Goal: Information Seeking & Learning: Learn about a topic

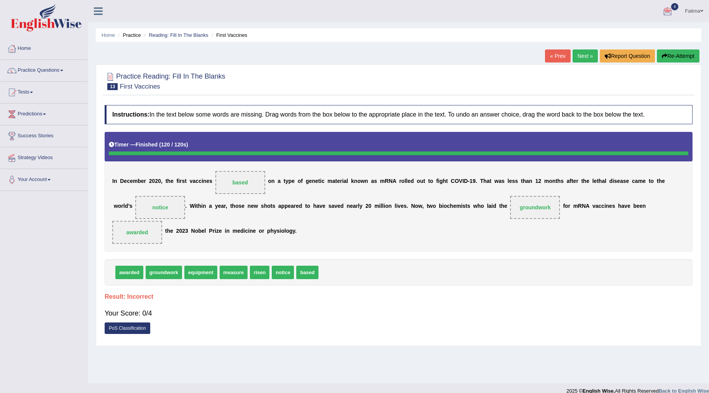
click at [678, 52] on button "Re-Attempt" at bounding box center [678, 55] width 43 height 13
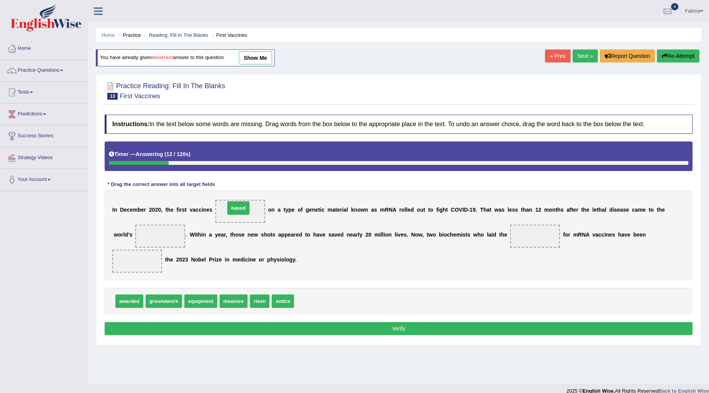
drag, startPoint x: 310, startPoint y: 302, endPoint x: 247, endPoint y: 204, distance: 116.4
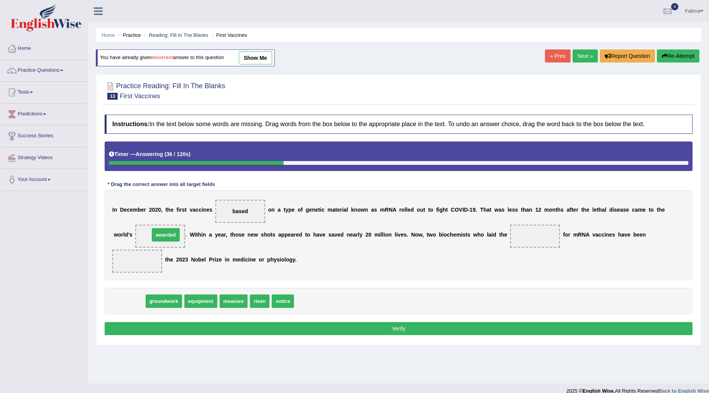
drag, startPoint x: 133, startPoint y: 307, endPoint x: 169, endPoint y: 240, distance: 75.7
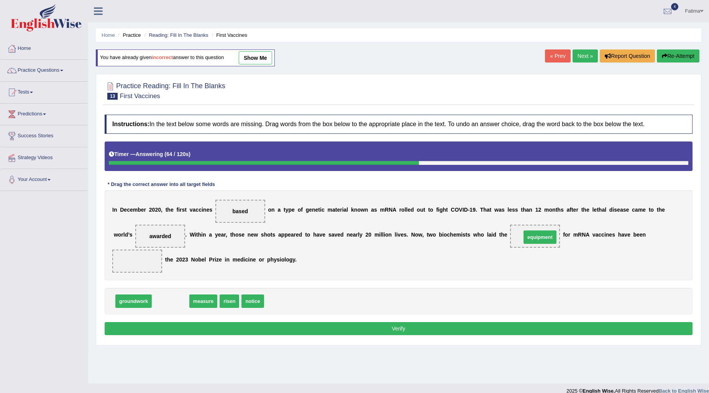
drag, startPoint x: 163, startPoint y: 303, endPoint x: 532, endPoint y: 239, distance: 375.0
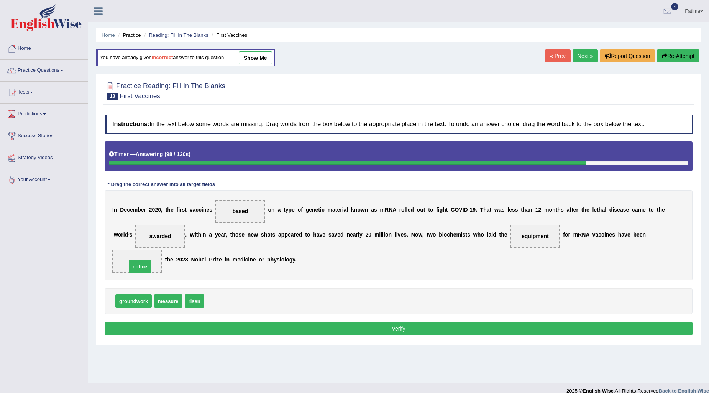
drag, startPoint x: 222, startPoint y: 302, endPoint x: 145, endPoint y: 267, distance: 85.1
click at [311, 330] on button "Verify" at bounding box center [399, 328] width 588 height 13
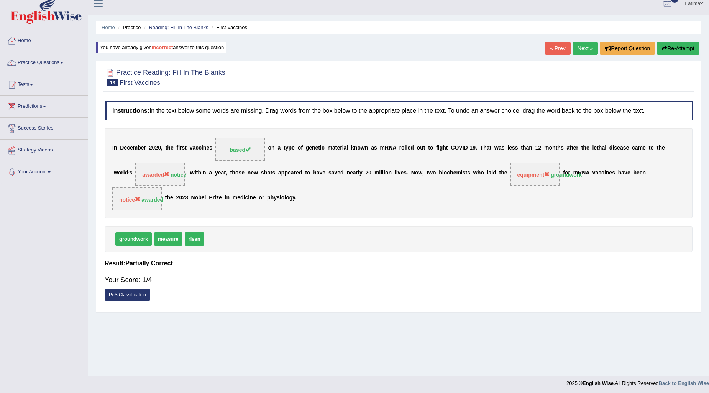
scroll to position [9, 0]
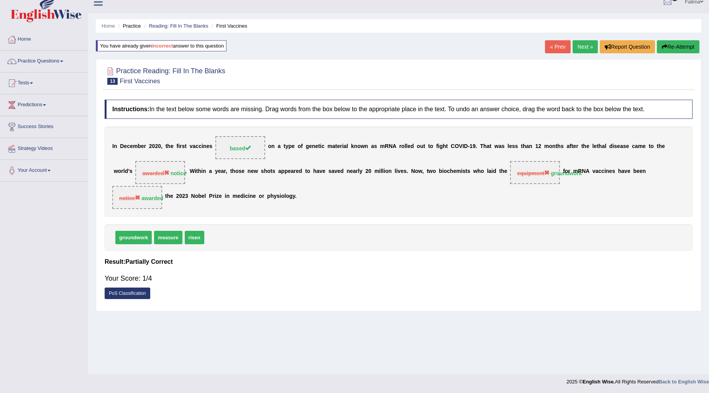
click at [573, 44] on link "Next »" at bounding box center [585, 46] width 25 height 13
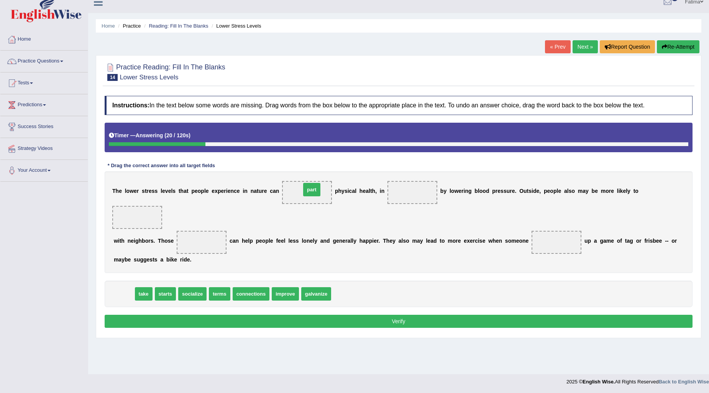
drag, startPoint x: 124, startPoint y: 291, endPoint x: 312, endPoint y: 187, distance: 215.0
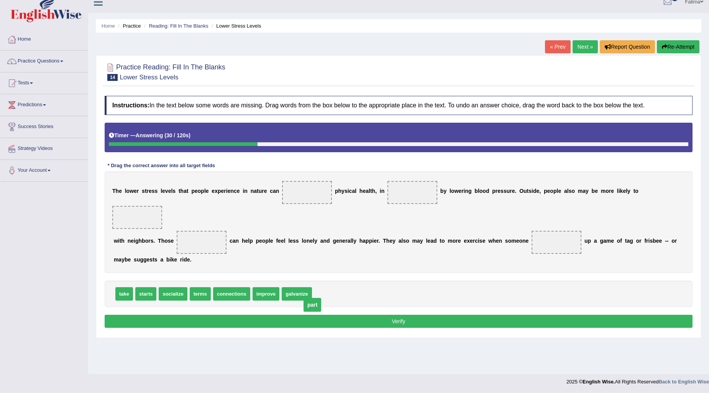
drag, startPoint x: 307, startPoint y: 191, endPoint x: 313, endPoint y: 303, distance: 112.8
drag, startPoint x: 260, startPoint y: 300, endPoint x: 304, endPoint y: 202, distance: 107.0
drag, startPoint x: 313, startPoint y: 192, endPoint x: 335, endPoint y: 308, distance: 117.5
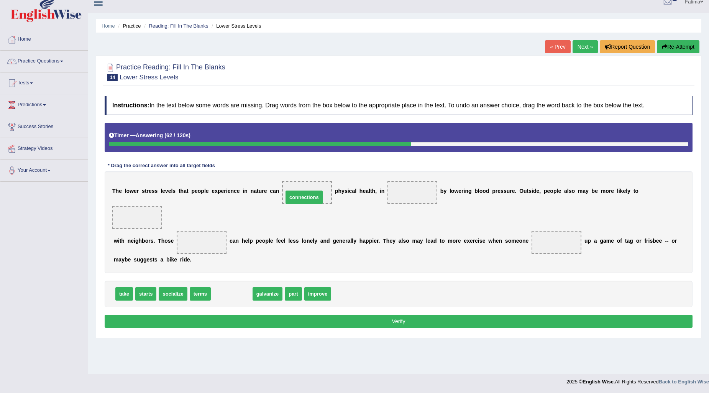
drag, startPoint x: 228, startPoint y: 292, endPoint x: 297, endPoint y: 197, distance: 117.9
drag, startPoint x: 310, startPoint y: 199, endPoint x: 326, endPoint y: 276, distance: 79.4
click at [333, 287] on div "Instructions: In the text below some words are missing. Drag words from the box…" at bounding box center [399, 213] width 592 height 242
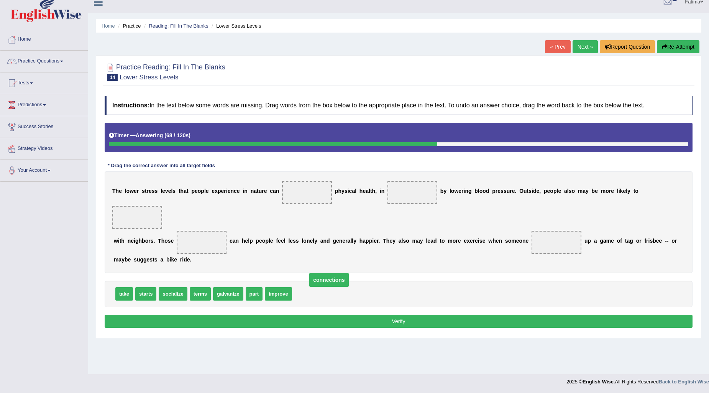
drag, startPoint x: 299, startPoint y: 189, endPoint x: 309, endPoint y: 280, distance: 91.1
drag, startPoint x: 274, startPoint y: 290, endPoint x: 297, endPoint y: 192, distance: 100.9
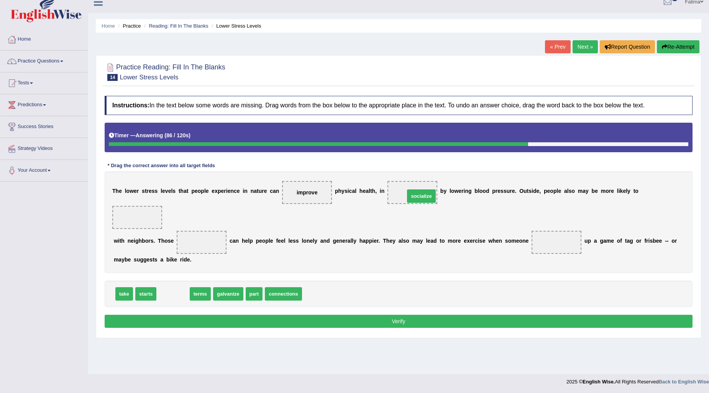
drag, startPoint x: 167, startPoint y: 292, endPoint x: 415, endPoint y: 194, distance: 266.7
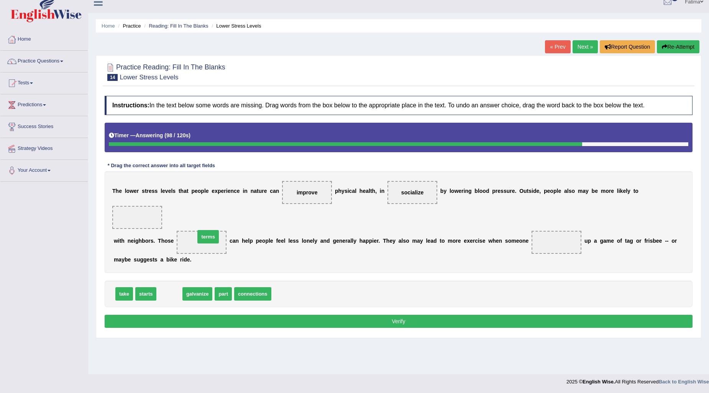
drag, startPoint x: 169, startPoint y: 295, endPoint x: 208, endPoint y: 238, distance: 69.0
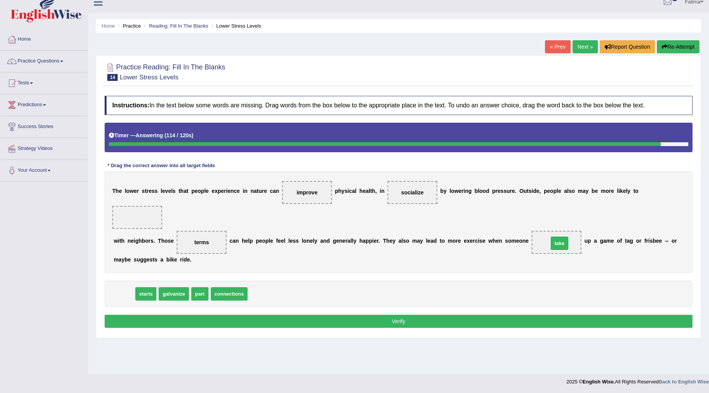
drag, startPoint x: 126, startPoint y: 292, endPoint x: 561, endPoint y: 240, distance: 438.5
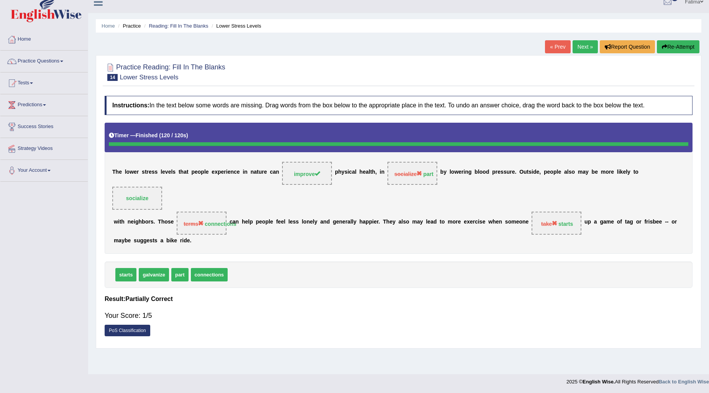
click at [580, 47] on link "Next »" at bounding box center [585, 46] width 25 height 13
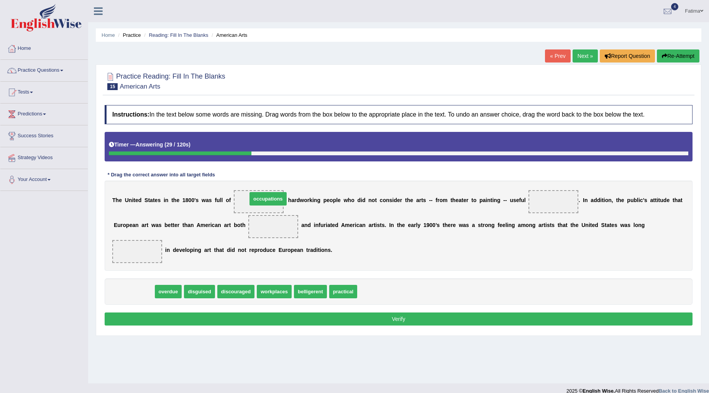
drag, startPoint x: 140, startPoint y: 290, endPoint x: 299, endPoint y: 202, distance: 182.4
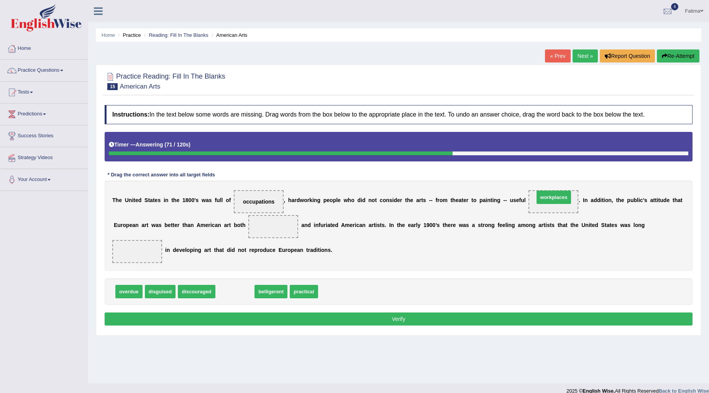
drag, startPoint x: 238, startPoint y: 292, endPoint x: 557, endPoint y: 197, distance: 332.8
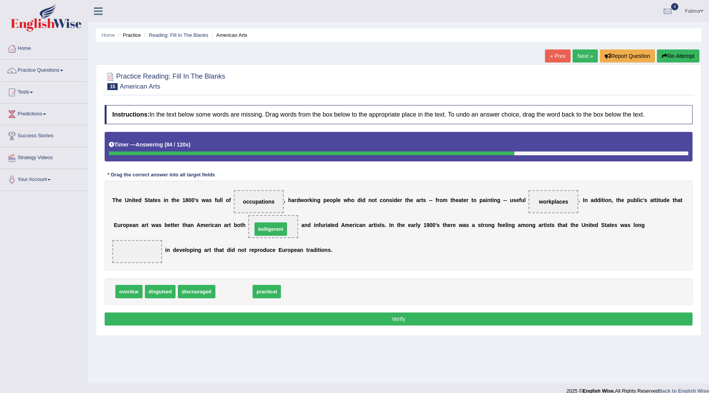
drag, startPoint x: 230, startPoint y: 293, endPoint x: 267, endPoint y: 230, distance: 72.5
drag, startPoint x: 233, startPoint y: 296, endPoint x: 139, endPoint y: 251, distance: 103.7
click at [289, 320] on button "Verify" at bounding box center [399, 318] width 588 height 13
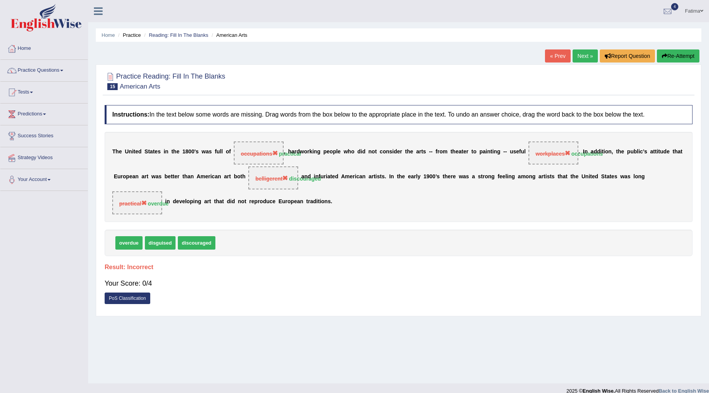
click at [582, 55] on link "Next »" at bounding box center [585, 55] width 25 height 13
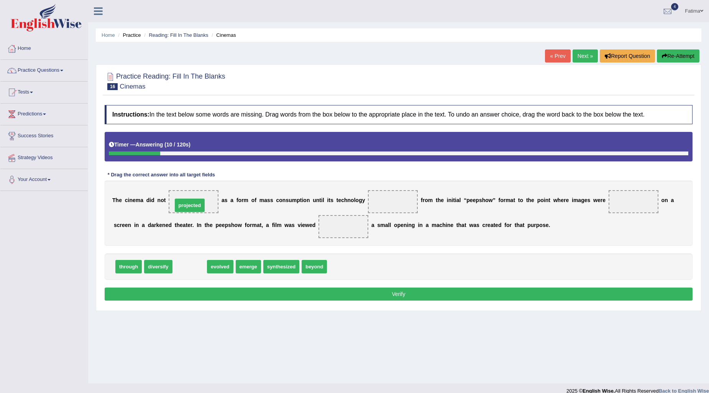
drag, startPoint x: 193, startPoint y: 261, endPoint x: 194, endPoint y: 211, distance: 49.8
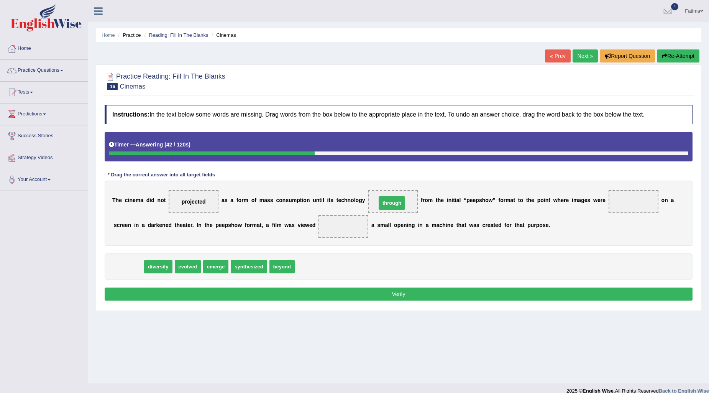
drag, startPoint x: 131, startPoint y: 266, endPoint x: 395, endPoint y: 202, distance: 272.1
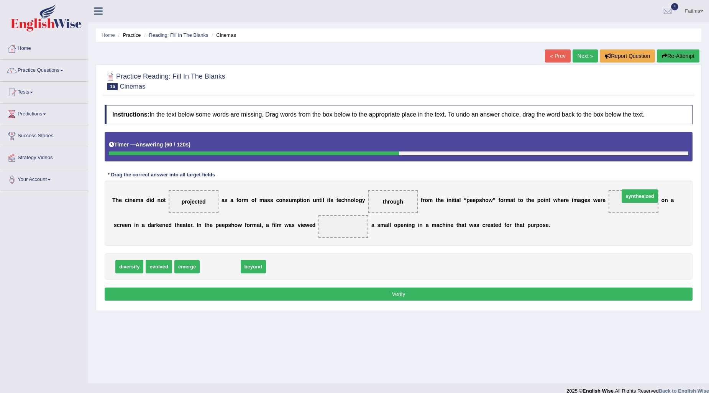
drag, startPoint x: 231, startPoint y: 265, endPoint x: 651, endPoint y: 195, distance: 426.0
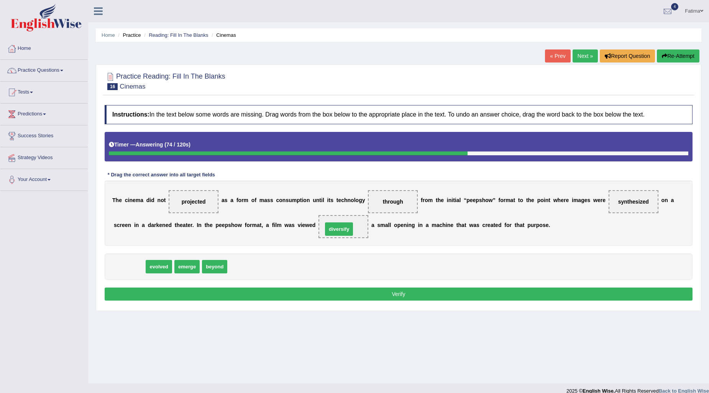
drag, startPoint x: 141, startPoint y: 264, endPoint x: 338, endPoint y: 231, distance: 200.2
click at [346, 285] on div "Instructions: In the text below some words are missing. Drag words from the box…" at bounding box center [399, 203] width 592 height 205
drag, startPoint x: 346, startPoint y: 295, endPoint x: 356, endPoint y: 298, distance: 10.4
click at [349, 296] on button "Verify" at bounding box center [399, 294] width 588 height 13
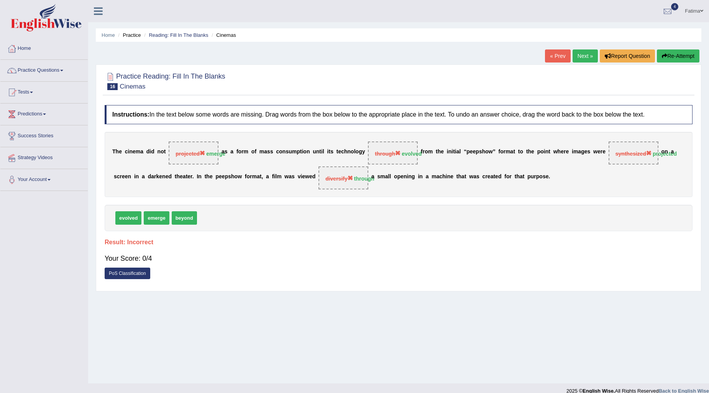
click at [587, 56] on link "Next »" at bounding box center [585, 55] width 25 height 13
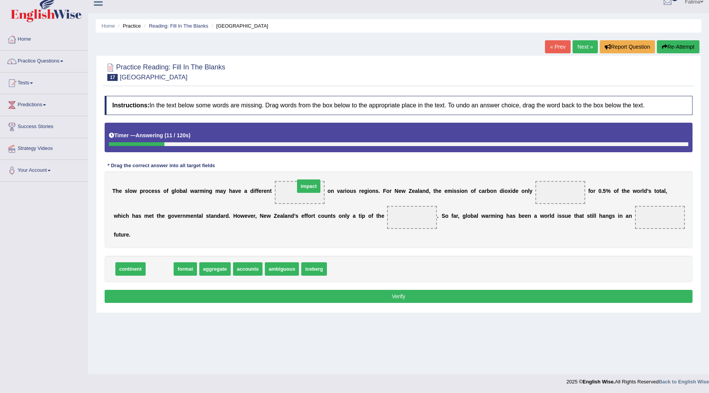
drag, startPoint x: 158, startPoint y: 283, endPoint x: 307, endPoint y: 200, distance: 170.4
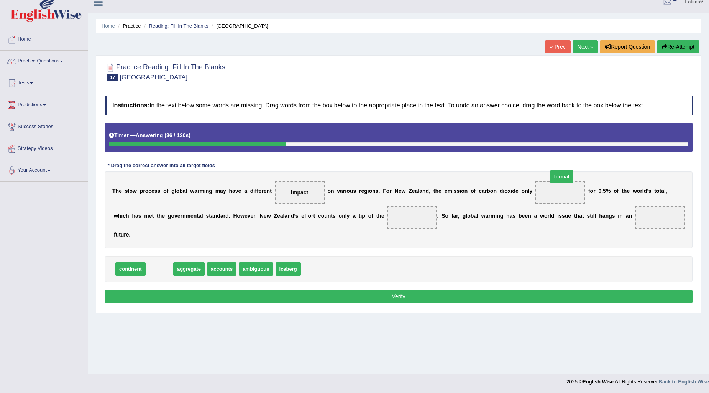
drag, startPoint x: 159, startPoint y: 280, endPoint x: 562, endPoint y: 188, distance: 413.0
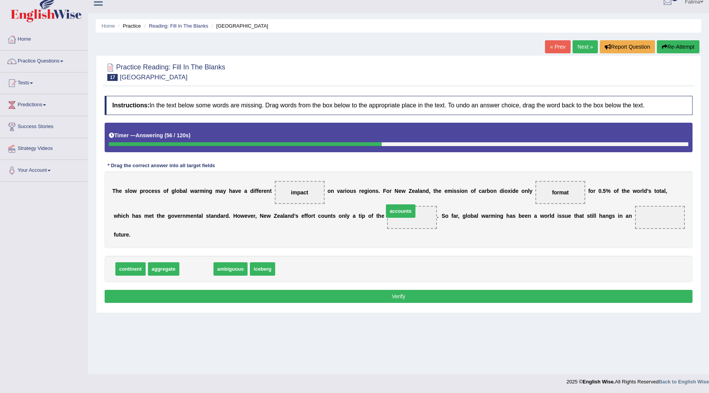
drag, startPoint x: 192, startPoint y: 283, endPoint x: 396, endPoint y: 225, distance: 212.4
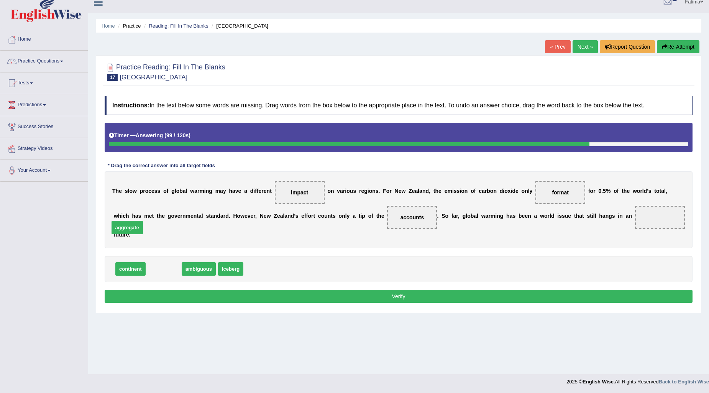
drag, startPoint x: 163, startPoint y: 284, endPoint x: 127, endPoint y: 242, distance: 55.1
click at [324, 303] on button "Verify" at bounding box center [399, 296] width 588 height 13
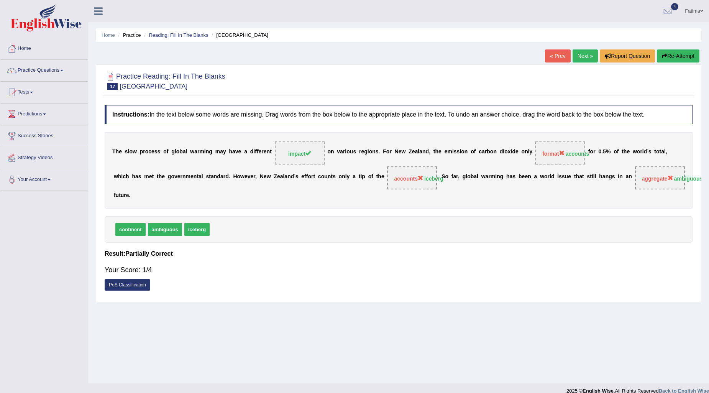
click at [580, 56] on link "Next »" at bounding box center [585, 55] width 25 height 13
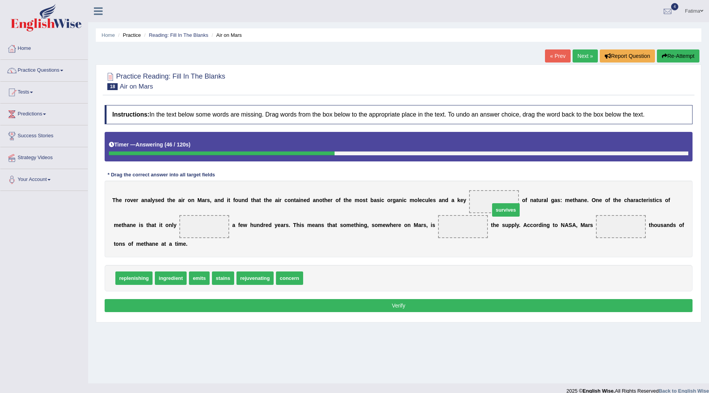
drag, startPoint x: 317, startPoint y: 277, endPoint x: 501, endPoint y: 207, distance: 197.1
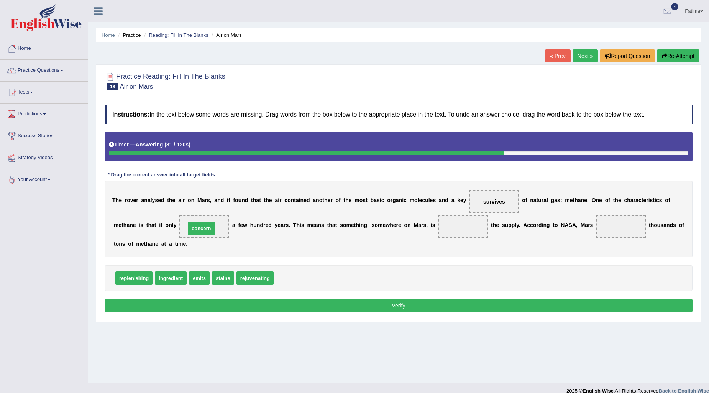
drag, startPoint x: 286, startPoint y: 277, endPoint x: 197, endPoint y: 227, distance: 101.6
drag, startPoint x: 134, startPoint y: 280, endPoint x: 459, endPoint y: 236, distance: 327.7
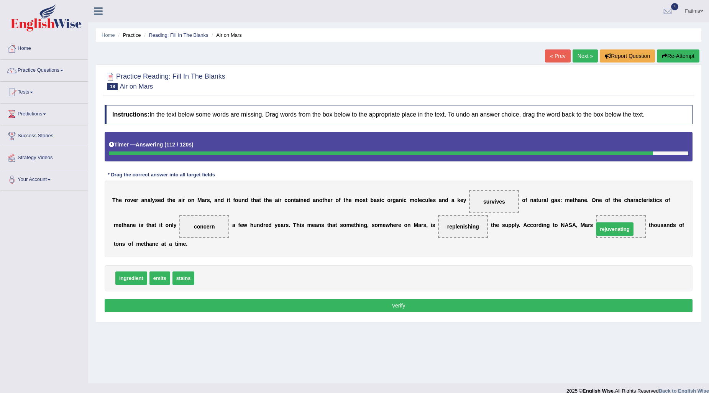
drag, startPoint x: 218, startPoint y: 278, endPoint x: 617, endPoint y: 229, distance: 402.5
click at [380, 309] on button "Verify" at bounding box center [399, 305] width 588 height 13
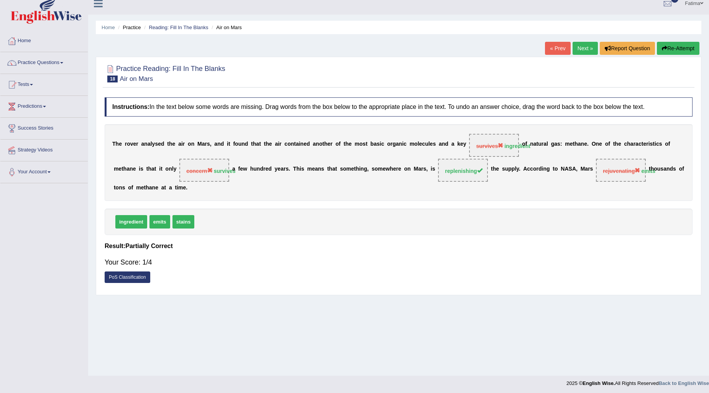
scroll to position [9, 0]
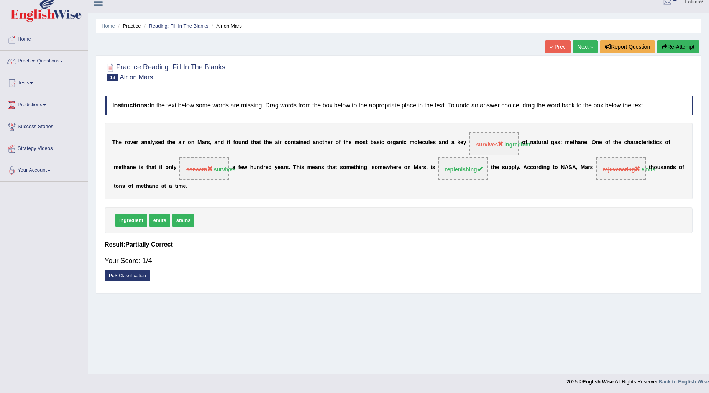
click at [579, 43] on link "Next »" at bounding box center [585, 46] width 25 height 13
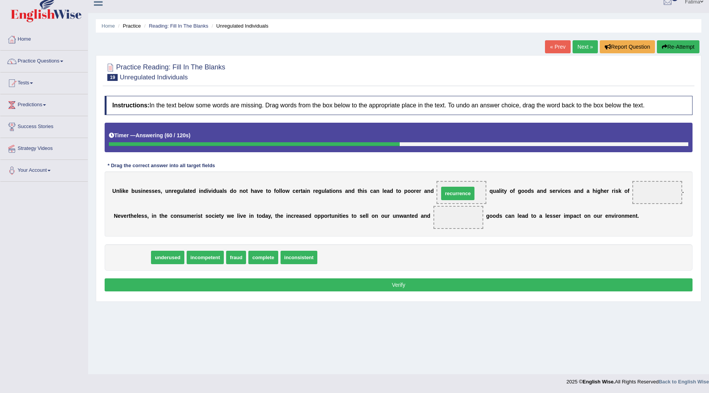
drag, startPoint x: 137, startPoint y: 254, endPoint x: 463, endPoint y: 190, distance: 332.1
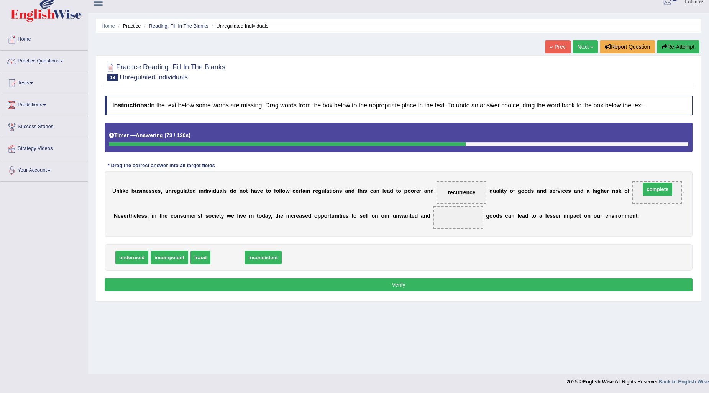
drag, startPoint x: 227, startPoint y: 258, endPoint x: 657, endPoint y: 189, distance: 435.5
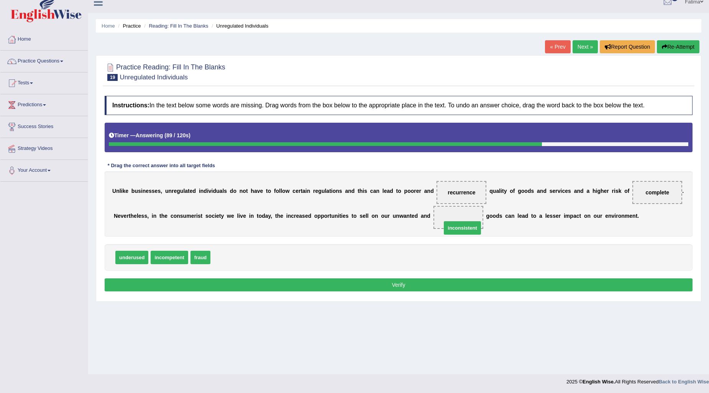
drag, startPoint x: 237, startPoint y: 262, endPoint x: 457, endPoint y: 250, distance: 220.0
click at [415, 284] on button "Verify" at bounding box center [399, 284] width 588 height 13
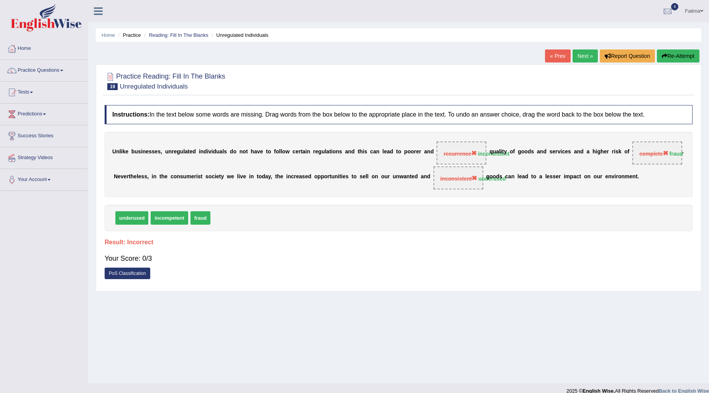
click at [584, 59] on link "Next »" at bounding box center [585, 55] width 25 height 13
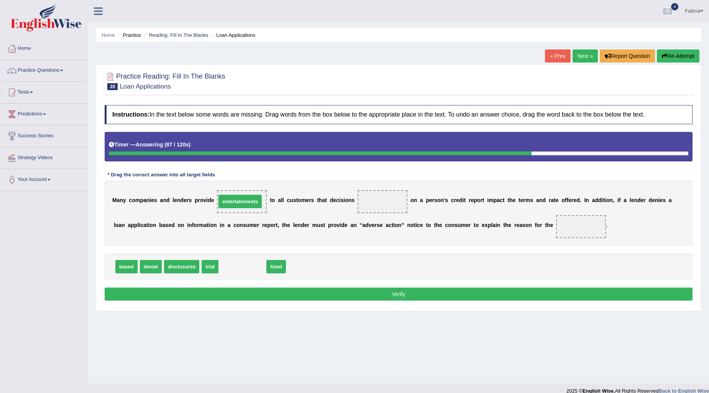
drag, startPoint x: 257, startPoint y: 270, endPoint x: 255, endPoint y: 205, distance: 65.2
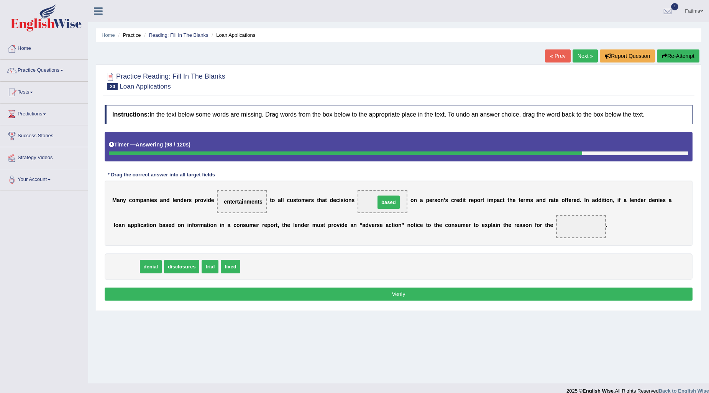
drag, startPoint x: 121, startPoint y: 265, endPoint x: 383, endPoint y: 200, distance: 269.6
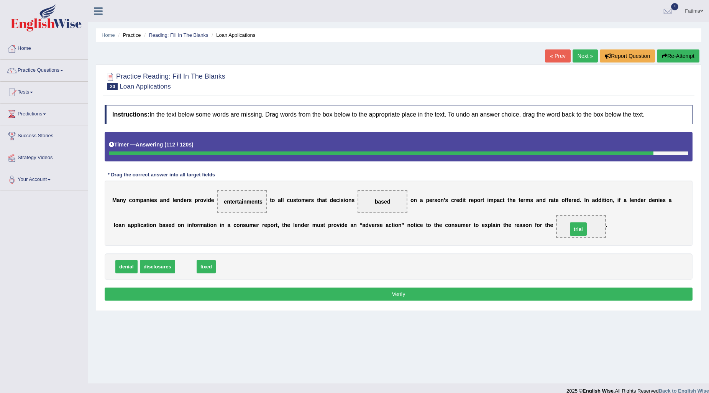
drag, startPoint x: 186, startPoint y: 266, endPoint x: 578, endPoint y: 228, distance: 394.3
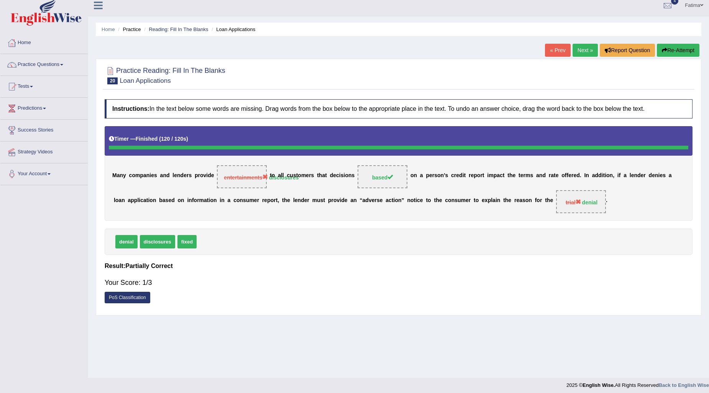
scroll to position [9, 0]
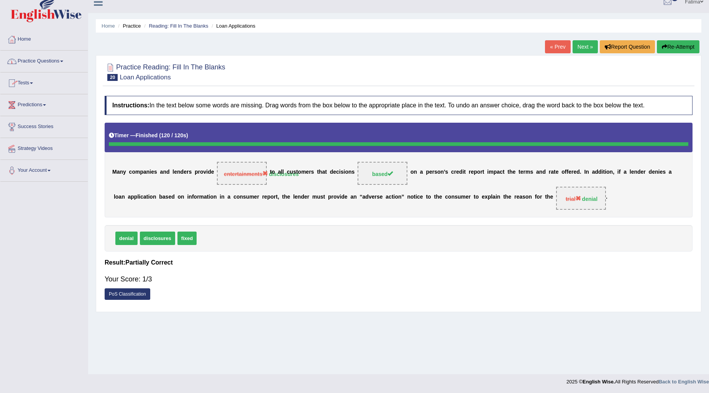
click at [58, 62] on link "Practice Questions" at bounding box center [43, 60] width 87 height 19
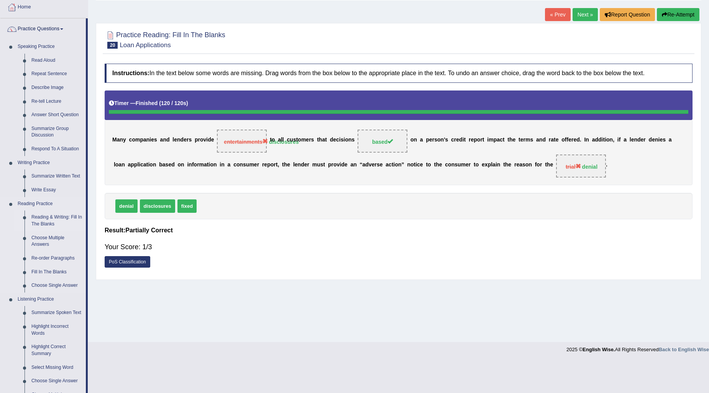
scroll to position [137, 0]
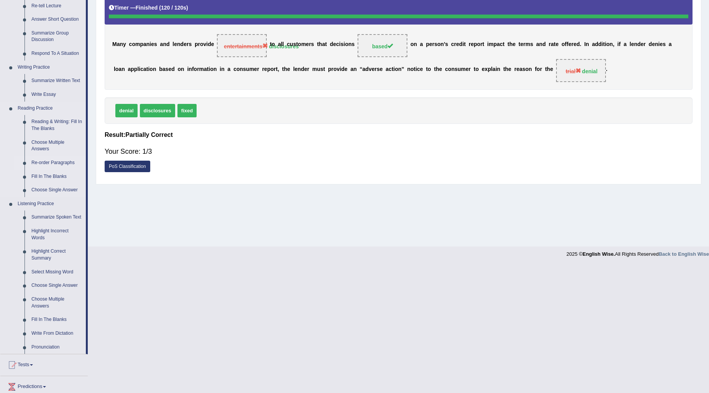
click at [54, 164] on link "Re-order Paragraphs" at bounding box center [57, 163] width 58 height 14
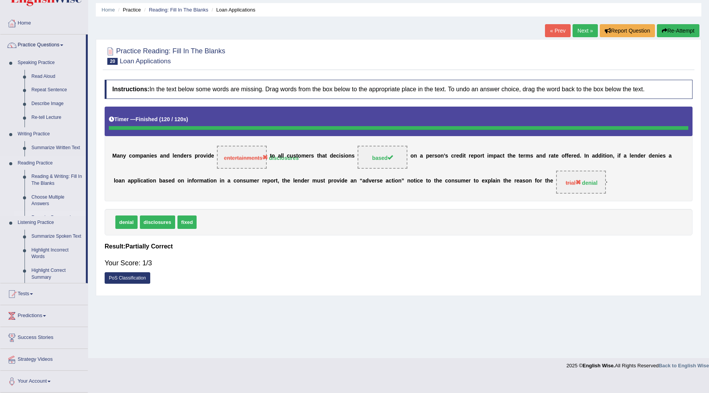
scroll to position [9, 0]
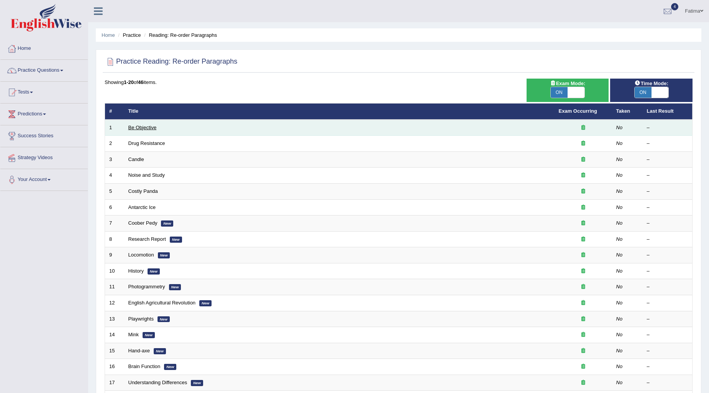
click at [137, 128] on link "Be Objective" at bounding box center [142, 128] width 28 height 6
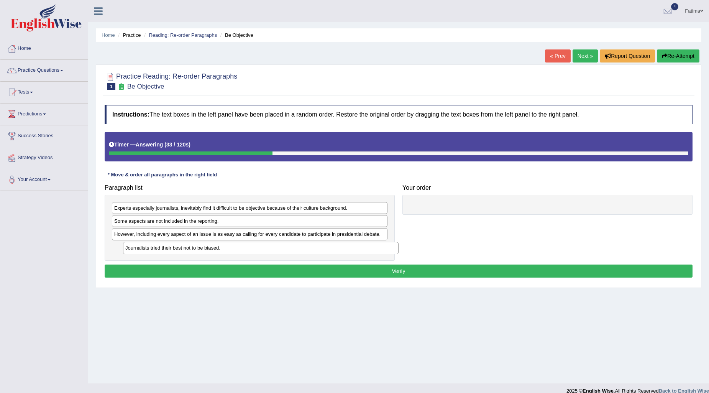
drag, startPoint x: 169, startPoint y: 252, endPoint x: 181, endPoint y: 252, distance: 11.1
click at [181, 252] on div "Journalists tried their best not to be biased." at bounding box center [261, 248] width 276 height 12
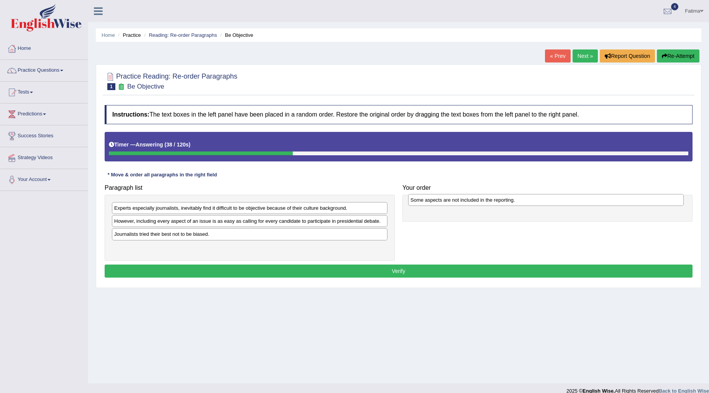
drag, startPoint x: 134, startPoint y: 224, endPoint x: 430, endPoint y: 202, distance: 297.1
click at [430, 202] on div "Some aspects are not included in the reporting." at bounding box center [546, 200] width 276 height 12
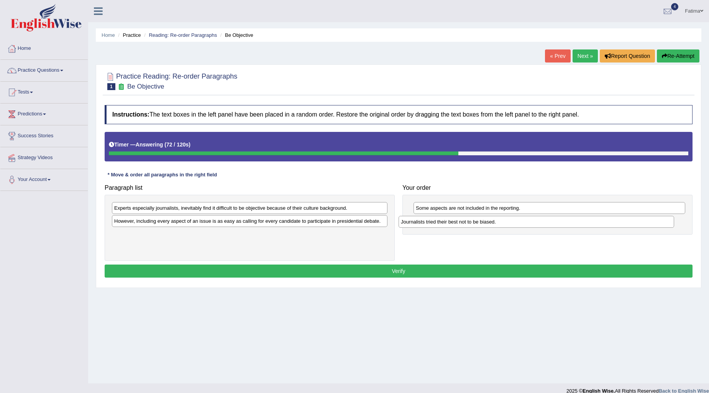
drag, startPoint x: 216, startPoint y: 235, endPoint x: 503, endPoint y: 223, distance: 287.0
click at [503, 223] on div "Journalists tried their best not to be biased." at bounding box center [537, 222] width 276 height 12
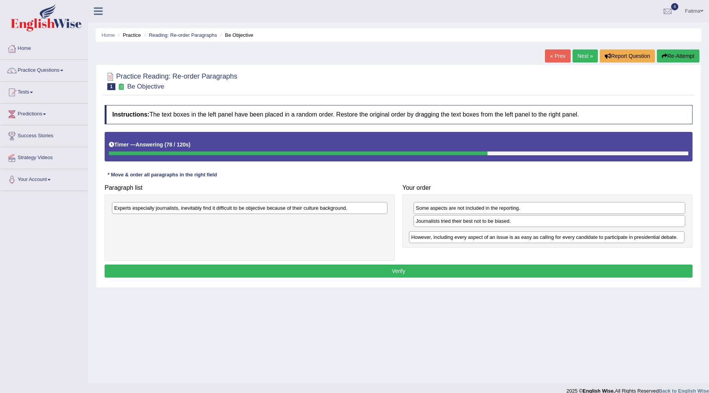
drag, startPoint x: 219, startPoint y: 223, endPoint x: 516, endPoint y: 239, distance: 297.5
click at [516, 239] on div "However, including every aspect of an issue is as easy as calling for every can…" at bounding box center [547, 237] width 276 height 12
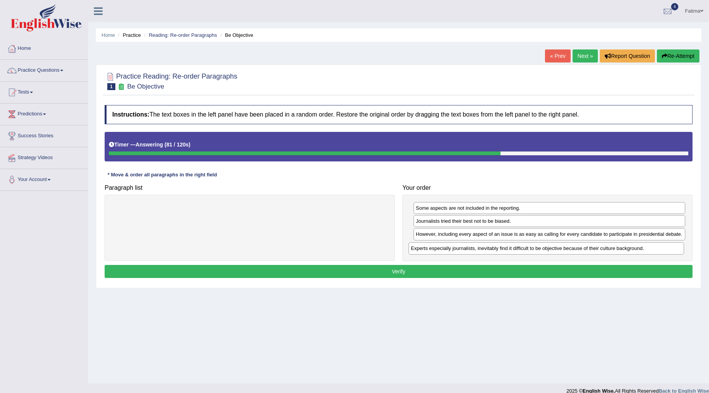
drag, startPoint x: 193, startPoint y: 211, endPoint x: 490, endPoint y: 251, distance: 299.4
click at [490, 251] on div "Experts especially journalists, inevitably find it difficult to be objective be…" at bounding box center [547, 248] width 276 height 12
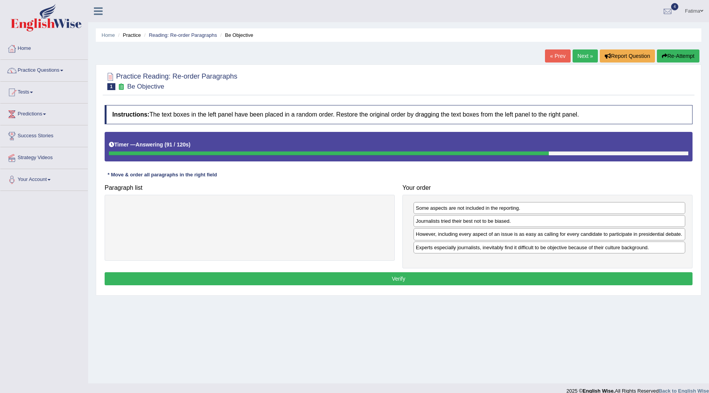
click at [411, 282] on button "Verify" at bounding box center [399, 278] width 588 height 13
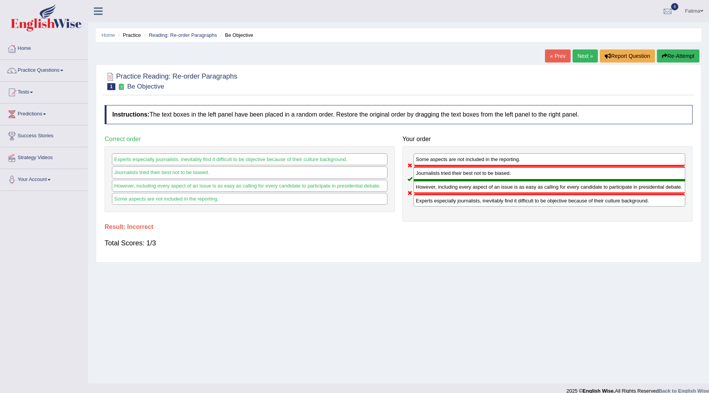
click at [578, 57] on link "Next »" at bounding box center [585, 55] width 25 height 13
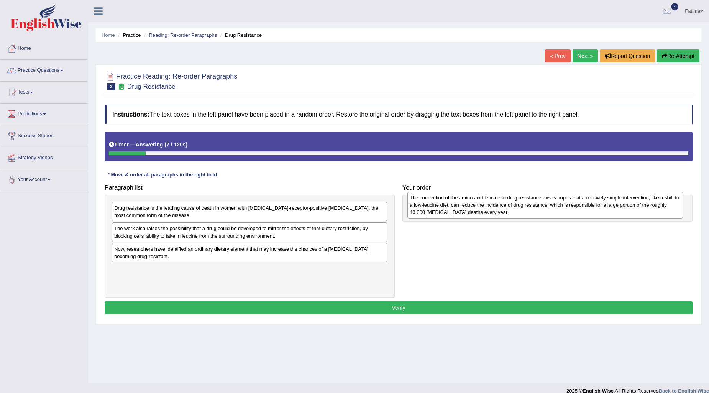
drag, startPoint x: 173, startPoint y: 227, endPoint x: 469, endPoint y: 217, distance: 295.7
click at [469, 217] on div "The connection of the amino acid leucine to drug resistance raises hopes that a…" at bounding box center [545, 205] width 276 height 27
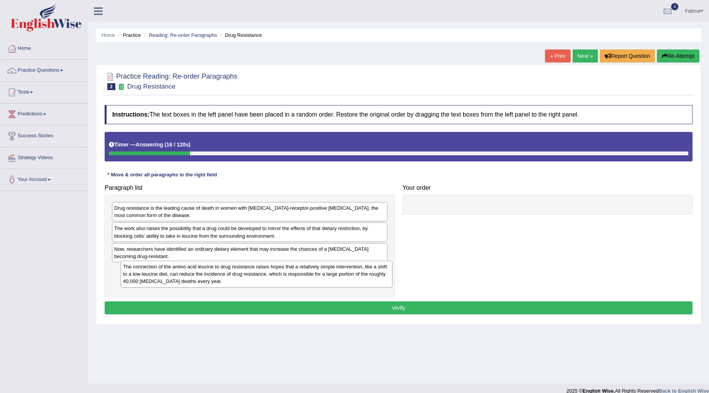
drag, startPoint x: 468, startPoint y: 217, endPoint x: 167, endPoint y: 276, distance: 306.6
click at [168, 276] on div "The connection of the amino acid leucine to drug resistance raises hopes that a…" at bounding box center [257, 274] width 272 height 27
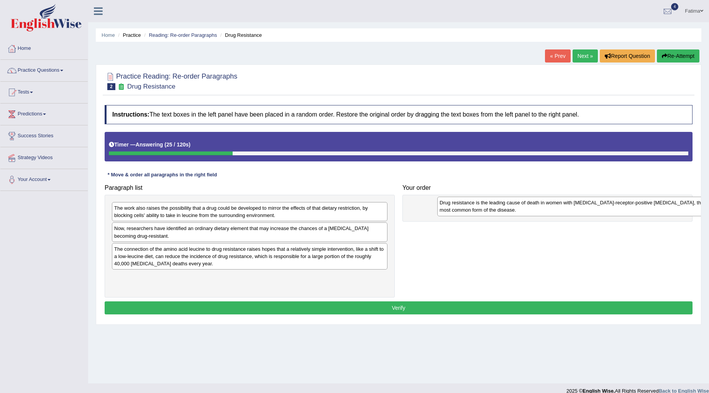
drag, startPoint x: 223, startPoint y: 211, endPoint x: 549, endPoint y: 206, distance: 325.5
click at [549, 206] on div "Drug resistance is the leading cause of death in women with estrogen-receptor-p…" at bounding box center [575, 206] width 276 height 19
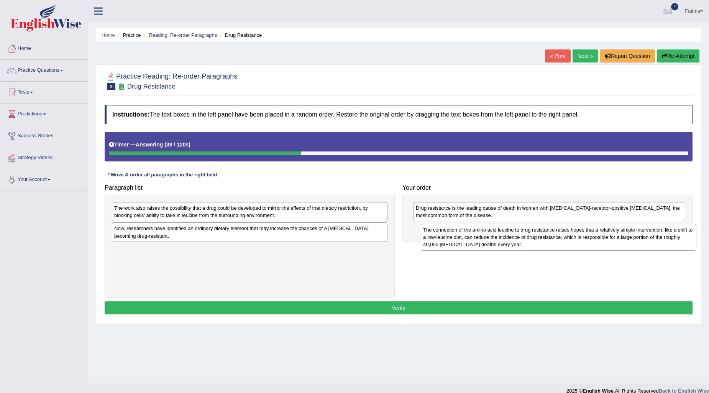
drag, startPoint x: 150, startPoint y: 259, endPoint x: 459, endPoint y: 240, distance: 309.6
click at [459, 240] on div "The connection of the amino acid leucine to drug resistance raises hopes that a…" at bounding box center [559, 237] width 276 height 27
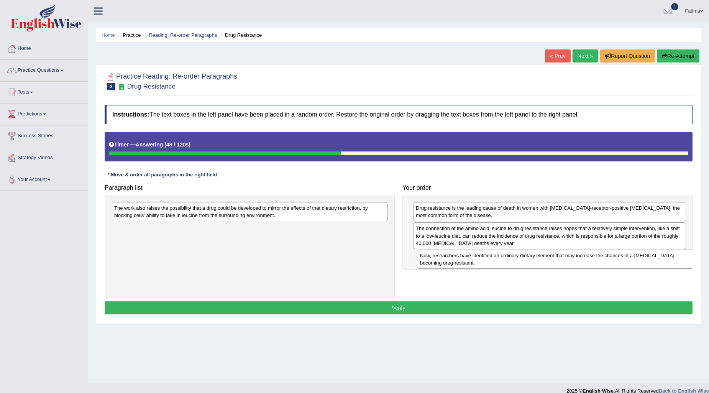
drag, startPoint x: 221, startPoint y: 232, endPoint x: 527, endPoint y: 258, distance: 307.1
click at [527, 258] on div "Now, researchers have identified an ordinary dietary element that may increase …" at bounding box center [556, 259] width 276 height 19
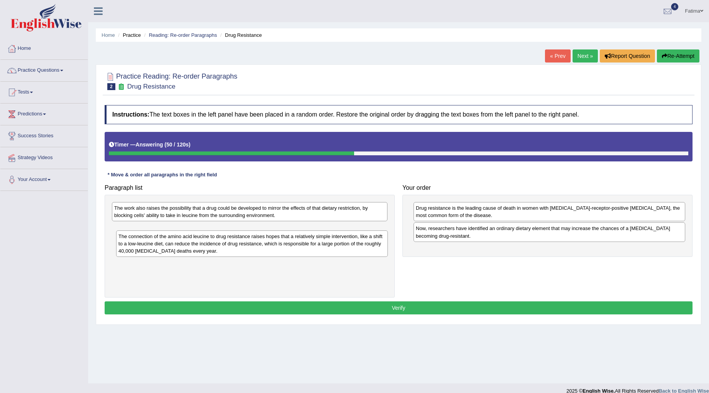
drag, startPoint x: 457, startPoint y: 242, endPoint x: 148, endPoint y: 253, distance: 309.5
click at [147, 253] on div "The connection of the amino acid leucine to drug resistance raises hopes that a…" at bounding box center [252, 243] width 272 height 27
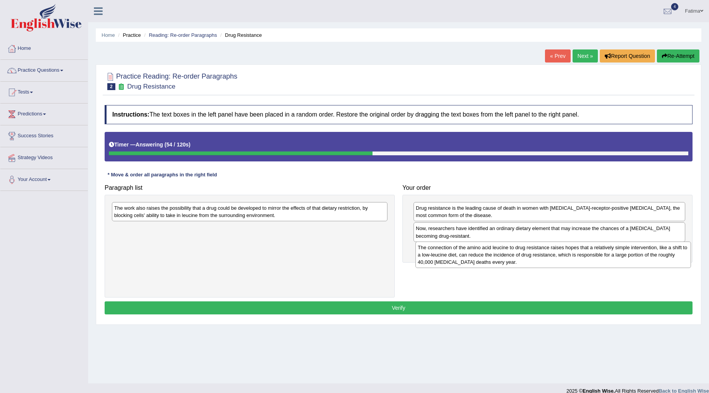
drag, startPoint x: 273, startPoint y: 239, endPoint x: 576, endPoint y: 258, distance: 304.2
click at [576, 258] on div "The connection of the amino acid leucine to drug resistance raises hopes that a…" at bounding box center [554, 255] width 276 height 27
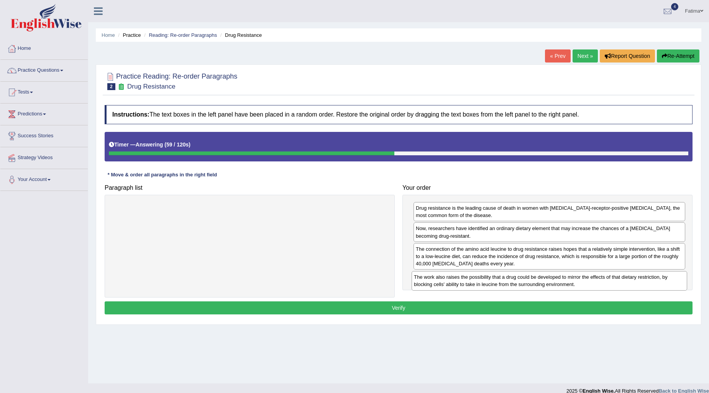
drag, startPoint x: 264, startPoint y: 212, endPoint x: 563, endPoint y: 281, distance: 306.9
click at [563, 281] on div "The work also raises the possibility that a drug could be developed to mirror t…" at bounding box center [550, 280] width 276 height 19
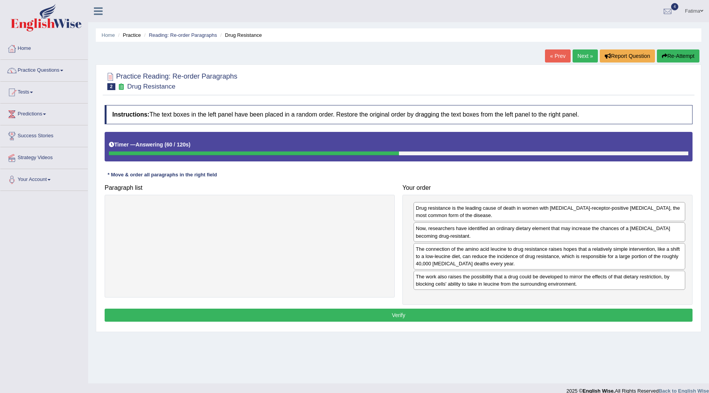
click at [450, 313] on button "Verify" at bounding box center [399, 315] width 588 height 13
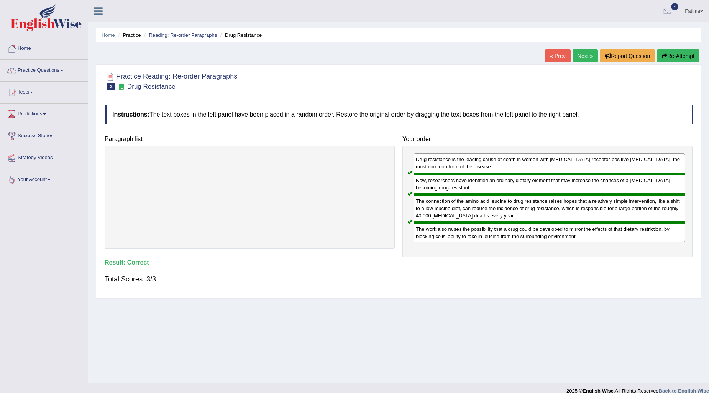
click at [577, 53] on link "Next »" at bounding box center [585, 55] width 25 height 13
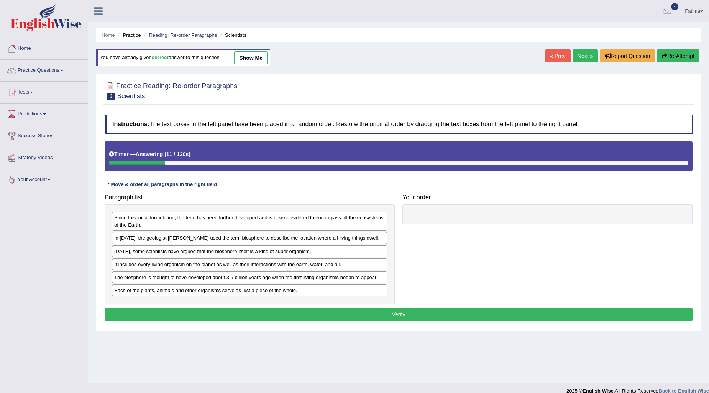
click at [271, 263] on div "It includes every living organism on the planet as well as their interactions w…" at bounding box center [250, 264] width 276 height 12
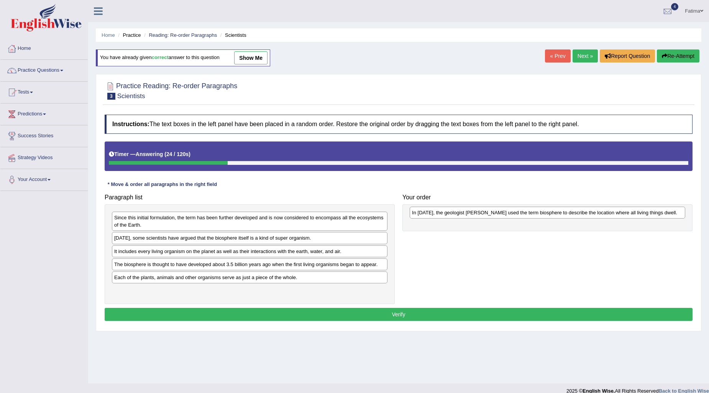
drag, startPoint x: 244, startPoint y: 240, endPoint x: 541, endPoint y: 215, distance: 298.2
click at [541, 215] on div "In [DATE], the geologist [PERSON_NAME] used the term biosphere to describe the …" at bounding box center [548, 213] width 276 height 12
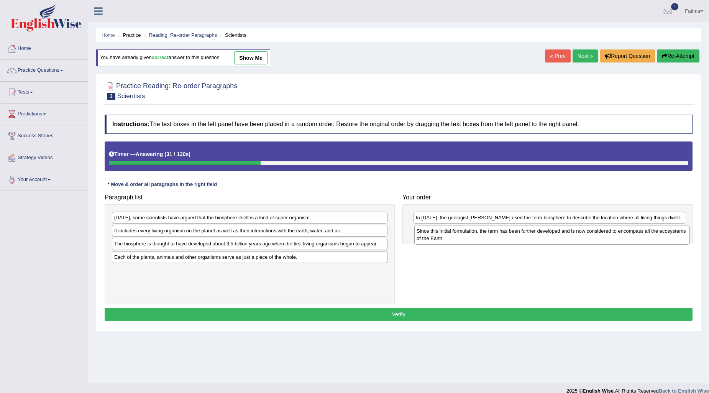
drag, startPoint x: 139, startPoint y: 220, endPoint x: 441, endPoint y: 233, distance: 302.3
click at [442, 233] on div "Since this initial formulation, the term has been further developed and is now …" at bounding box center [552, 234] width 276 height 19
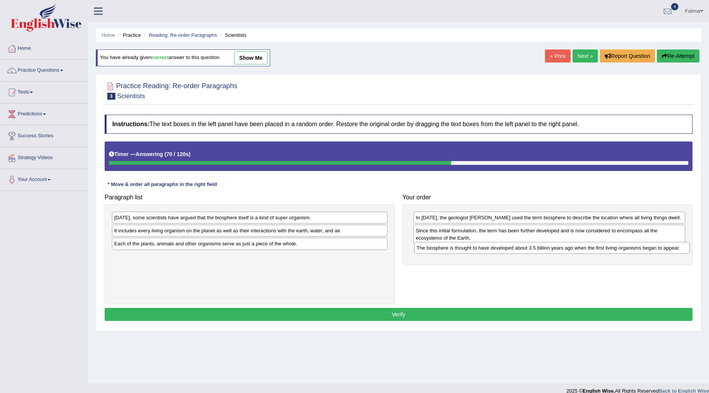
drag, startPoint x: 187, startPoint y: 248, endPoint x: 490, endPoint y: 252, distance: 302.5
click at [490, 252] on div "The biosphere is thought to have developed about 3.5 billion years ago when the…" at bounding box center [552, 248] width 276 height 12
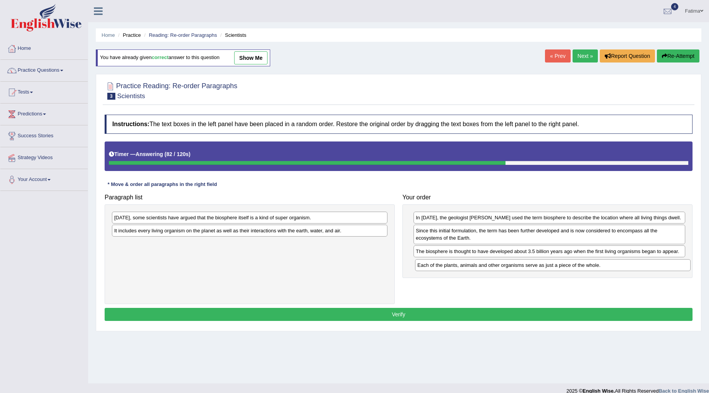
drag, startPoint x: 194, startPoint y: 248, endPoint x: 498, endPoint y: 269, distance: 305.1
click at [498, 269] on div "Each of the plants, animals and other organisms serve as just a piece of the wh…" at bounding box center [553, 265] width 276 height 12
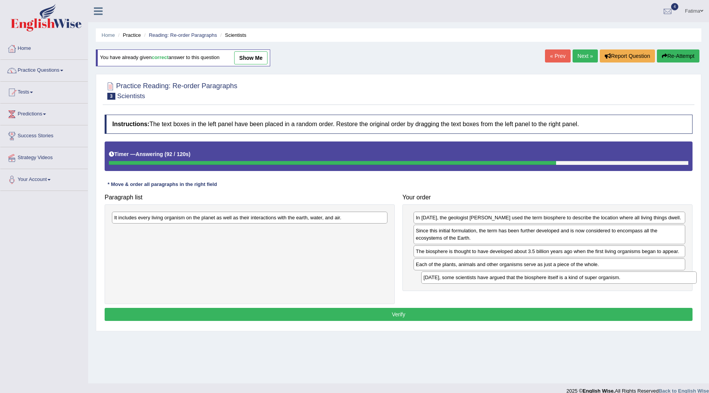
drag, startPoint x: 198, startPoint y: 223, endPoint x: 507, endPoint y: 283, distance: 315.1
click at [507, 283] on div "Today, some scientists have argued that the biosphere itself is a kind of super…" at bounding box center [559, 277] width 276 height 12
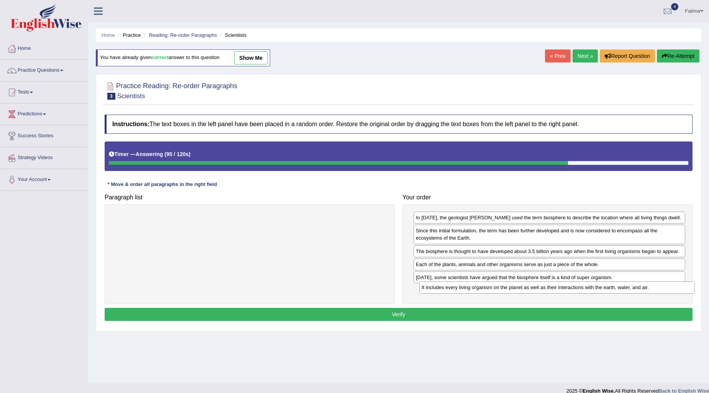
drag, startPoint x: 289, startPoint y: 219, endPoint x: 597, endPoint y: 289, distance: 315.3
click at [597, 289] on div "It includes every living organism on the planet as well as their interactions w…" at bounding box center [557, 287] width 276 height 12
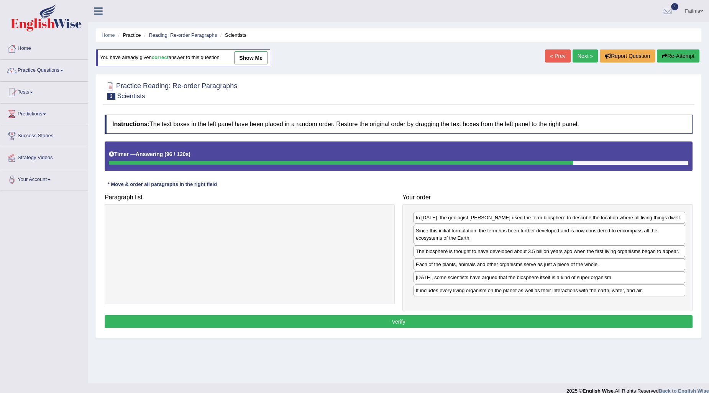
click at [434, 321] on button "Verify" at bounding box center [399, 321] width 588 height 13
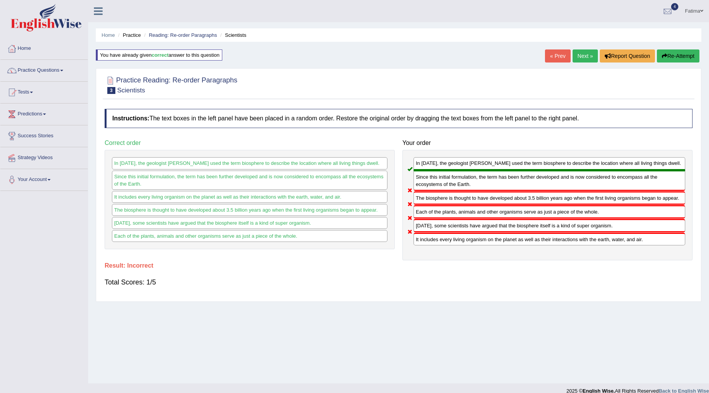
click at [582, 52] on link "Next »" at bounding box center [585, 55] width 25 height 13
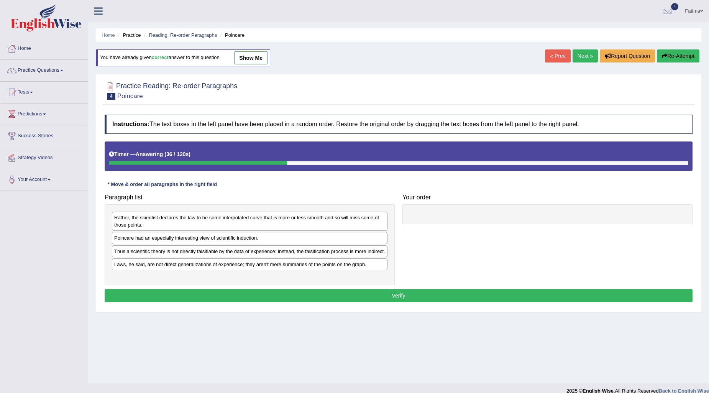
drag, startPoint x: 177, startPoint y: 245, endPoint x: 236, endPoint y: 235, distance: 59.4
click at [236, 235] on div "Rather, the scientist declares the law to be some interpolated curve that is mo…" at bounding box center [250, 244] width 290 height 81
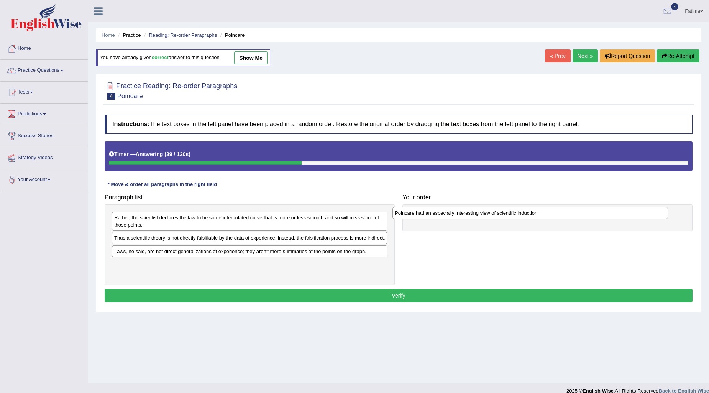
drag, startPoint x: 227, startPoint y: 239, endPoint x: 508, endPoint y: 214, distance: 281.7
click at [508, 214] on div "Poincare had an especially interesting view of scientific induction." at bounding box center [531, 213] width 276 height 12
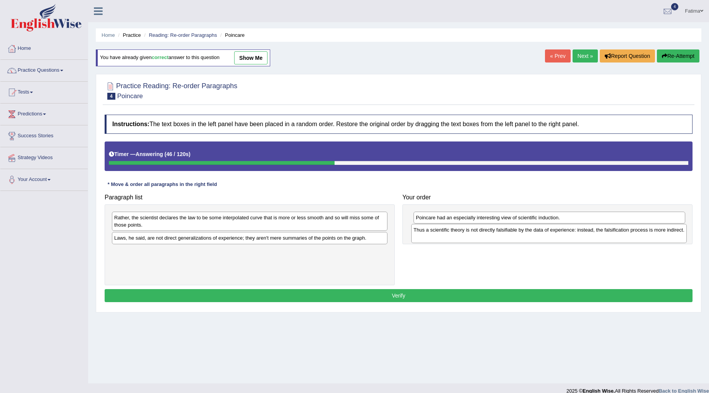
drag, startPoint x: 192, startPoint y: 241, endPoint x: 492, endPoint y: 232, distance: 299.5
click at [492, 232] on div "Thus a scientific theory is not directly falsifiable by the data of experience:…" at bounding box center [549, 233] width 276 height 19
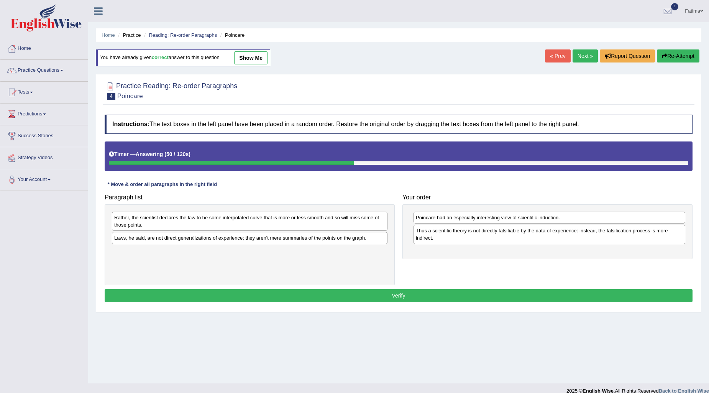
click at [208, 221] on div "Rather, the scientist declares the law to be some interpolated curve that is mo…" at bounding box center [250, 221] width 276 height 19
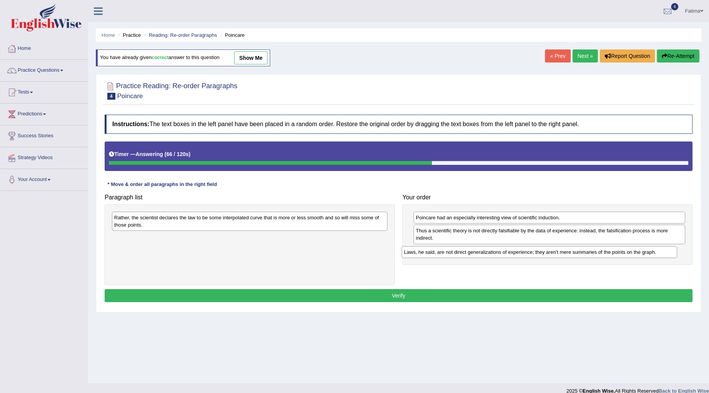
drag, startPoint x: 264, startPoint y: 244, endPoint x: 554, endPoint y: 258, distance: 290.1
click at [554, 258] on div "Laws, he said, are not direct generalizations of experience; they aren't mere s…" at bounding box center [540, 252] width 276 height 12
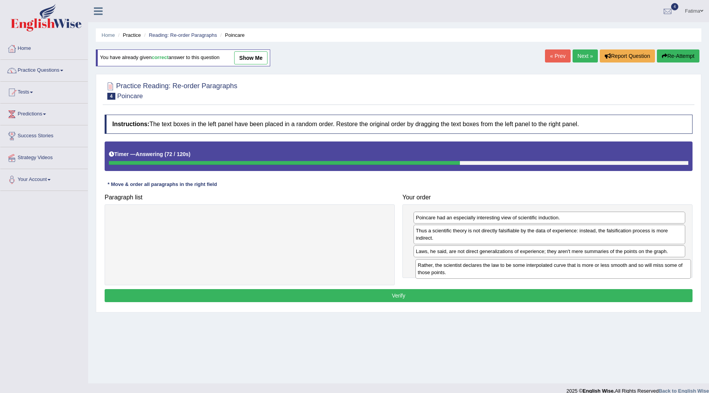
drag, startPoint x: 227, startPoint y: 216, endPoint x: 531, endPoint y: 264, distance: 307.3
click at [531, 264] on div "Rather, the scientist declares the law to be some interpolated curve that is mo…" at bounding box center [554, 268] width 276 height 19
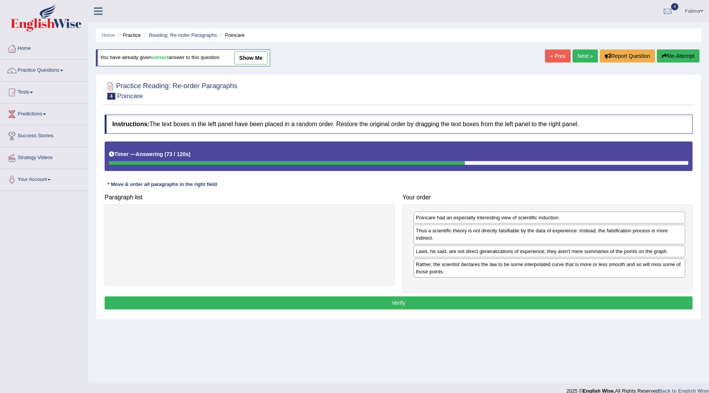
click at [380, 301] on button "Verify" at bounding box center [399, 302] width 588 height 13
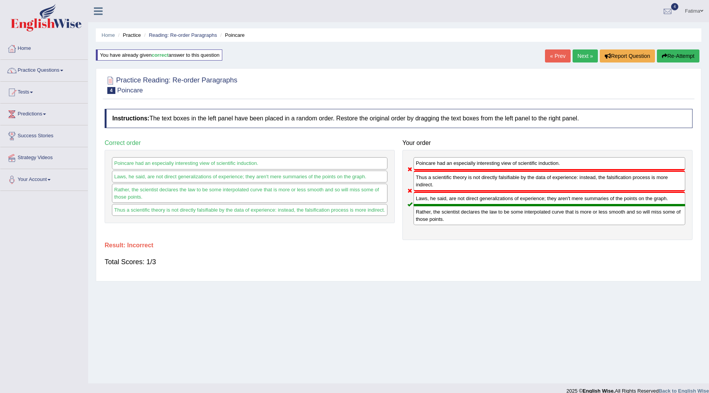
click at [690, 12] on link "Fatima" at bounding box center [694, 10] width 30 height 20
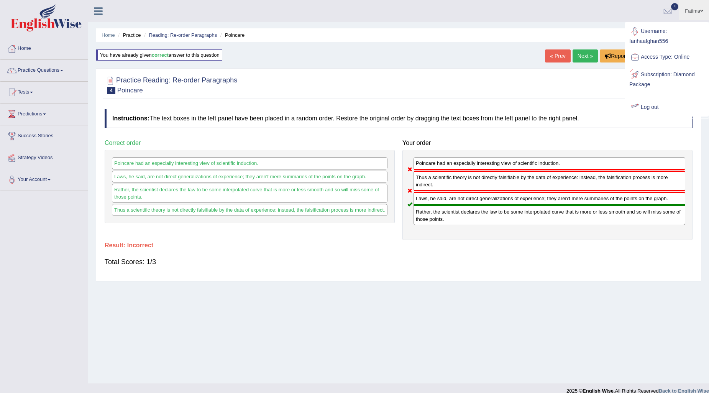
click at [653, 109] on link "Log out" at bounding box center [667, 108] width 83 height 18
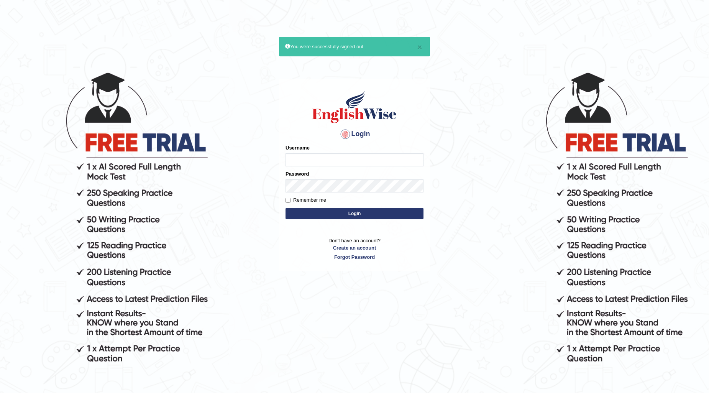
drag, startPoint x: 366, startPoint y: 148, endPoint x: 363, endPoint y: 151, distance: 4.3
click at [366, 148] on div "Username" at bounding box center [355, 155] width 138 height 22
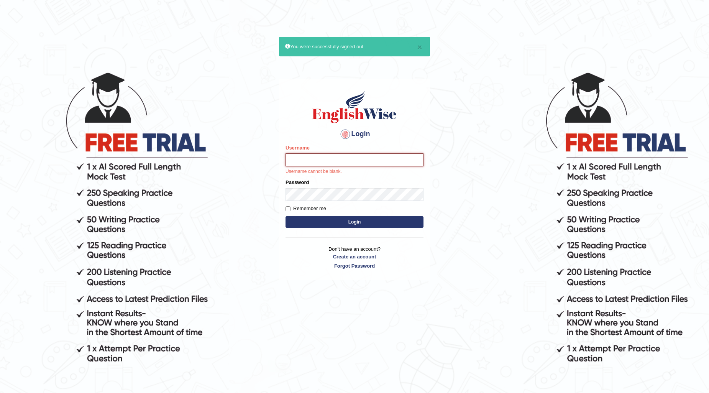
click at [362, 156] on input "Username" at bounding box center [355, 159] width 138 height 13
drag, startPoint x: 313, startPoint y: 160, endPoint x: 296, endPoint y: 160, distance: 17.6
click at [296, 160] on input "hcahadara" at bounding box center [355, 159] width 138 height 13
click at [313, 156] on input "hca" at bounding box center [355, 159] width 138 height 13
type input "hchadara"
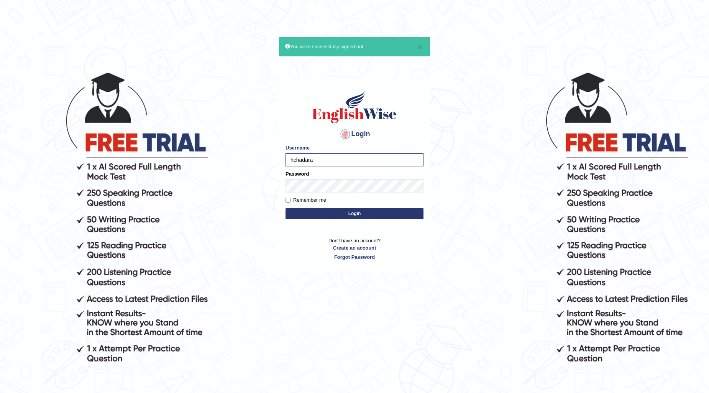
click at [424, 215] on div "Login Please fix the following errors: Username hchadara Password Remember me L…" at bounding box center [354, 175] width 151 height 192
click at [390, 216] on button "Login" at bounding box center [355, 214] width 138 height 12
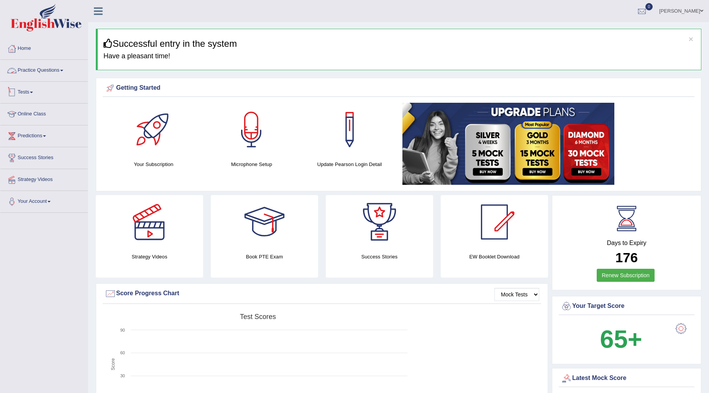
click at [41, 78] on link "Practice Questions" at bounding box center [43, 69] width 87 height 19
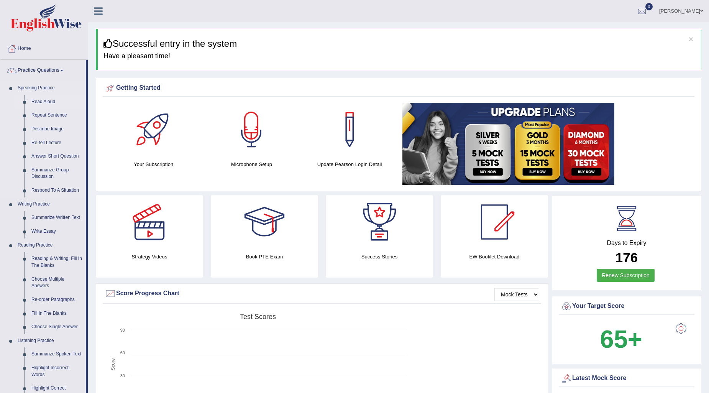
click at [42, 101] on link "Read Aloud" at bounding box center [57, 102] width 58 height 14
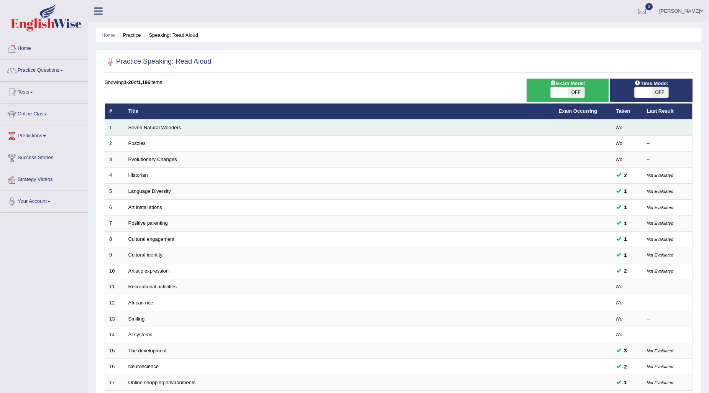
click at [146, 133] on td "Seven Natural Wonders" at bounding box center [339, 128] width 430 height 16
click at [147, 131] on td "Seven Natural Wonders" at bounding box center [339, 128] width 430 height 16
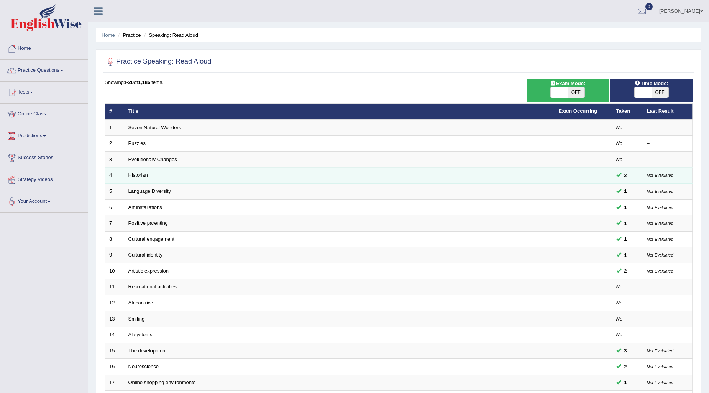
click at [650, 176] on small "Not Evaluated" at bounding box center [660, 175] width 26 height 5
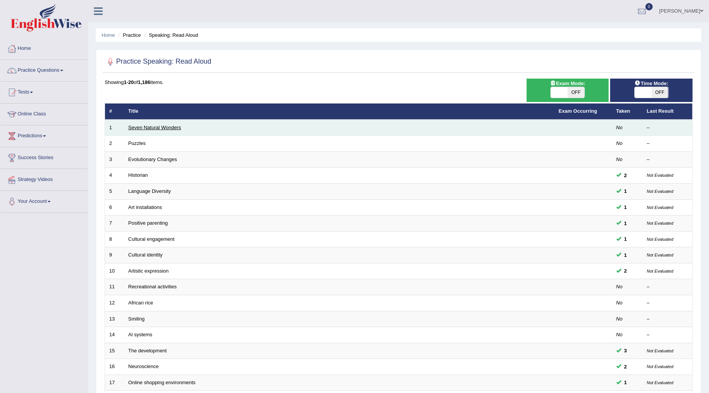
click at [169, 128] on link "Seven Natural Wonders" at bounding box center [154, 128] width 53 height 6
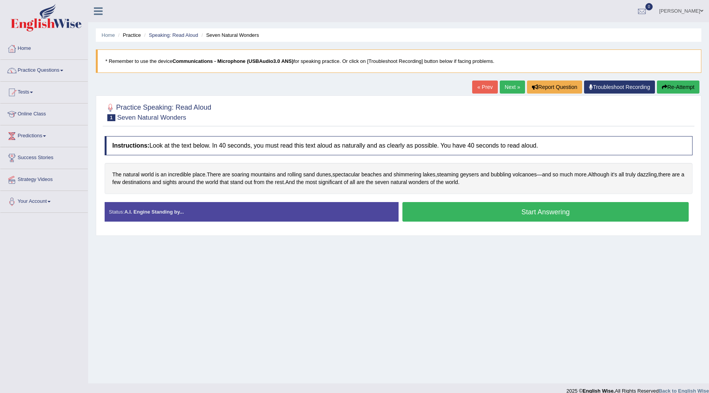
click at [511, 91] on link "Next »" at bounding box center [512, 86] width 25 height 13
click at [434, 207] on button "Start Answering" at bounding box center [545, 212] width 286 height 20
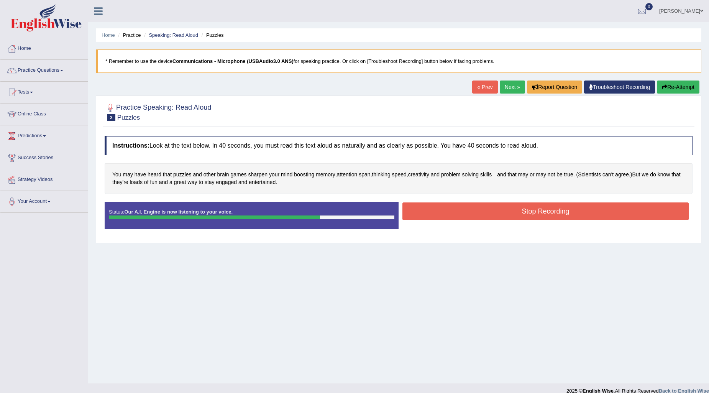
click at [462, 210] on button "Stop Recording" at bounding box center [545, 211] width 286 height 18
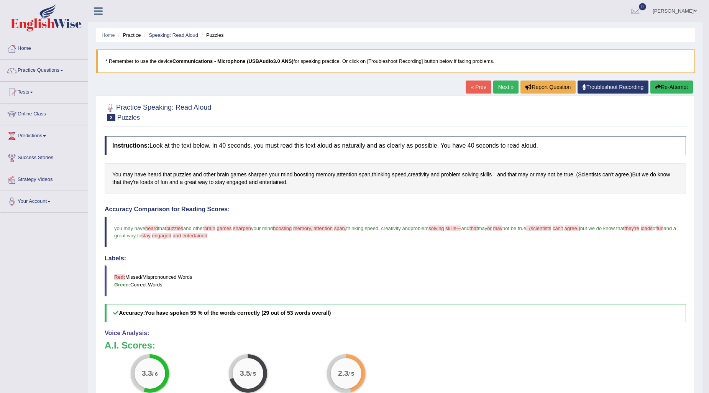
click at [510, 86] on link "Next »" at bounding box center [505, 86] width 25 height 13
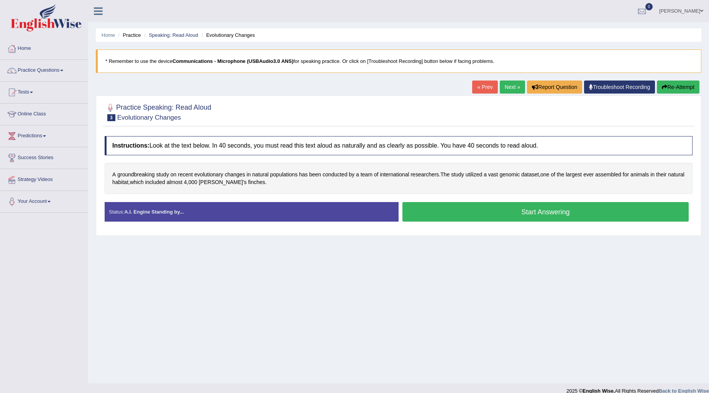
click at [444, 209] on button "Start Answering" at bounding box center [545, 212] width 286 height 20
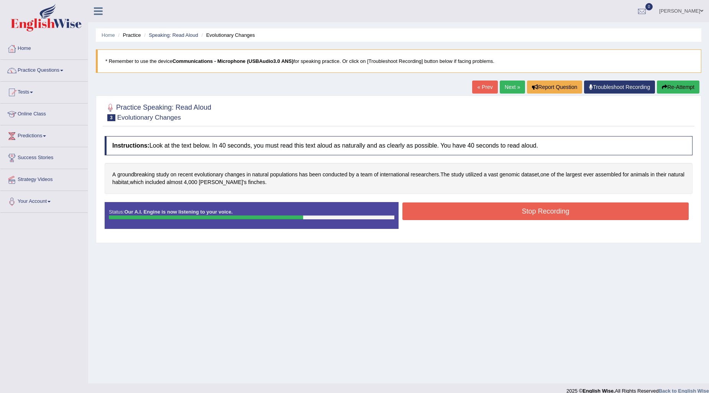
click at [458, 209] on button "Stop Recording" at bounding box center [545, 211] width 286 height 18
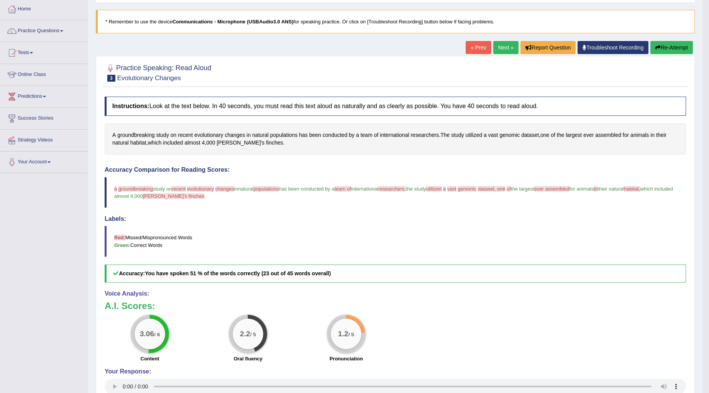
scroll to position [108, 0]
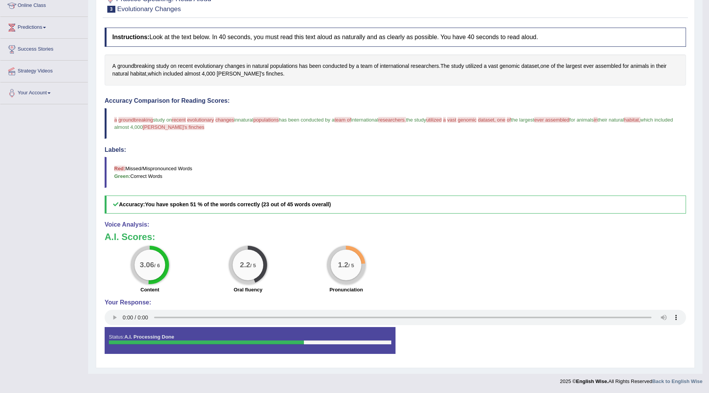
click at [114, 309] on div "Your Response:" at bounding box center [396, 313] width 582 height 28
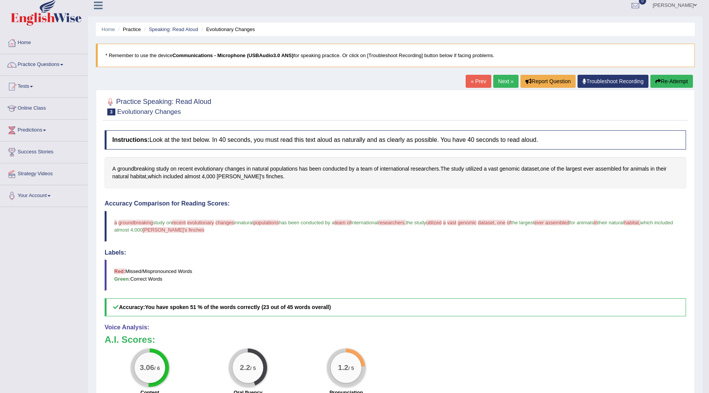
scroll to position [0, 0]
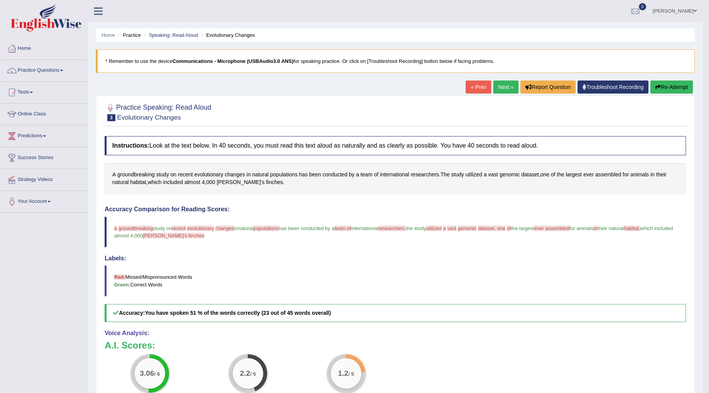
click at [661, 85] on button "Re-Attempt" at bounding box center [672, 86] width 43 height 13
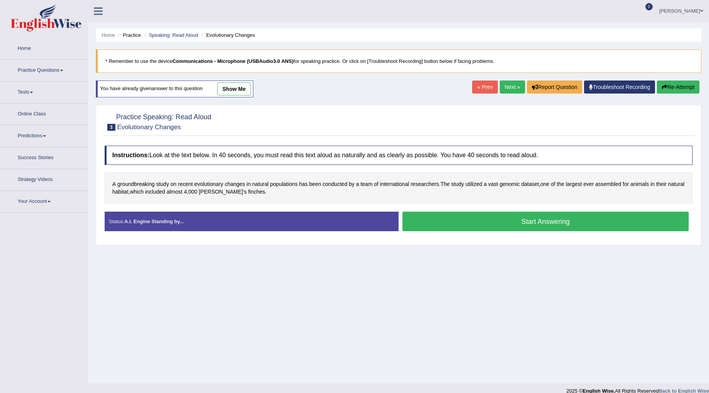
click at [435, 216] on button "Start Answering" at bounding box center [545, 222] width 286 height 20
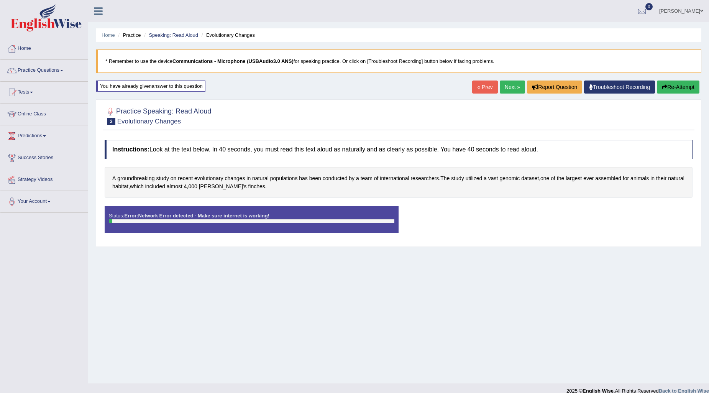
click at [353, 219] on div "Status: Error: Network Error detected - Make sure internet is working!" at bounding box center [252, 219] width 294 height 27
click at [673, 87] on button "Re-Attempt" at bounding box center [678, 86] width 43 height 13
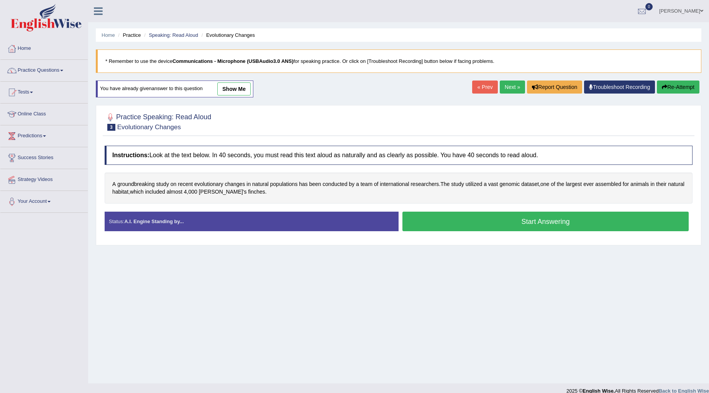
click at [227, 85] on link "show me" at bounding box center [233, 88] width 33 height 13
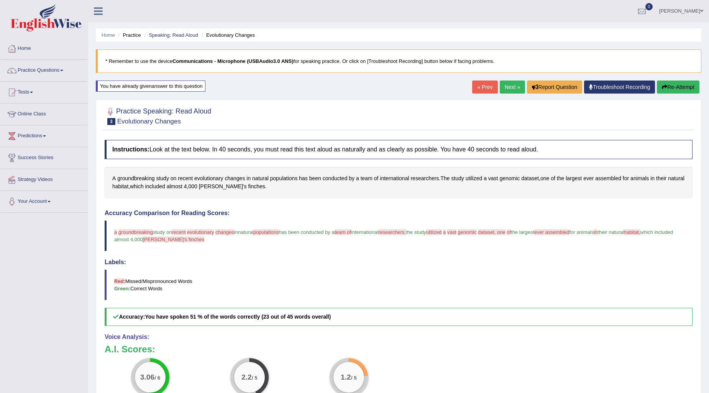
click at [675, 90] on button "Re-Attempt" at bounding box center [678, 86] width 43 height 13
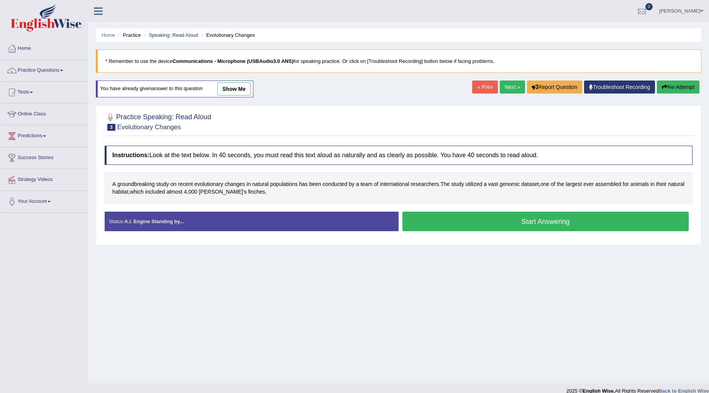
click at [436, 225] on button "Start Answering" at bounding box center [545, 222] width 286 height 20
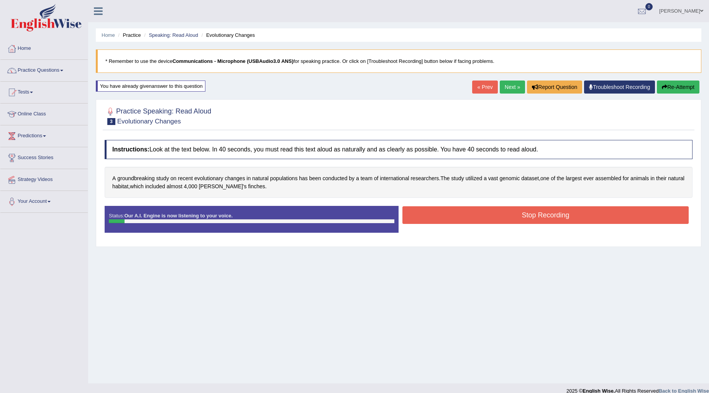
drag, startPoint x: 428, startPoint y: 206, endPoint x: 428, endPoint y: 210, distance: 4.2
click at [428, 210] on button "Stop Recording" at bounding box center [545, 215] width 286 height 18
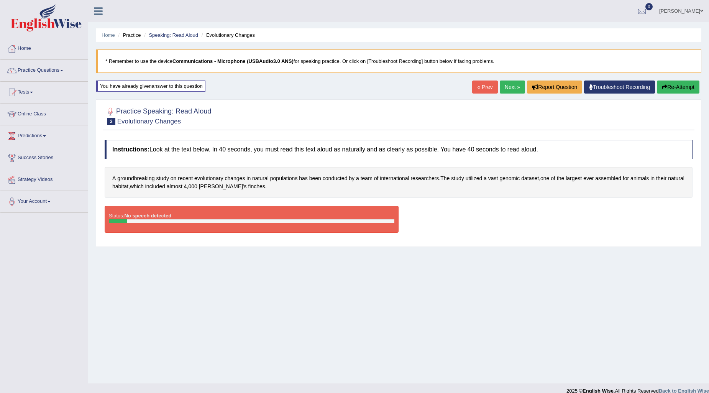
click at [666, 93] on button "Re-Attempt" at bounding box center [678, 86] width 43 height 13
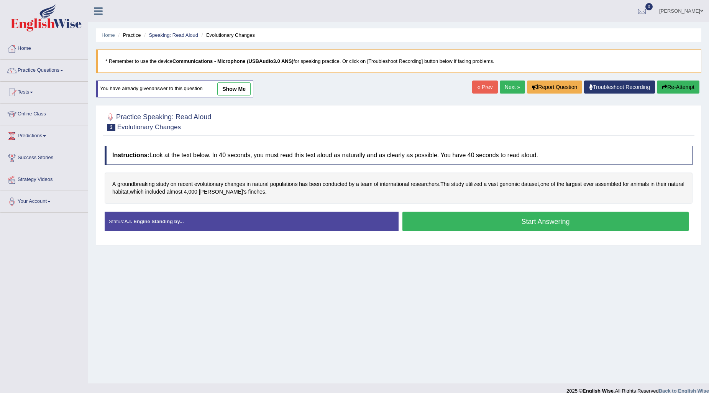
click at [454, 224] on button "Start Answering" at bounding box center [545, 222] width 286 height 20
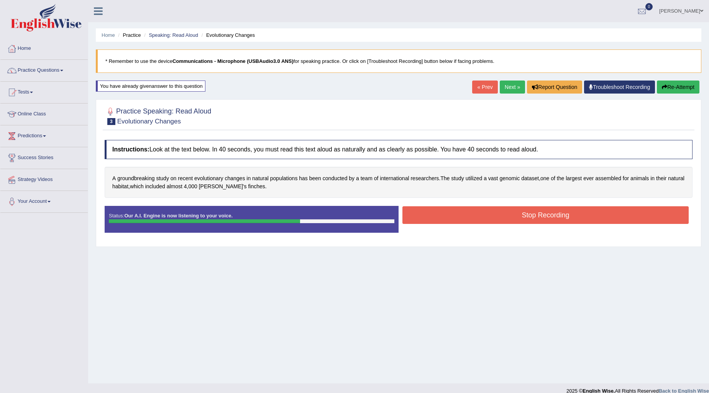
click at [444, 214] on button "Stop Recording" at bounding box center [545, 215] width 286 height 18
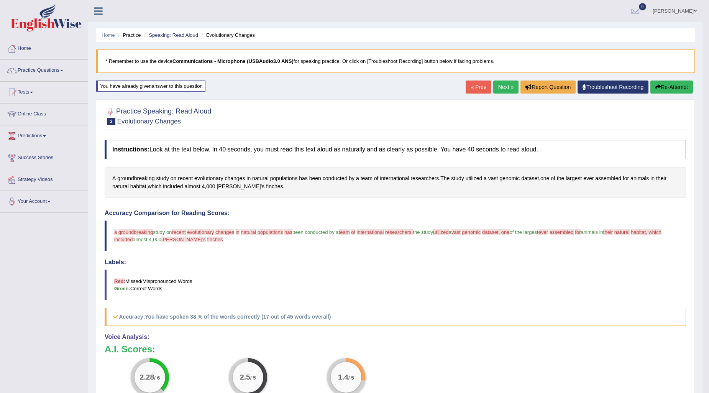
click at [498, 87] on link "Next »" at bounding box center [505, 86] width 25 height 13
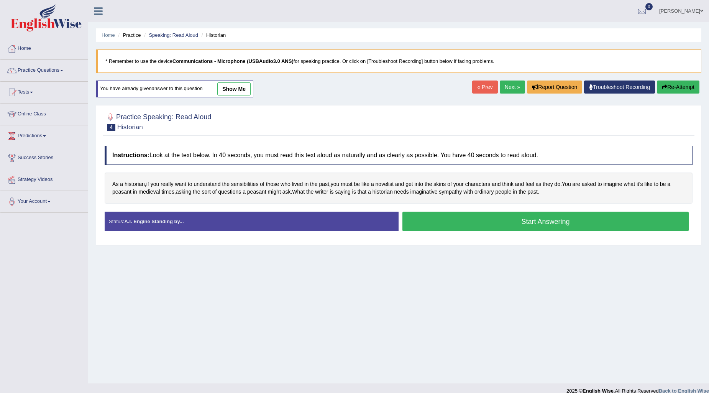
click at [247, 91] on link "show me" at bounding box center [233, 88] width 33 height 13
click at [244, 91] on div "Home Practice Speaking: Read Aloud Historian * Remember to use the device Commu…" at bounding box center [398, 191] width 621 height 383
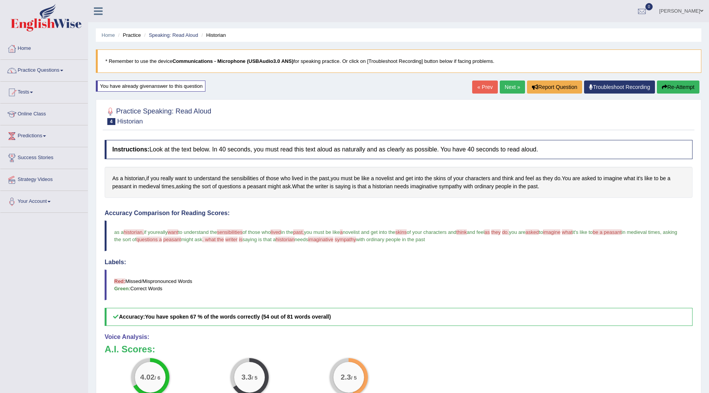
click at [501, 89] on link "Next »" at bounding box center [512, 86] width 25 height 13
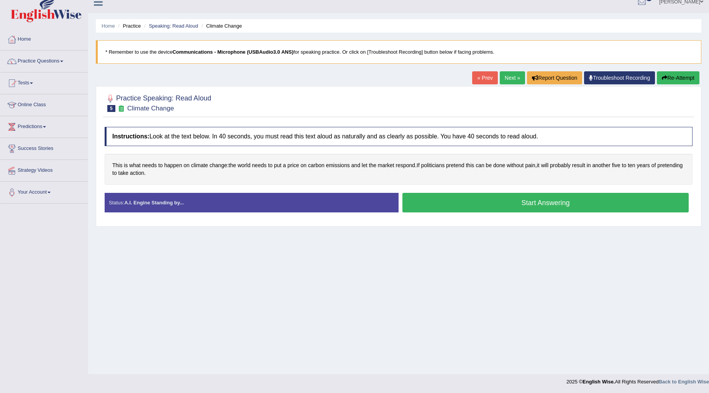
click at [469, 209] on button "Start Answering" at bounding box center [545, 203] width 286 height 20
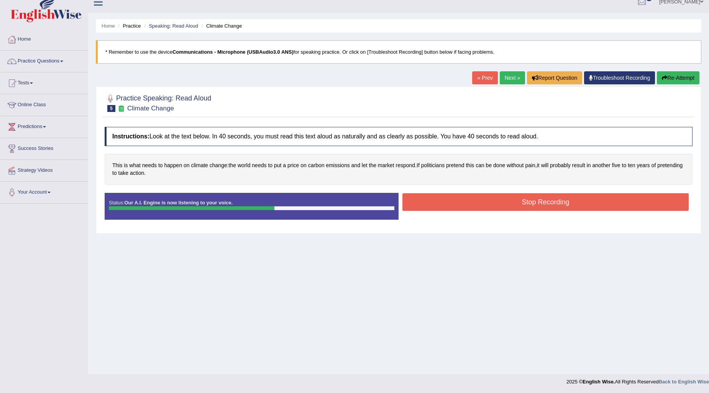
click at [467, 207] on button "Stop Recording" at bounding box center [545, 202] width 286 height 18
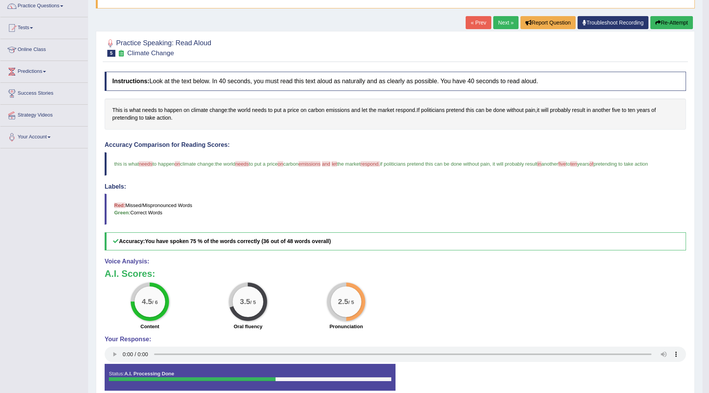
scroll to position [23, 0]
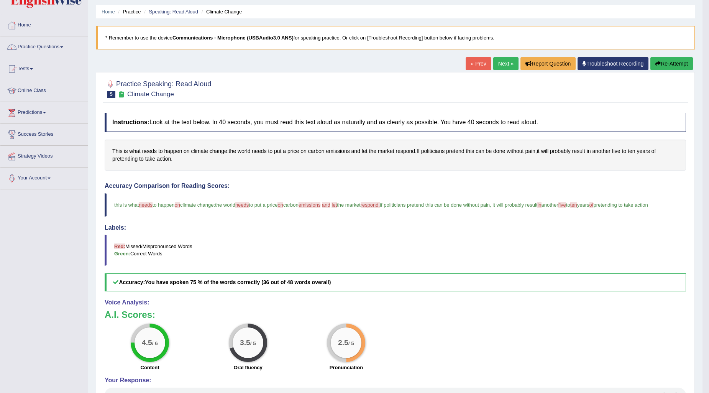
click at [503, 60] on link "Next »" at bounding box center [505, 63] width 25 height 13
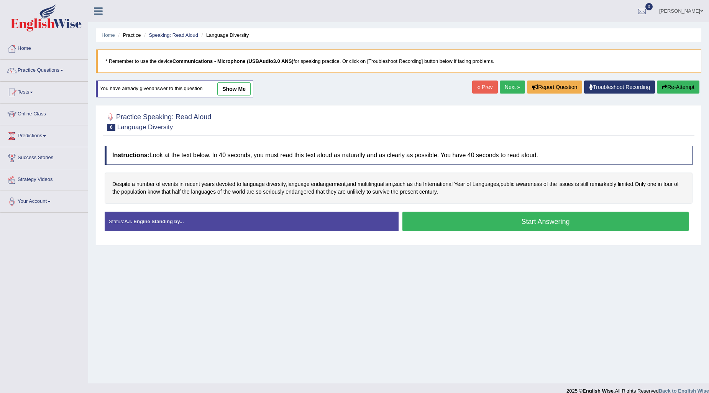
click at [421, 225] on button "Start Answering" at bounding box center [545, 222] width 286 height 20
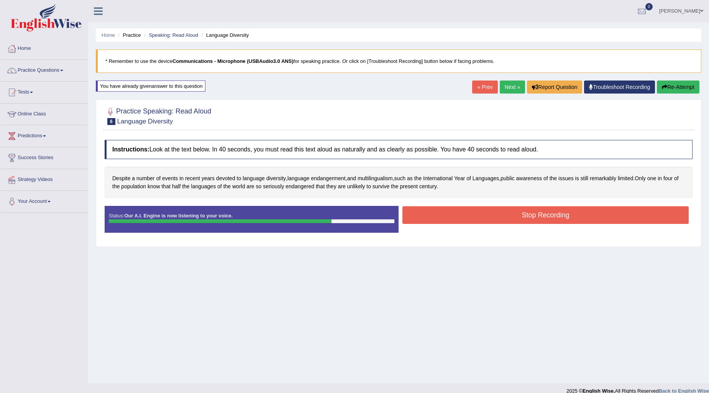
click at [432, 209] on button "Stop Recording" at bounding box center [545, 215] width 286 height 18
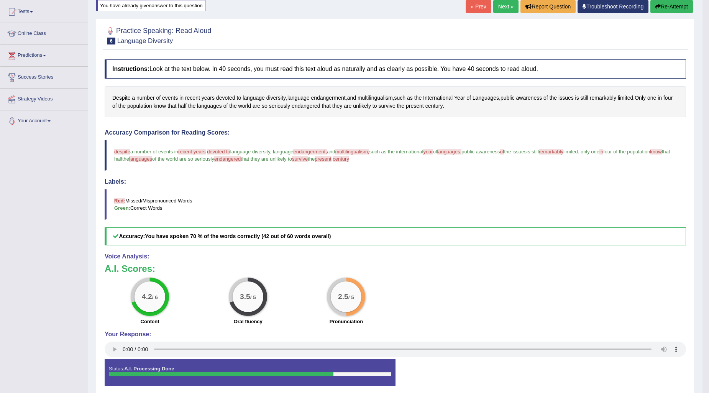
scroll to position [27, 0]
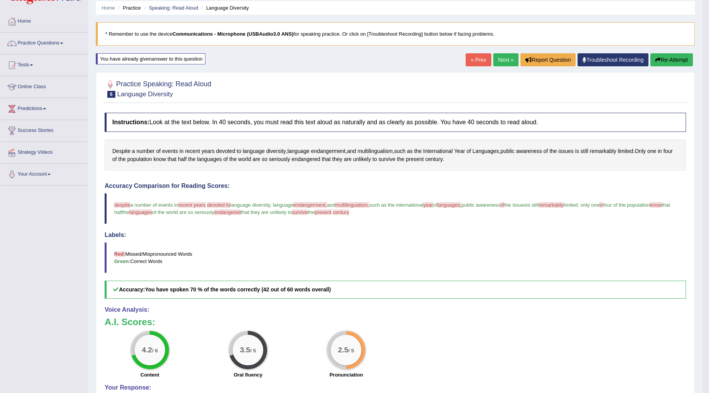
click at [508, 63] on link "Next »" at bounding box center [505, 59] width 25 height 13
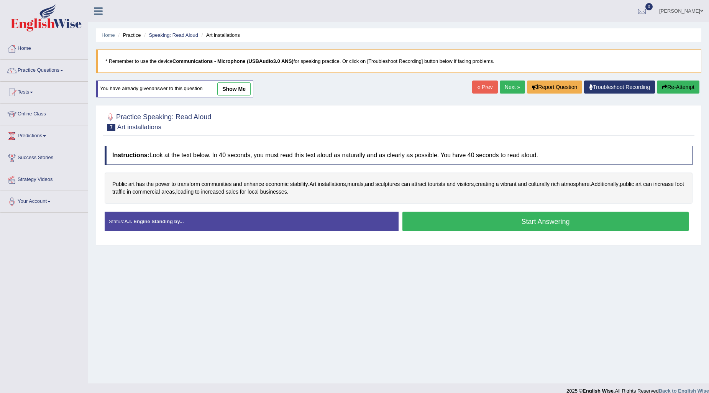
click at [500, 84] on link "Next »" at bounding box center [512, 86] width 25 height 13
drag, startPoint x: 0, startPoint y: 0, endPoint x: 497, endPoint y: 85, distance: 504.3
click at [500, 85] on link "Next »" at bounding box center [512, 86] width 25 height 13
click at [47, 75] on link "Practice Questions" at bounding box center [43, 69] width 87 height 19
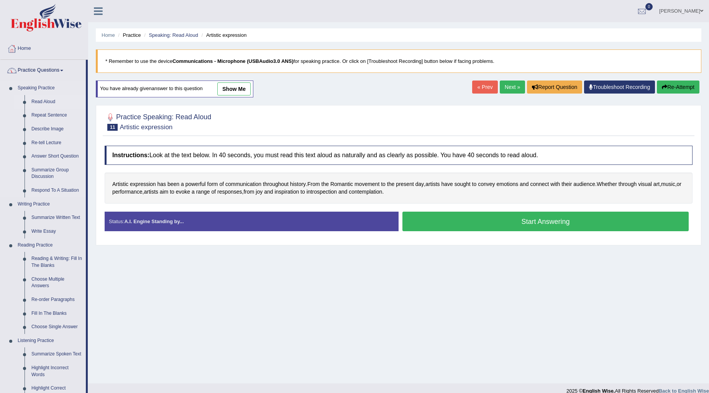
click at [44, 104] on link "Read Aloud" at bounding box center [57, 102] width 58 height 14
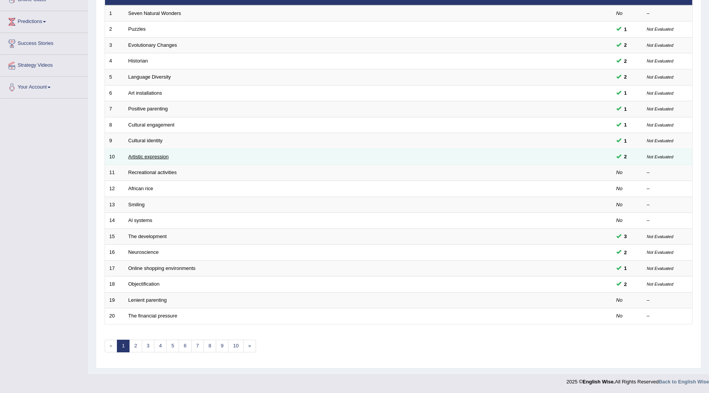
click at [150, 156] on link "Artistic expression" at bounding box center [148, 157] width 40 height 6
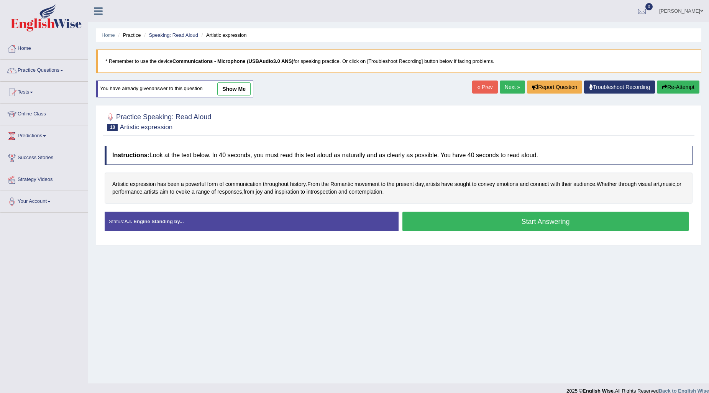
click at [511, 90] on link "Next »" at bounding box center [512, 86] width 25 height 13
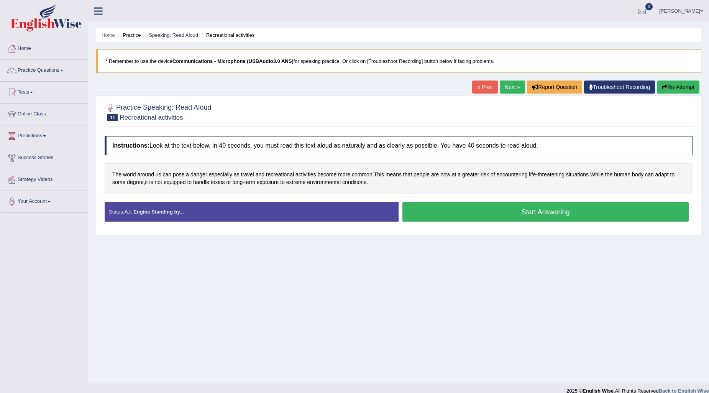
click at [432, 208] on button "Start Answering" at bounding box center [545, 212] width 286 height 20
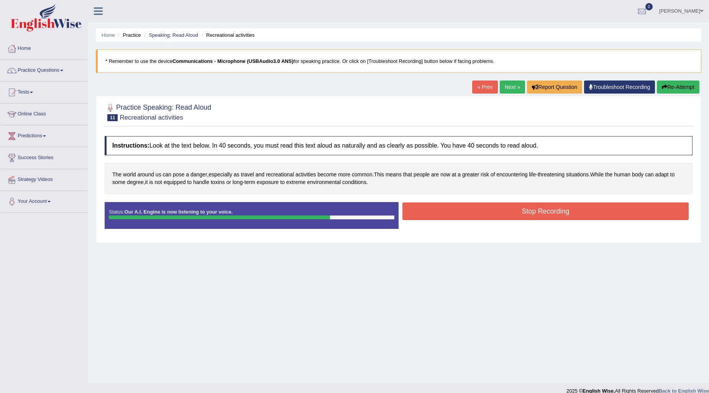
click at [427, 210] on button "Stop Recording" at bounding box center [545, 211] width 286 height 18
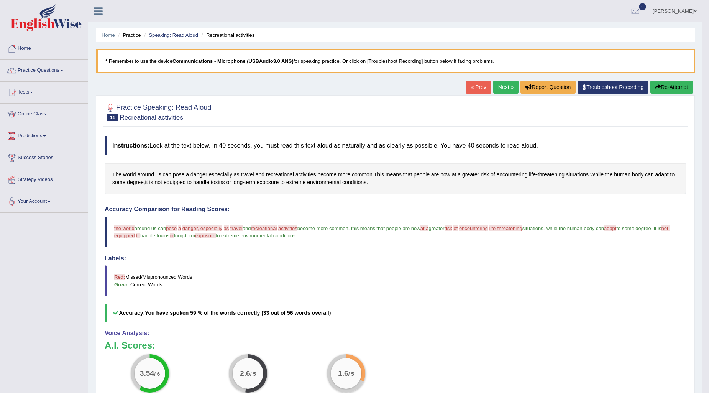
click at [501, 89] on link "Next »" at bounding box center [505, 86] width 25 height 13
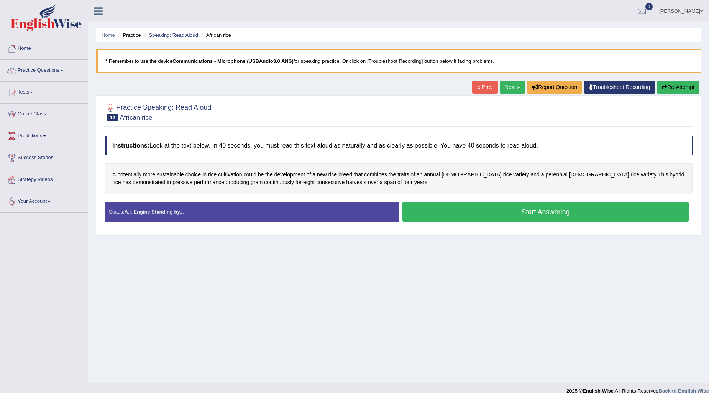
click at [473, 219] on button "Start Answering" at bounding box center [545, 212] width 286 height 20
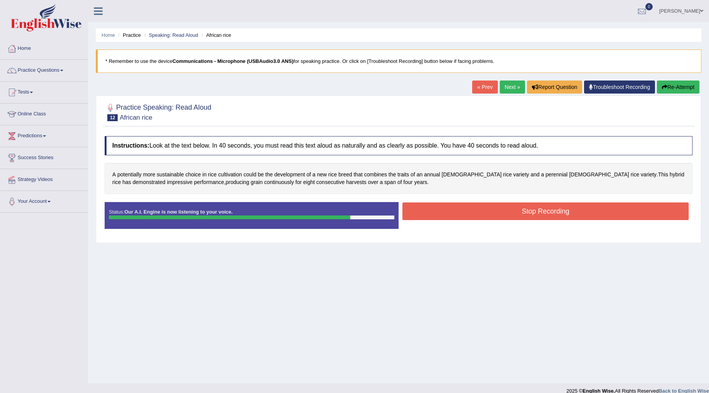
click at [502, 217] on button "Stop Recording" at bounding box center [545, 211] width 286 height 18
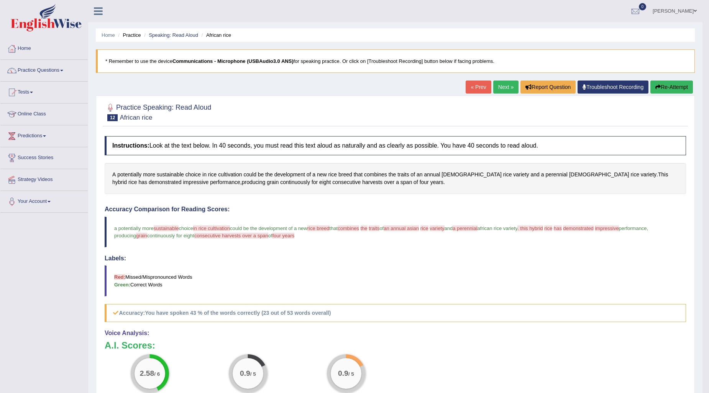
click at [501, 82] on link "Next »" at bounding box center [505, 86] width 25 height 13
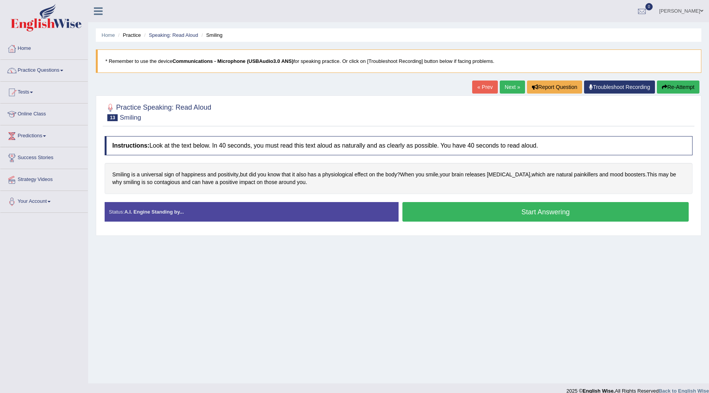
click at [432, 209] on button "Start Answering" at bounding box center [545, 212] width 286 height 20
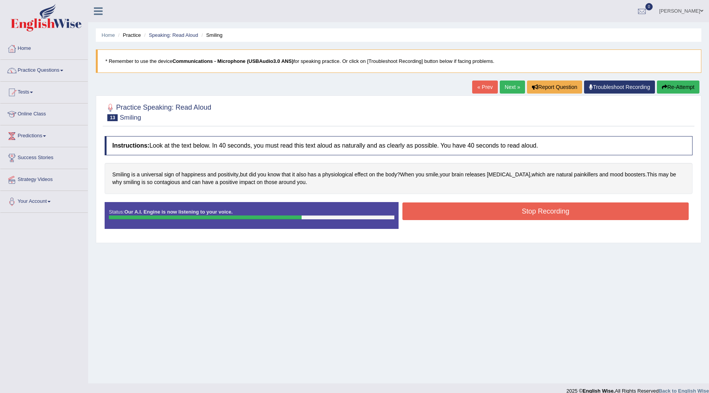
click at [485, 217] on button "Stop Recording" at bounding box center [545, 211] width 286 height 18
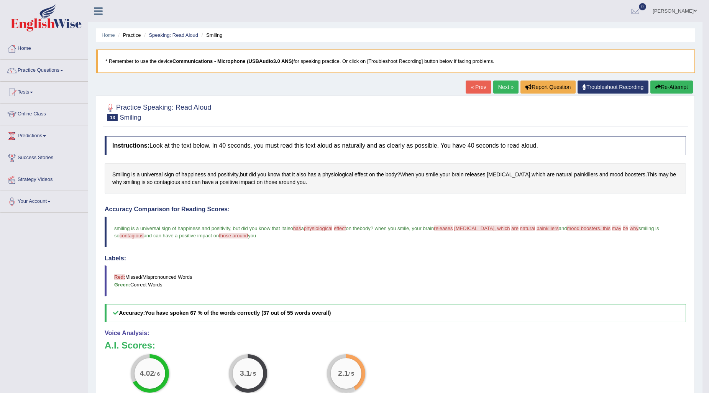
click at [480, 228] on span "endorphins, which" at bounding box center [482, 228] width 56 height 6
click at [499, 174] on span "endorphins" at bounding box center [508, 175] width 43 height 8
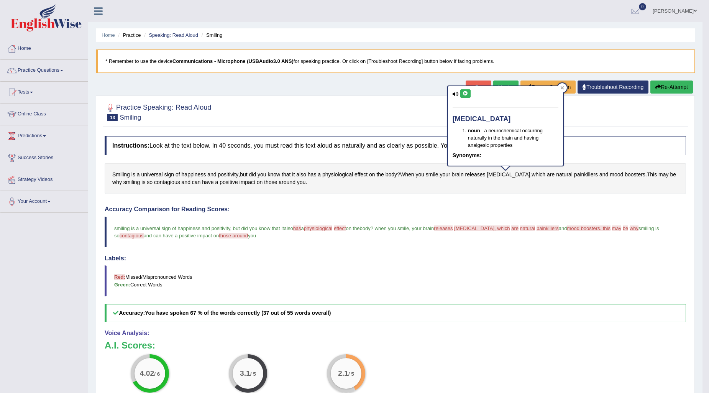
click at [464, 93] on icon at bounding box center [466, 93] width 6 height 5
click at [559, 89] on div at bounding box center [562, 87] width 9 height 9
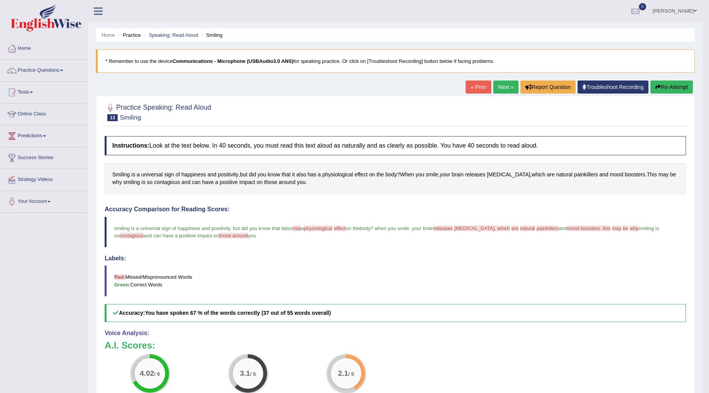
click at [510, 86] on link "Next »" at bounding box center [505, 86] width 25 height 13
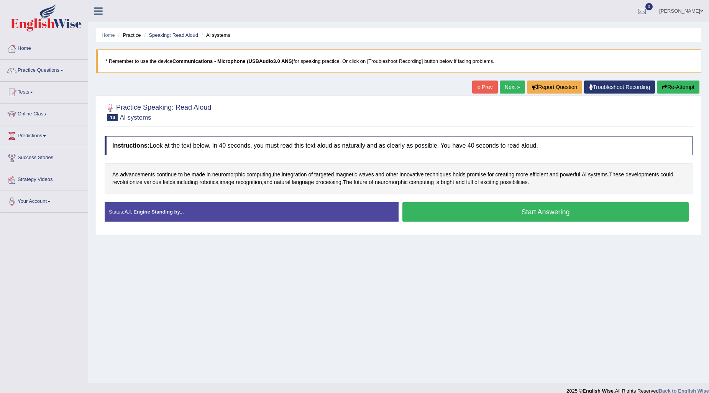
click at [513, 210] on button "Start Answering" at bounding box center [545, 212] width 286 height 20
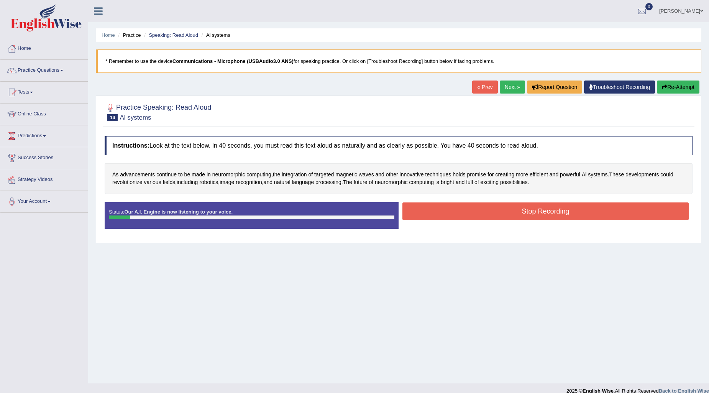
click at [675, 86] on button "Re-Attempt" at bounding box center [678, 86] width 43 height 13
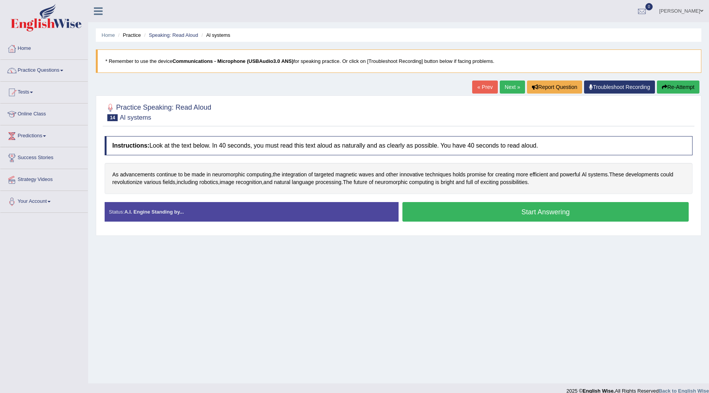
click at [467, 212] on button "Start Answering" at bounding box center [545, 212] width 286 height 20
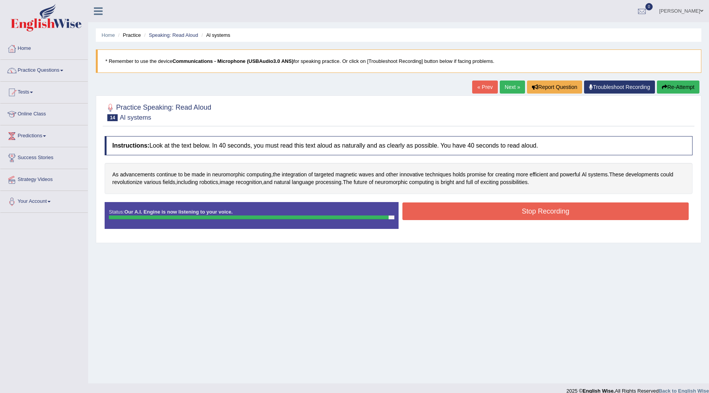
click at [495, 210] on button "Stop Recording" at bounding box center [545, 211] width 286 height 18
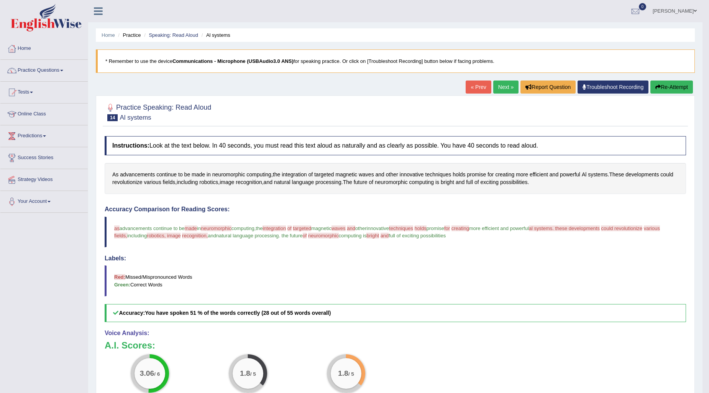
click at [503, 87] on link "Next »" at bounding box center [505, 86] width 25 height 13
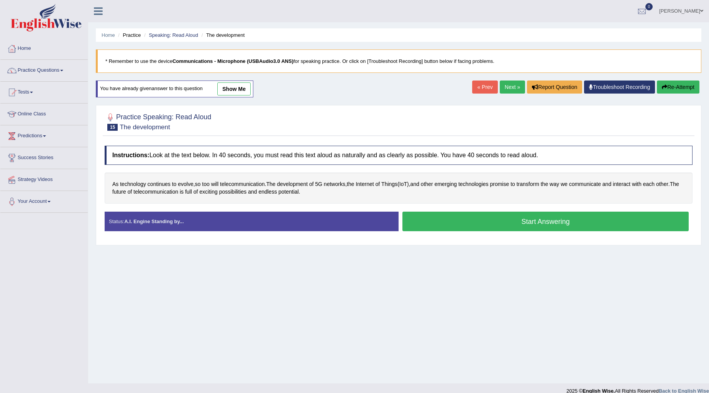
click at [513, 86] on link "Next »" at bounding box center [512, 86] width 25 height 13
click at [511, 89] on link "Next »" at bounding box center [512, 86] width 25 height 13
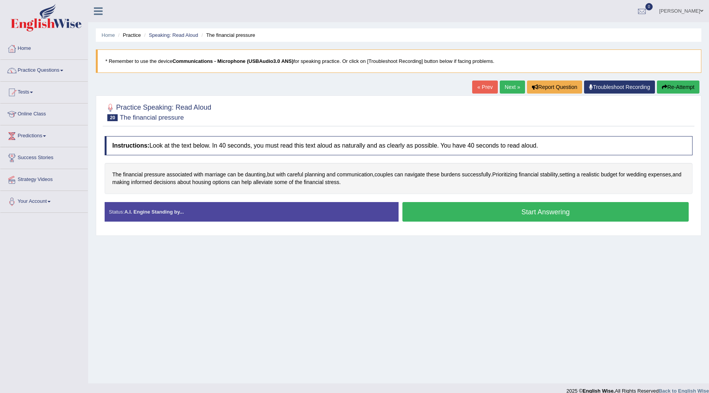
click at [472, 90] on link "« Prev" at bounding box center [484, 86] width 25 height 13
click at [512, 209] on button "Start Answering" at bounding box center [545, 212] width 286 height 20
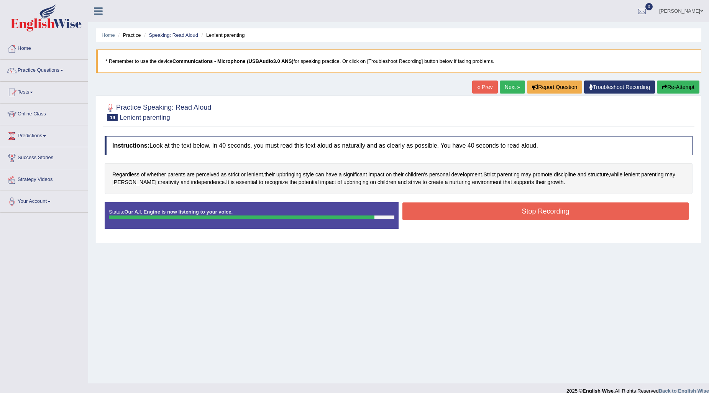
click at [528, 210] on button "Stop Recording" at bounding box center [545, 211] width 286 height 18
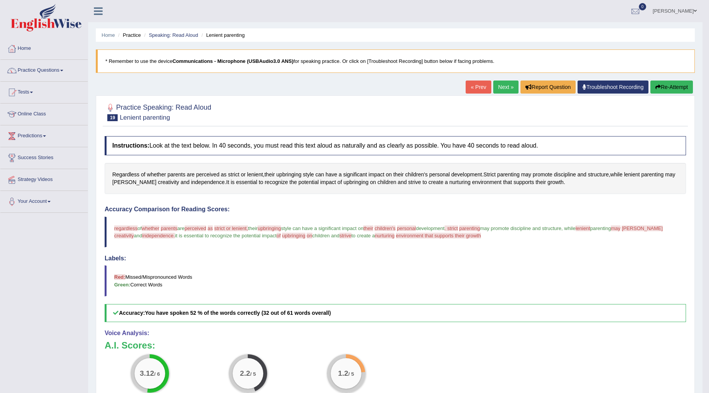
click at [496, 87] on link "Next »" at bounding box center [505, 86] width 25 height 13
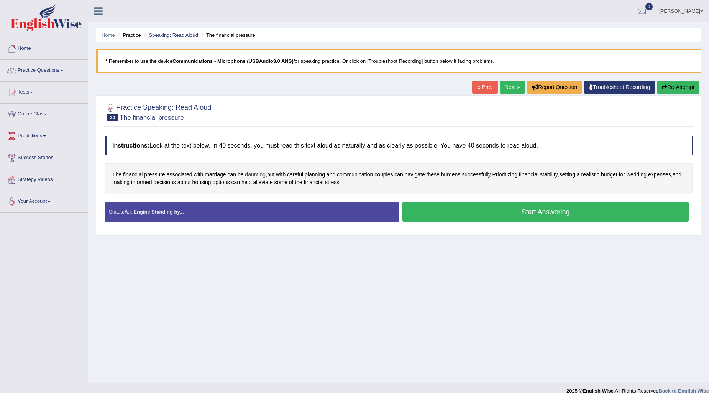
click at [255, 174] on span "daunting" at bounding box center [255, 175] width 21 height 8
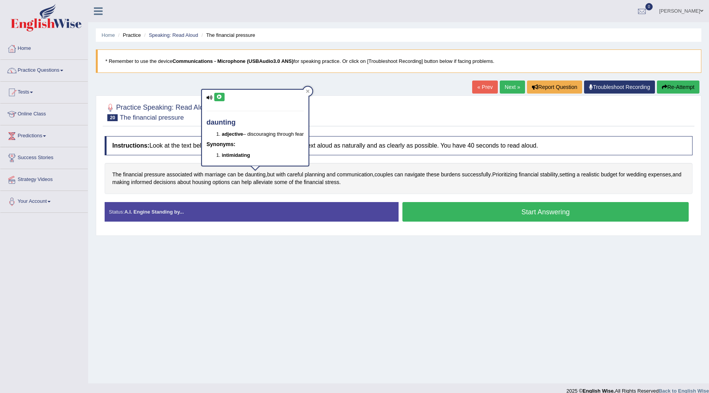
click at [220, 97] on icon at bounding box center [220, 97] width 6 height 5
click at [308, 94] on div at bounding box center [307, 91] width 9 height 9
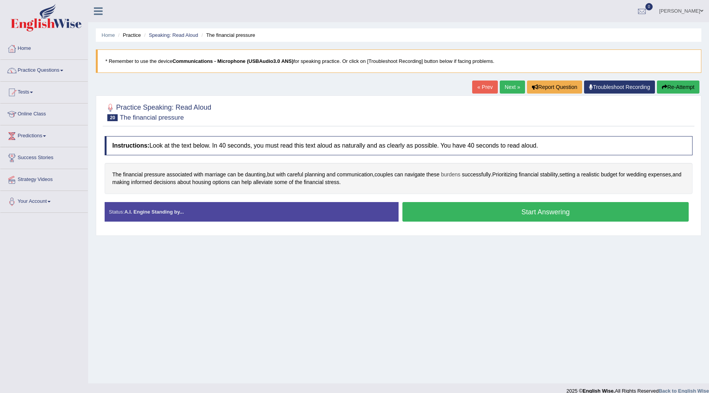
click at [452, 177] on span "burdens" at bounding box center [451, 175] width 20 height 8
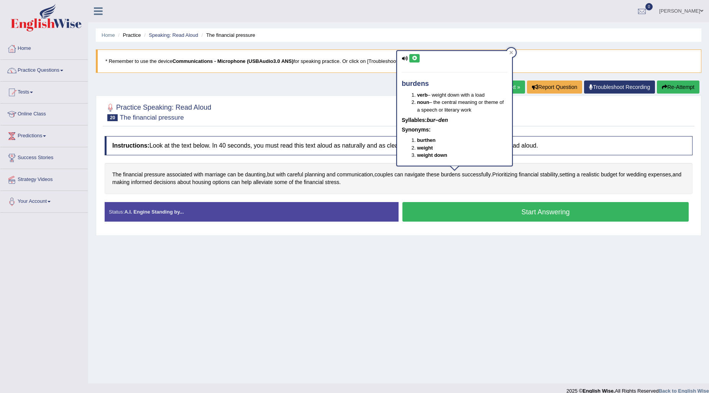
click at [412, 56] on icon at bounding box center [415, 58] width 6 height 5
click at [511, 53] on icon at bounding box center [511, 53] width 4 height 4
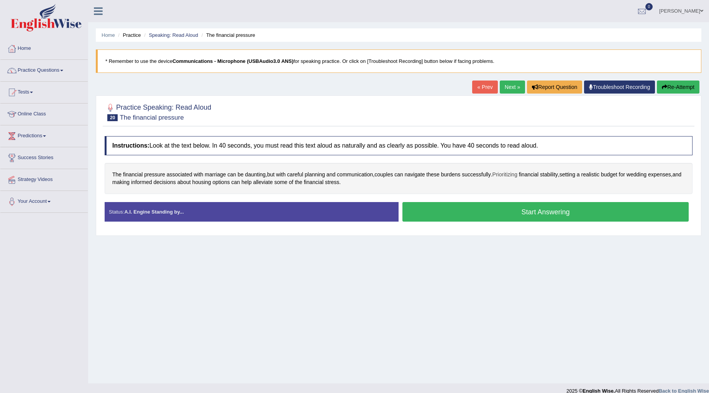
click at [511, 176] on span "Prioritizing" at bounding box center [505, 175] width 25 height 8
click at [499, 116] on button at bounding box center [500, 113] width 10 height 8
click at [537, 109] on icon at bounding box center [537, 107] width 4 height 4
click at [510, 177] on span "Prioritizing" at bounding box center [505, 175] width 25 height 8
click at [499, 112] on icon at bounding box center [501, 113] width 6 height 5
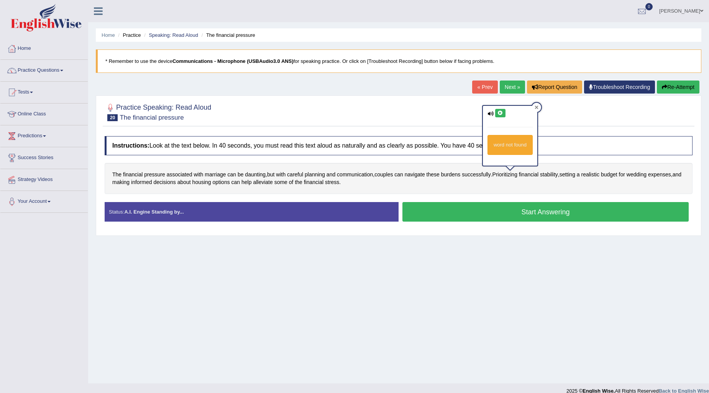
click at [537, 110] on div at bounding box center [536, 107] width 9 height 9
click at [273, 185] on span "alleviate" at bounding box center [263, 182] width 20 height 8
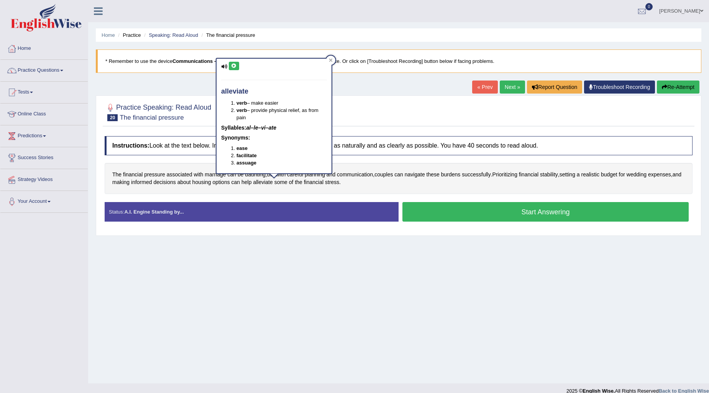
click at [229, 64] on button at bounding box center [234, 66] width 10 height 8
click at [327, 58] on div "alleviate verb – make easier verb – provide physical relief, as from pain Sylla…" at bounding box center [274, 118] width 117 height 121
click at [327, 62] on div at bounding box center [330, 60] width 9 height 9
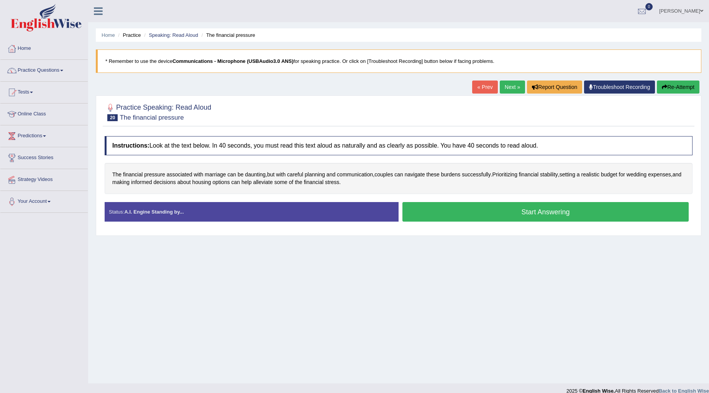
click at [423, 210] on button "Start Answering" at bounding box center [545, 212] width 286 height 20
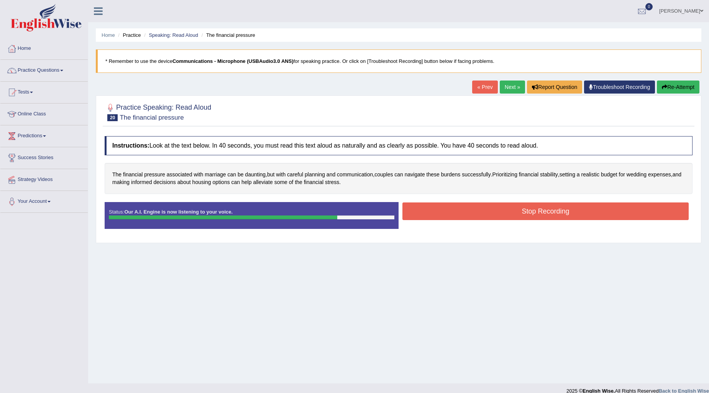
click at [522, 211] on button "Stop Recording" at bounding box center [545, 211] width 286 height 18
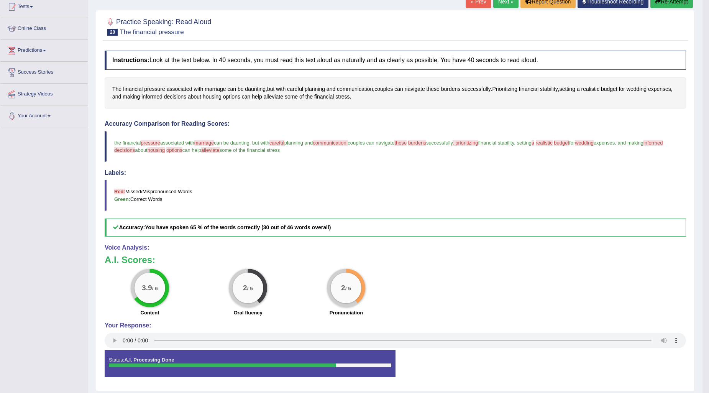
scroll to position [108, 0]
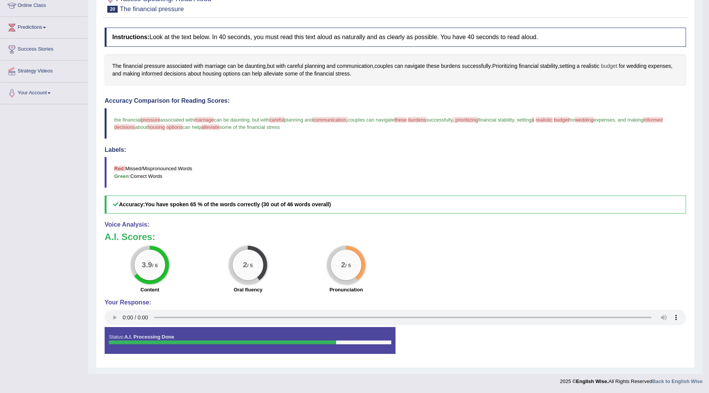
click at [614, 66] on span "budget" at bounding box center [609, 66] width 16 height 8
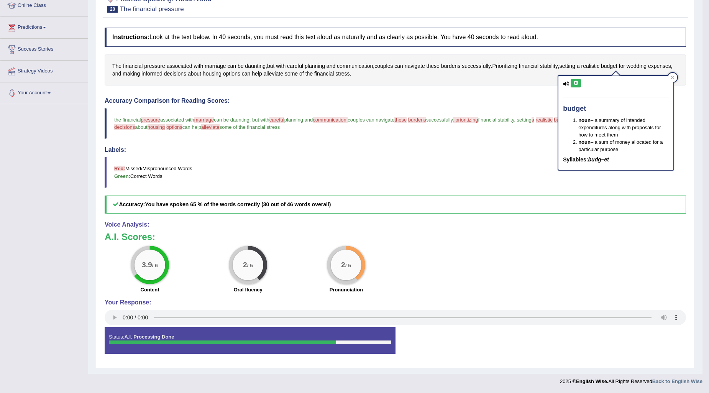
click at [576, 79] on button at bounding box center [576, 83] width 10 height 8
click at [676, 77] on div at bounding box center [672, 77] width 9 height 9
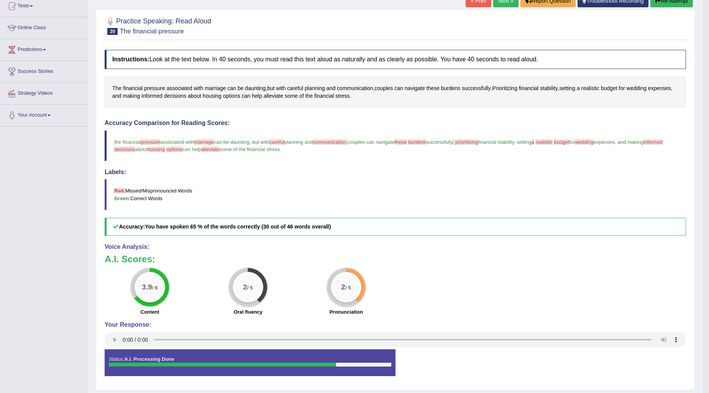
scroll to position [66, 0]
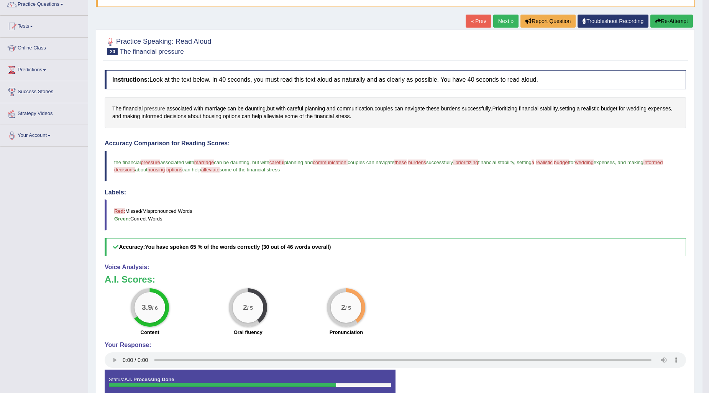
click at [154, 106] on span "pressure" at bounding box center [154, 109] width 21 height 8
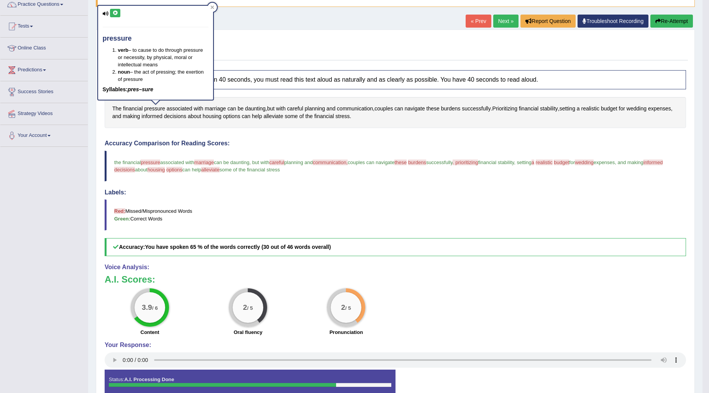
click at [111, 10] on button at bounding box center [115, 13] width 10 height 8
click at [213, 7] on icon at bounding box center [212, 7] width 4 height 4
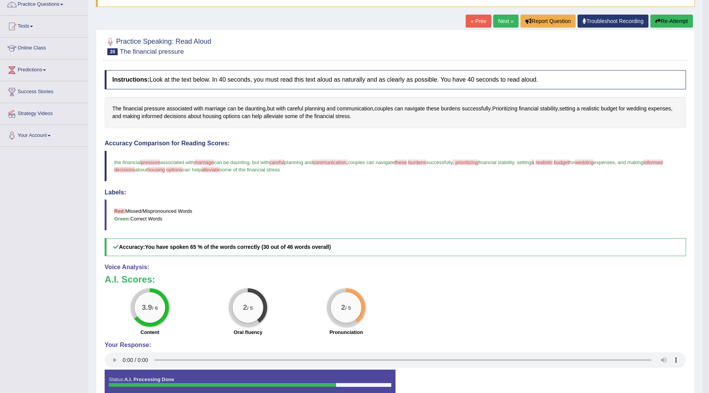
click at [495, 17] on link "Next »" at bounding box center [505, 21] width 25 height 13
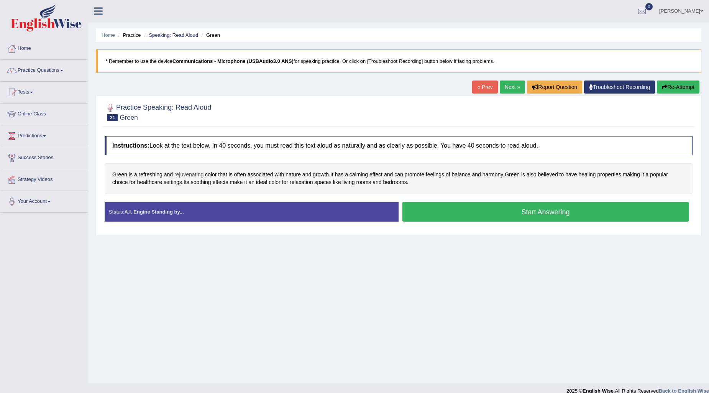
click at [184, 174] on span "rejuvenating" at bounding box center [188, 175] width 29 height 8
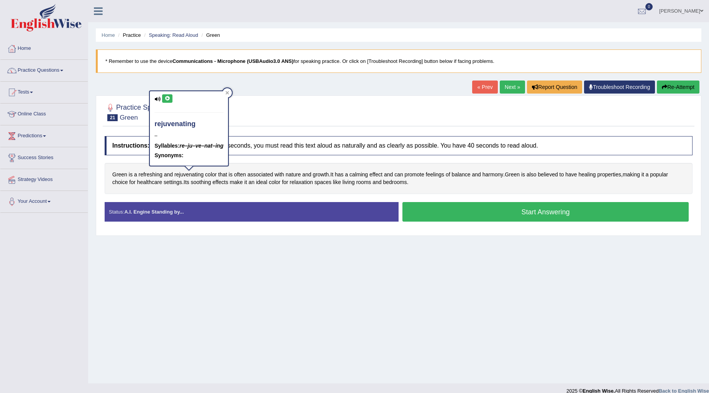
click at [166, 99] on icon at bounding box center [167, 98] width 6 height 5
click at [228, 89] on div at bounding box center [227, 92] width 9 height 9
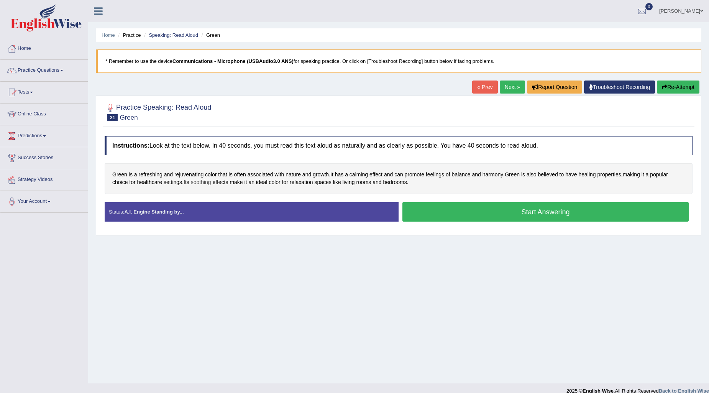
click at [202, 182] on span "soothing" at bounding box center [201, 182] width 20 height 8
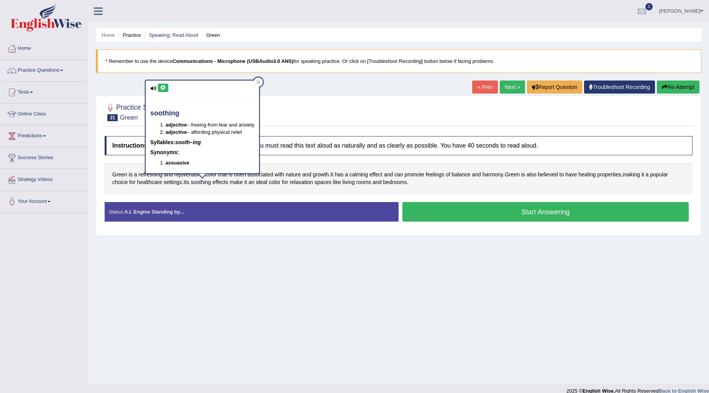
click at [159, 91] on button at bounding box center [163, 88] width 10 height 8
click at [260, 82] on div "soothing adjective – freeing from fear and anxiety adjective – affording physic…" at bounding box center [202, 129] width 115 height 99
click at [260, 85] on div at bounding box center [258, 81] width 9 height 9
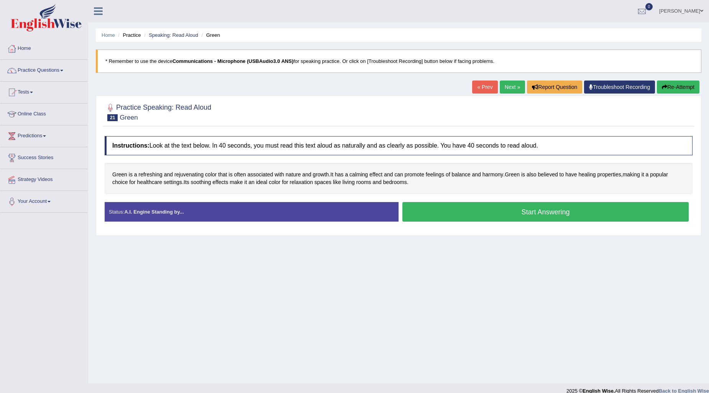
click at [478, 211] on button "Start Answering" at bounding box center [545, 212] width 286 height 20
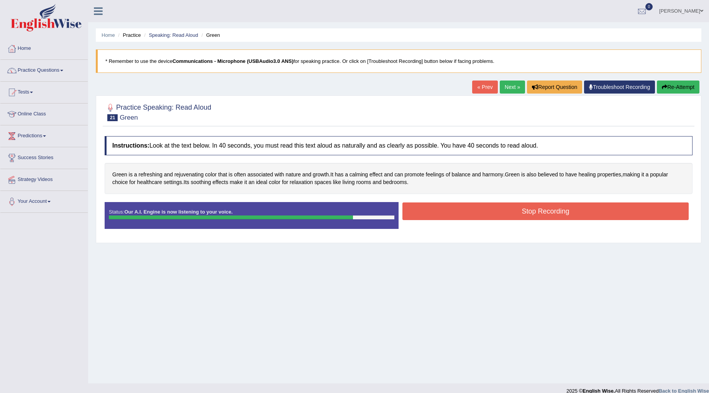
click at [441, 205] on button "Stop Recording" at bounding box center [545, 211] width 286 height 18
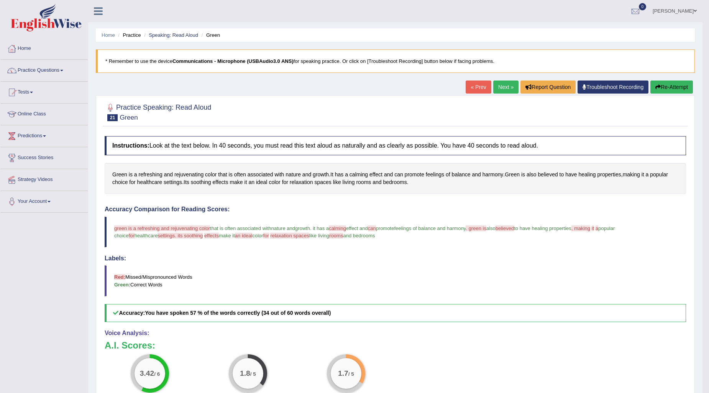
click at [672, 82] on div "Home Practice Speaking: Read Aloud Green * Remember to use the device Communica…" at bounding box center [395, 241] width 614 height 482
click at [672, 82] on button "Re-Attempt" at bounding box center [672, 86] width 43 height 13
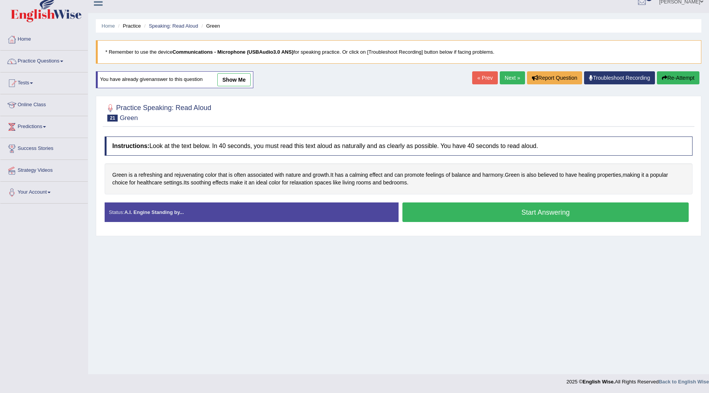
click at [455, 213] on button "Start Answering" at bounding box center [545, 212] width 286 height 20
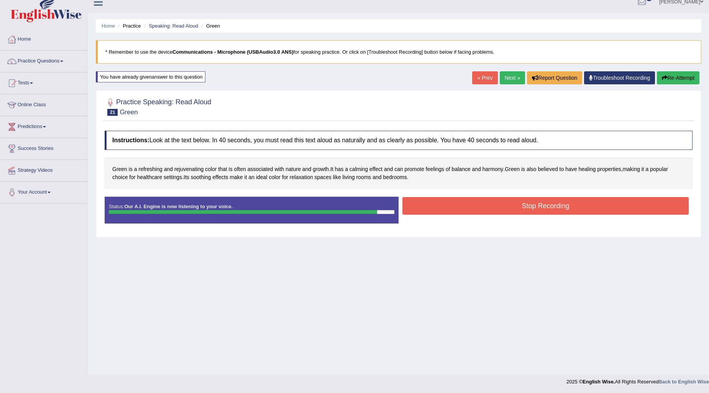
click at [429, 204] on button "Stop Recording" at bounding box center [545, 206] width 286 height 18
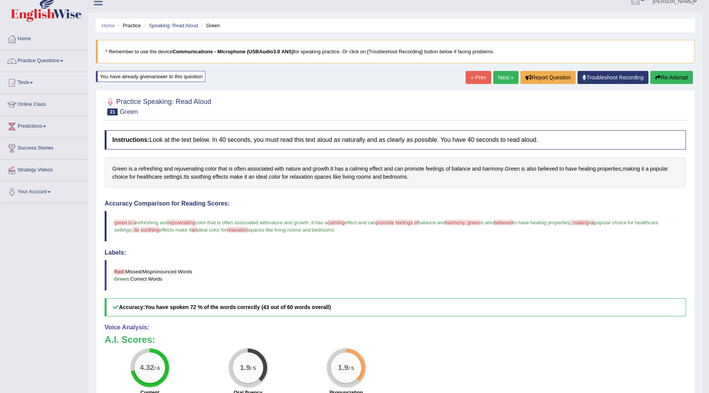
scroll to position [9, 0]
click at [509, 78] on link "Next »" at bounding box center [505, 77] width 25 height 13
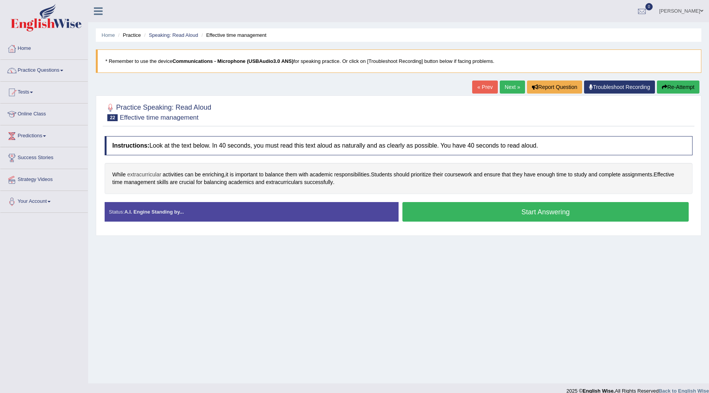
click at [140, 176] on span "extracurricular" at bounding box center [144, 175] width 34 height 8
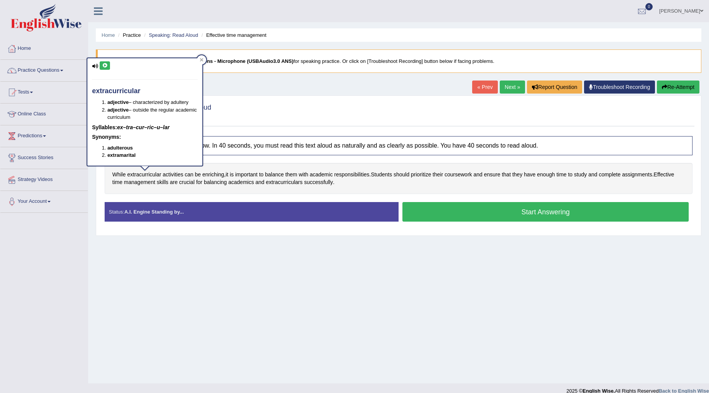
click at [106, 66] on icon at bounding box center [105, 65] width 6 height 5
click at [198, 60] on div at bounding box center [201, 59] width 9 height 9
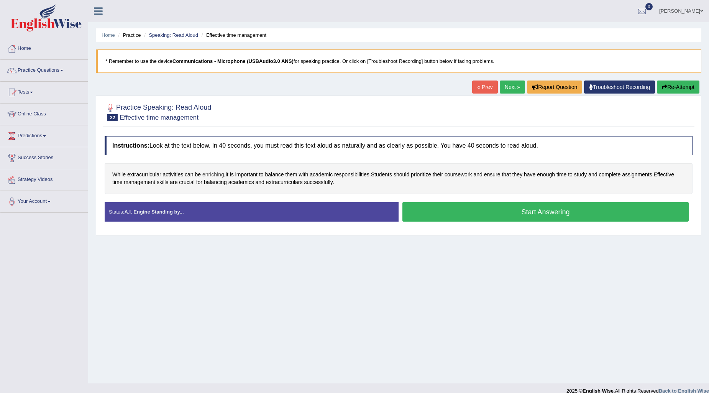
click at [214, 176] on span "enriching" at bounding box center [213, 175] width 22 height 8
click at [201, 114] on icon at bounding box center [204, 113] width 6 height 5
click at [238, 108] on icon at bounding box center [240, 107] width 4 height 4
click at [552, 210] on button "Start Answering" at bounding box center [545, 212] width 286 height 20
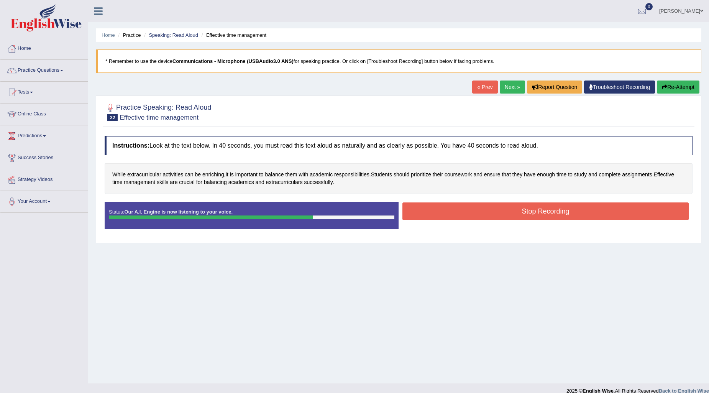
click at [500, 207] on button "Stop Recording" at bounding box center [545, 211] width 286 height 18
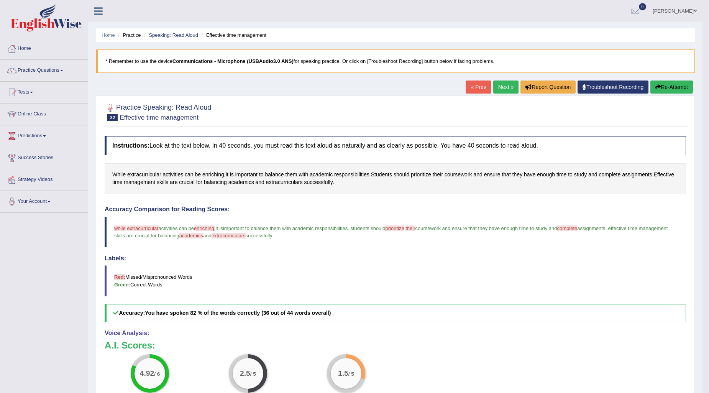
click at [665, 86] on button "Re-Attempt" at bounding box center [672, 86] width 43 height 13
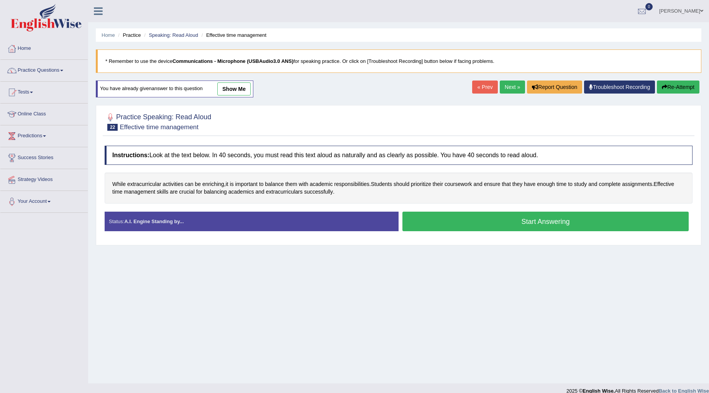
click at [464, 228] on button "Start Answering" at bounding box center [545, 222] width 286 height 20
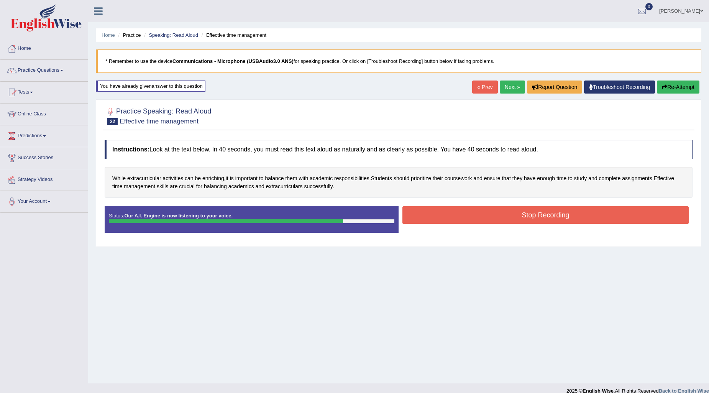
click at [424, 211] on button "Stop Recording" at bounding box center [545, 215] width 286 height 18
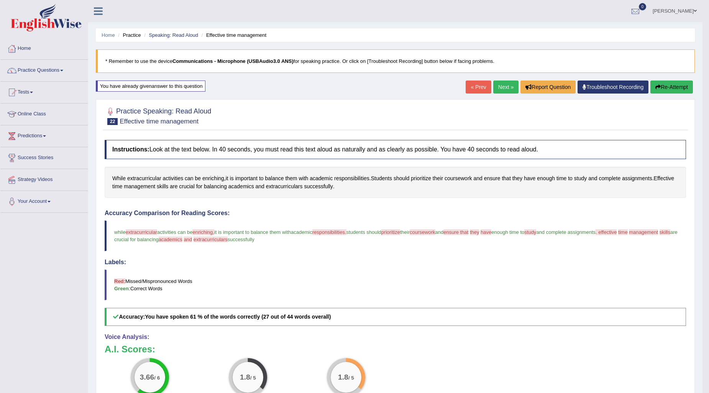
click at [508, 82] on link "Next »" at bounding box center [505, 86] width 25 height 13
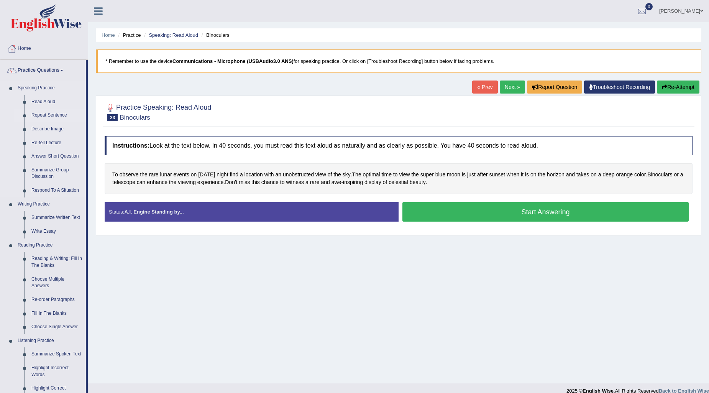
click at [51, 117] on link "Repeat Sentence" at bounding box center [57, 115] width 58 height 14
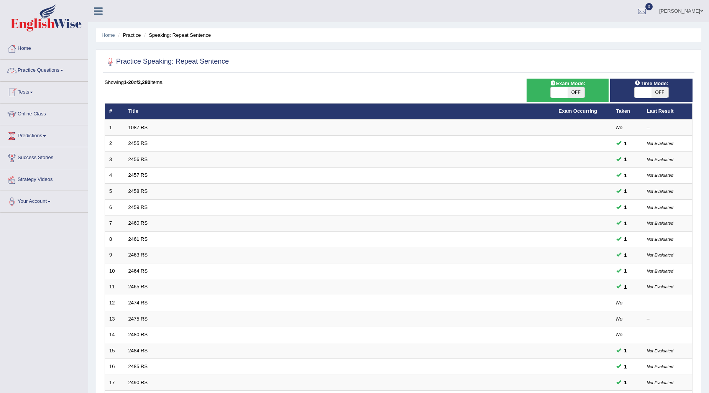
click at [46, 74] on link "Practice Questions" at bounding box center [43, 69] width 87 height 19
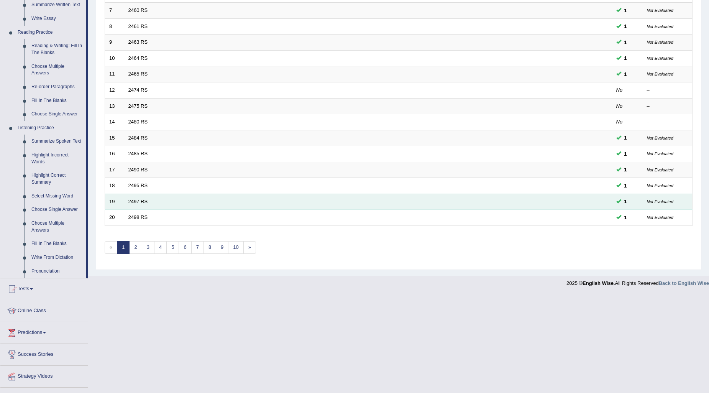
scroll to position [229, 0]
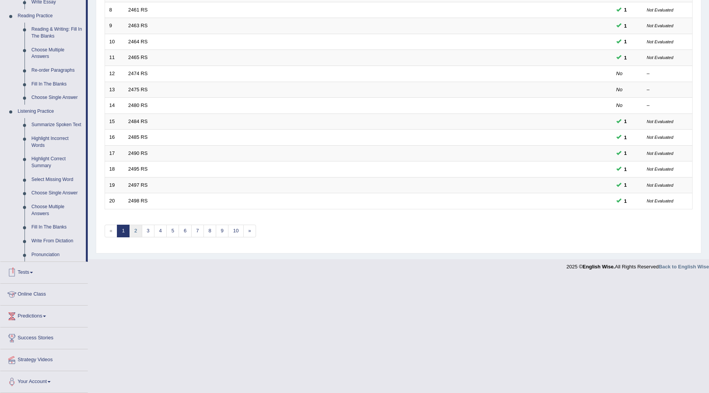
click at [135, 231] on link "2" at bounding box center [135, 231] width 13 height 13
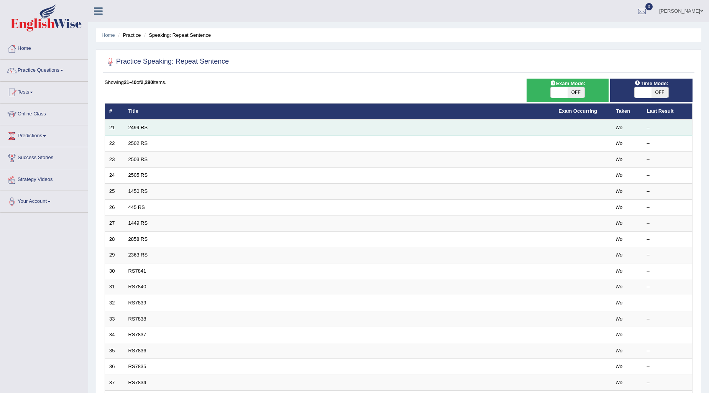
click at [141, 130] on td "2499 RS" at bounding box center [339, 128] width 430 height 16
click at [132, 128] on link "2499 RS" at bounding box center [138, 128] width 20 height 6
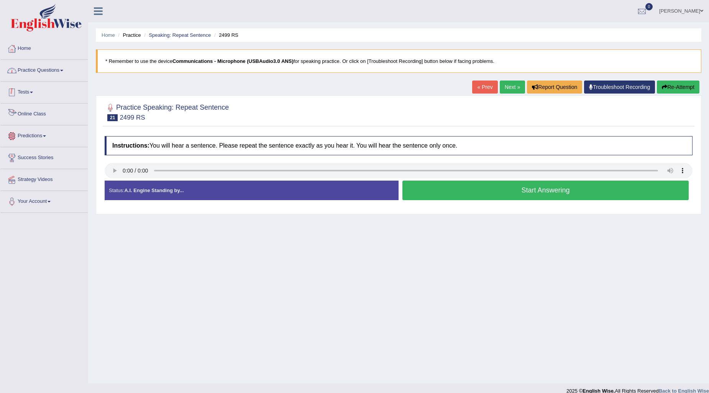
click at [52, 66] on link "Practice Questions" at bounding box center [43, 69] width 87 height 19
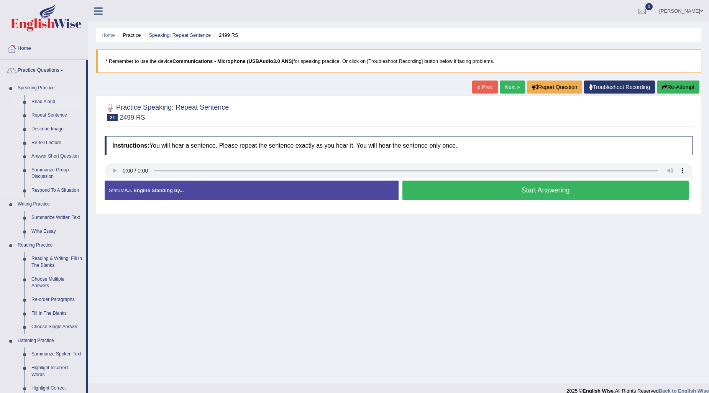
click at [51, 100] on link "Read Aloud" at bounding box center [57, 102] width 58 height 14
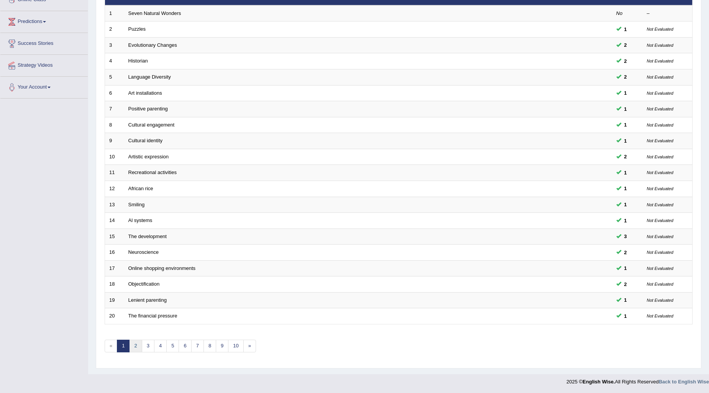
click at [135, 346] on link "2" at bounding box center [135, 346] width 13 height 13
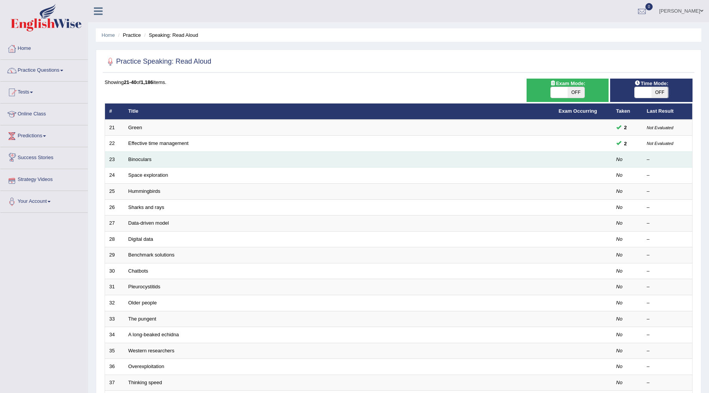
click at [135, 164] on td "Binoculars" at bounding box center [339, 159] width 430 height 16
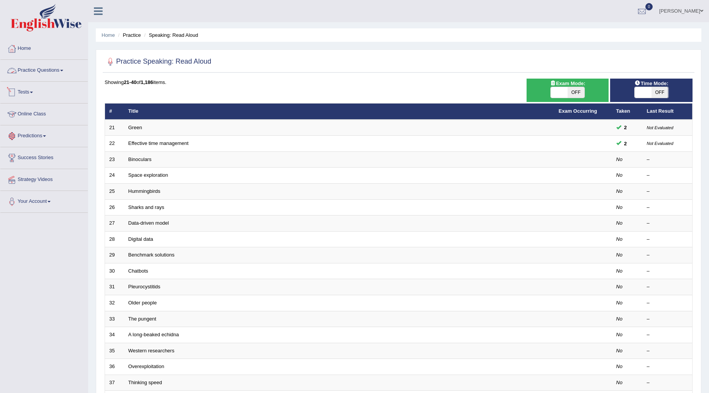
click at [53, 73] on link "Practice Questions" at bounding box center [43, 69] width 87 height 19
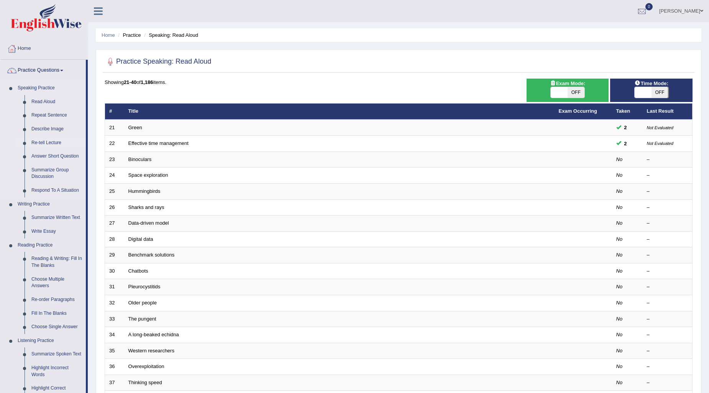
click at [43, 139] on link "Re-tell Lecture" at bounding box center [57, 143] width 58 height 14
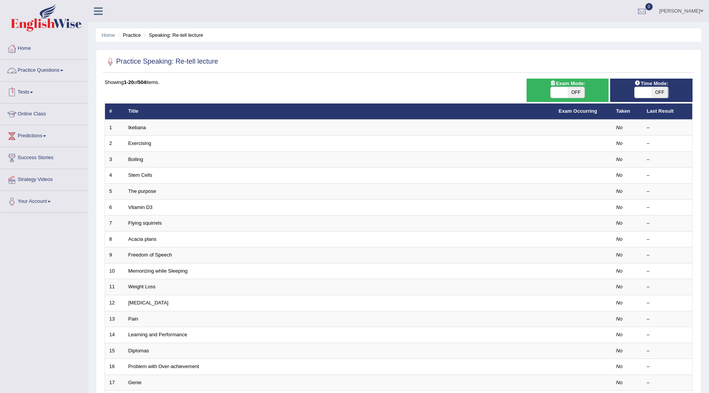
click at [44, 72] on link "Practice Questions" at bounding box center [43, 69] width 87 height 19
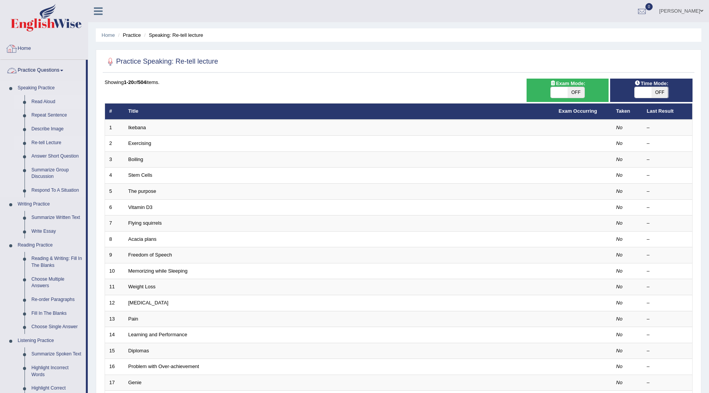
click at [43, 98] on link "Read Aloud" at bounding box center [57, 102] width 58 height 14
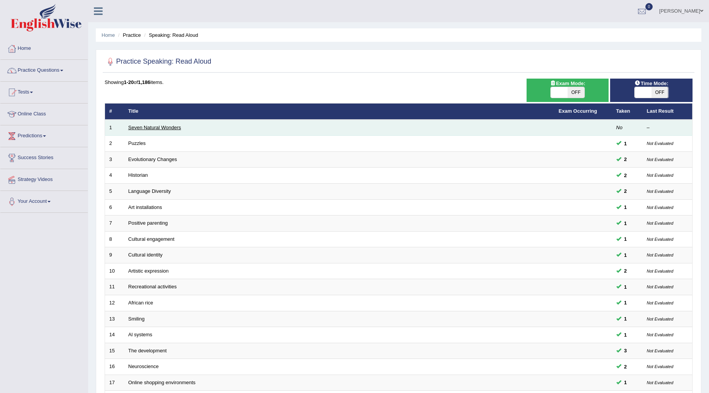
click at [158, 128] on link "Seven Natural Wonders" at bounding box center [154, 128] width 53 height 6
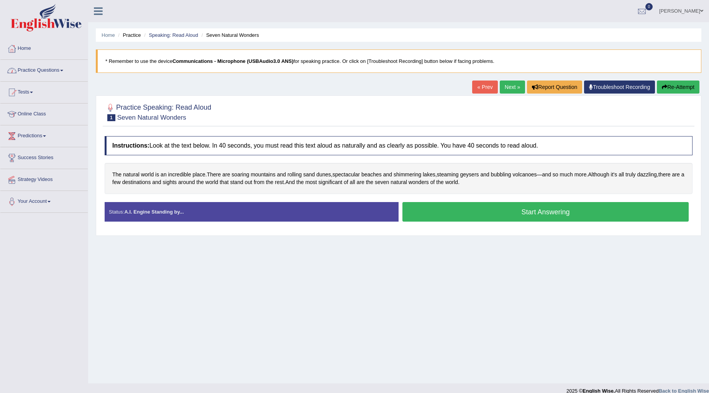
click at [501, 83] on link "Next »" at bounding box center [512, 86] width 25 height 13
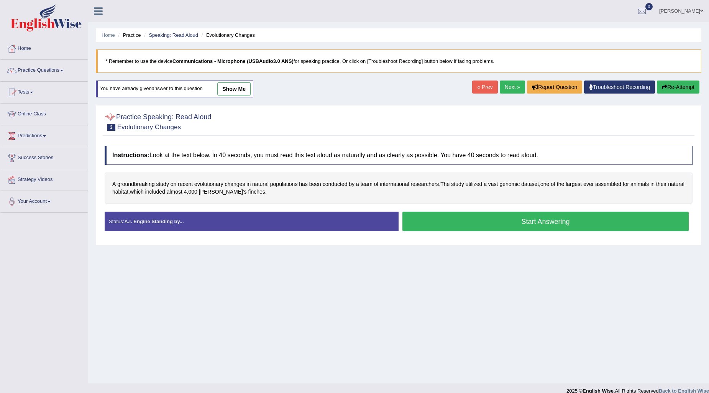
click at [481, 87] on link "« Prev" at bounding box center [484, 86] width 25 height 13
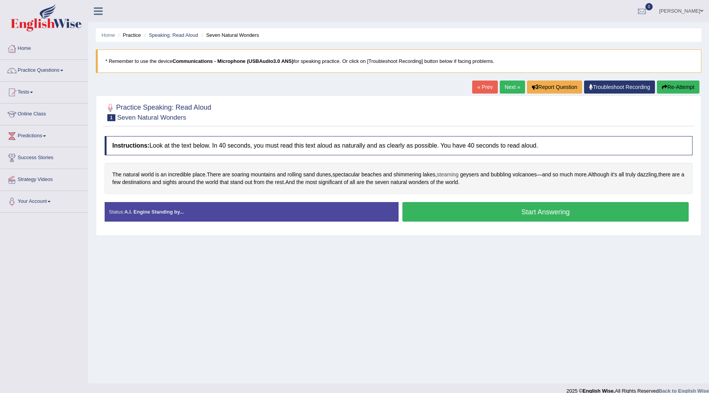
click at [447, 175] on span "steaming" at bounding box center [448, 175] width 22 height 8
click at [447, 175] on body "Toggle navigation Home Practice Questions Speaking Practice Read Aloud Repeat S…" at bounding box center [354, 196] width 709 height 393
click at [419, 176] on span "shimmering" at bounding box center [408, 175] width 28 height 8
click at [403, 109] on button at bounding box center [401, 113] width 10 height 8
click at [400, 111] on icon at bounding box center [401, 113] width 6 height 5
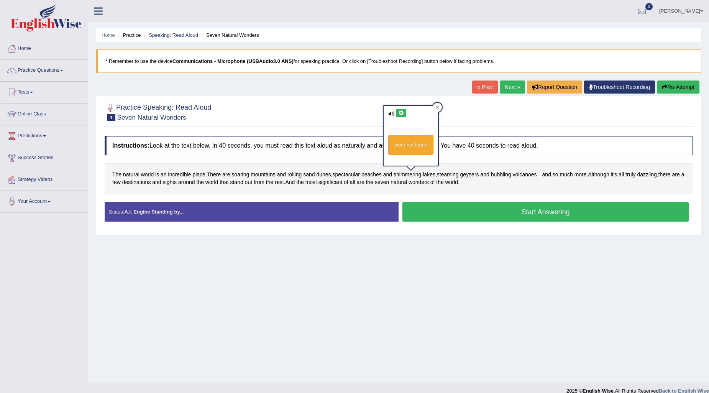
click at [400, 111] on icon at bounding box center [401, 113] width 6 height 5
drag, startPoint x: 382, startPoint y: 193, endPoint x: 364, endPoint y: 189, distance: 18.1
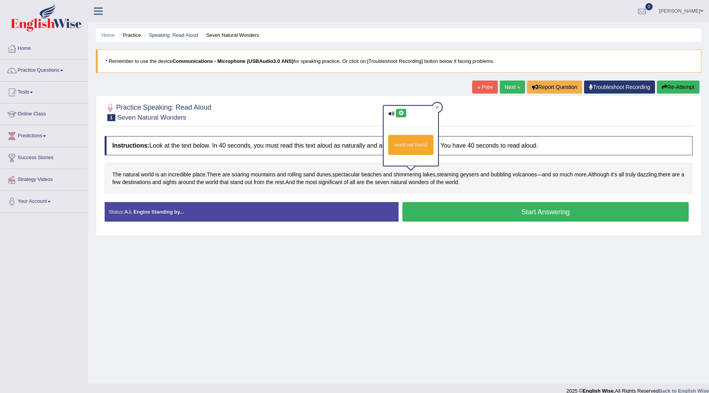
click at [381, 194] on div "The natural world is an incredible place . There are soaring mountains and roll…" at bounding box center [399, 178] width 588 height 31
click at [349, 177] on span "spectacular" at bounding box center [346, 175] width 28 height 8
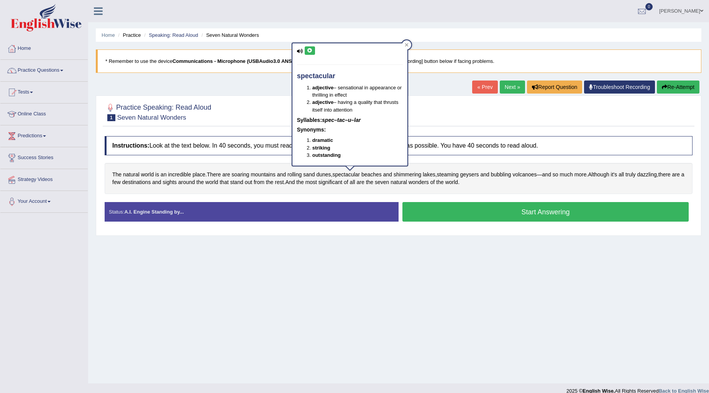
click at [309, 50] on icon at bounding box center [310, 50] width 6 height 5
click at [407, 46] on icon at bounding box center [407, 45] width 4 height 4
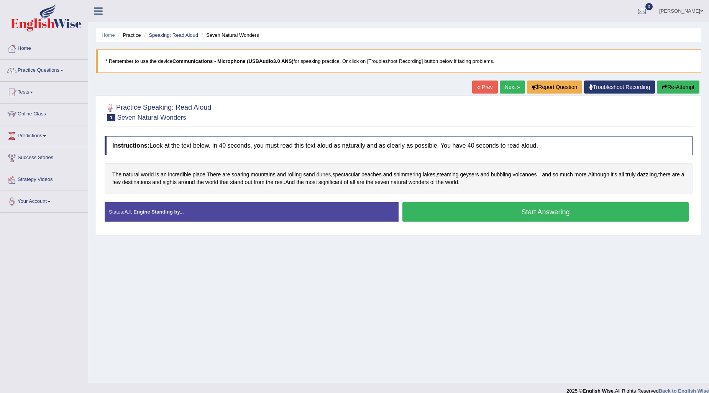
click at [326, 175] on span "dunes" at bounding box center [323, 175] width 15 height 8
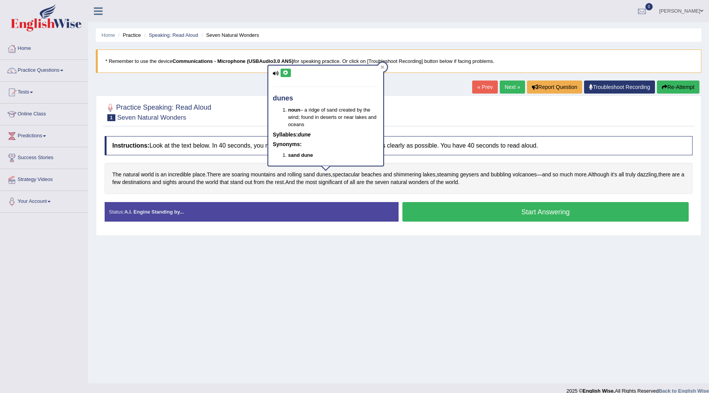
click at [284, 74] on icon at bounding box center [286, 73] width 6 height 5
click at [381, 69] on div at bounding box center [382, 66] width 9 height 9
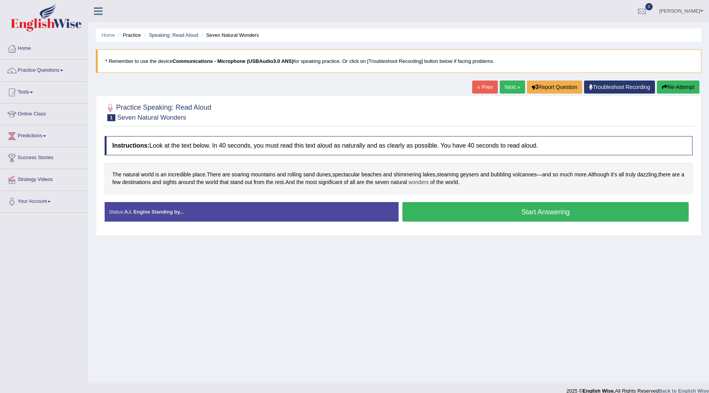
click at [429, 183] on span "wonders" at bounding box center [419, 182] width 20 height 8
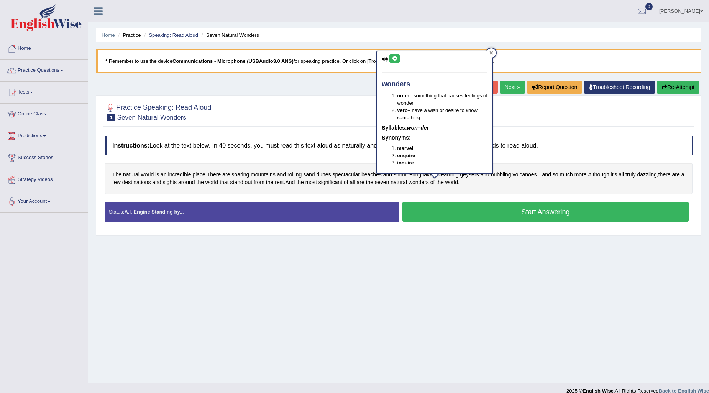
click at [490, 53] on icon at bounding box center [492, 53] width 4 height 4
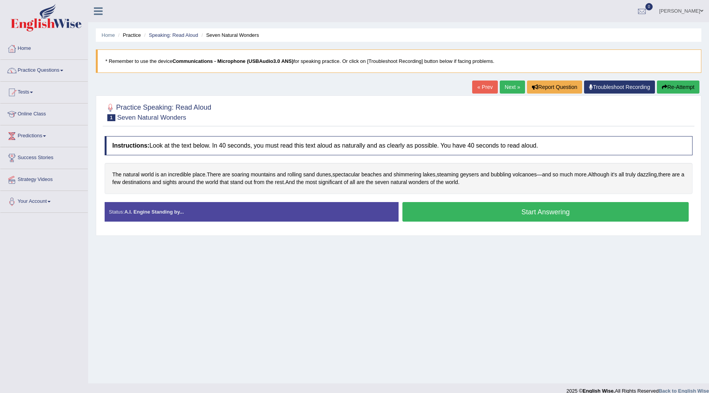
click at [473, 215] on button "Start Answering" at bounding box center [545, 212] width 286 height 20
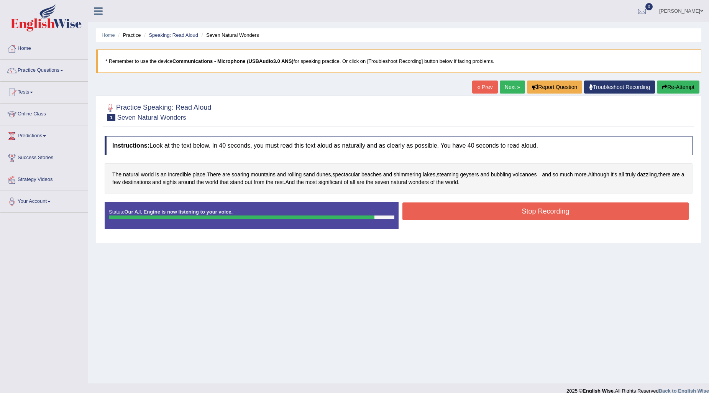
click at [462, 207] on button "Stop Recording" at bounding box center [545, 211] width 286 height 18
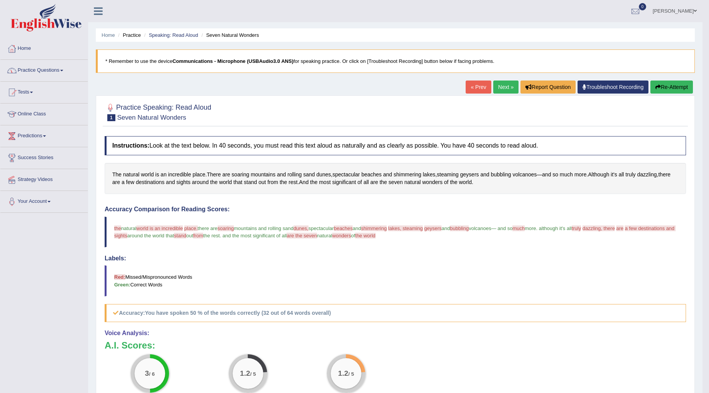
click at [498, 85] on link "Next »" at bounding box center [505, 86] width 25 height 13
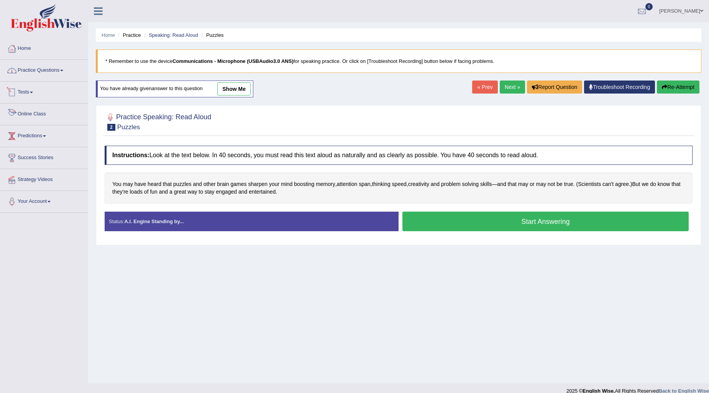
click at [33, 75] on link "Practice Questions" at bounding box center [43, 69] width 87 height 19
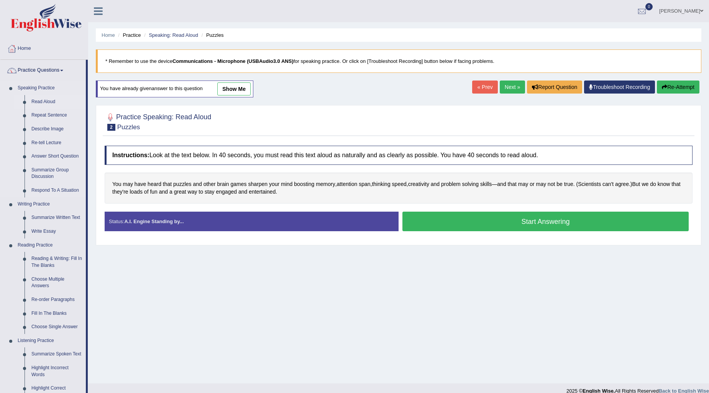
click at [43, 97] on link "Read Aloud" at bounding box center [57, 102] width 58 height 14
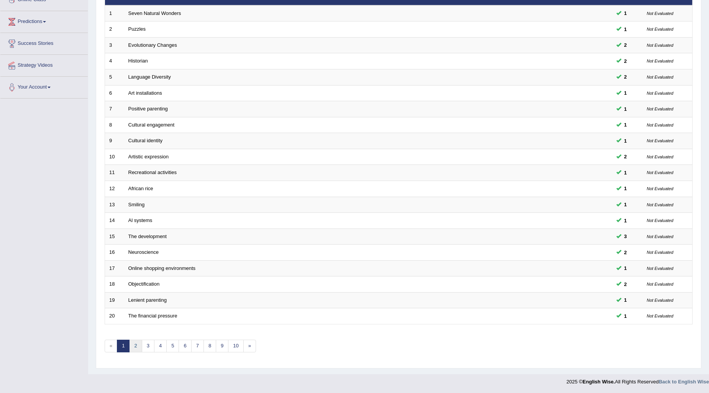
click at [139, 341] on link "2" at bounding box center [135, 346] width 13 height 13
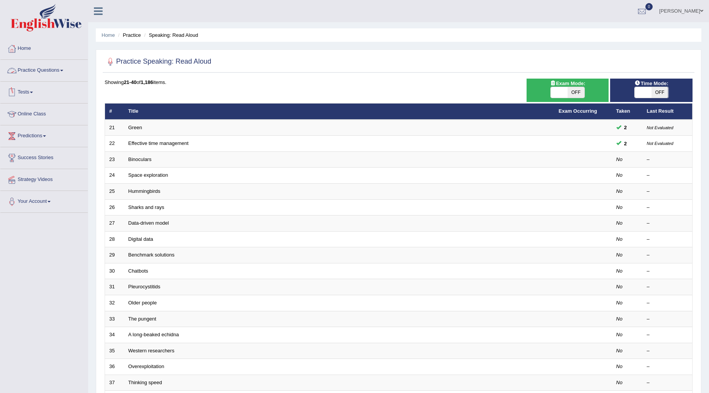
click at [44, 72] on link "Practice Questions" at bounding box center [43, 69] width 87 height 19
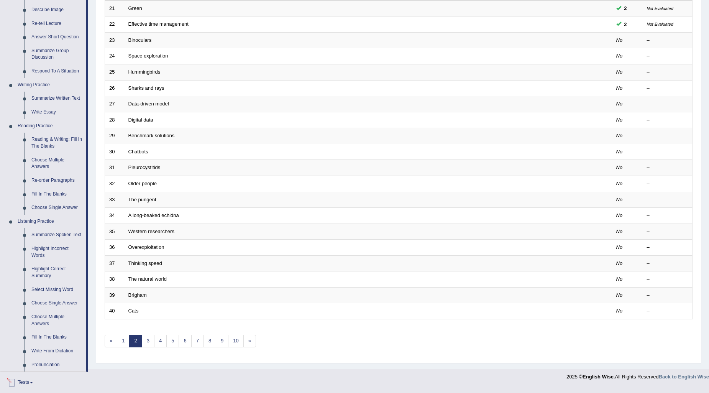
scroll to position [102, 0]
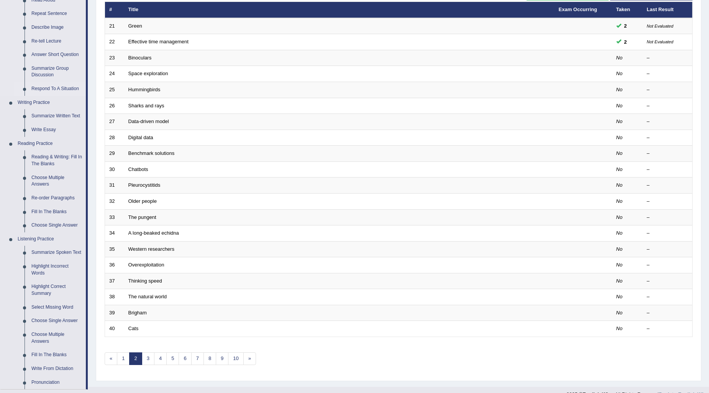
click at [44, 89] on link "Respond To A Situation" at bounding box center [57, 89] width 58 height 14
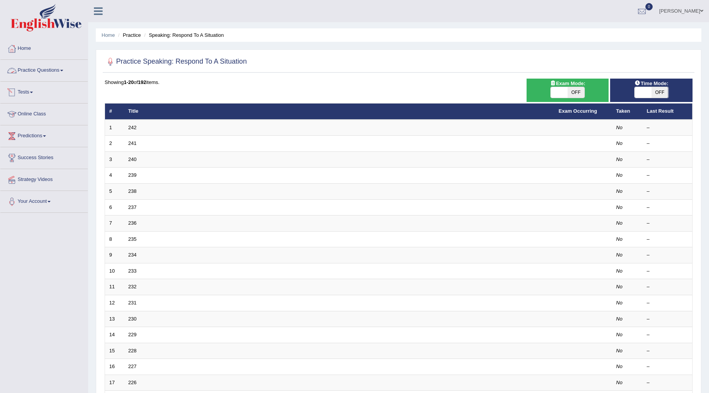
click at [44, 66] on link "Practice Questions" at bounding box center [43, 69] width 87 height 19
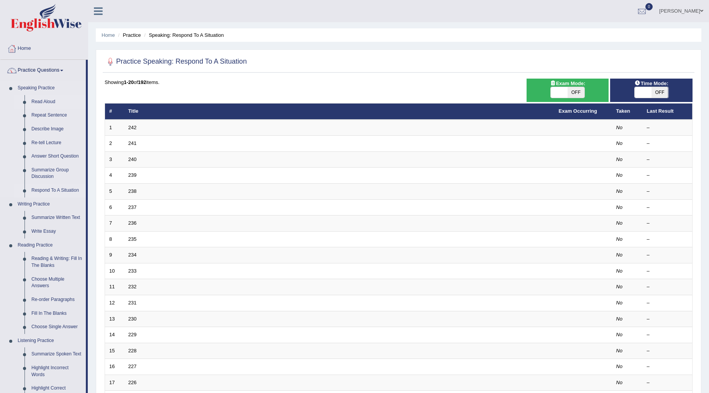
click at [49, 102] on link "Read Aloud" at bounding box center [57, 102] width 58 height 14
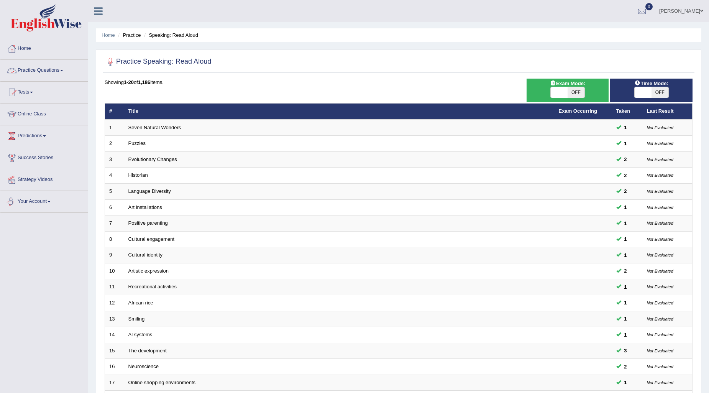
click at [32, 72] on link "Practice Questions" at bounding box center [43, 69] width 87 height 19
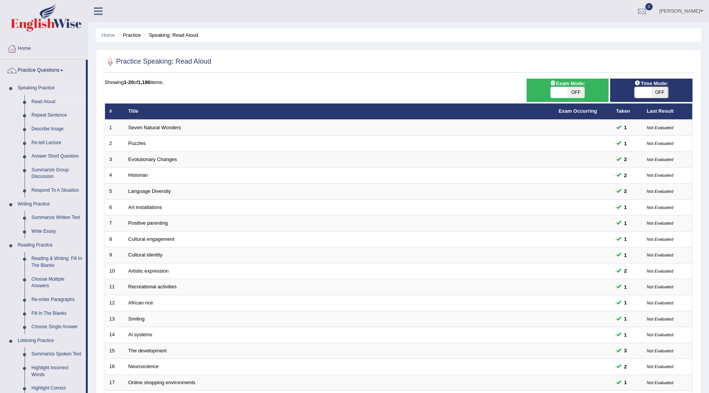
click at [40, 98] on link "Read Aloud" at bounding box center [57, 102] width 58 height 14
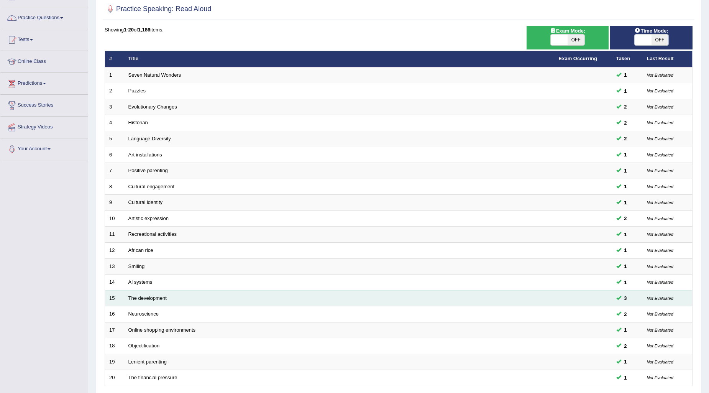
scroll to position [114, 0]
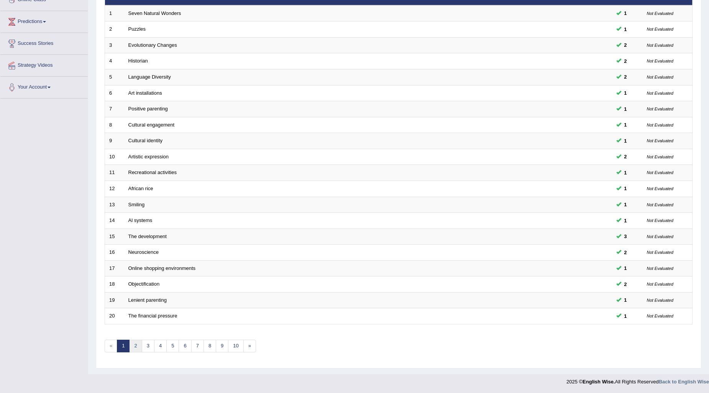
click at [139, 342] on link "2" at bounding box center [135, 346] width 13 height 13
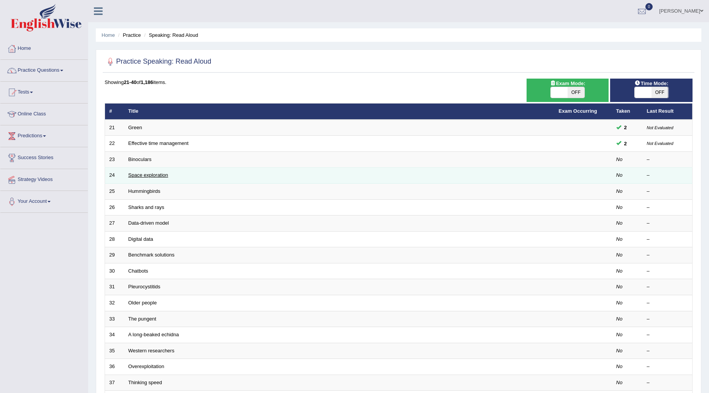
click at [135, 173] on link "Space exploration" at bounding box center [148, 175] width 40 height 6
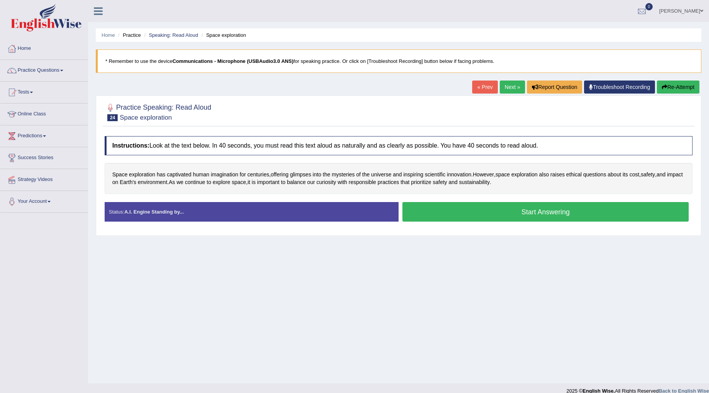
click at [503, 215] on button "Start Answering" at bounding box center [545, 212] width 286 height 20
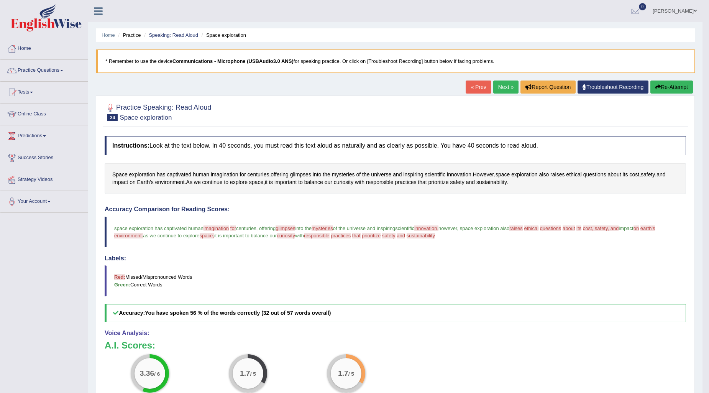
click at [679, 86] on button "Re-Attempt" at bounding box center [672, 86] width 43 height 13
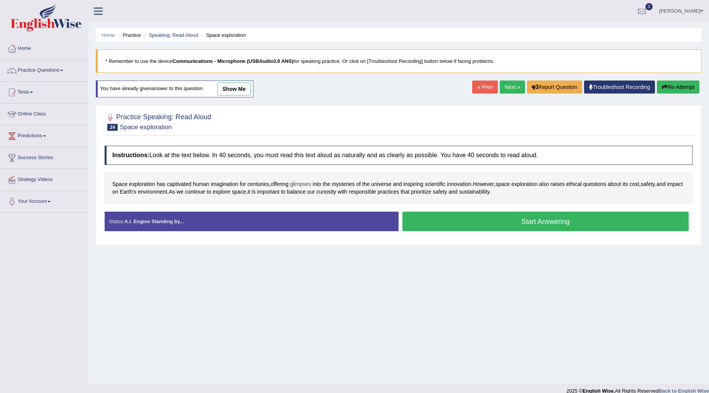
click at [302, 186] on span "glimpses" at bounding box center [300, 184] width 21 height 8
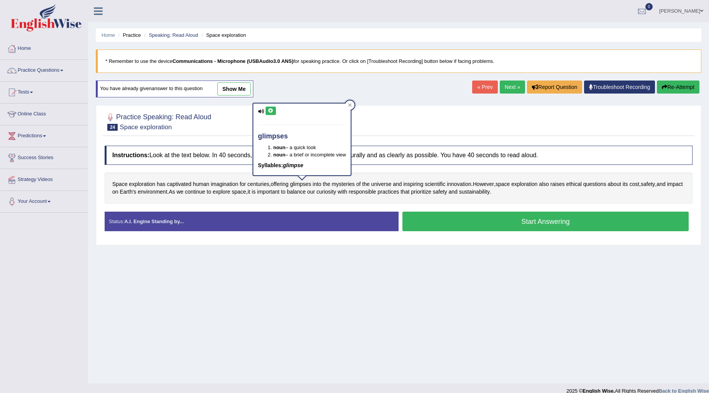
click at [271, 112] on icon at bounding box center [271, 110] width 6 height 5
click at [353, 105] on div at bounding box center [349, 104] width 9 height 9
click at [405, 217] on button "Start Answering" at bounding box center [545, 222] width 286 height 20
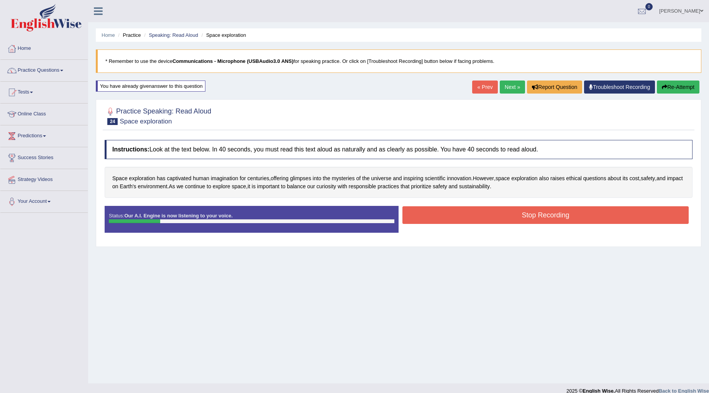
click at [681, 91] on button "Re-Attempt" at bounding box center [678, 86] width 43 height 13
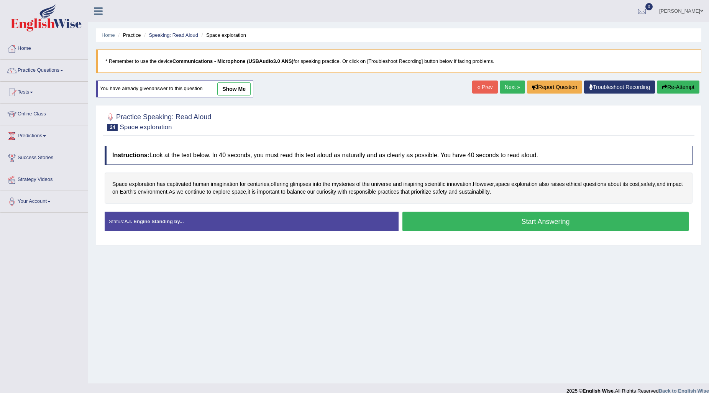
click at [419, 223] on button "Start Answering" at bounding box center [545, 222] width 286 height 20
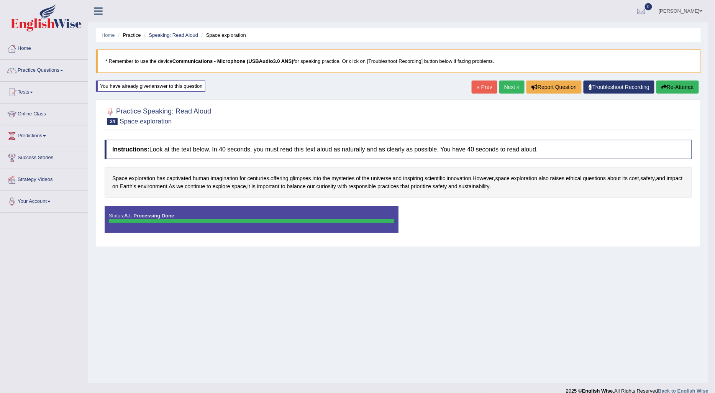
click at [477, 214] on body "Toggle navigation Home Practice Questions Speaking Practice Read Aloud Repeat S…" at bounding box center [357, 196] width 715 height 393
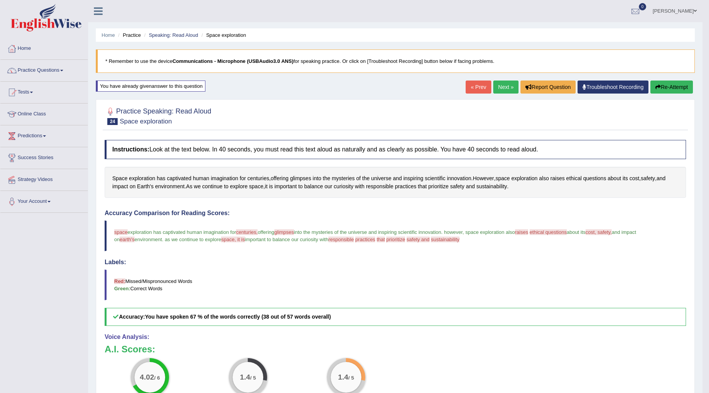
drag, startPoint x: 314, startPoint y: 242, endPoint x: 455, endPoint y: 245, distance: 141.9
click at [450, 245] on blockquote "space exploration has captivated human imagination for centuries, the sensors o…" at bounding box center [396, 235] width 582 height 31
click at [499, 82] on link "Next »" at bounding box center [505, 86] width 25 height 13
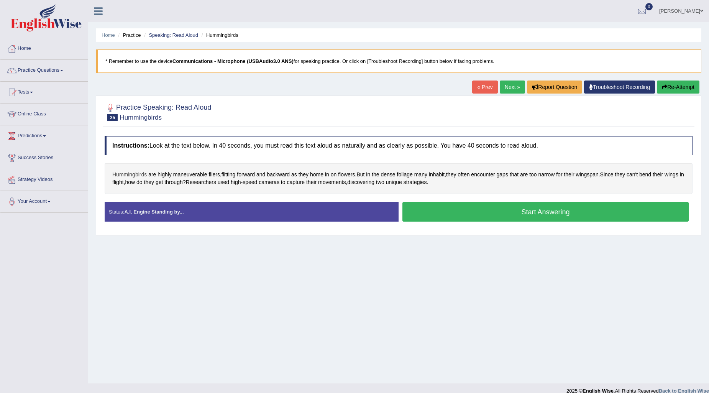
click at [133, 175] on span "Hummingbirds" at bounding box center [129, 175] width 34 height 8
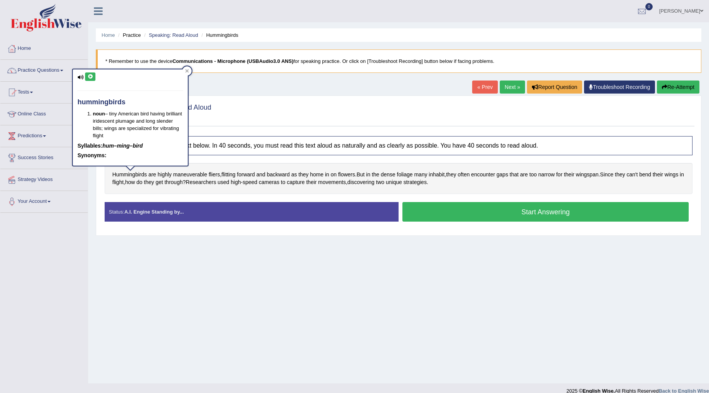
click at [90, 78] on icon at bounding box center [90, 76] width 6 height 5
click at [186, 71] on icon at bounding box center [187, 70] width 3 height 3
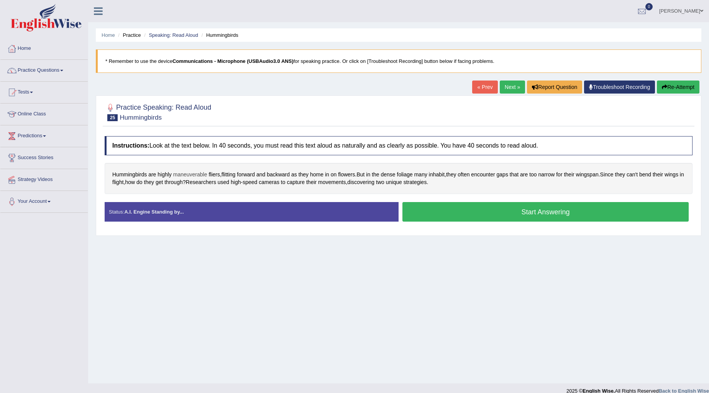
click at [187, 175] on span "maneuverable" at bounding box center [190, 175] width 34 height 8
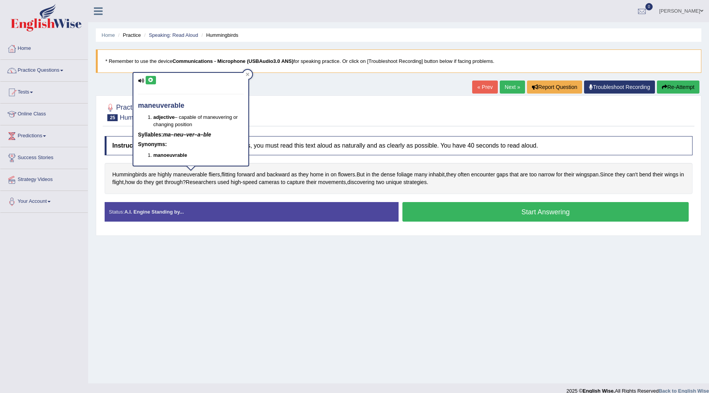
click at [146, 80] on button at bounding box center [151, 80] width 10 height 8
click at [247, 76] on div at bounding box center [247, 74] width 9 height 9
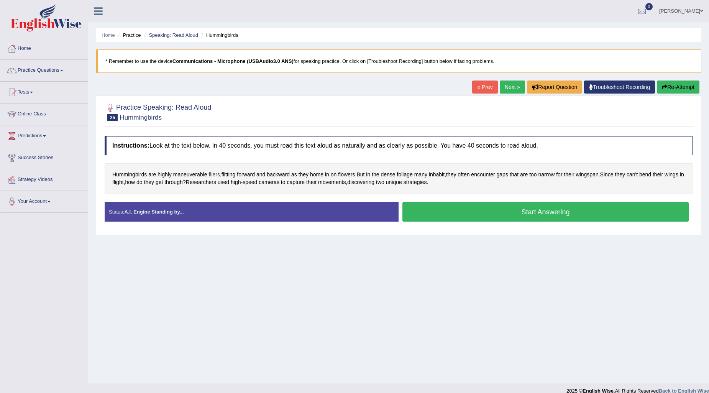
click at [212, 177] on span "fliers" at bounding box center [215, 175] width 12 height 8
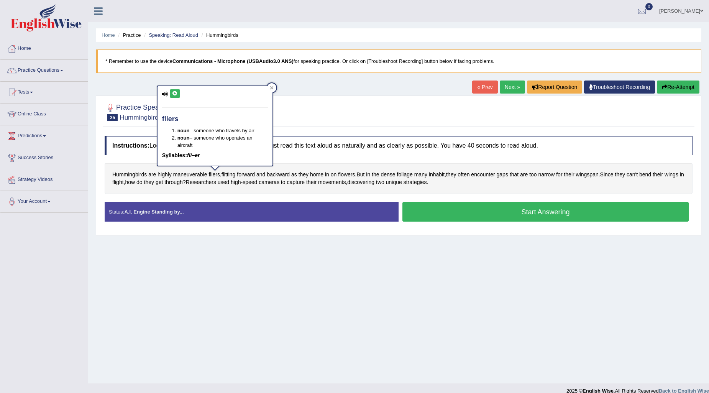
click at [173, 97] on button at bounding box center [175, 93] width 10 height 8
click at [269, 89] on div at bounding box center [271, 87] width 9 height 9
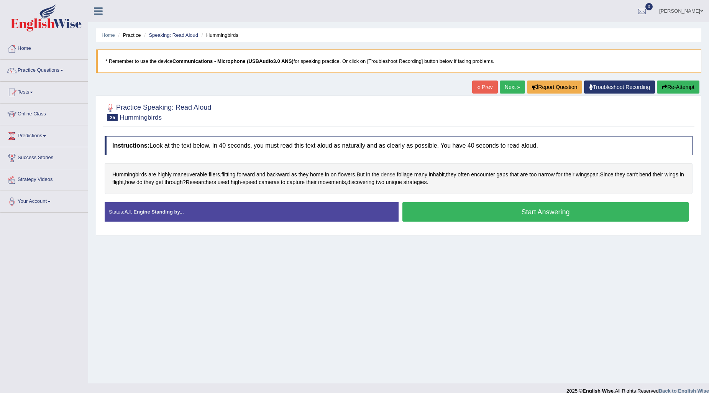
click at [392, 173] on span "dense" at bounding box center [388, 175] width 15 height 8
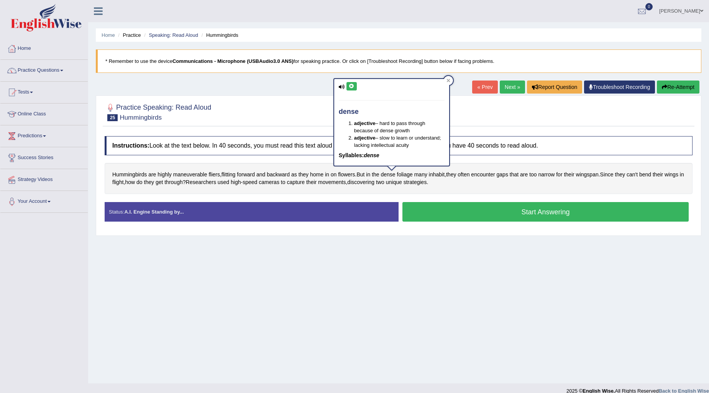
click at [350, 82] on button at bounding box center [352, 86] width 10 height 8
click at [450, 81] on icon at bounding box center [449, 81] width 4 height 4
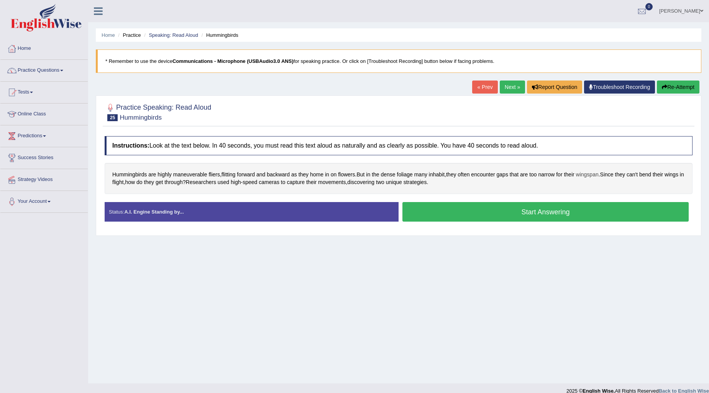
click at [584, 177] on span "wingspan" at bounding box center [587, 175] width 23 height 8
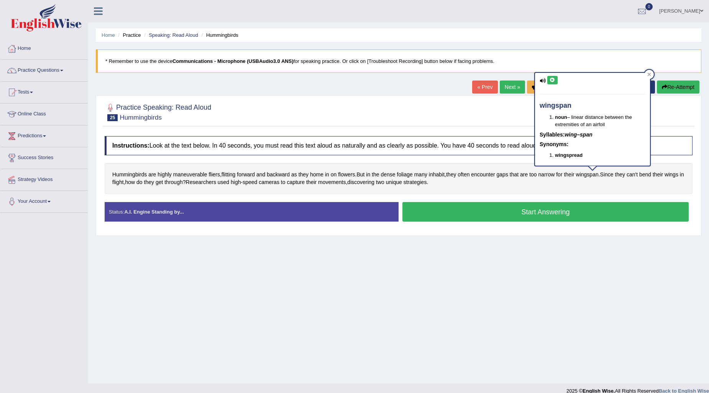
click at [544, 82] on icon at bounding box center [543, 80] width 6 height 5
click at [548, 82] on button at bounding box center [552, 80] width 10 height 8
click at [646, 74] on div at bounding box center [649, 74] width 9 height 9
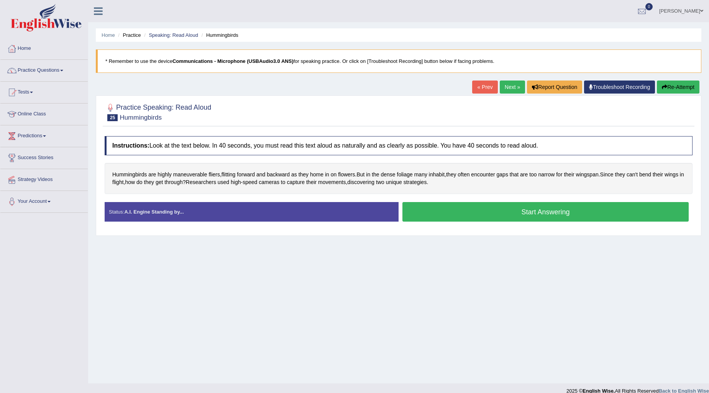
click at [430, 208] on button "Start Answering" at bounding box center [545, 212] width 286 height 20
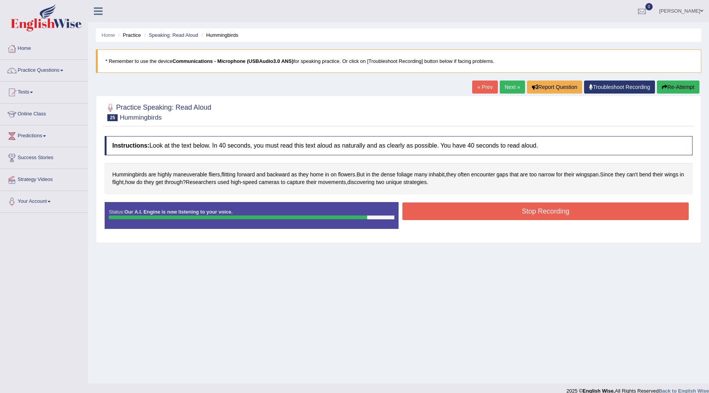
click at [449, 214] on button "Stop Recording" at bounding box center [545, 211] width 286 height 18
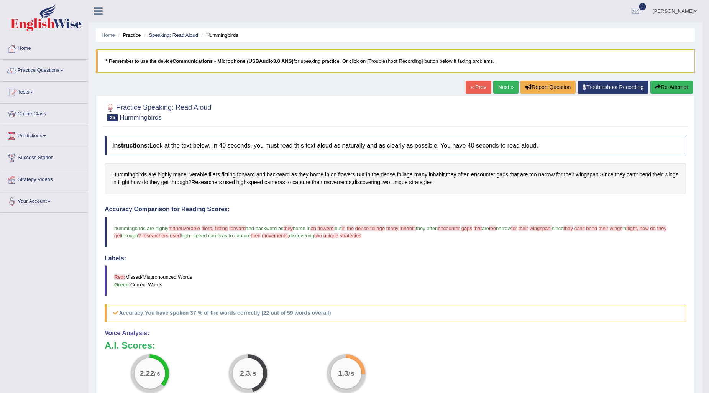
click at [496, 80] on link "Next »" at bounding box center [505, 86] width 25 height 13
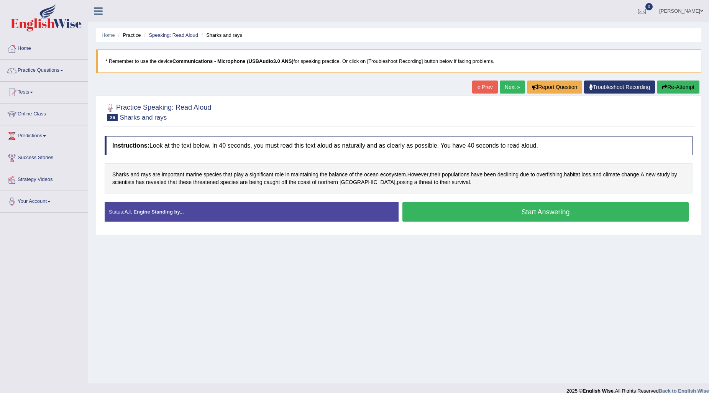
click at [489, 215] on button "Start Answering" at bounding box center [545, 212] width 286 height 20
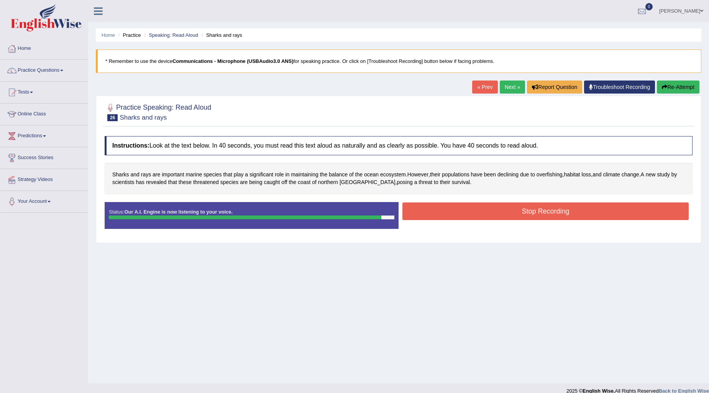
click at [476, 208] on button "Stop Recording" at bounding box center [545, 211] width 286 height 18
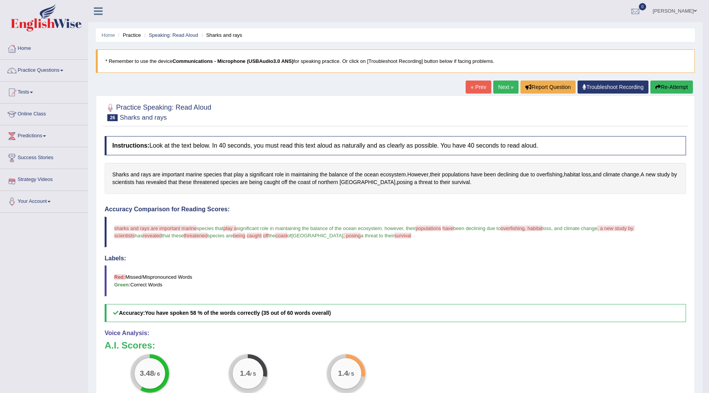
click at [501, 82] on link "Next »" at bounding box center [505, 86] width 25 height 13
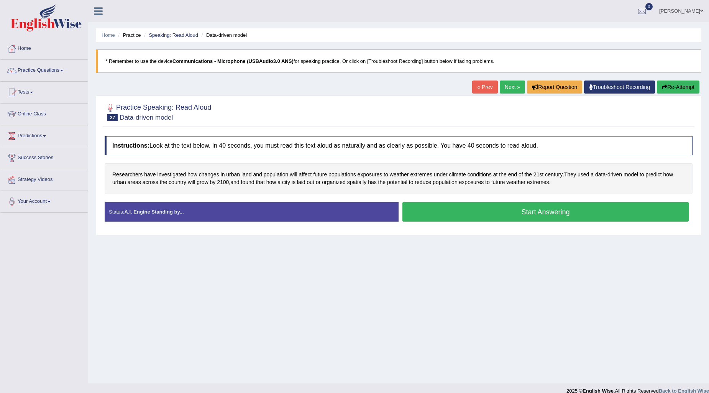
click at [512, 214] on button "Start Answering" at bounding box center [545, 212] width 286 height 20
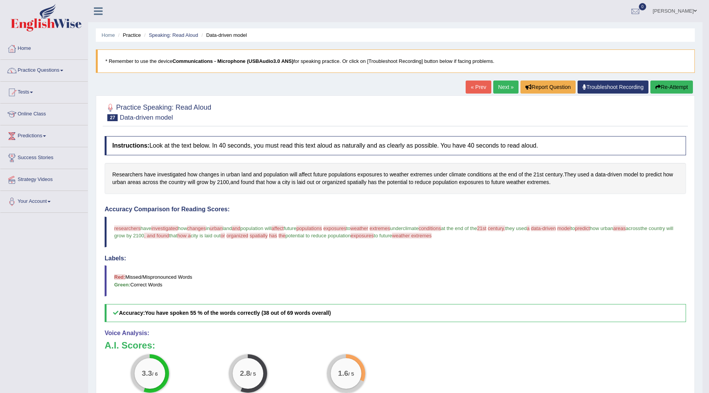
click at [678, 84] on button "Re-Attempt" at bounding box center [672, 86] width 43 height 13
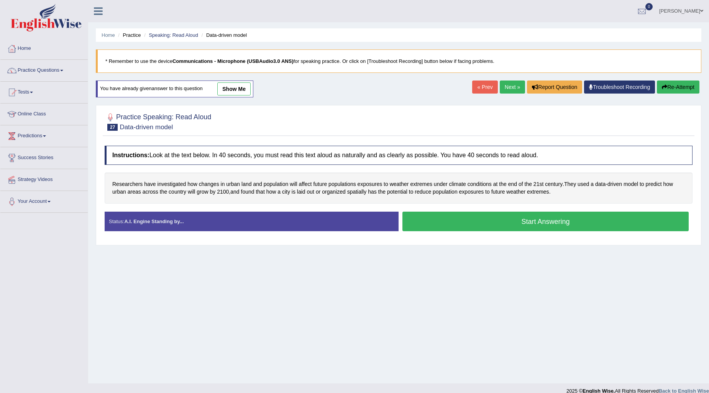
click at [496, 217] on button "Start Answering" at bounding box center [545, 222] width 286 height 20
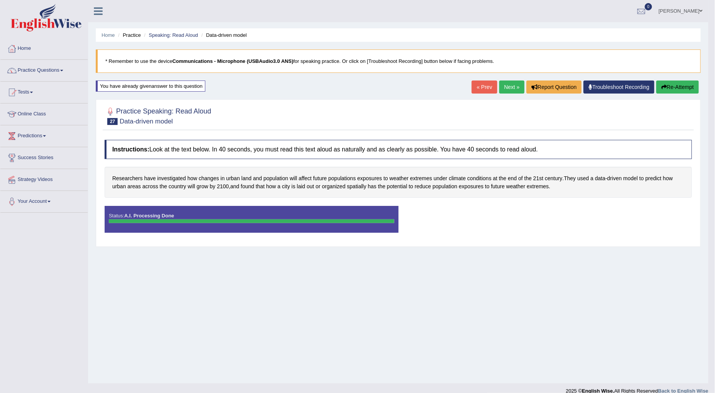
click at [0, 0] on div "Saving your answer..." at bounding box center [0, 0] width 0 height 0
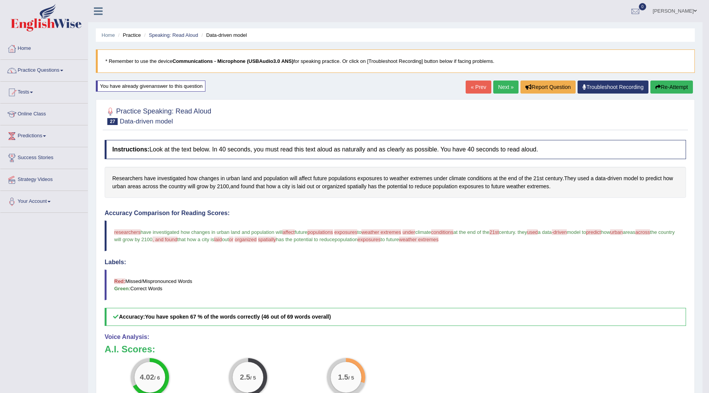
click at [505, 85] on link "Next »" at bounding box center [505, 86] width 25 height 13
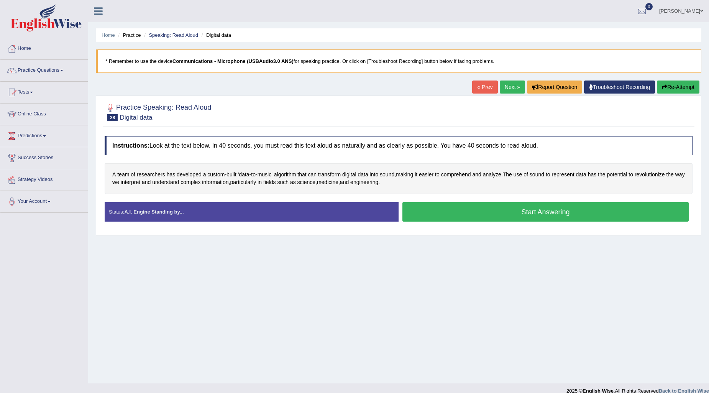
click at [435, 217] on button "Start Answering" at bounding box center [545, 212] width 286 height 20
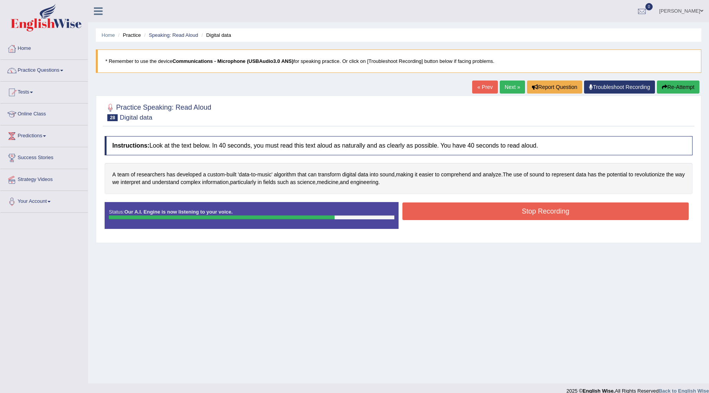
click at [416, 209] on button "Stop Recording" at bounding box center [545, 211] width 286 height 18
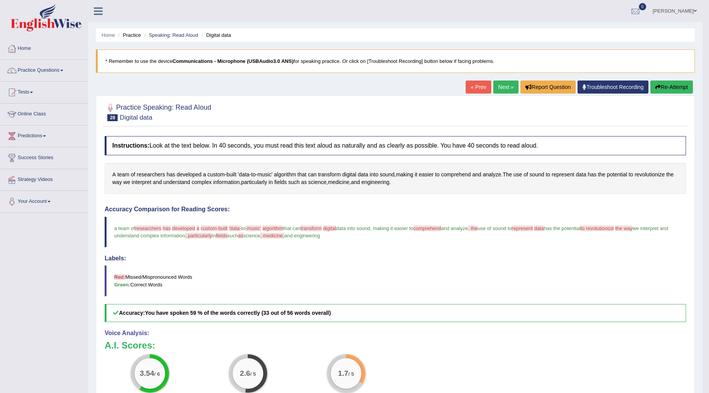
click at [671, 83] on button "Re-Attempt" at bounding box center [672, 86] width 43 height 13
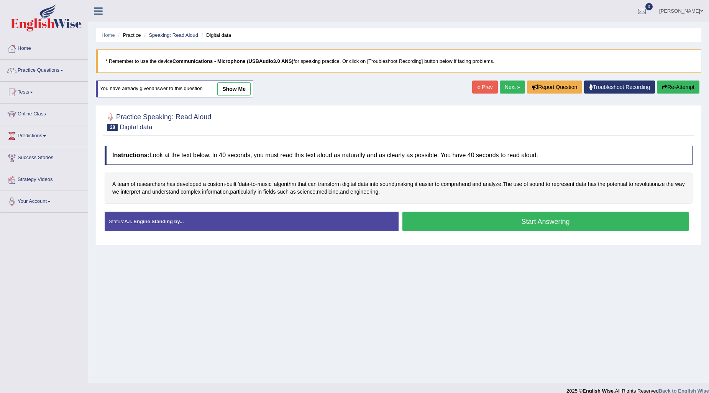
click at [477, 226] on button "Start Answering" at bounding box center [545, 222] width 286 height 20
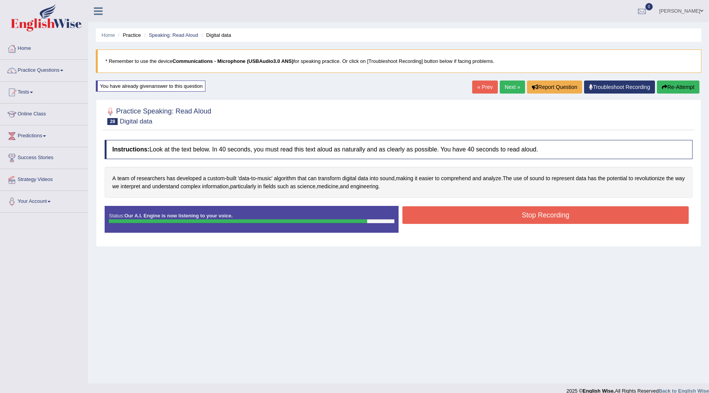
click at [423, 213] on button "Stop Recording" at bounding box center [545, 215] width 286 height 18
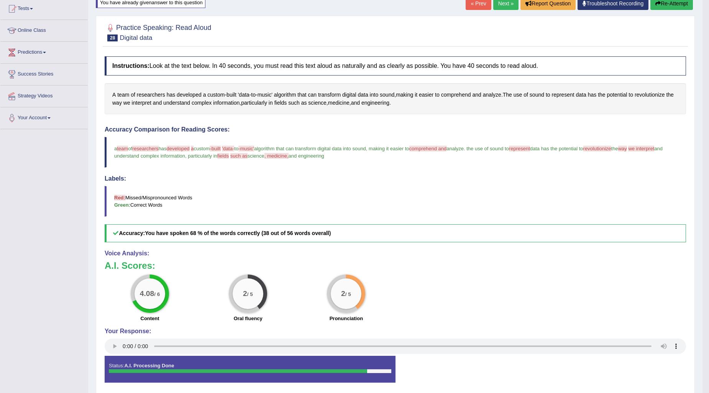
scroll to position [85, 0]
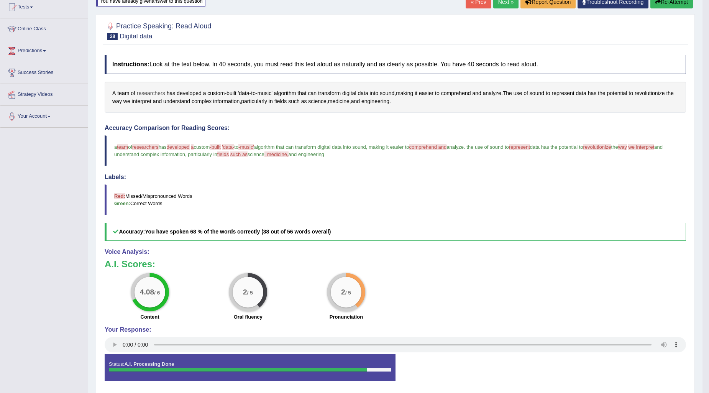
click at [145, 94] on span "researchers" at bounding box center [151, 93] width 28 height 8
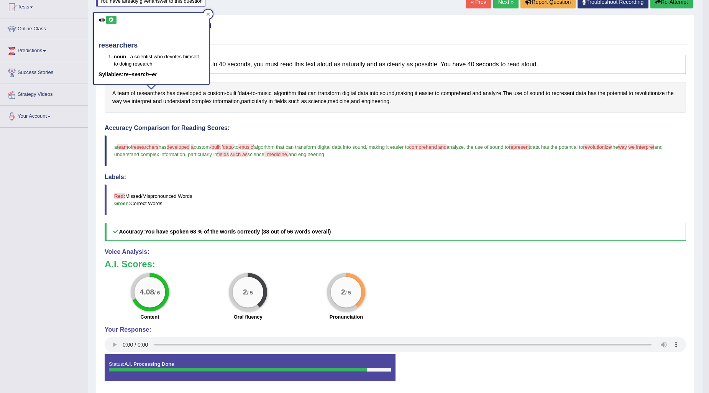
click at [109, 19] on icon at bounding box center [111, 20] width 6 height 5
click at [209, 14] on icon at bounding box center [208, 13] width 3 height 3
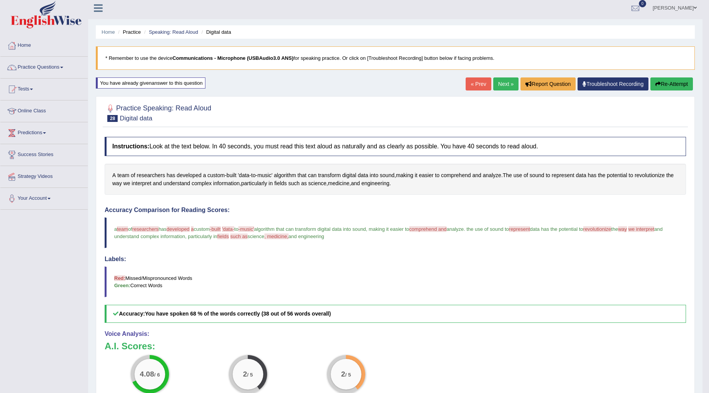
scroll to position [0, 0]
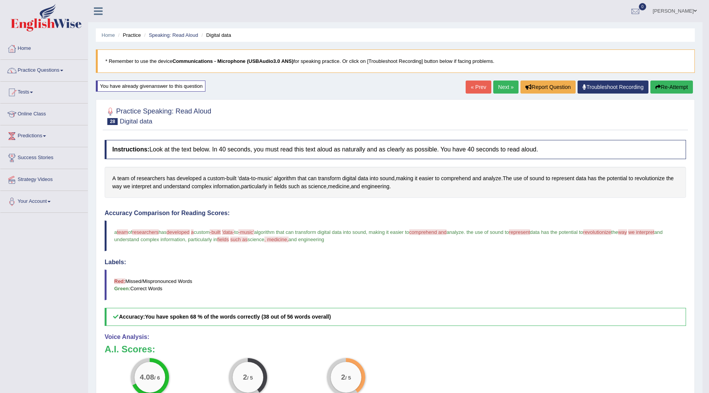
click at [440, 231] on span "comprehend and" at bounding box center [428, 232] width 38 height 6
click at [454, 175] on span "comprehend" at bounding box center [456, 178] width 30 height 8
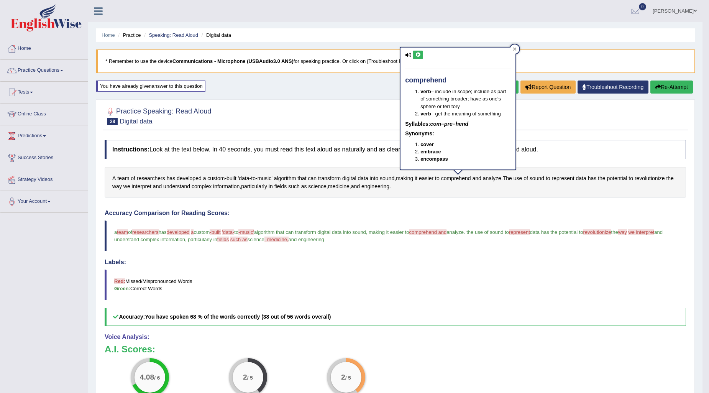
click at [411, 52] on div "comprehend verb – include in scope; include as part of something broader; have …" at bounding box center [458, 109] width 115 height 122
click at [419, 53] on icon at bounding box center [418, 55] width 6 height 5
click at [679, 83] on button "Re-Attempt" at bounding box center [672, 86] width 43 height 13
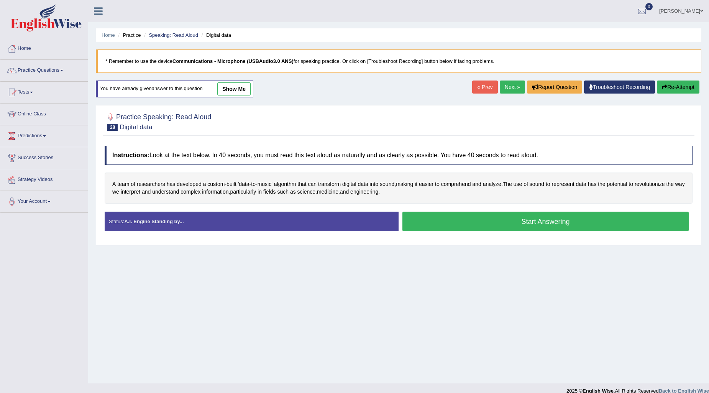
click at [489, 217] on button "Start Answering" at bounding box center [545, 222] width 286 height 20
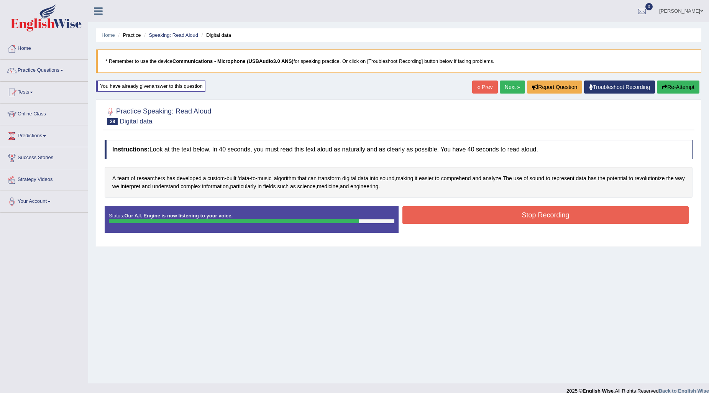
click at [470, 217] on button "Stop Recording" at bounding box center [545, 215] width 286 height 18
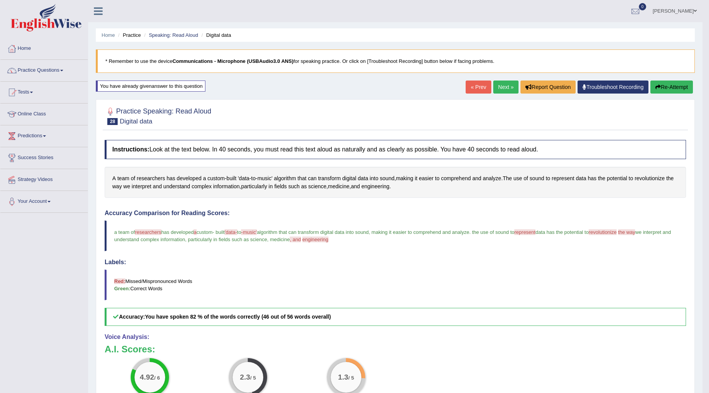
click at [496, 89] on link "Next »" at bounding box center [505, 86] width 25 height 13
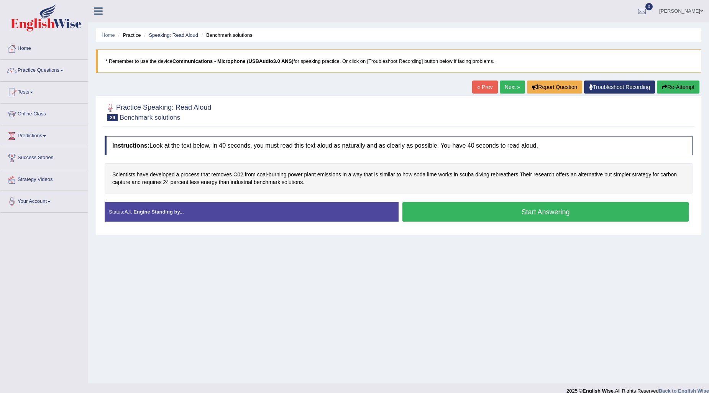
click at [470, 214] on button "Start Answering" at bounding box center [545, 212] width 286 height 20
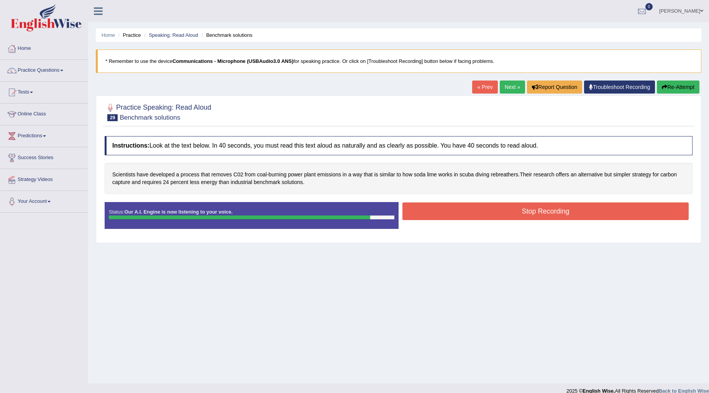
click at [499, 218] on button "Stop Recording" at bounding box center [545, 211] width 286 height 18
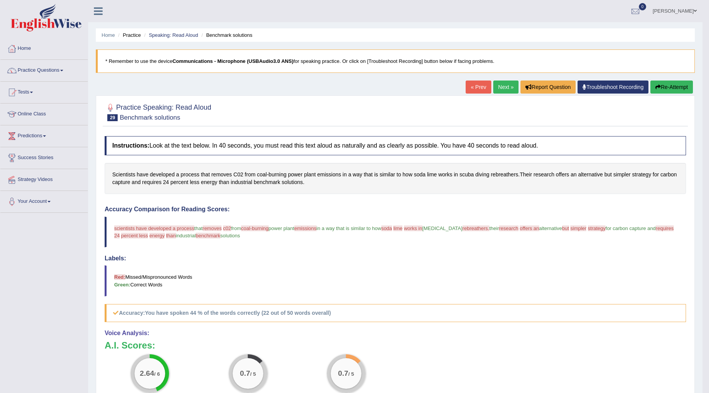
click at [662, 82] on button "Re-Attempt" at bounding box center [672, 86] width 43 height 13
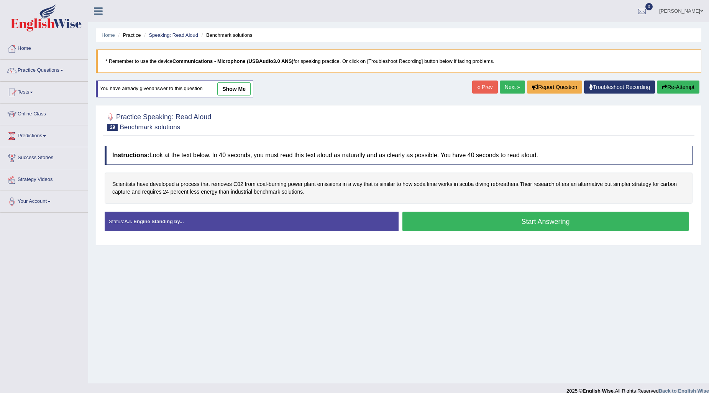
click at [435, 228] on button "Start Answering" at bounding box center [545, 222] width 286 height 20
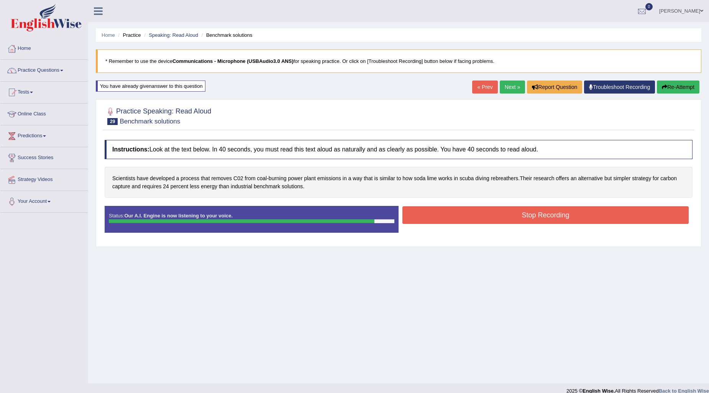
click at [434, 214] on button "Stop Recording" at bounding box center [545, 215] width 286 height 18
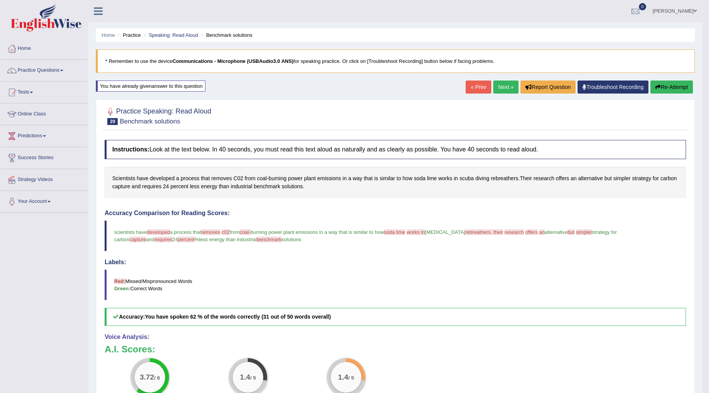
click at [504, 80] on link "Next »" at bounding box center [505, 86] width 25 height 13
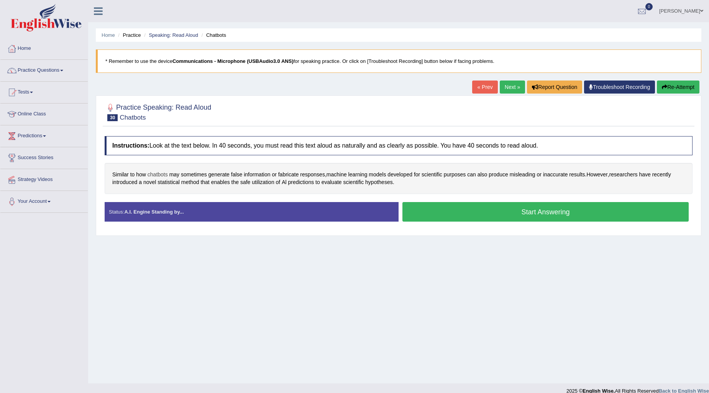
click at [163, 174] on span "chatbots" at bounding box center [158, 175] width 20 height 8
click at [145, 113] on button at bounding box center [148, 113] width 10 height 8
click at [183, 109] on div at bounding box center [184, 107] width 9 height 9
click at [489, 220] on button "Start Answering" at bounding box center [545, 212] width 286 height 20
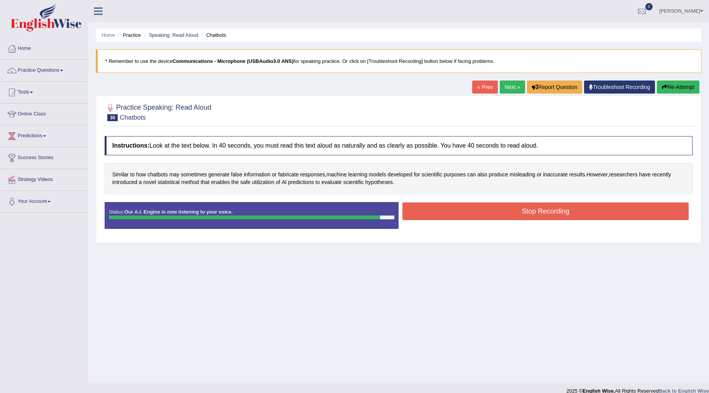
click at [469, 215] on button "Stop Recording" at bounding box center [545, 211] width 286 height 18
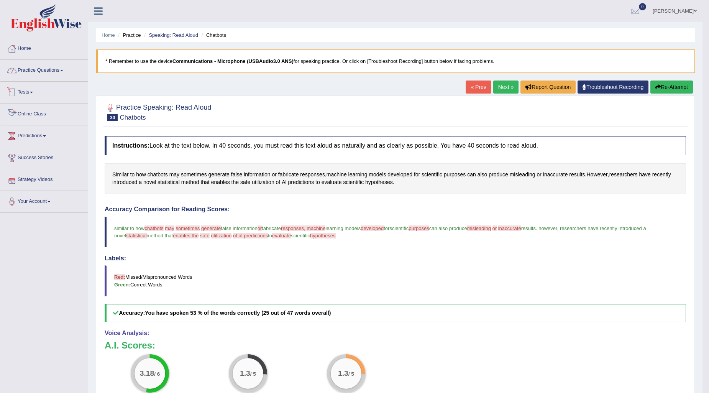
click at [48, 74] on link "Practice Questions" at bounding box center [43, 69] width 87 height 19
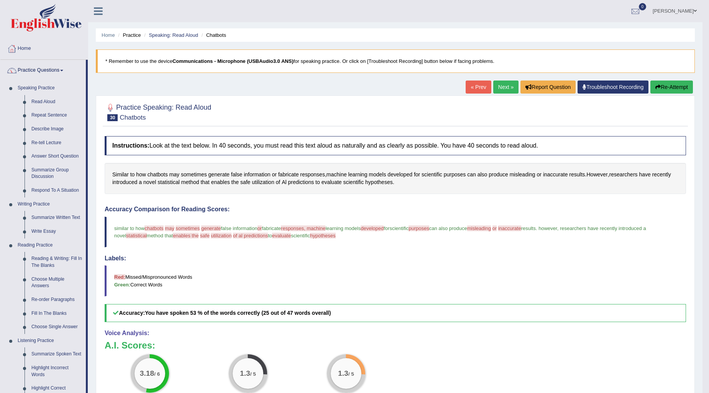
click at [677, 83] on button "Re-Attempt" at bounding box center [672, 86] width 43 height 13
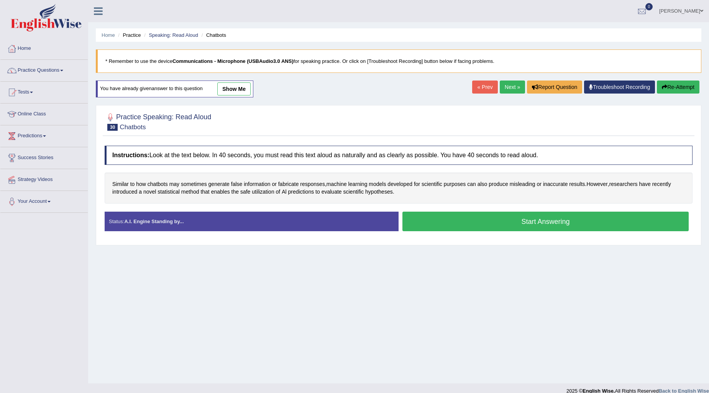
click at [501, 217] on button "Start Answering" at bounding box center [545, 222] width 286 height 20
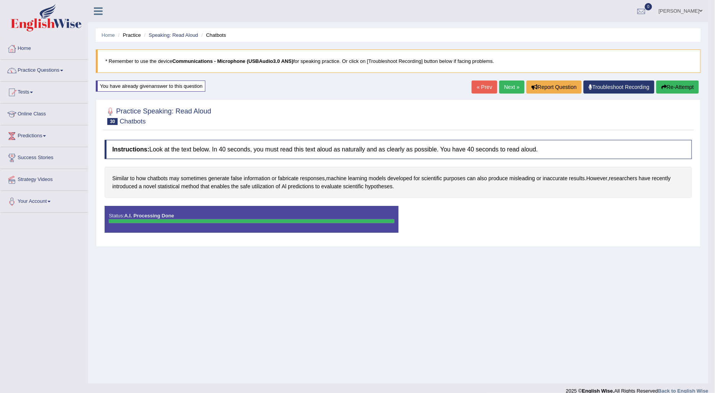
drag, startPoint x: 242, startPoint y: 223, endPoint x: 411, endPoint y: 243, distance: 171.1
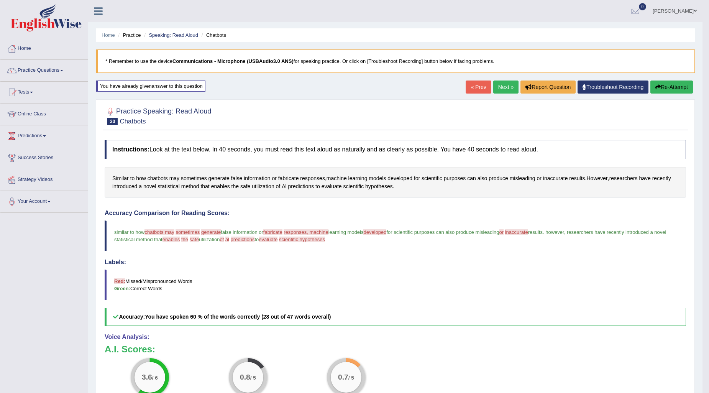
click at [677, 86] on button "Re-Attempt" at bounding box center [672, 86] width 43 height 13
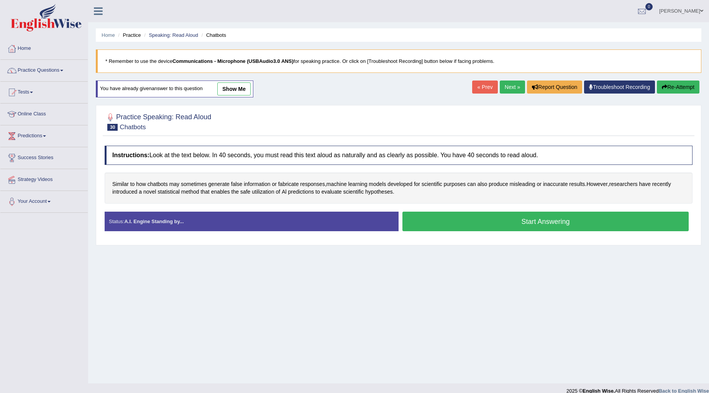
click at [449, 217] on button "Start Answering" at bounding box center [545, 222] width 286 height 20
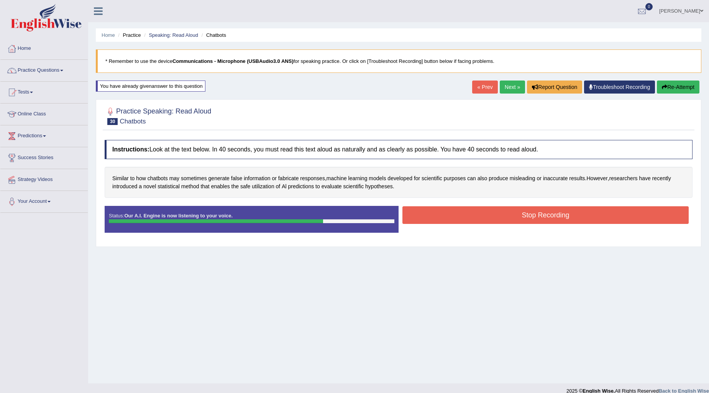
click at [432, 219] on button "Stop Recording" at bounding box center [545, 215] width 286 height 18
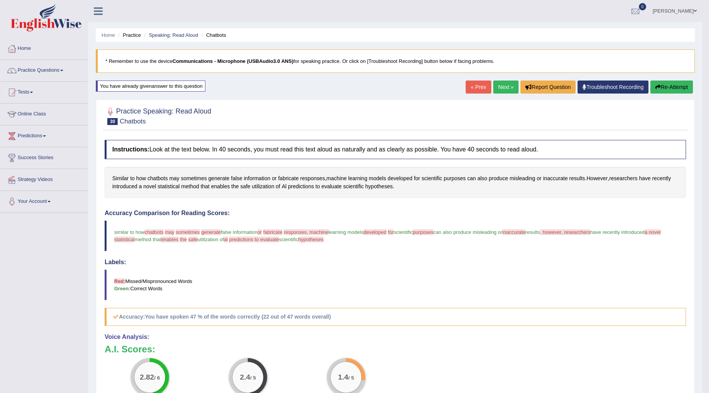
click at [502, 87] on link "Next »" at bounding box center [505, 86] width 25 height 13
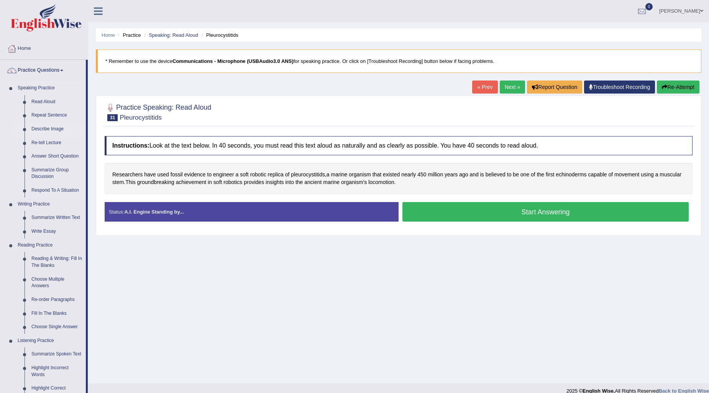
click at [48, 128] on link "Describe Image" at bounding box center [57, 129] width 58 height 14
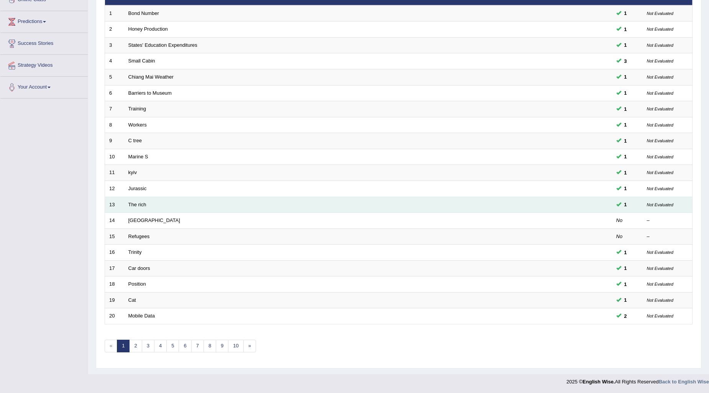
click at [128, 207] on td "The rich" at bounding box center [339, 205] width 430 height 16
click at [135, 206] on link "The rich" at bounding box center [137, 205] width 18 height 6
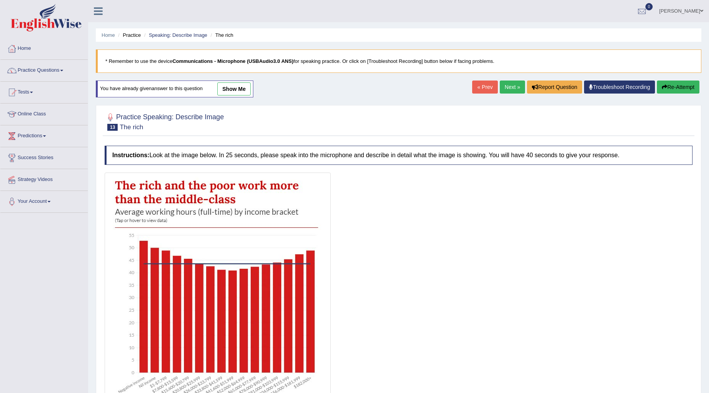
click at [232, 86] on link "show me" at bounding box center [233, 88] width 33 height 13
click at [232, 90] on div "Home Practice Speaking: Describe Image The rich * Remember to use the device Co…" at bounding box center [398, 231] width 621 height 462
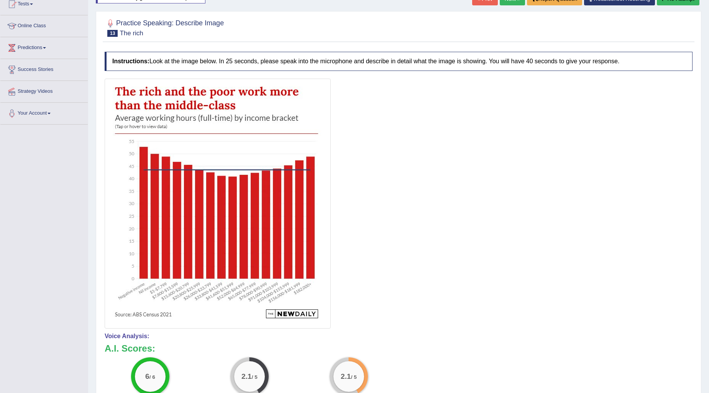
scroll to position [67, 0]
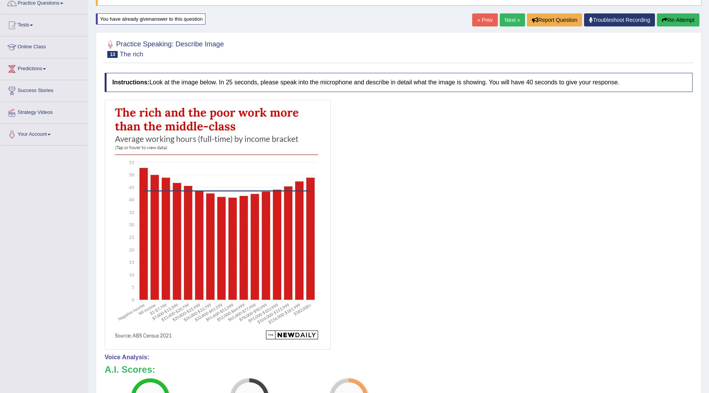
click at [277, 139] on img at bounding box center [218, 225] width 222 height 246
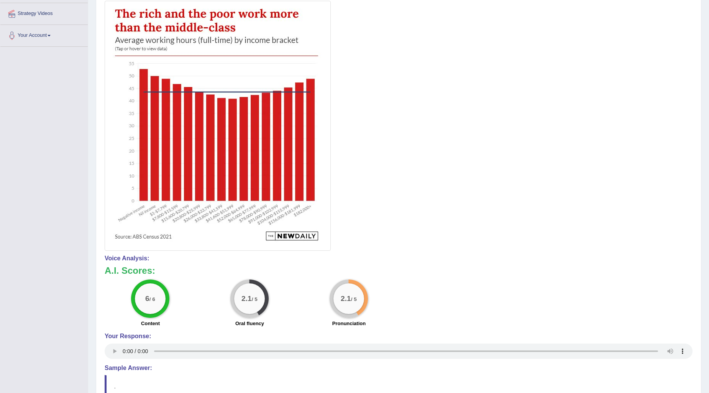
scroll to position [25, 0]
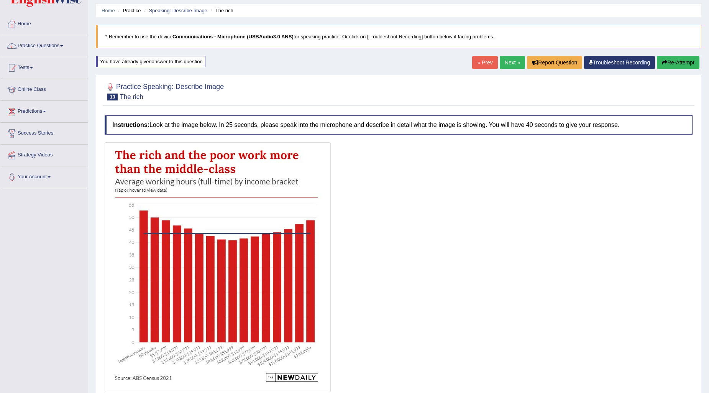
click at [662, 60] on icon "button" at bounding box center [664, 62] width 5 height 5
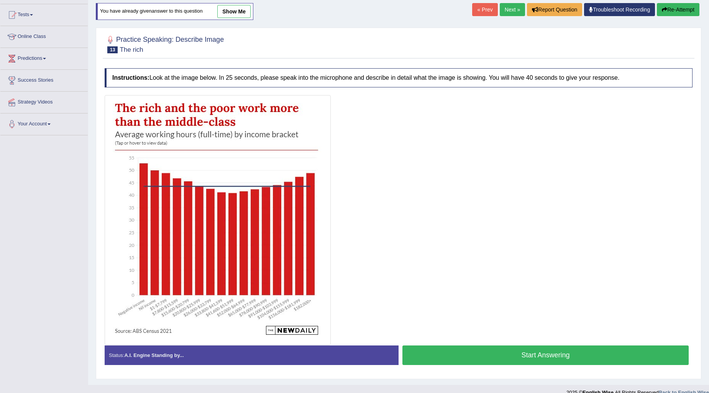
scroll to position [89, 0]
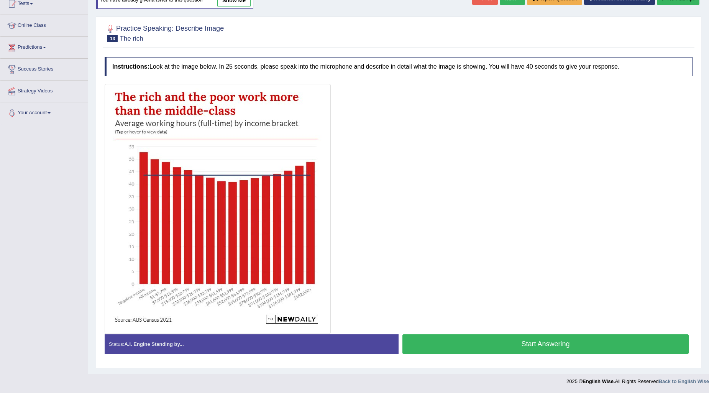
click at [473, 350] on button "Start Answering" at bounding box center [545, 344] width 286 height 20
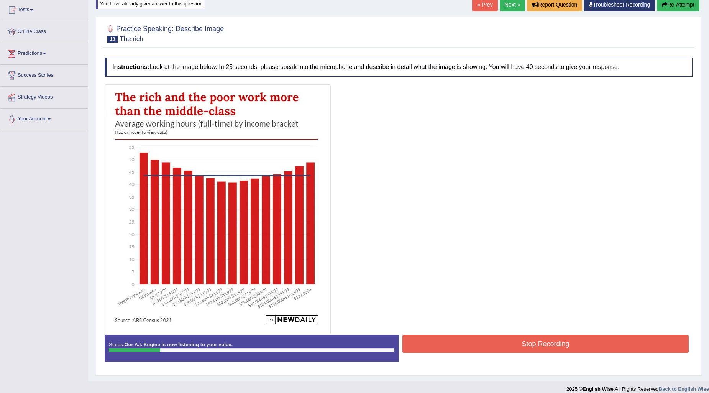
click at [670, 5] on button "Re-Attempt" at bounding box center [678, 4] width 43 height 13
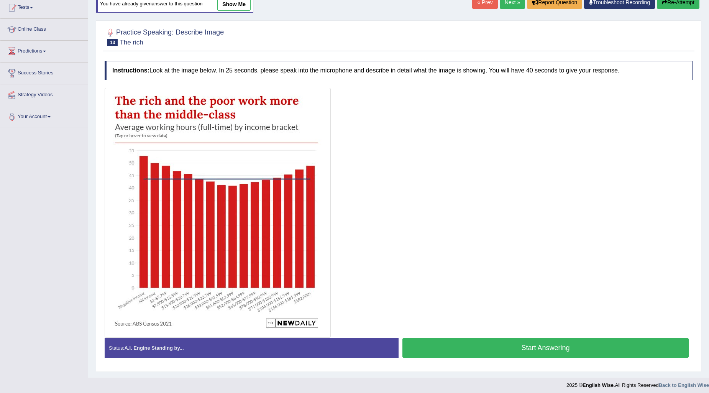
click at [672, 7] on button "Re-Attempt" at bounding box center [678, 2] width 43 height 13
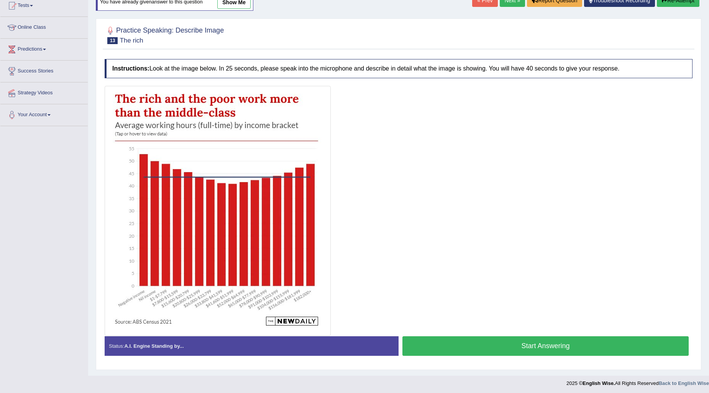
drag, startPoint x: 502, startPoint y: 337, endPoint x: 484, endPoint y: 338, distance: 18.4
click at [501, 337] on button "Start Answering" at bounding box center [545, 346] width 286 height 20
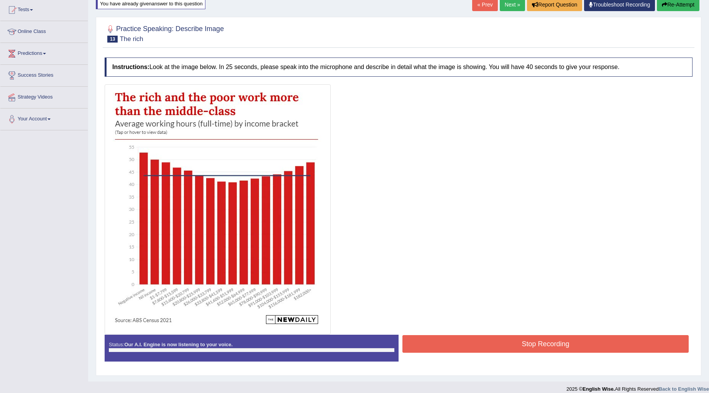
scroll to position [87, 0]
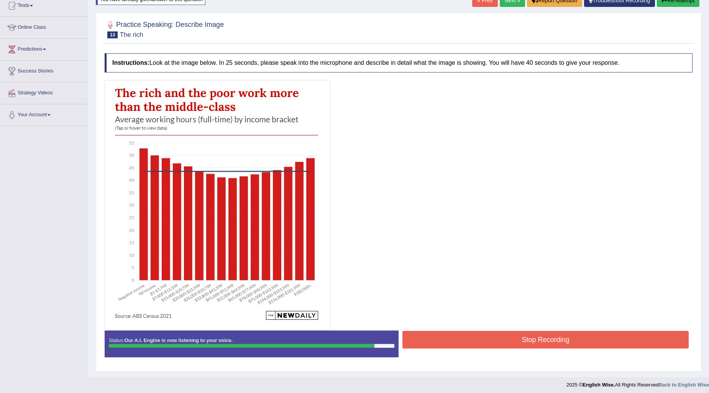
click at [480, 328] on div at bounding box center [399, 205] width 588 height 250
click at [482, 334] on button "Stop Recording" at bounding box center [545, 340] width 286 height 18
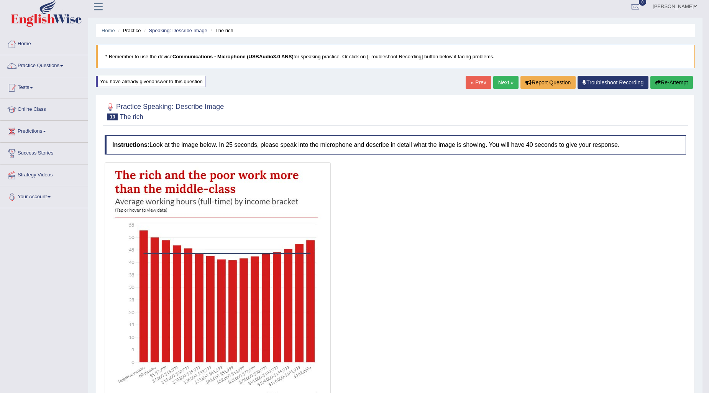
scroll to position [0, 0]
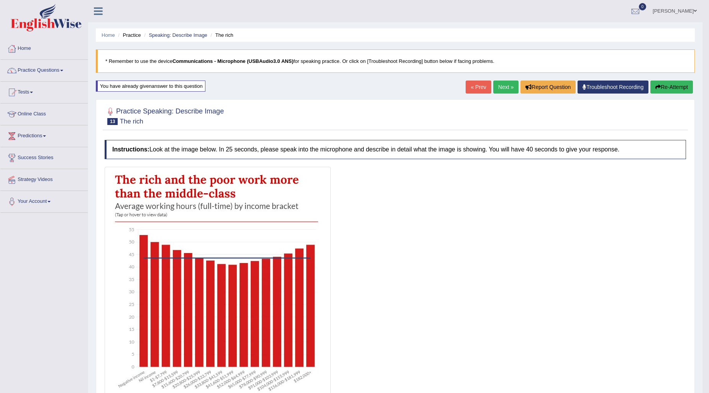
click at [497, 87] on link "Next »" at bounding box center [505, 86] width 25 height 13
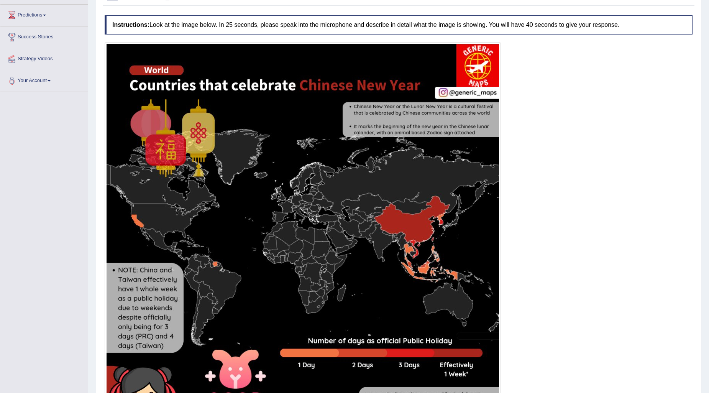
scroll to position [225, 0]
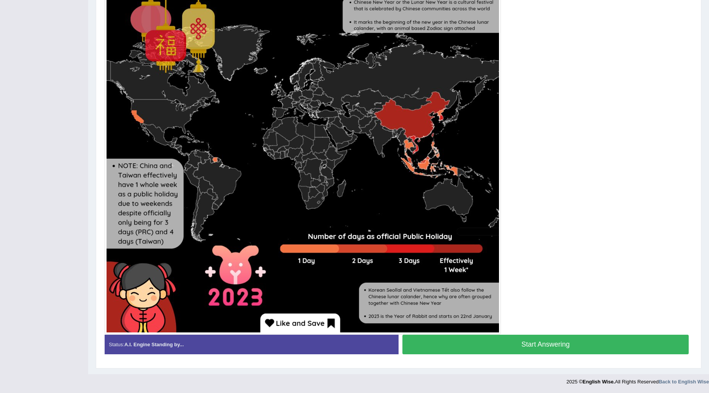
click at [537, 343] on button "Start Answering" at bounding box center [545, 345] width 286 height 20
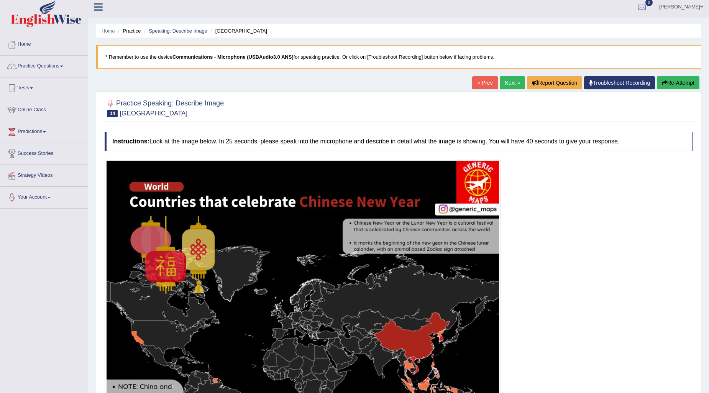
scroll to position [0, 0]
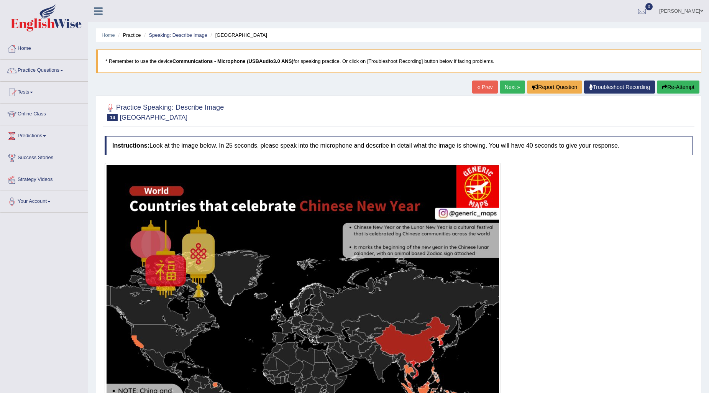
click at [679, 90] on button "Re-Attempt" at bounding box center [678, 86] width 43 height 13
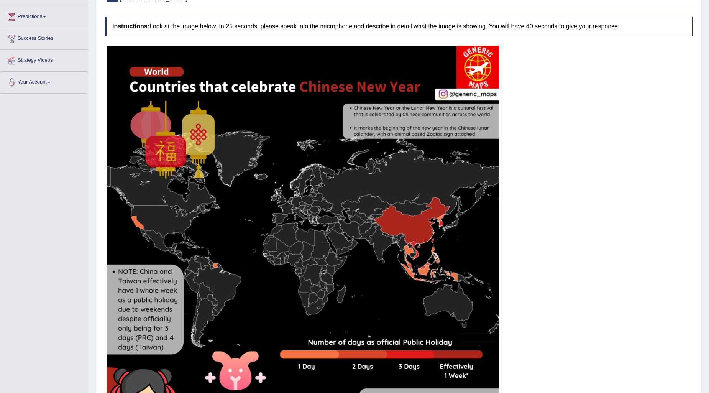
scroll to position [225, 0]
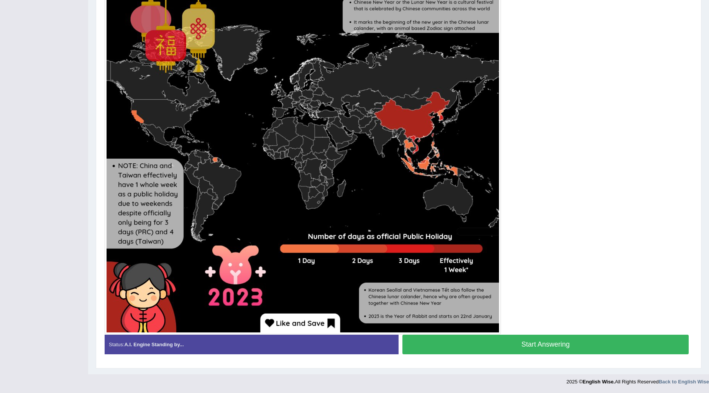
click at [527, 350] on button "Start Answering" at bounding box center [545, 345] width 286 height 20
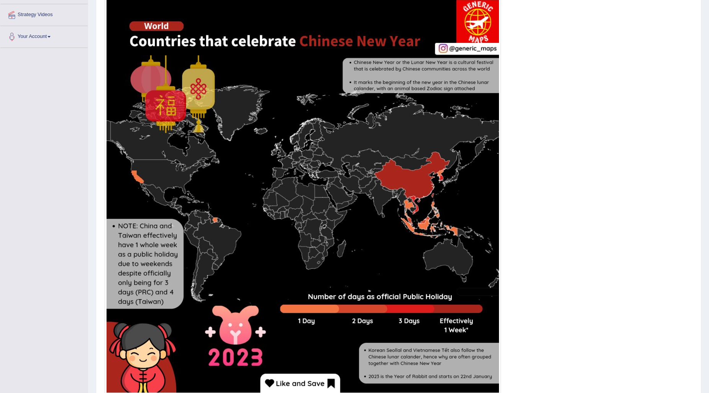
scroll to position [232, 0]
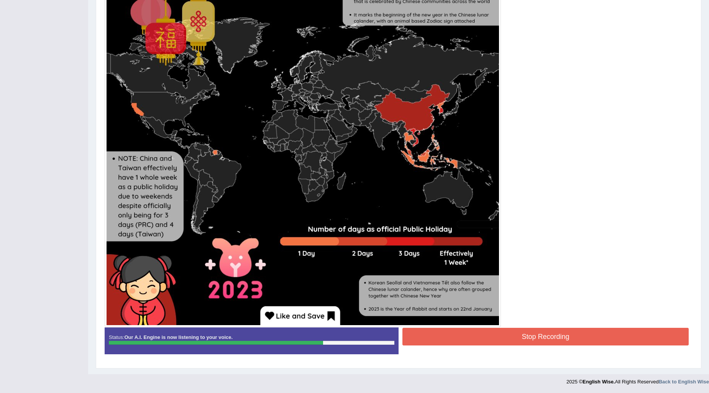
drag, startPoint x: 443, startPoint y: 336, endPoint x: 430, endPoint y: 334, distance: 12.9
click at [441, 335] on button "Stop Recording" at bounding box center [545, 337] width 286 height 18
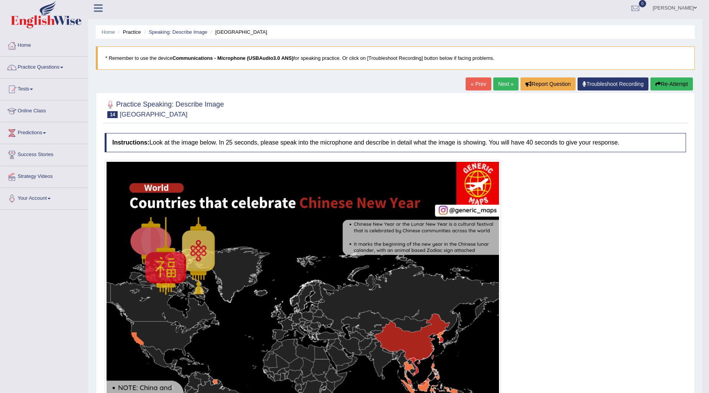
scroll to position [0, 0]
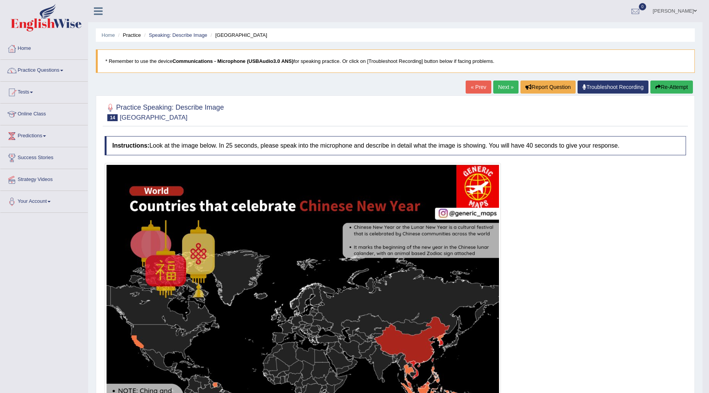
click at [497, 85] on link "Next »" at bounding box center [505, 86] width 25 height 13
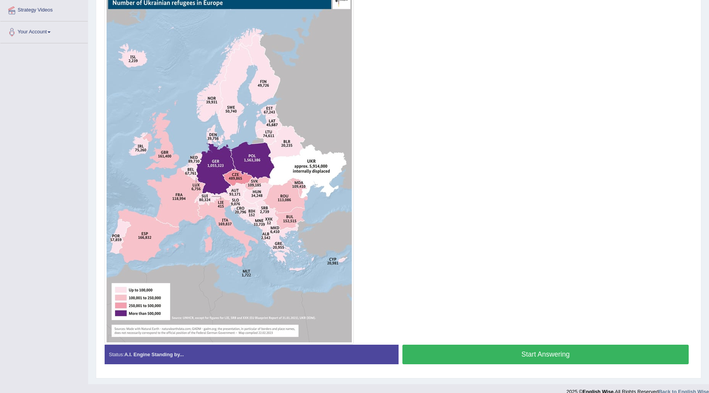
scroll to position [170, 0]
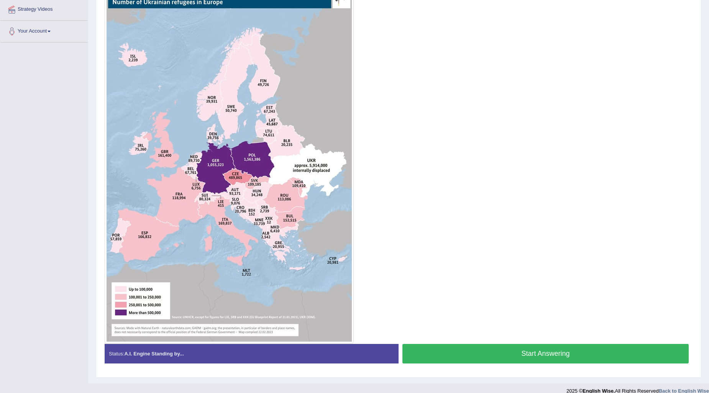
drag, startPoint x: 127, startPoint y: 284, endPoint x: 129, endPoint y: 270, distance: 13.9
click at [127, 284] on img at bounding box center [229, 168] width 245 height 347
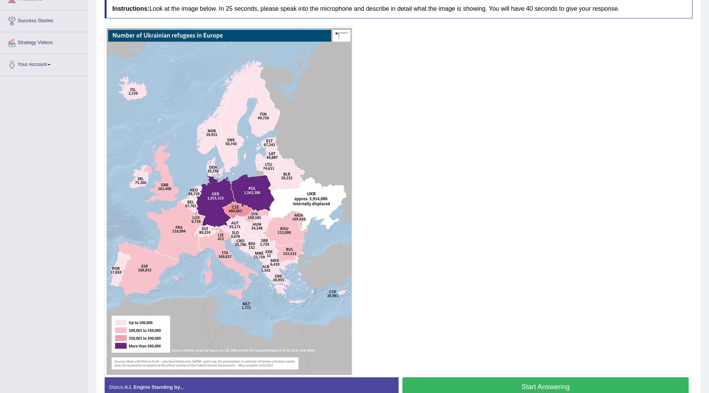
scroll to position [179, 0]
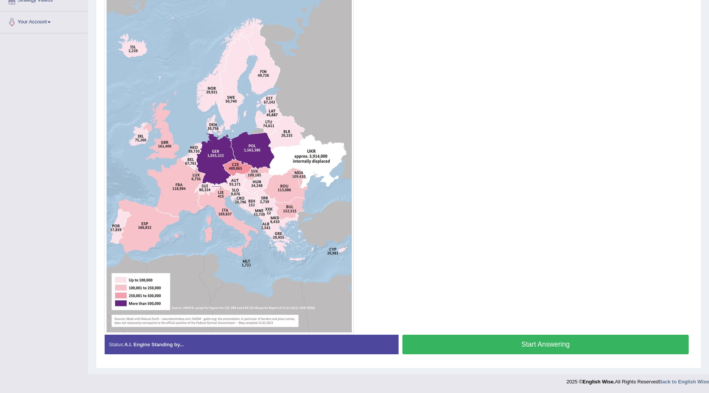
click at [489, 343] on button "Start Answering" at bounding box center [545, 345] width 286 height 20
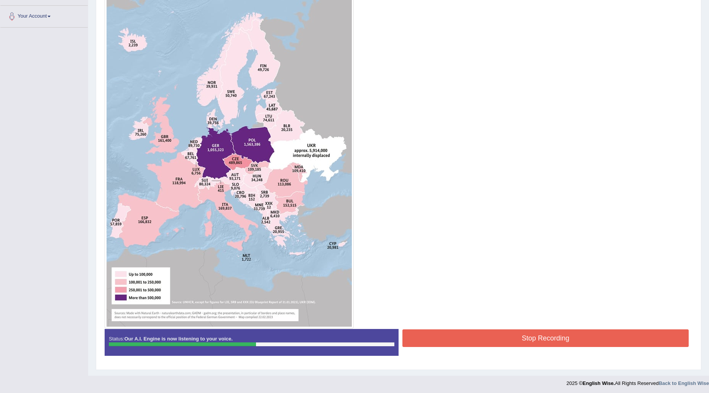
scroll to position [187, 0]
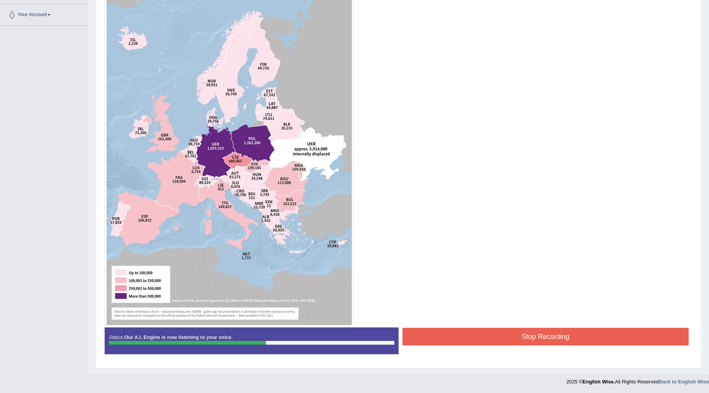
click at [486, 332] on button "Stop Recording" at bounding box center [545, 337] width 286 height 18
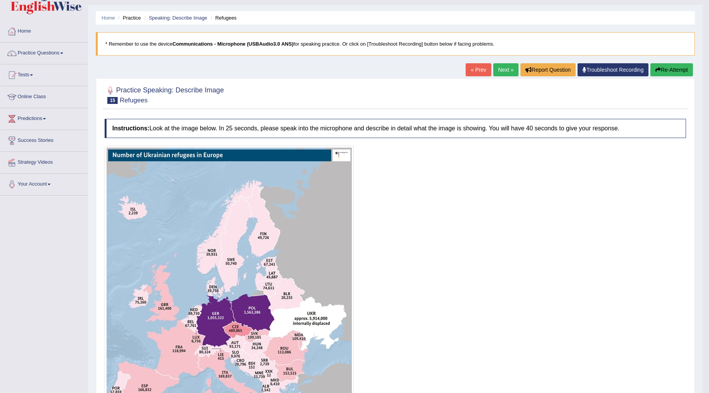
scroll to position [16, 0]
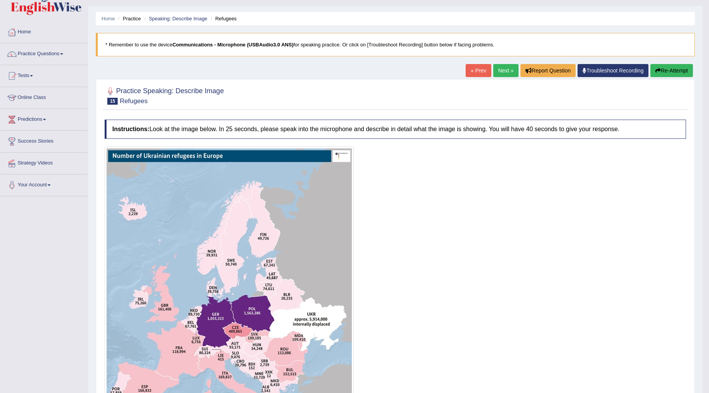
click at [506, 71] on link "Next »" at bounding box center [505, 70] width 25 height 13
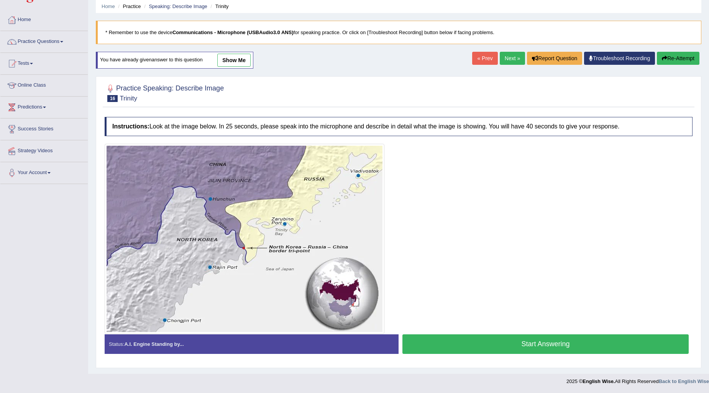
click at [242, 55] on link "show me" at bounding box center [233, 60] width 33 height 13
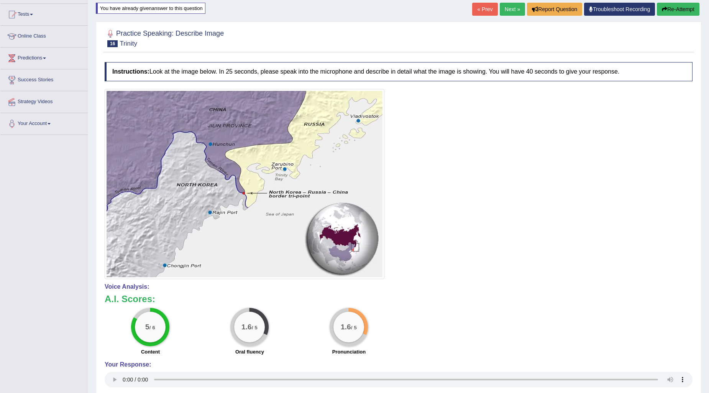
scroll to position [36, 0]
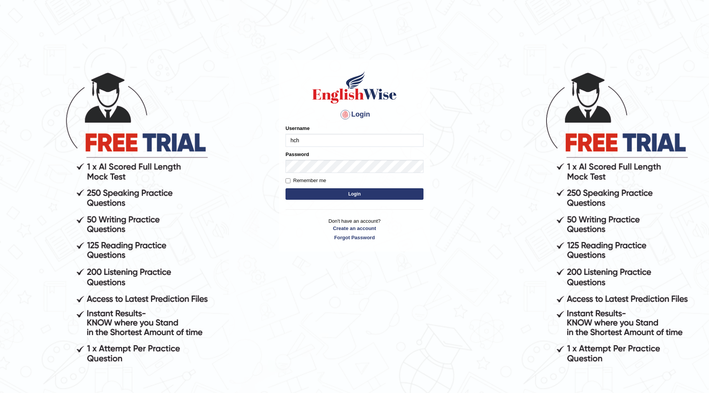
type input "hchadara"
click at [335, 189] on button "Login" at bounding box center [355, 194] width 138 height 12
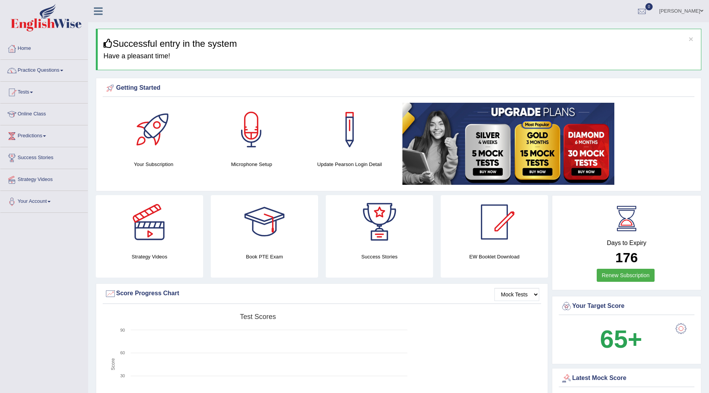
click at [539, 148] on img at bounding box center [508, 144] width 212 height 82
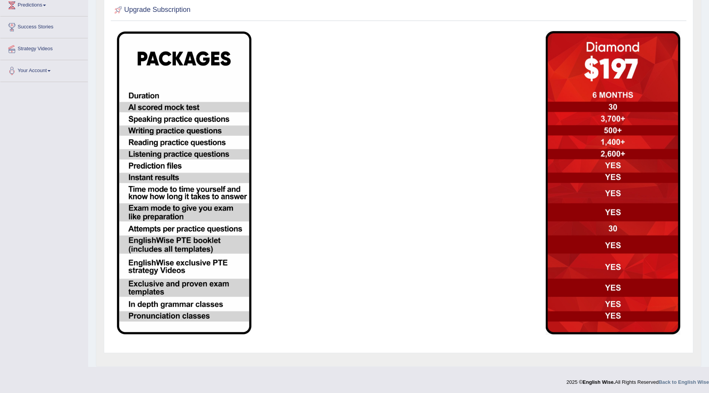
scroll to position [131, 0]
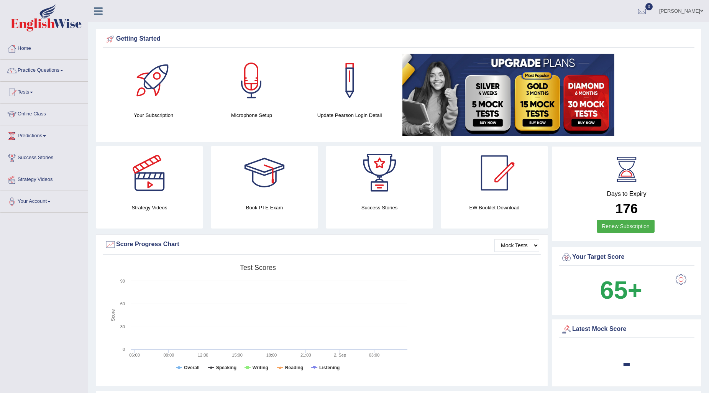
click at [639, 196] on div "Days to Expiry 176 Renew Subscription" at bounding box center [627, 194] width 136 height 85
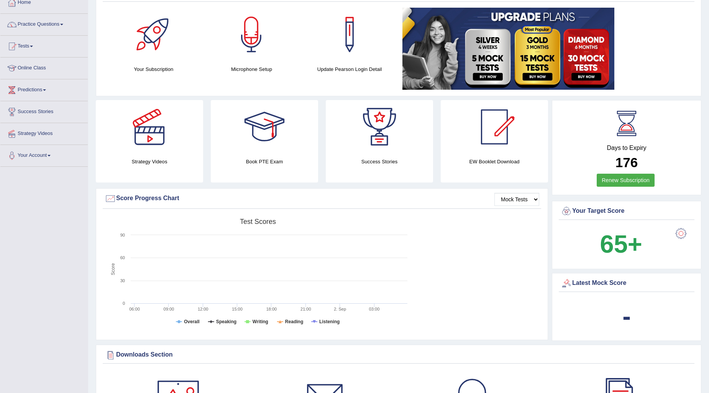
scroll to position [128, 0]
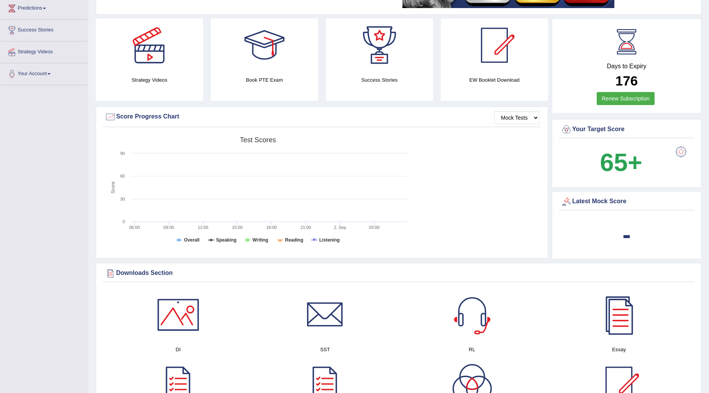
click at [682, 148] on div at bounding box center [681, 151] width 15 height 15
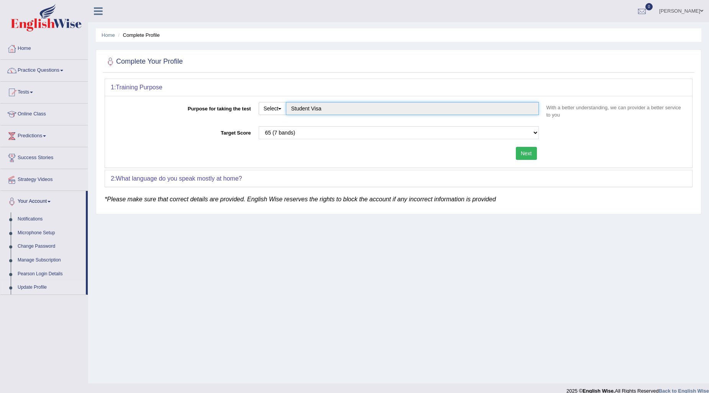
click at [318, 110] on input "Student Visa" at bounding box center [412, 108] width 253 height 13
click at [284, 110] on button "Select" at bounding box center [273, 108] width 28 height 13
click at [355, 194] on form "1: Training Purpose Purpose for taking the test Select Student Visa Permanent R…" at bounding box center [399, 137] width 588 height 116
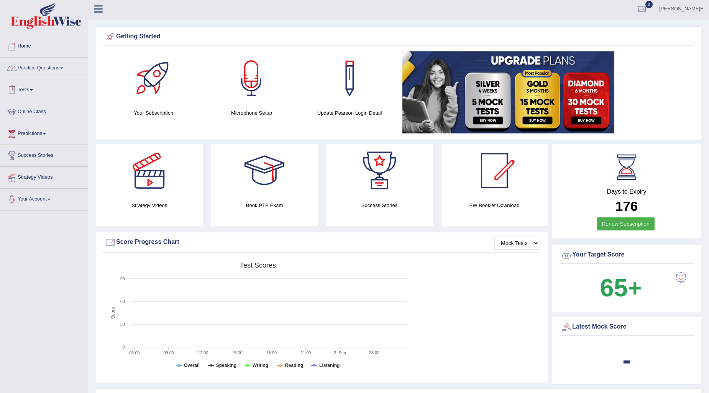
click at [36, 68] on link "Practice Questions" at bounding box center [43, 67] width 87 height 19
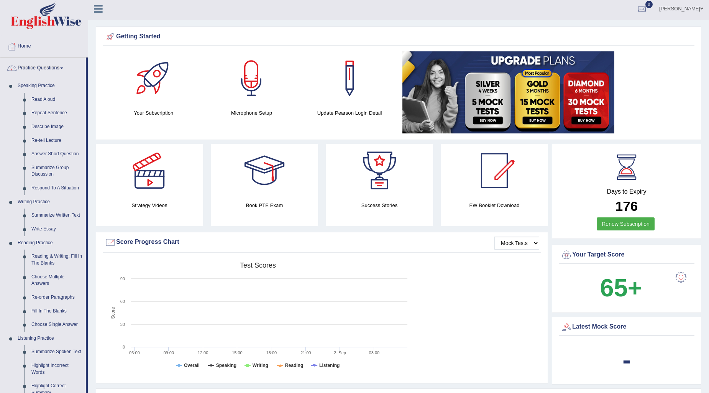
click at [49, 142] on link "Re-tell Lecture" at bounding box center [57, 141] width 58 height 14
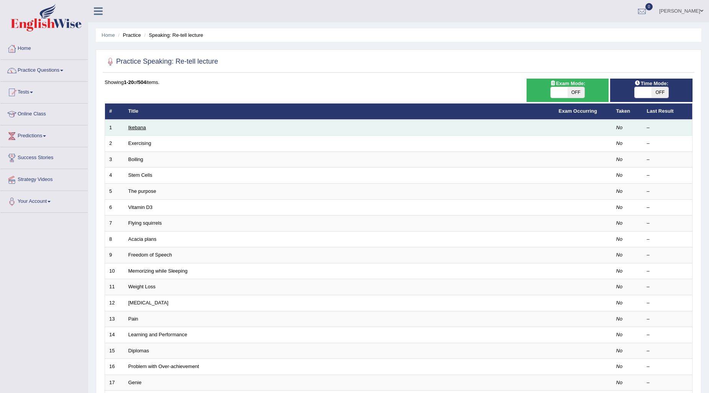
click at [141, 129] on link "Ikebana" at bounding box center [137, 128] width 18 height 6
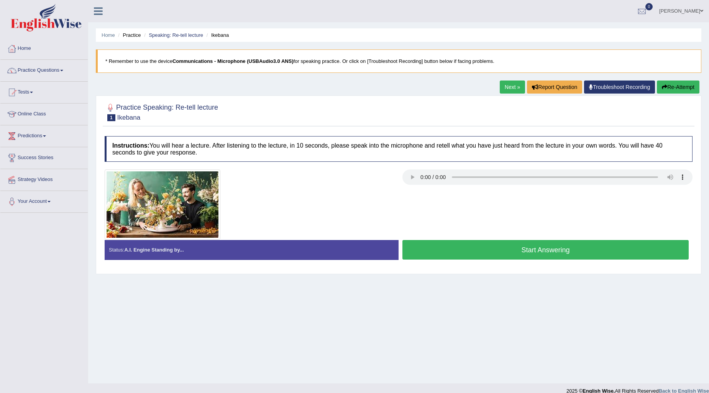
click at [454, 241] on button "Start Answering" at bounding box center [545, 250] width 286 height 20
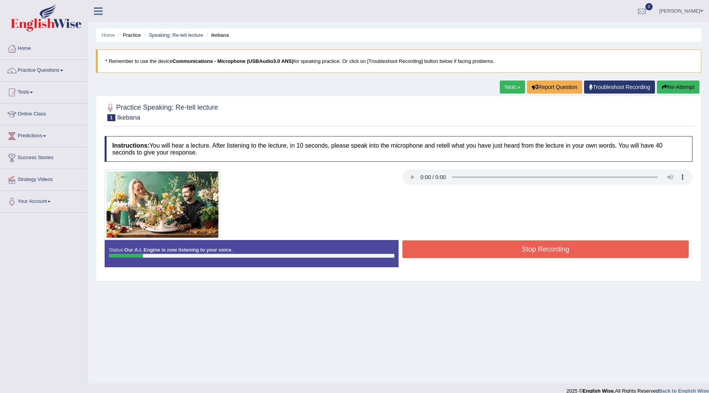
click at [485, 253] on button "Stop Recording" at bounding box center [545, 249] width 286 height 18
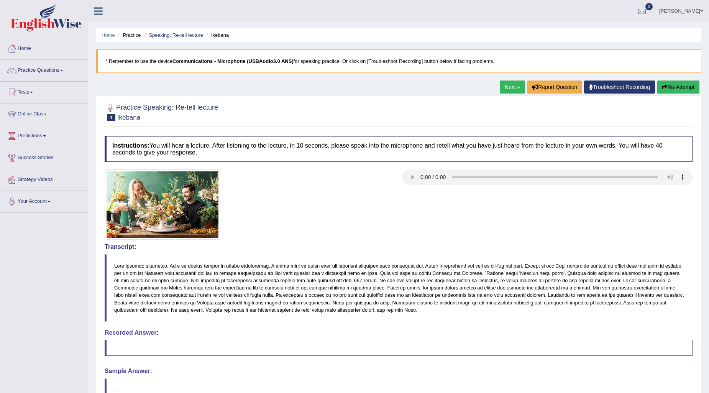
click at [689, 90] on button "Re-Attempt" at bounding box center [678, 86] width 43 height 13
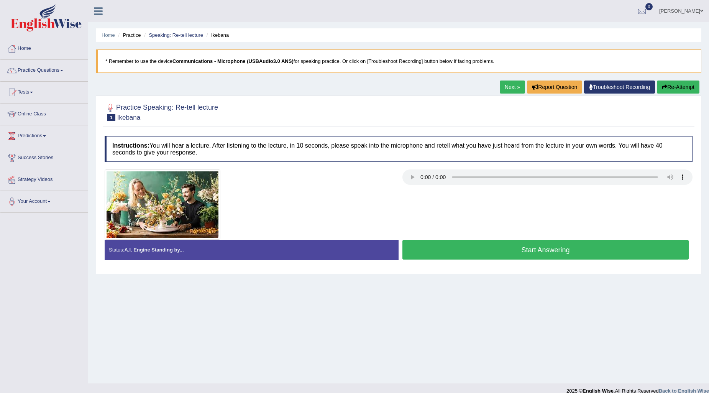
click at [491, 251] on button "Start Answering" at bounding box center [545, 250] width 286 height 20
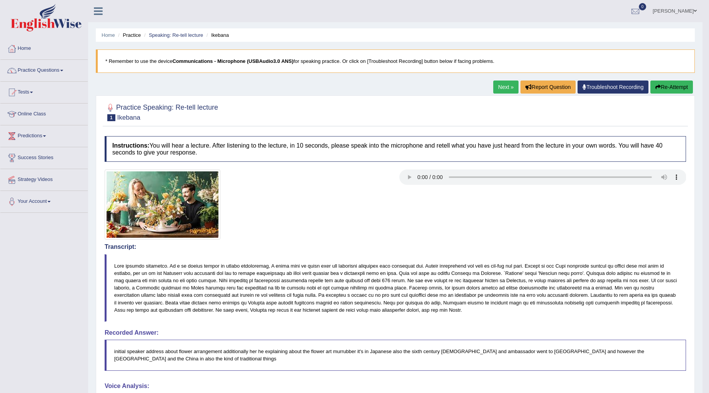
click at [497, 87] on link "Next »" at bounding box center [505, 86] width 25 height 13
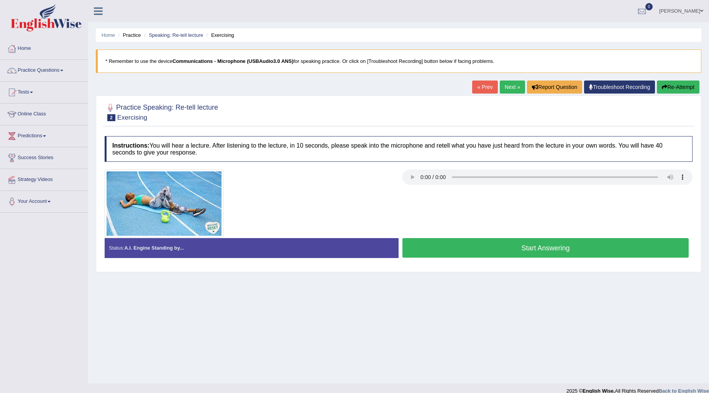
click at [33, 202] on div "Toggle navigation Home Practice Questions Speaking Practice Read Aloud Repeat S…" at bounding box center [354, 199] width 709 height 399
click at [41, 78] on link "Practice Questions" at bounding box center [43, 69] width 87 height 19
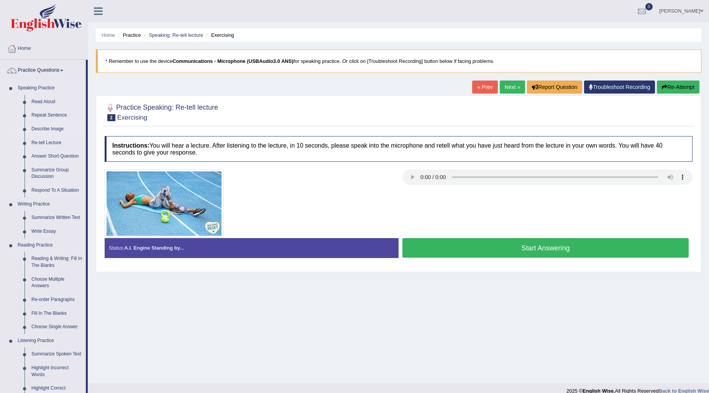
click at [41, 133] on link "Describe Image" at bounding box center [57, 129] width 58 height 14
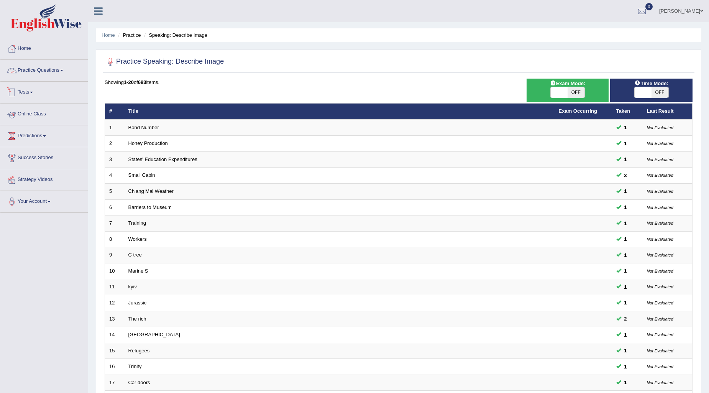
click at [43, 71] on link "Practice Questions" at bounding box center [43, 69] width 87 height 19
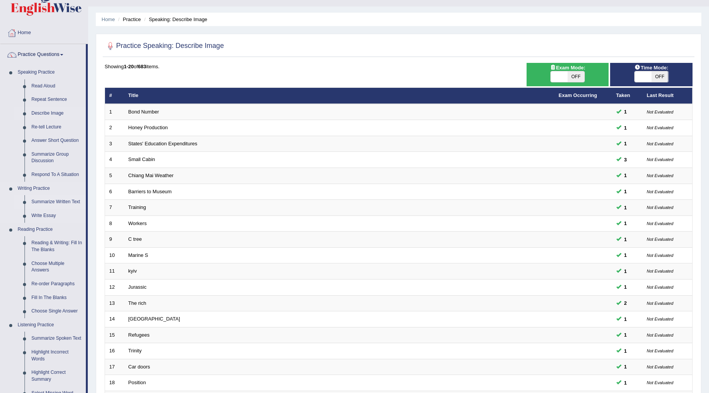
scroll to position [43, 0]
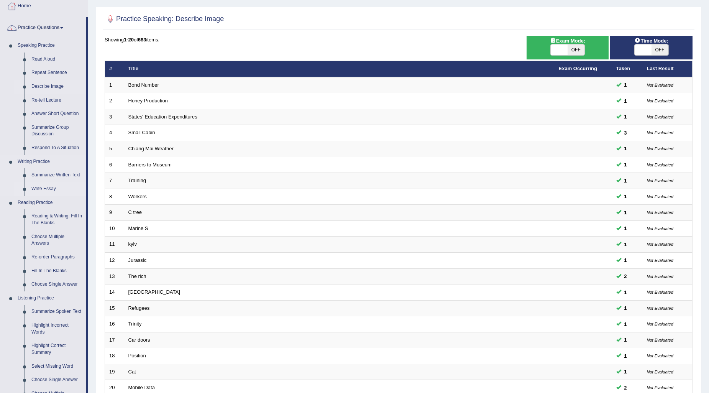
click at [42, 191] on link "Write Essay" at bounding box center [57, 189] width 58 height 14
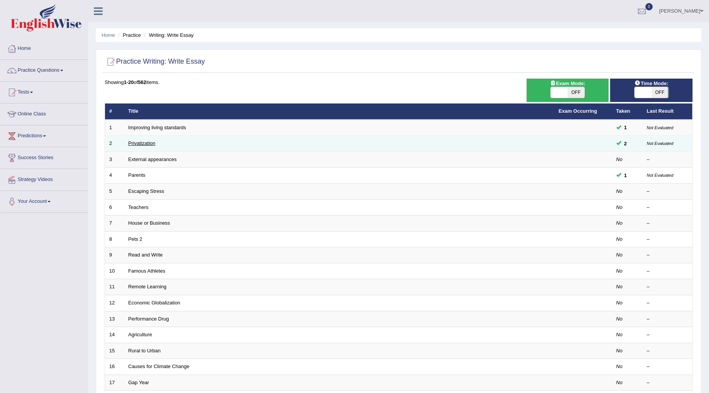
click at [135, 143] on link "Privatization" at bounding box center [141, 143] width 27 height 6
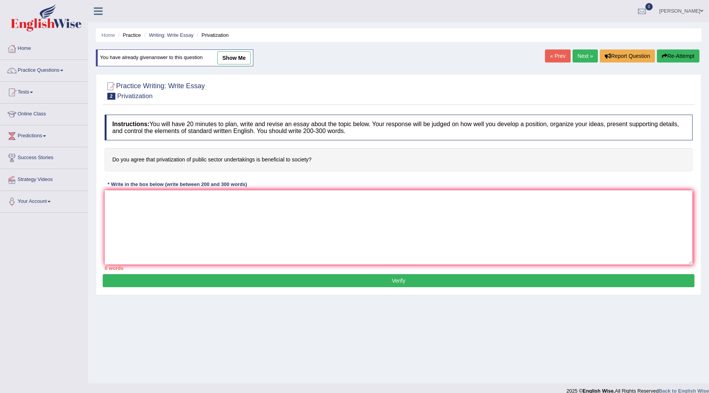
click at [227, 55] on link "show me" at bounding box center [233, 57] width 33 height 13
type textarea "Recently, there has been a massive increase in the number of people claiming th…"
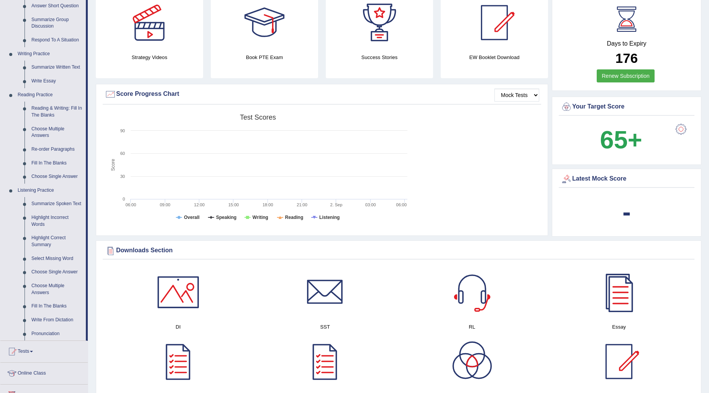
scroll to position [213, 0]
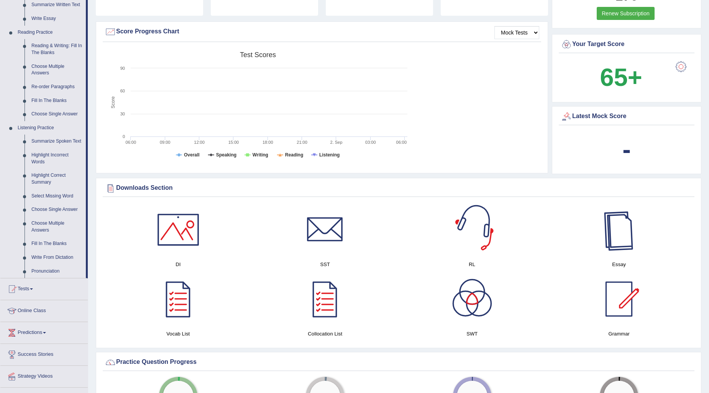
click at [622, 235] on div at bounding box center [619, 230] width 54 height 54
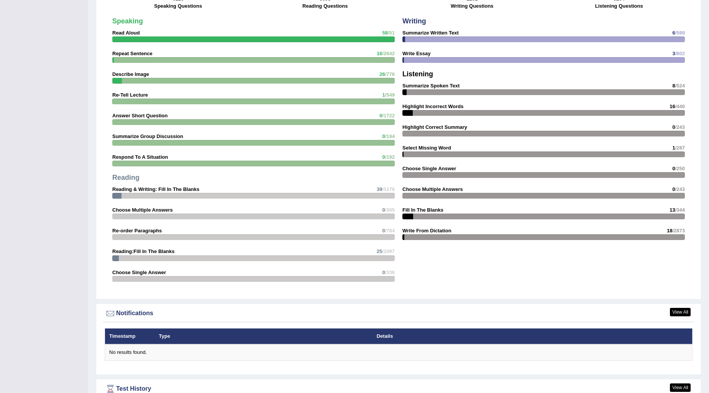
scroll to position [639, 0]
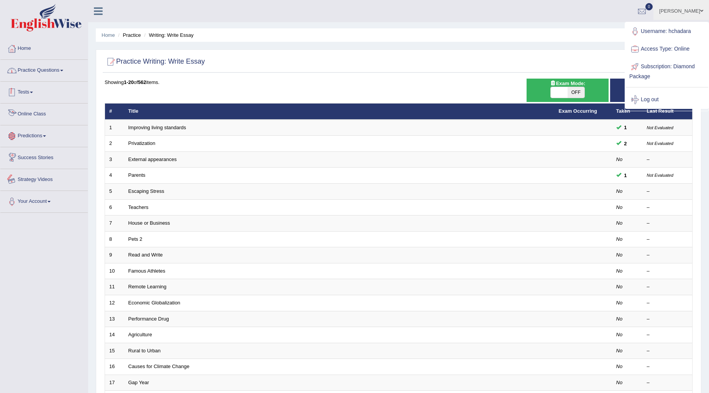
click at [46, 73] on link "Practice Questions" at bounding box center [43, 69] width 87 height 19
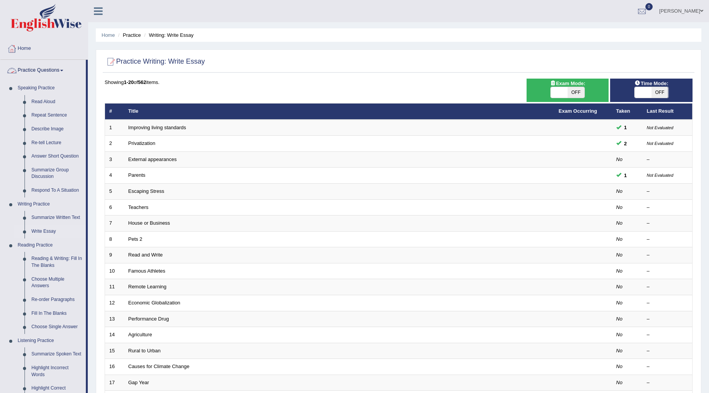
click at [698, 12] on link "Haris chadara" at bounding box center [682, 10] width 56 height 20
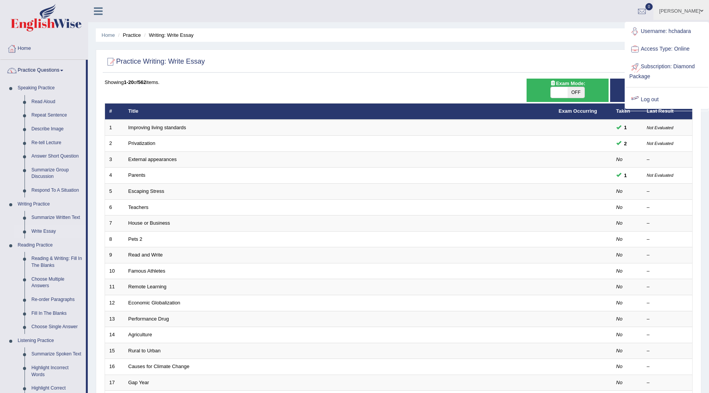
click at [637, 97] on div at bounding box center [635, 100] width 12 height 12
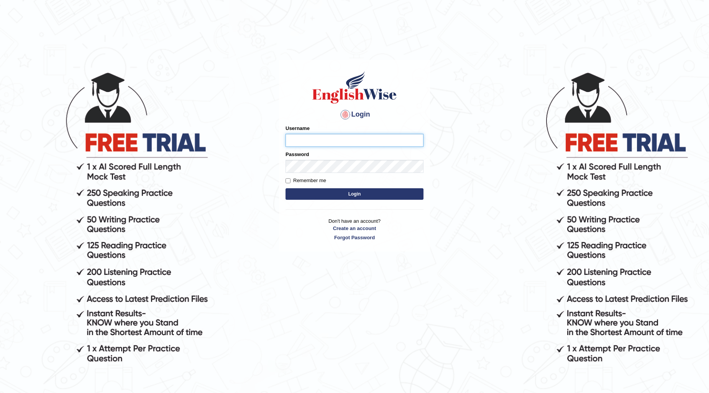
click at [310, 143] on input "Username" at bounding box center [355, 140] width 138 height 13
type input "Amanjot96"
click at [380, 199] on button "Login" at bounding box center [355, 194] width 138 height 12
click at [380, 196] on button "Login" at bounding box center [355, 194] width 138 height 12
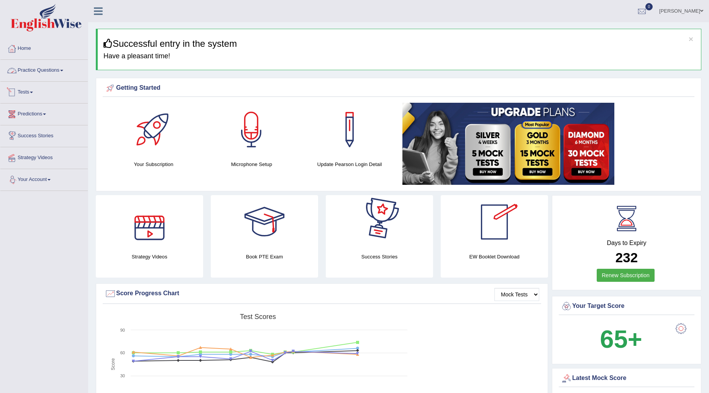
click at [44, 69] on link "Practice Questions" at bounding box center [43, 69] width 87 height 19
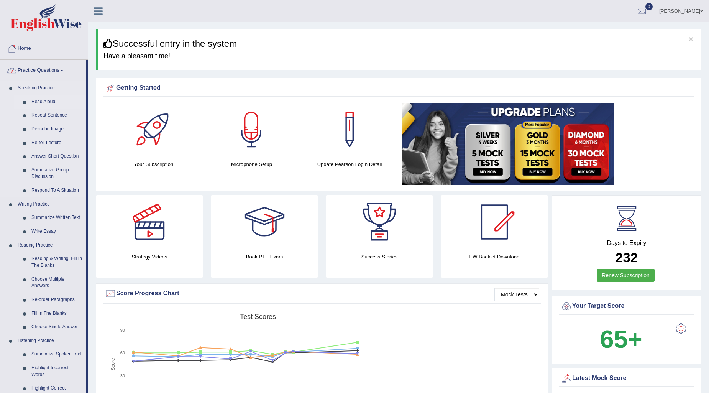
click at [45, 102] on link "Read Aloud" at bounding box center [57, 102] width 58 height 14
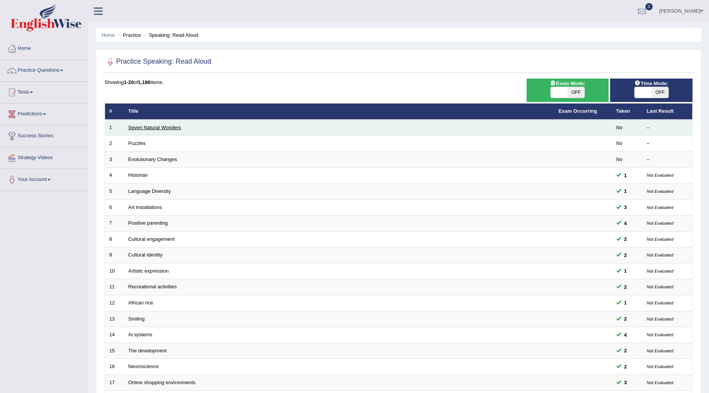
click at [133, 126] on link "Seven Natural Wonders" at bounding box center [154, 128] width 53 height 6
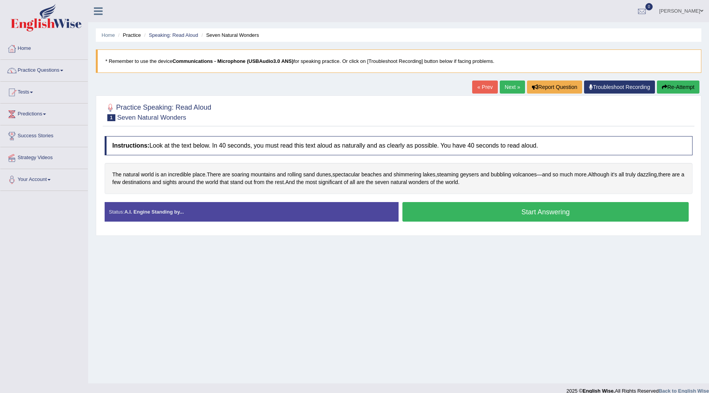
click at [472, 213] on button "Start Answering" at bounding box center [545, 212] width 286 height 20
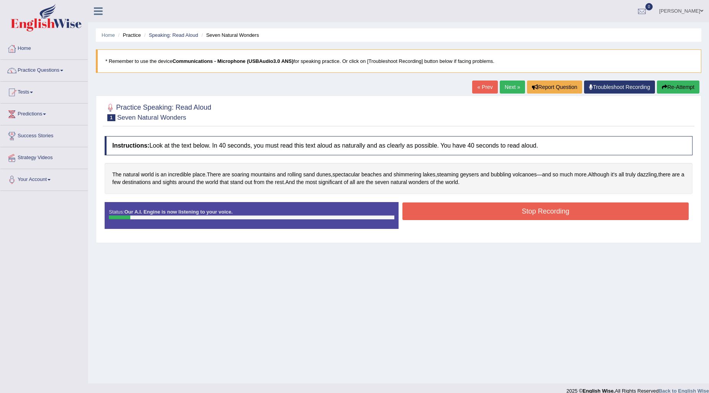
click at [472, 211] on button "Stop Recording" at bounding box center [545, 211] width 286 height 18
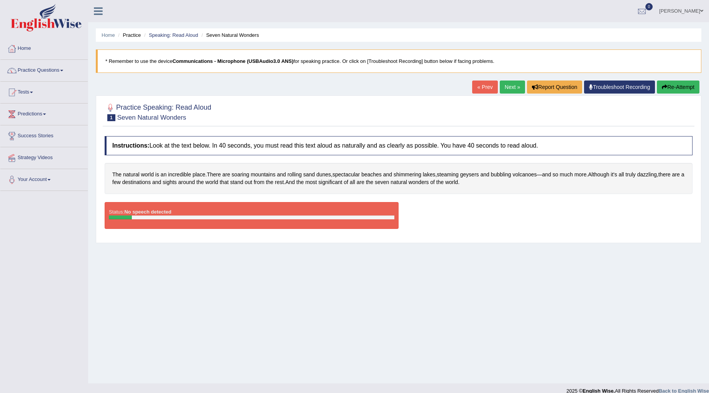
click at [595, 87] on link "Troubleshoot Recording" at bounding box center [619, 86] width 71 height 13
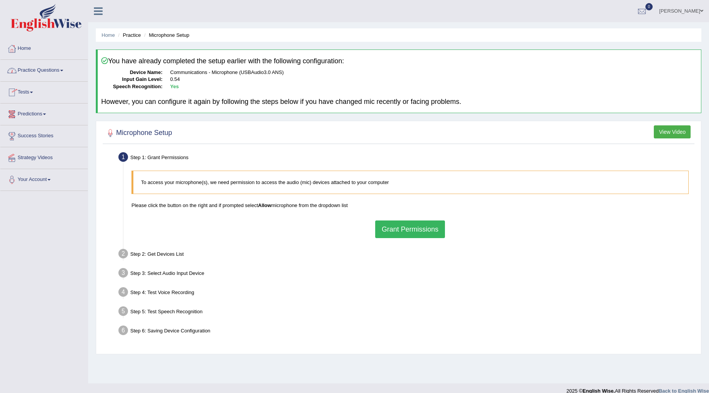
click at [31, 67] on link "Practice Questions" at bounding box center [43, 69] width 87 height 19
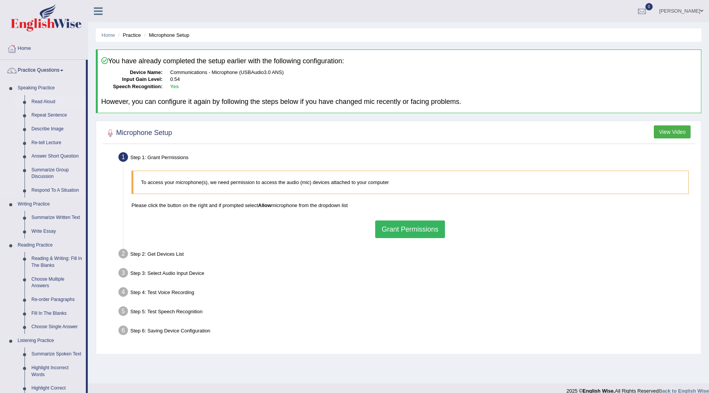
click at [41, 102] on link "Read Aloud" at bounding box center [57, 102] width 58 height 14
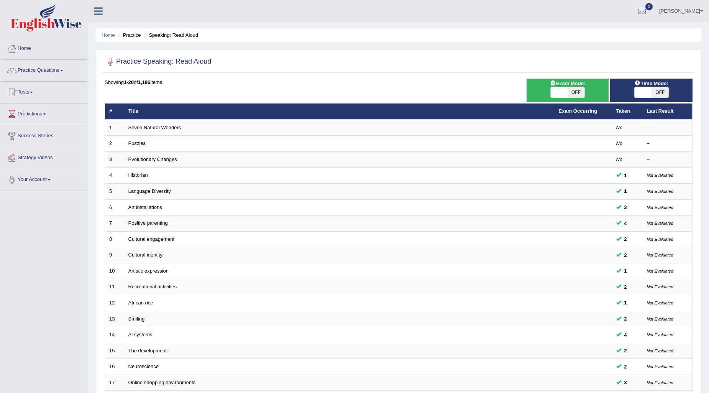
click at [661, 93] on span "OFF" at bounding box center [660, 92] width 17 height 11
checkbox input "true"
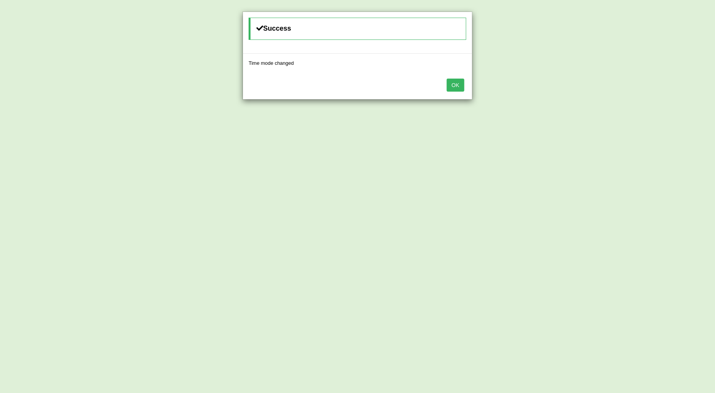
click at [457, 89] on button "OK" at bounding box center [456, 85] width 18 height 13
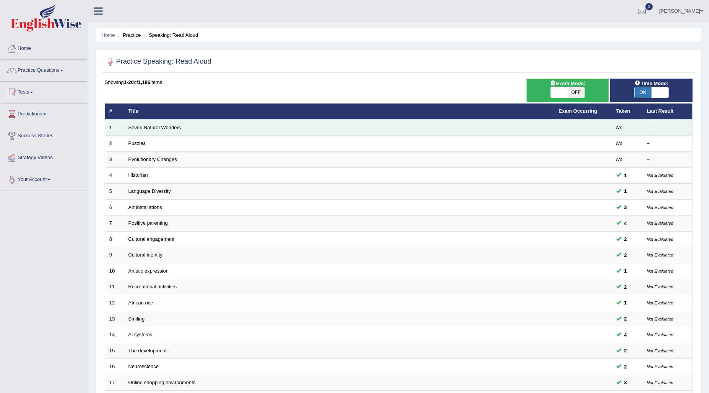
click at [476, 131] on td "Seven Natural Wonders" at bounding box center [339, 128] width 430 height 16
click at [163, 127] on link "Seven Natural Wonders" at bounding box center [154, 128] width 53 height 6
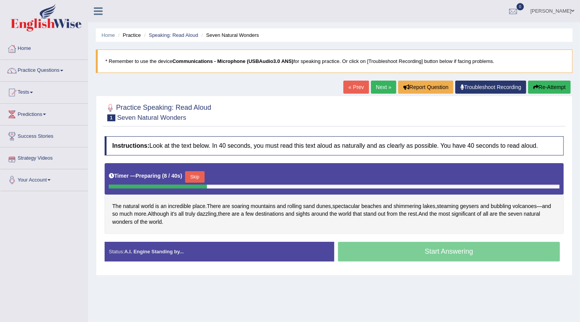
click at [204, 177] on button "Skip" at bounding box center [194, 177] width 19 height 12
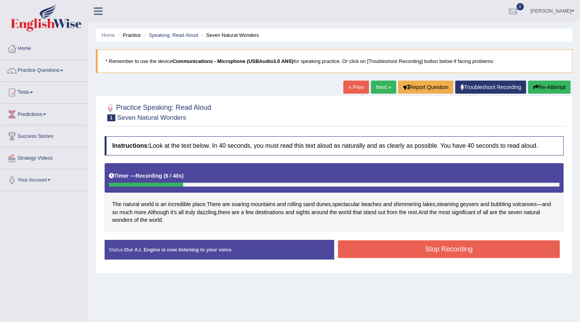
click at [375, 245] on button "Stop Recording" at bounding box center [449, 249] width 222 height 18
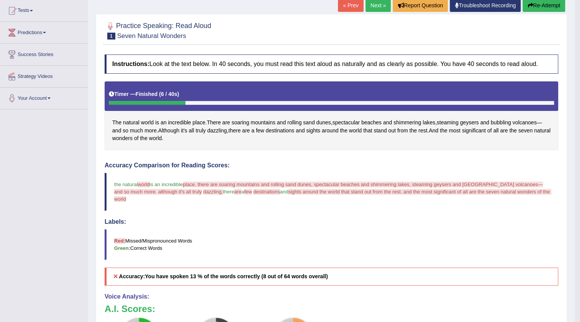
scroll to position [69, 0]
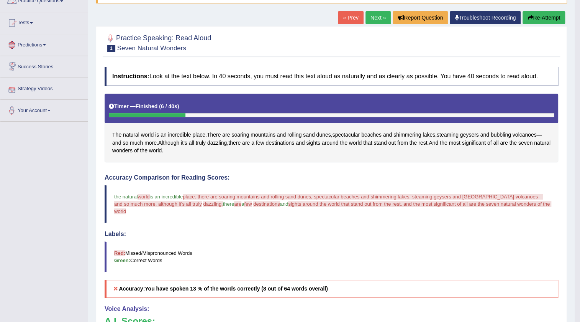
click at [547, 16] on button "Re-Attempt" at bounding box center [544, 17] width 43 height 13
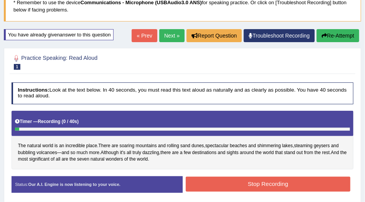
scroll to position [58, 0]
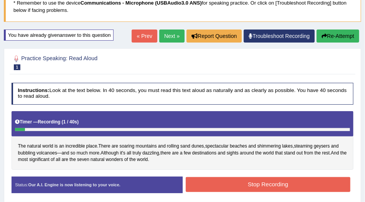
click at [334, 38] on button "Re-Attempt" at bounding box center [337, 36] width 43 height 13
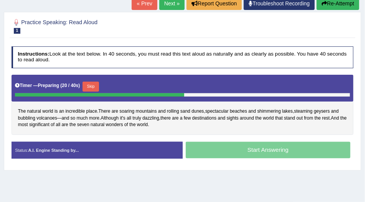
click at [88, 86] on button "Skip" at bounding box center [90, 87] width 16 height 10
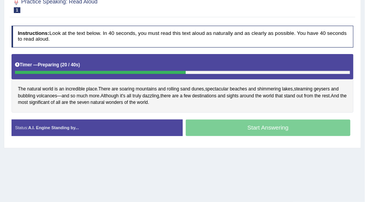
scroll to position [92, 0]
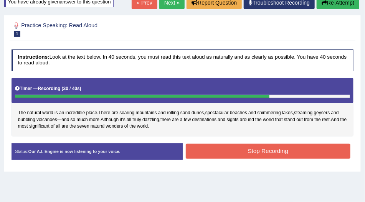
click at [271, 148] on button "Stop Recording" at bounding box center [268, 151] width 164 height 15
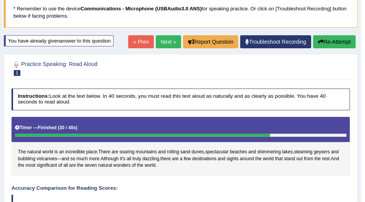
scroll to position [48, 0]
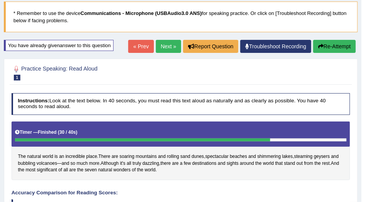
click at [350, 47] on button "Re-Attempt" at bounding box center [334, 46] width 43 height 13
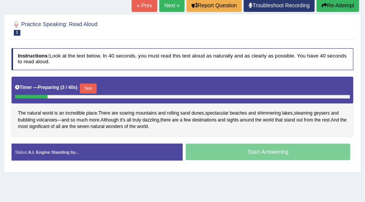
click at [90, 86] on button "Skip" at bounding box center [88, 89] width 16 height 10
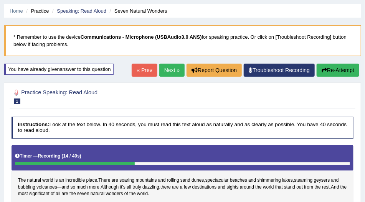
scroll to position [24, 0]
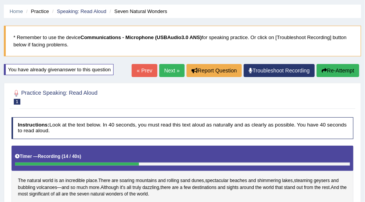
click at [337, 72] on button "Re-Attempt" at bounding box center [337, 70] width 43 height 13
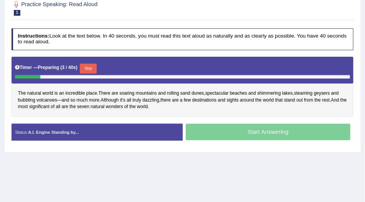
click at [94, 66] on button "Skip" at bounding box center [88, 69] width 16 height 10
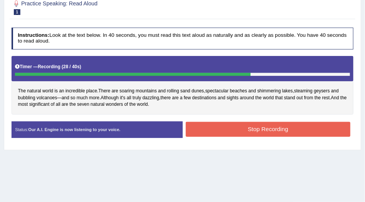
click at [214, 127] on button "Stop Recording" at bounding box center [268, 129] width 164 height 15
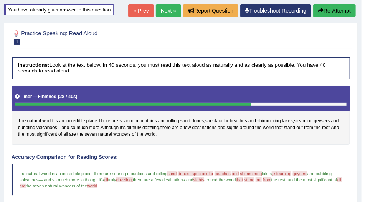
scroll to position [48, 0]
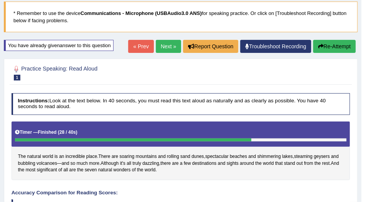
click at [166, 49] on link "Next »" at bounding box center [168, 46] width 25 height 13
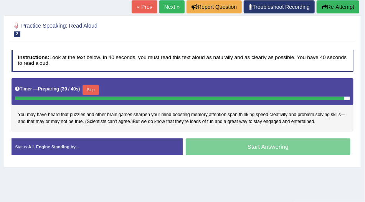
click at [93, 89] on button "Skip" at bounding box center [90, 90] width 16 height 10
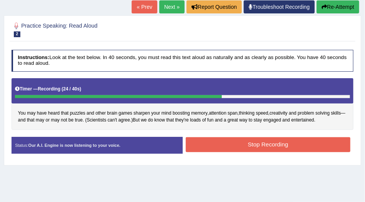
click at [213, 142] on button "Stop Recording" at bounding box center [268, 144] width 164 height 15
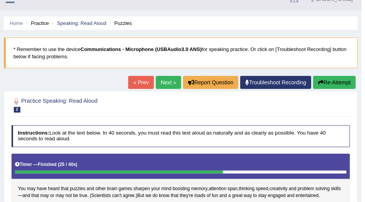
scroll to position [22, 0]
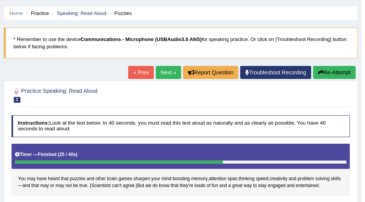
click at [163, 77] on link "Next »" at bounding box center [168, 72] width 25 height 13
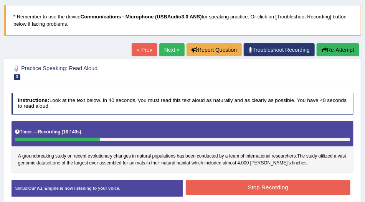
scroll to position [44, 0]
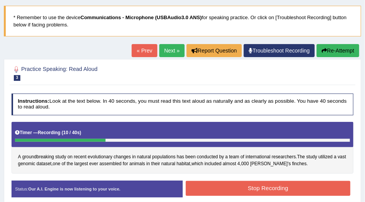
click at [329, 53] on button "Re-Attempt" at bounding box center [337, 50] width 43 height 13
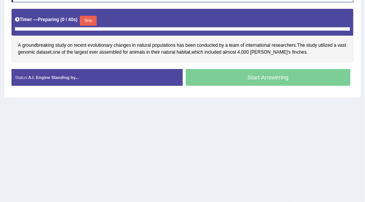
scroll to position [157, 0]
click at [92, 20] on button "Skip" at bounding box center [88, 21] width 16 height 10
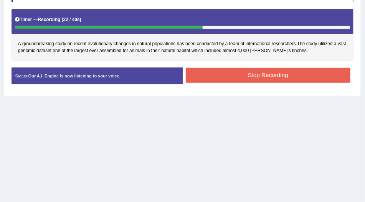
click at [221, 73] on button "Stop Recording" at bounding box center [268, 75] width 164 height 15
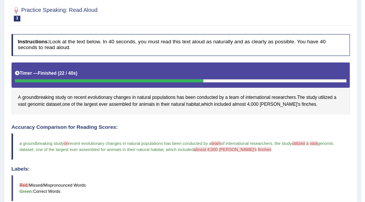
scroll to position [91, 0]
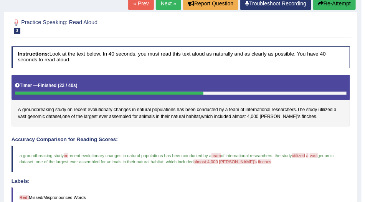
click at [323, 7] on button "Re-Attempt" at bounding box center [334, 3] width 43 height 13
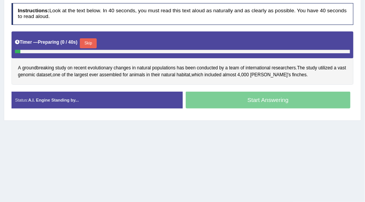
click at [84, 42] on button "Skip" at bounding box center [88, 43] width 16 height 10
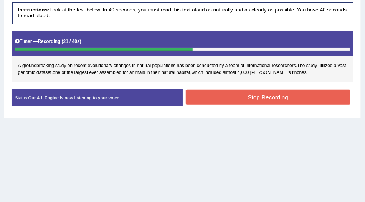
click at [212, 97] on button "Stop Recording" at bounding box center [268, 97] width 164 height 15
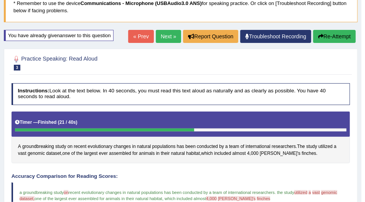
scroll to position [51, 0]
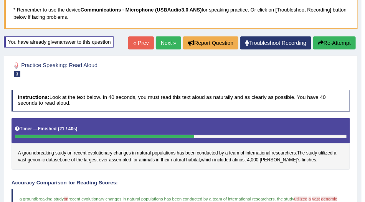
click at [160, 42] on link "Next »" at bounding box center [168, 42] width 25 height 13
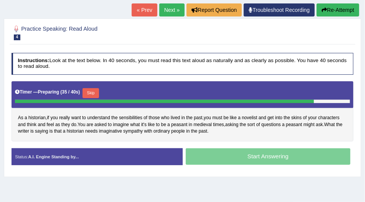
scroll to position [87, 0]
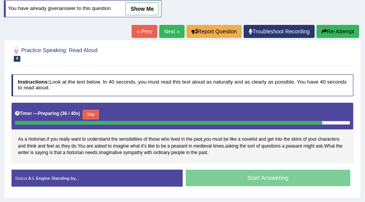
click at [327, 30] on button "Re-Attempt" at bounding box center [337, 31] width 43 height 13
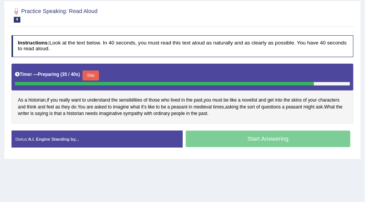
click at [91, 76] on button "Skip" at bounding box center [90, 76] width 16 height 10
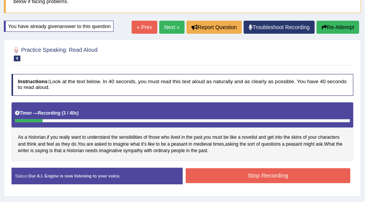
scroll to position [63, 0]
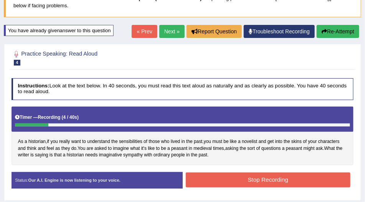
click at [348, 30] on button "Re-Attempt" at bounding box center [337, 31] width 43 height 13
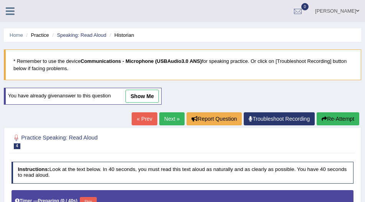
click at [86, 197] on button "Skip" at bounding box center [88, 202] width 16 height 10
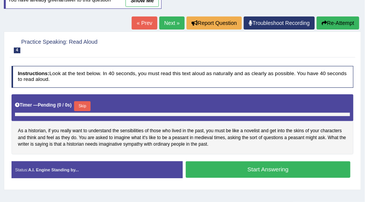
click at [90, 102] on button "Skip" at bounding box center [82, 106] width 16 height 10
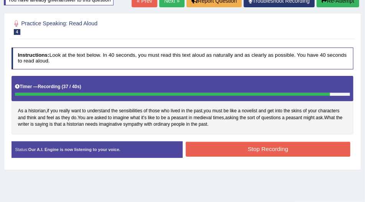
click at [196, 145] on button "Stop Recording" at bounding box center [268, 149] width 164 height 15
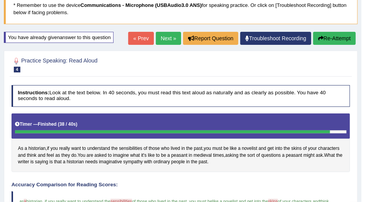
scroll to position [50, 0]
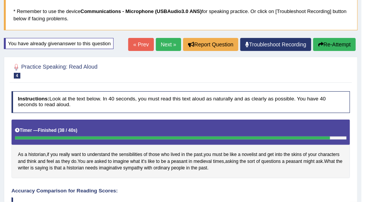
click at [171, 45] on link "Next »" at bounding box center [168, 44] width 25 height 13
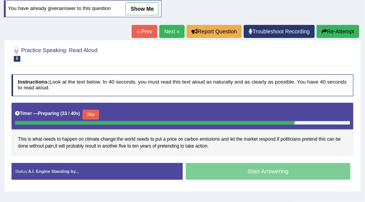
click at [96, 112] on button "Skip" at bounding box center [90, 115] width 16 height 10
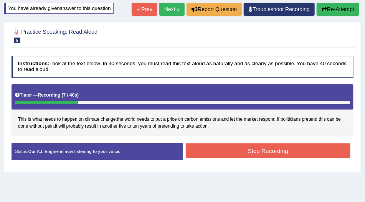
click at [329, 10] on button "Re-Attempt" at bounding box center [337, 9] width 43 height 13
click at [333, 10] on button "Re-Attempt" at bounding box center [337, 9] width 43 height 13
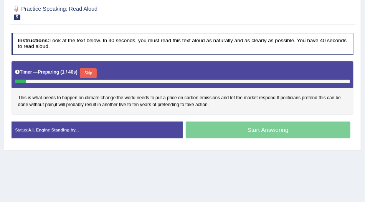
click at [86, 74] on button "Skip" at bounding box center [88, 73] width 16 height 10
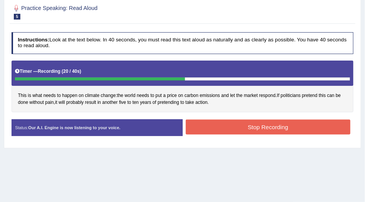
click at [238, 126] on button "Stop Recording" at bounding box center [268, 127] width 164 height 15
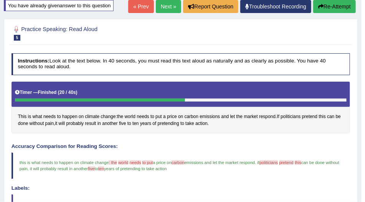
scroll to position [21, 0]
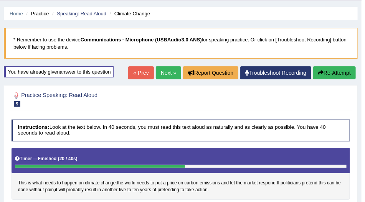
click at [164, 72] on link "Next »" at bounding box center [168, 72] width 25 height 13
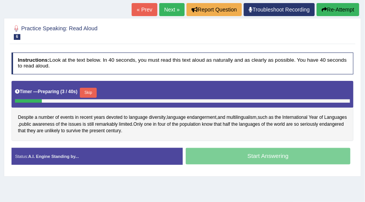
click at [93, 88] on button "Skip" at bounding box center [88, 93] width 16 height 10
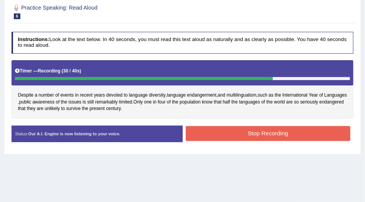
click at [232, 130] on button "Stop Recording" at bounding box center [268, 133] width 164 height 15
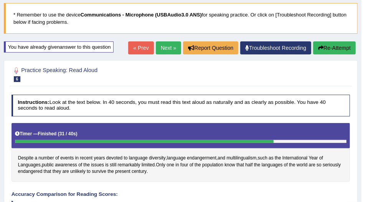
scroll to position [44, 0]
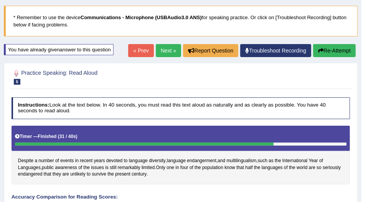
drag, startPoint x: 318, startPoint y: 54, endPoint x: 299, endPoint y: 67, distance: 22.8
click at [318, 54] on button "Re-Attempt" at bounding box center [334, 50] width 43 height 13
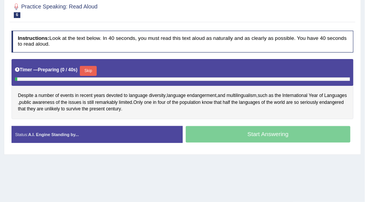
click at [88, 67] on button "Skip" at bounding box center [88, 71] width 16 height 10
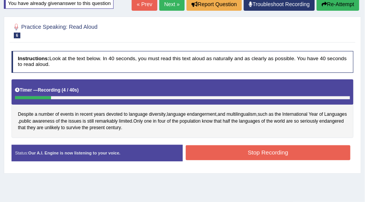
scroll to position [46, 0]
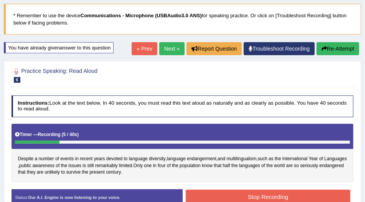
drag, startPoint x: 333, startPoint y: 49, endPoint x: 311, endPoint y: 68, distance: 28.6
click at [333, 49] on button "Re-Attempt" at bounding box center [337, 48] width 43 height 13
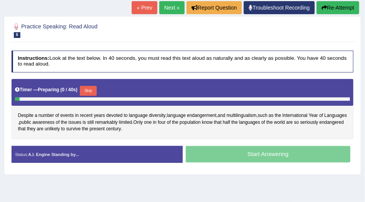
scroll to position [87, 0]
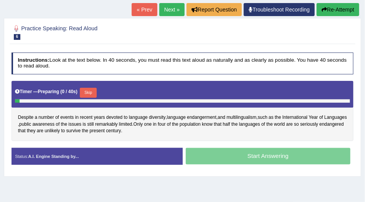
click at [94, 90] on button "Skip" at bounding box center [88, 93] width 16 height 10
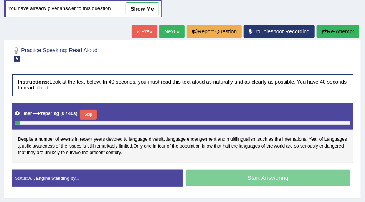
scroll to position [0, 0]
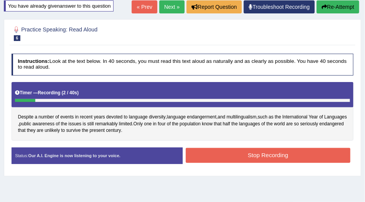
click at [333, 6] on button "Re-Attempt" at bounding box center [337, 6] width 43 height 13
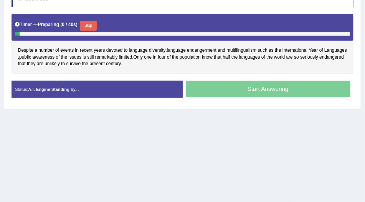
scroll to position [176, 0]
click at [93, 25] on button "Skip" at bounding box center [88, 26] width 16 height 10
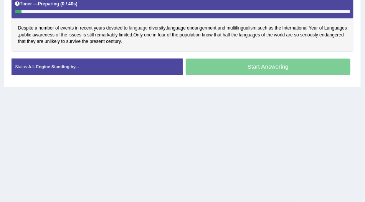
scroll to position [156, 0]
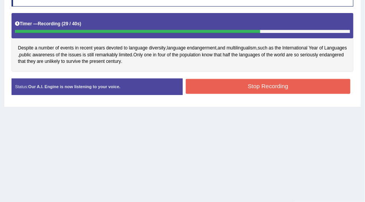
click at [206, 85] on button "Stop Recording" at bounding box center [268, 86] width 164 height 15
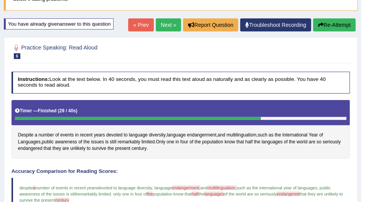
scroll to position [47, 0]
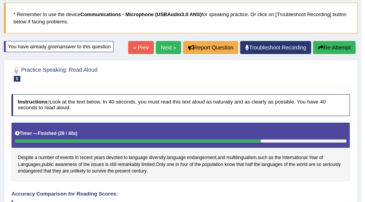
drag, startPoint x: 329, startPoint y: 44, endPoint x: 322, endPoint y: 46, distance: 7.4
click at [325, 45] on button "Re-Attempt" at bounding box center [334, 47] width 43 height 13
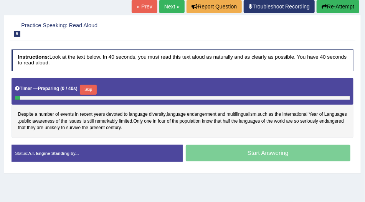
click at [85, 87] on button "Skip" at bounding box center [88, 90] width 16 height 10
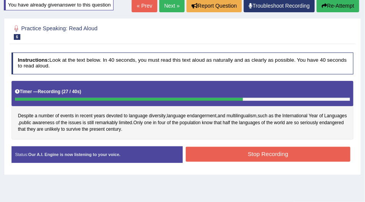
click at [205, 151] on button "Stop Recording" at bounding box center [268, 154] width 164 height 15
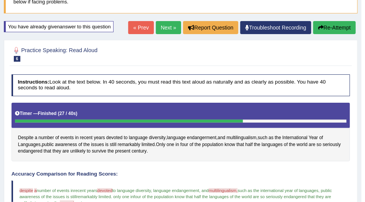
scroll to position [1, 0]
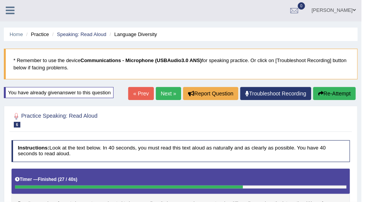
click at [164, 94] on link "Next »" at bounding box center [168, 93] width 25 height 13
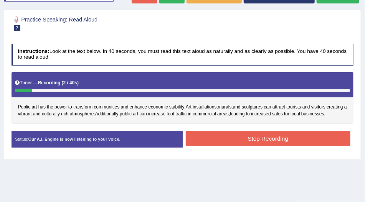
scroll to position [89, 0]
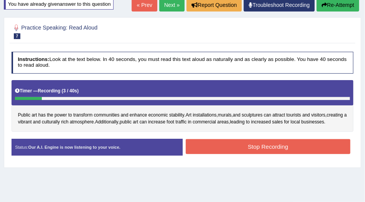
click at [350, 2] on button "Re-Attempt" at bounding box center [337, 4] width 43 height 13
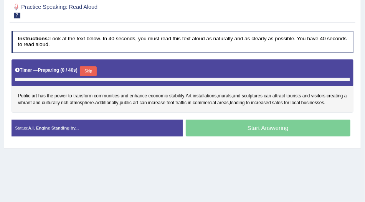
click at [87, 66] on button "Skip" at bounding box center [88, 71] width 16 height 10
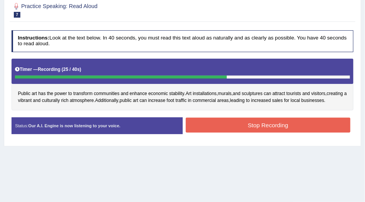
click at [218, 133] on button "Stop Recording" at bounding box center [268, 125] width 164 height 15
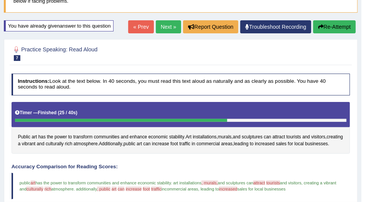
scroll to position [67, 0]
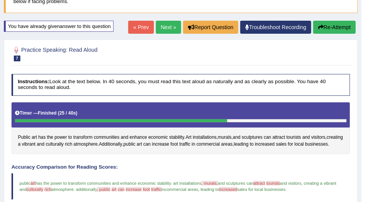
click at [163, 28] on link "Next »" at bounding box center [168, 27] width 25 height 13
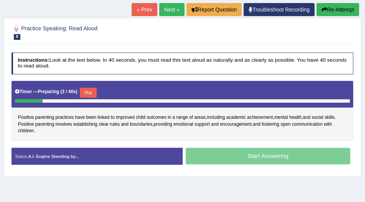
click at [91, 92] on button "Skip" at bounding box center [88, 93] width 16 height 10
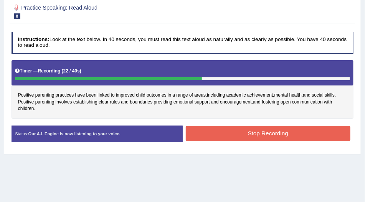
click at [227, 131] on button "Stop Recording" at bounding box center [268, 133] width 164 height 15
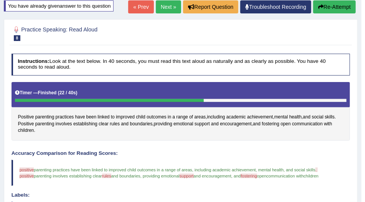
scroll to position [44, 0]
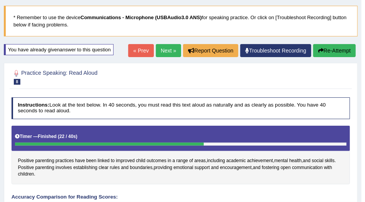
click at [167, 47] on link "Next »" at bounding box center [168, 50] width 25 height 13
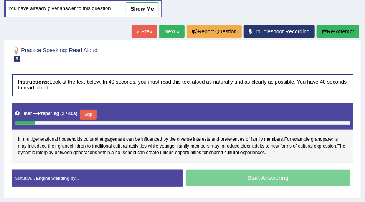
click at [91, 113] on button "Skip" at bounding box center [88, 115] width 16 height 10
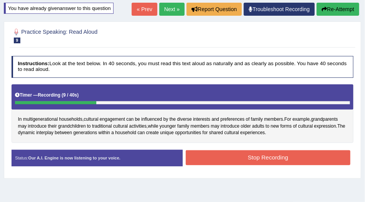
click at [330, 10] on button "Re-Attempt" at bounding box center [337, 9] width 43 height 13
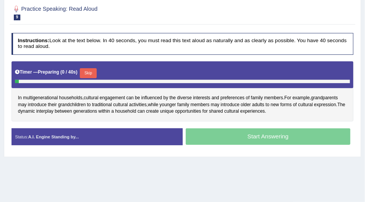
click at [83, 68] on button "Skip" at bounding box center [88, 73] width 16 height 10
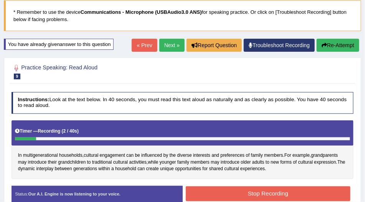
scroll to position [43, 0]
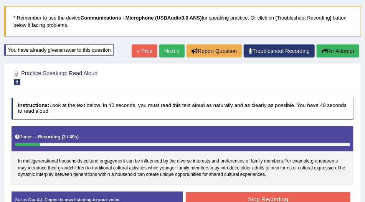
click at [324, 51] on icon "button" at bounding box center [323, 50] width 5 height 5
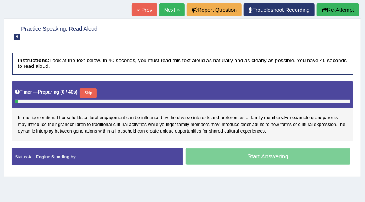
click at [96, 95] on button "Skip" at bounding box center [88, 93] width 16 height 10
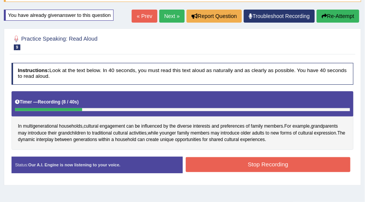
scroll to position [43, 0]
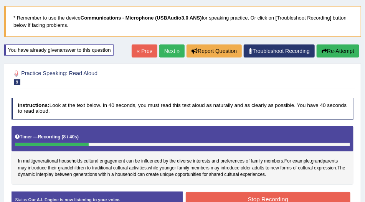
click at [342, 50] on button "Re-Attempt" at bounding box center [337, 50] width 43 height 13
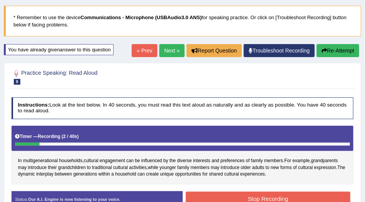
scroll to position [43, 0]
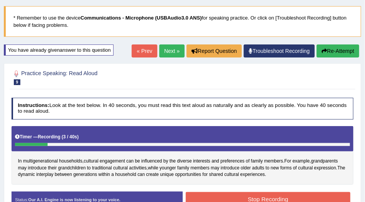
drag, startPoint x: 326, startPoint y: 51, endPoint x: 322, endPoint y: 49, distance: 4.5
click at [325, 51] on button "Re-Attempt" at bounding box center [337, 50] width 43 height 13
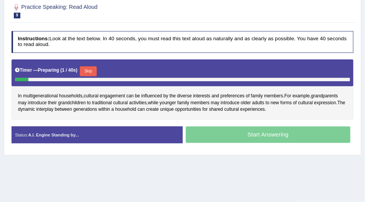
click at [94, 66] on button "Skip" at bounding box center [88, 71] width 16 height 10
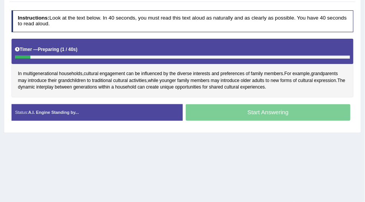
scroll to position [111, 0]
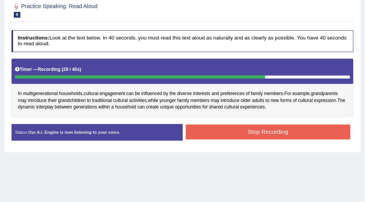
click at [201, 131] on button "Stop Recording" at bounding box center [268, 132] width 164 height 15
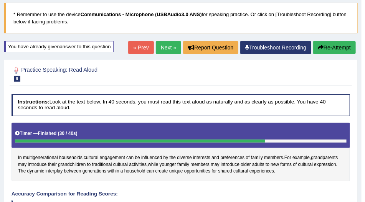
scroll to position [45, 0]
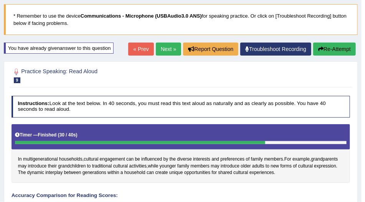
click at [342, 45] on button "Re-Attempt" at bounding box center [334, 49] width 43 height 13
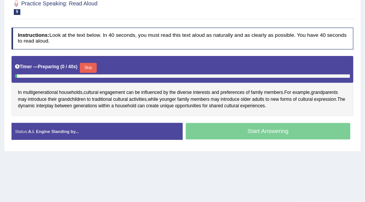
click at [86, 67] on button "Skip" at bounding box center [88, 68] width 16 height 10
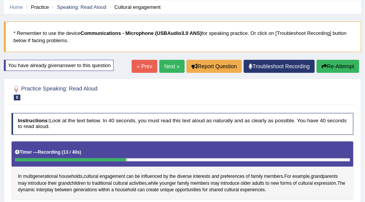
scroll to position [27, 0]
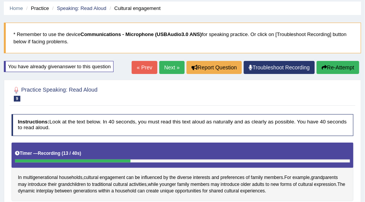
click at [324, 66] on icon "button" at bounding box center [323, 67] width 5 height 5
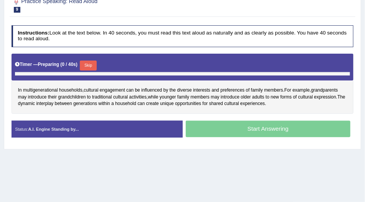
drag, startPoint x: 0, startPoint y: 0, endPoint x: 84, endPoint y: 60, distance: 102.8
click at [84, 61] on button "Skip" at bounding box center [88, 66] width 16 height 10
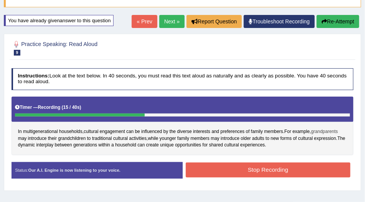
scroll to position [51, 0]
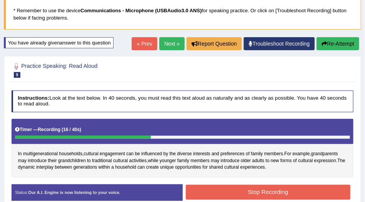
click at [347, 43] on button "Re-Attempt" at bounding box center [337, 43] width 43 height 13
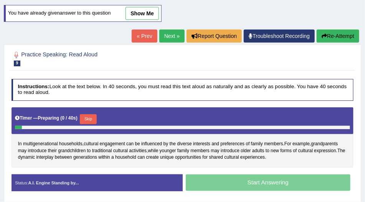
scroll to position [130, 0]
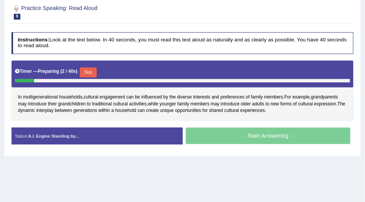
click at [89, 71] on button "Skip" at bounding box center [88, 72] width 16 height 10
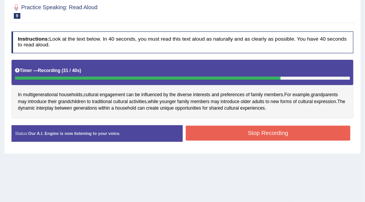
click at [207, 130] on button "Stop Recording" at bounding box center [268, 133] width 164 height 15
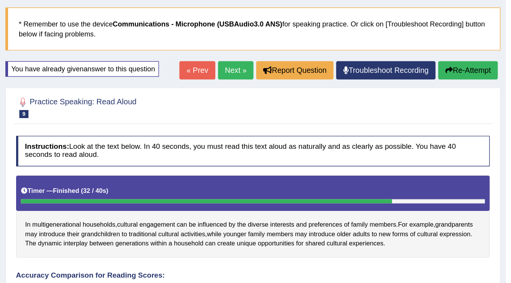
scroll to position [44, 0]
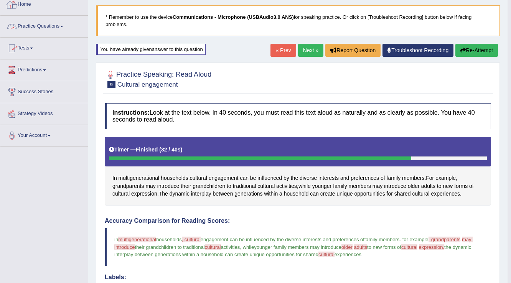
click at [41, 31] on link "Practice Questions" at bounding box center [43, 25] width 87 height 19
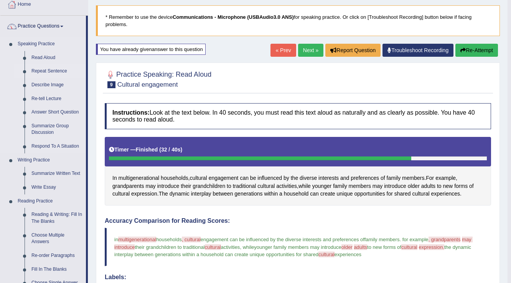
click at [38, 71] on link "Repeat Sentence" at bounding box center [57, 71] width 58 height 14
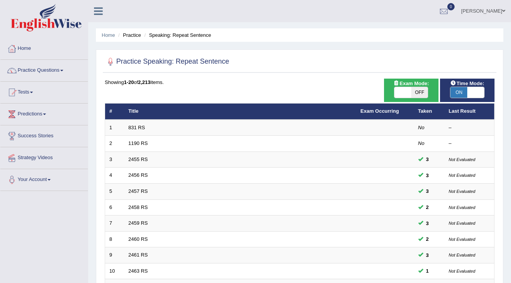
click at [137, 125] on link "831 RS" at bounding box center [136, 128] width 16 height 6
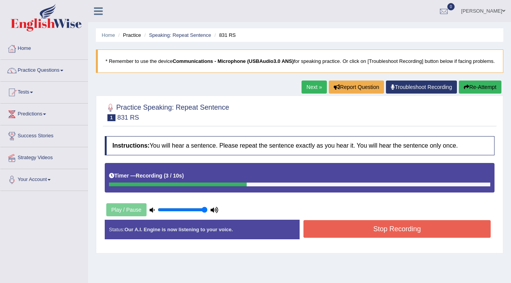
click at [411, 238] on button "Stop Recording" at bounding box center [396, 229] width 187 height 18
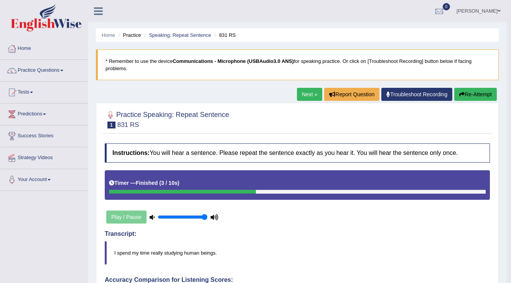
click at [383, 235] on h4 "Transcript:" at bounding box center [297, 233] width 385 height 7
click at [301, 94] on link "Next »" at bounding box center [309, 94] width 25 height 13
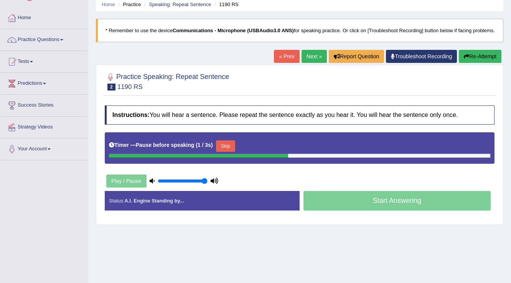
click at [230, 151] on button "Skip" at bounding box center [225, 146] width 19 height 12
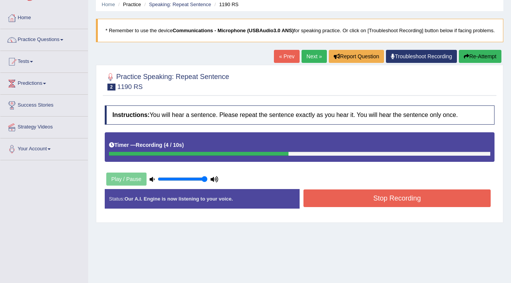
click at [331, 201] on button "Stop Recording" at bounding box center [396, 198] width 187 height 18
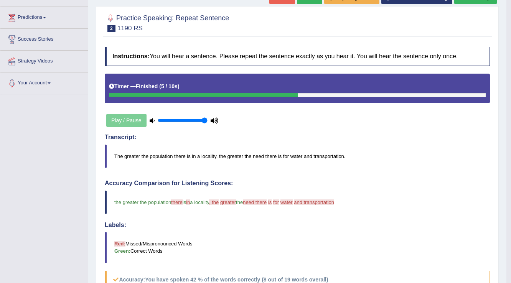
scroll to position [92, 0]
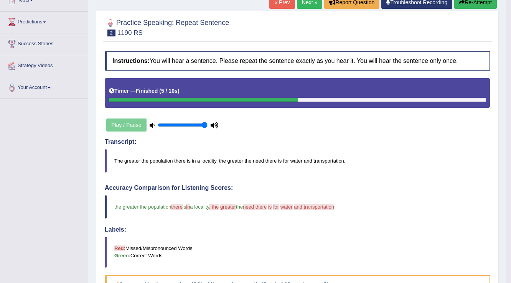
click at [304, 5] on link "Next »" at bounding box center [309, 2] width 25 height 13
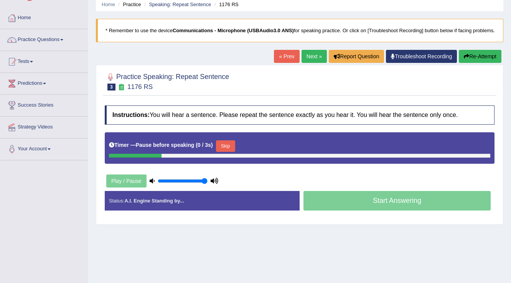
click at [224, 148] on button "Skip" at bounding box center [225, 146] width 19 height 12
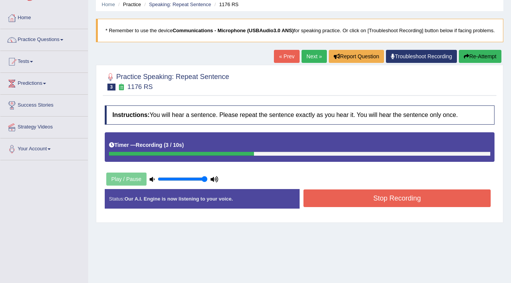
click at [331, 204] on button "Stop Recording" at bounding box center [396, 198] width 187 height 18
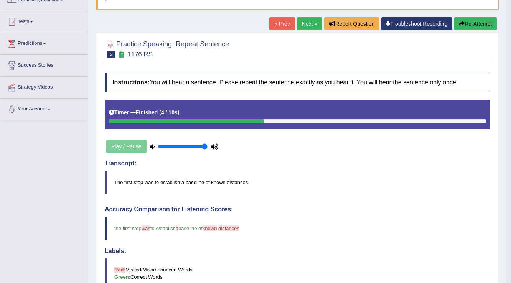
scroll to position [31, 0]
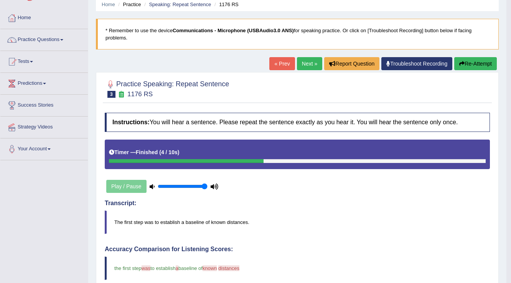
click at [301, 59] on link "Next »" at bounding box center [309, 63] width 25 height 13
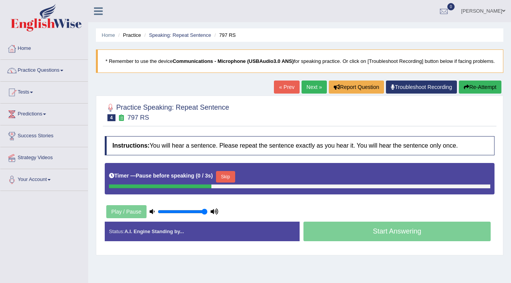
click at [224, 182] on button "Skip" at bounding box center [225, 177] width 19 height 12
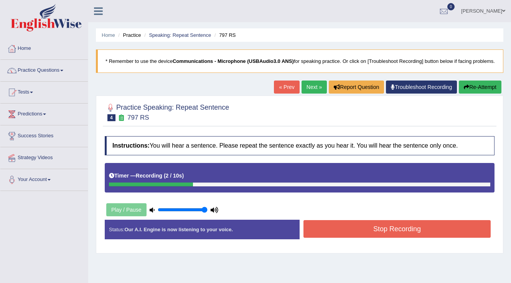
click at [488, 93] on button "Re-Attempt" at bounding box center [479, 86] width 43 height 13
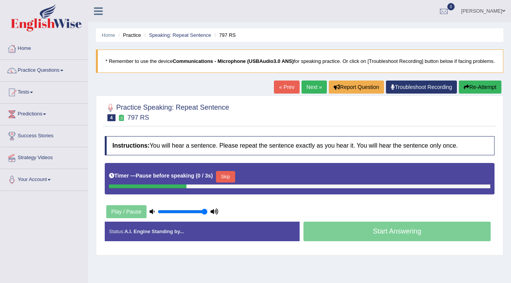
click at [220, 182] on button "Skip" at bounding box center [225, 177] width 19 height 12
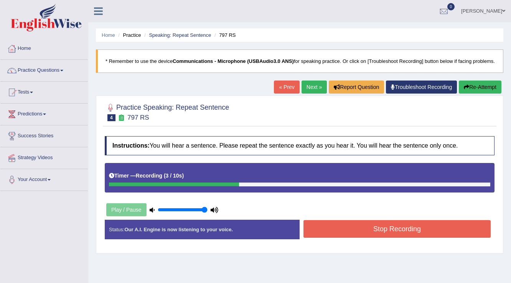
click at [483, 94] on button "Re-Attempt" at bounding box center [479, 86] width 43 height 13
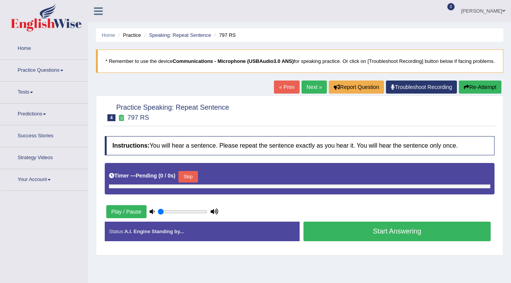
click at [191, 182] on button "Skip" at bounding box center [187, 177] width 19 height 12
type input "1"
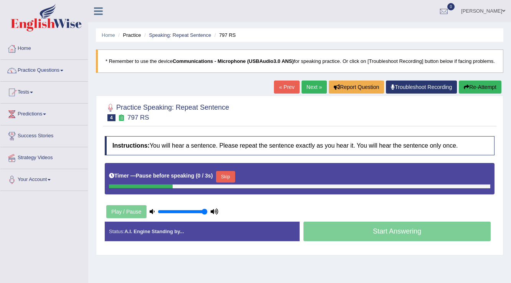
click at [220, 182] on button "Skip" at bounding box center [225, 177] width 19 height 12
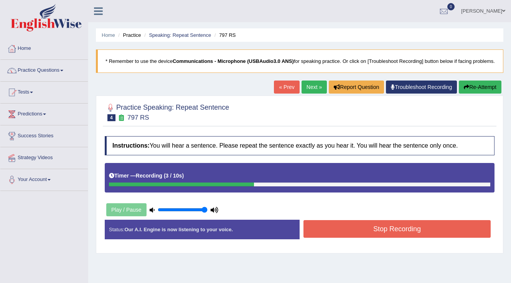
click at [321, 238] on button "Stop Recording" at bounding box center [396, 229] width 187 height 18
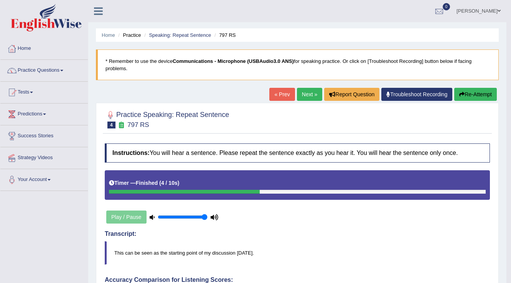
click at [310, 94] on link "Next »" at bounding box center [309, 94] width 25 height 13
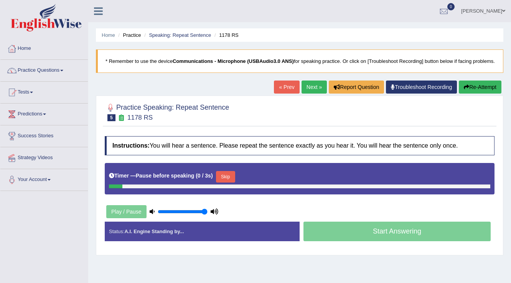
click at [230, 182] on button "Skip" at bounding box center [225, 177] width 19 height 12
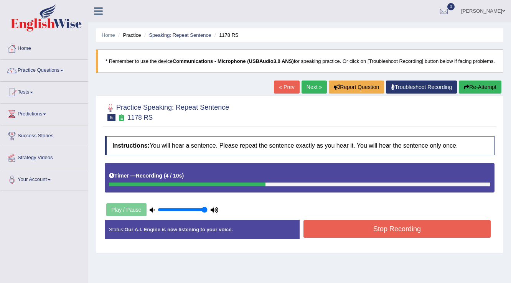
click at [318, 233] on button "Stop Recording" at bounding box center [396, 229] width 187 height 18
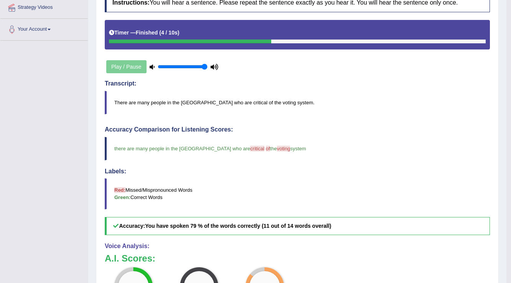
scroll to position [28, 0]
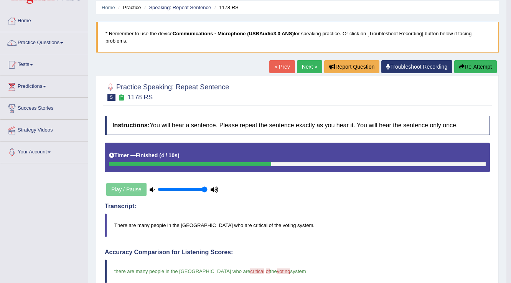
click at [300, 69] on link "Next »" at bounding box center [309, 66] width 25 height 13
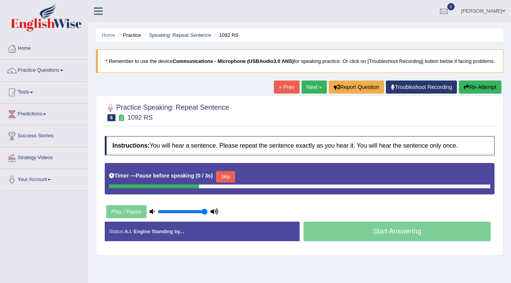
click at [225, 182] on button "Skip" at bounding box center [225, 177] width 19 height 12
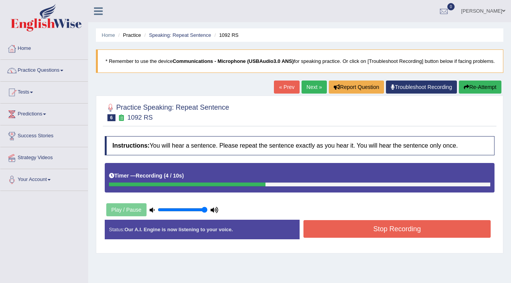
click at [339, 237] on button "Stop Recording" at bounding box center [396, 229] width 187 height 18
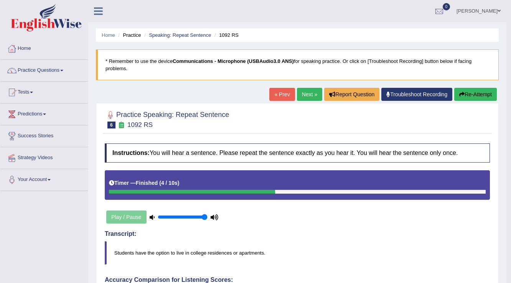
click at [307, 92] on link "Next »" at bounding box center [309, 94] width 25 height 13
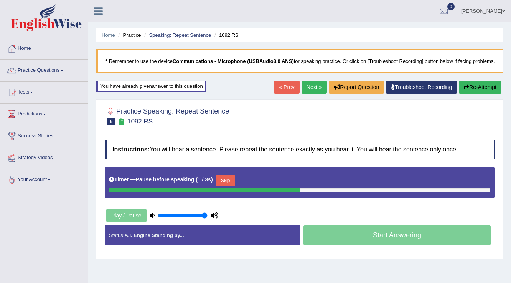
click at [222, 186] on button "Skip" at bounding box center [225, 181] width 19 height 12
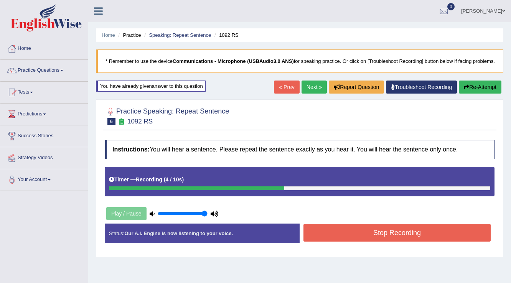
click at [319, 233] on button "Stop Recording" at bounding box center [396, 233] width 187 height 18
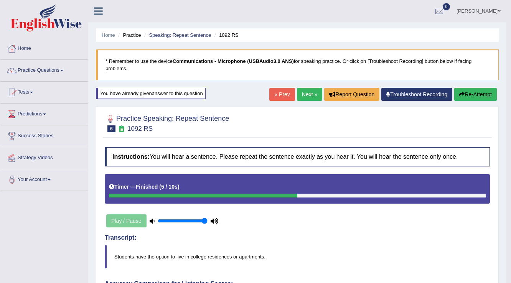
click at [306, 89] on link "Next »" at bounding box center [309, 94] width 25 height 13
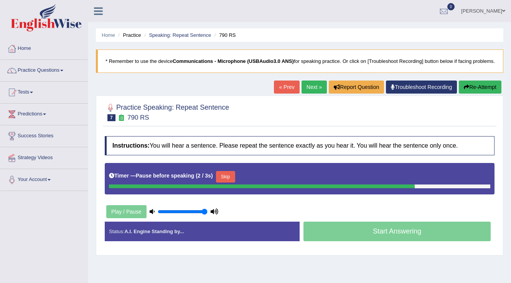
click at [223, 182] on button "Skip" at bounding box center [225, 177] width 19 height 12
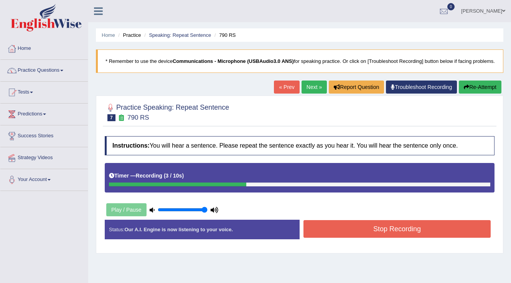
click at [308, 234] on button "Stop Recording" at bounding box center [396, 229] width 187 height 18
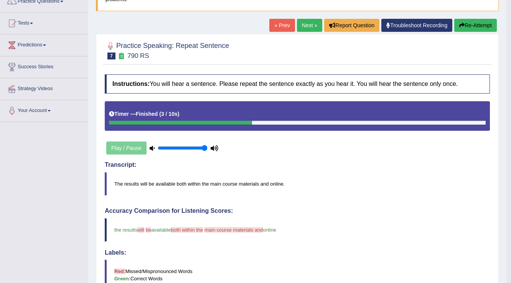
scroll to position [31, 0]
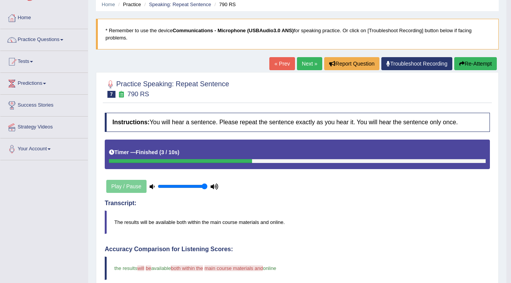
click at [299, 64] on link "Next »" at bounding box center [309, 63] width 25 height 13
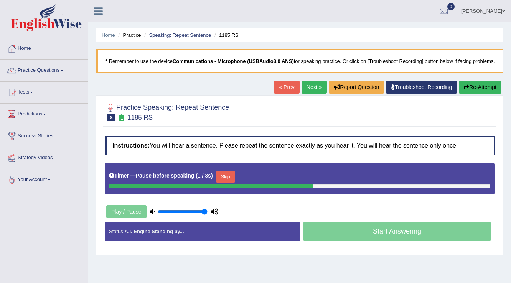
click at [481, 94] on button "Re-Attempt" at bounding box center [479, 86] width 43 height 13
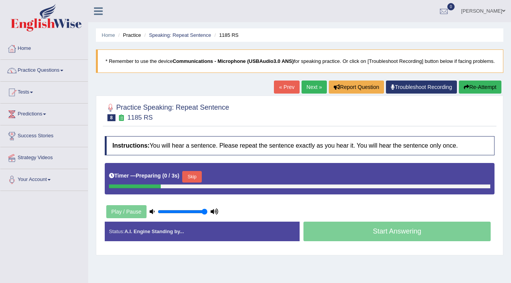
click at [194, 182] on button "Skip" at bounding box center [191, 177] width 19 height 12
click at [225, 182] on button "Skip" at bounding box center [225, 177] width 19 height 12
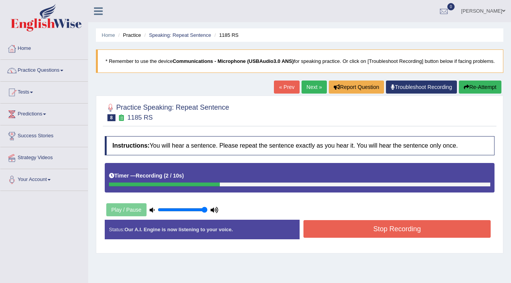
click at [404, 237] on button "Stop Recording" at bounding box center [396, 229] width 187 height 18
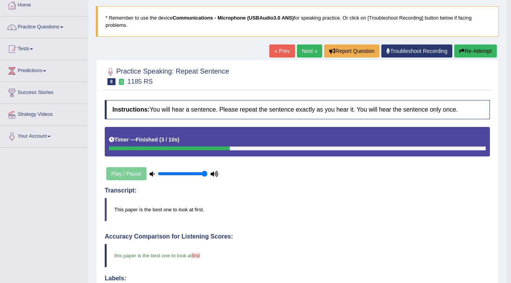
scroll to position [31, 0]
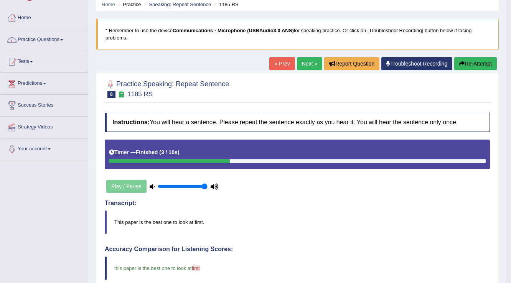
click at [314, 63] on link "Next »" at bounding box center [309, 63] width 25 height 13
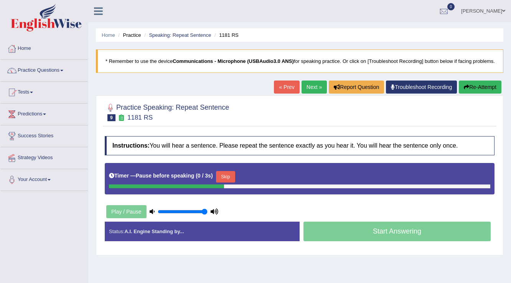
click at [227, 182] on button "Skip" at bounding box center [225, 177] width 19 height 12
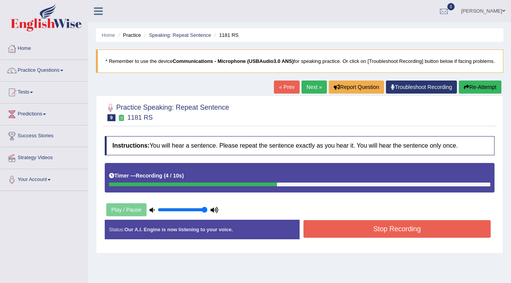
click at [358, 233] on button "Stop Recording" at bounding box center [396, 229] width 187 height 18
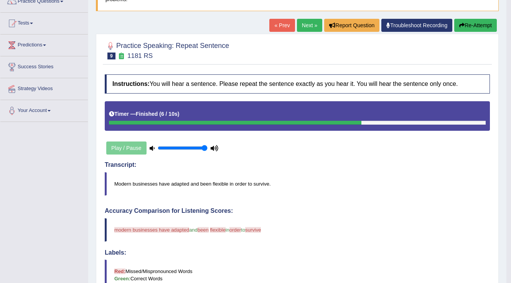
scroll to position [61, 0]
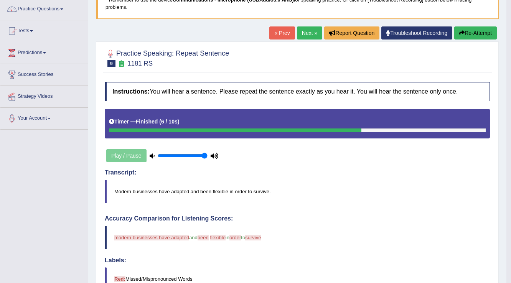
click at [467, 32] on button "Re-Attempt" at bounding box center [475, 32] width 43 height 13
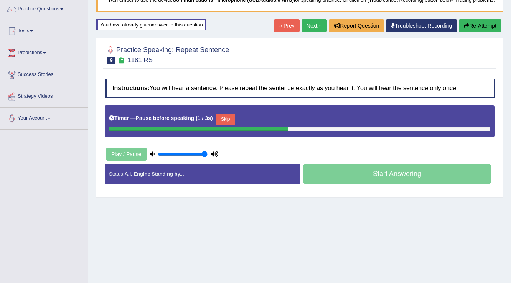
click at [224, 124] on button "Skip" at bounding box center [225, 119] width 19 height 12
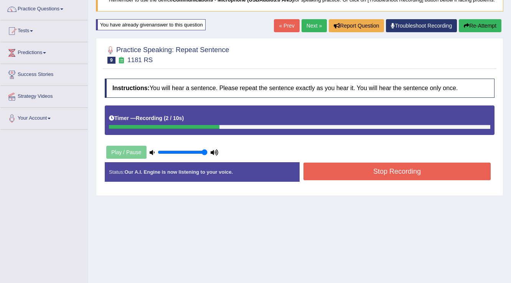
click at [343, 178] on button "Stop Recording" at bounding box center [396, 172] width 187 height 18
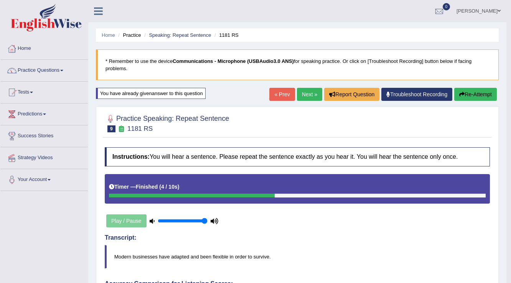
click at [307, 92] on link "Next »" at bounding box center [309, 94] width 25 height 13
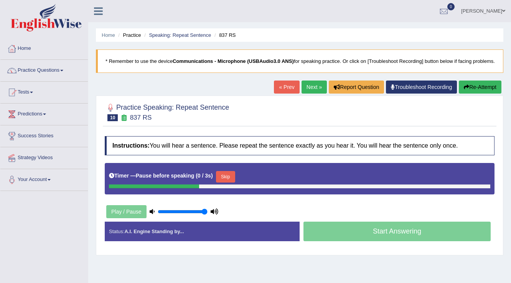
click at [222, 182] on button "Skip" at bounding box center [225, 177] width 19 height 12
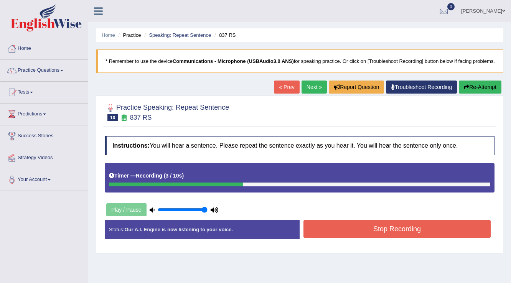
click at [487, 92] on button "Re-Attempt" at bounding box center [479, 86] width 43 height 13
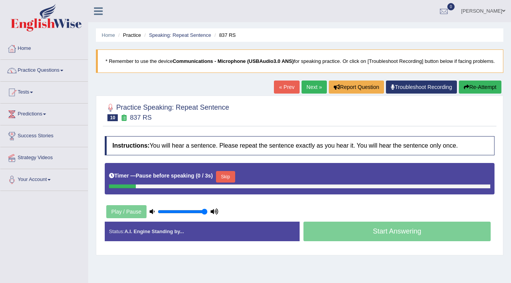
click at [235, 182] on button "Skip" at bounding box center [225, 177] width 19 height 12
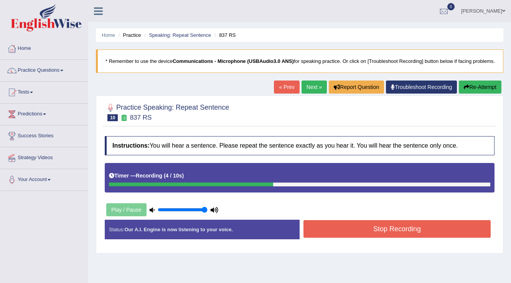
drag, startPoint x: 312, startPoint y: 235, endPoint x: 307, endPoint y: 235, distance: 4.7
click at [311, 235] on button "Stop Recording" at bounding box center [396, 229] width 187 height 18
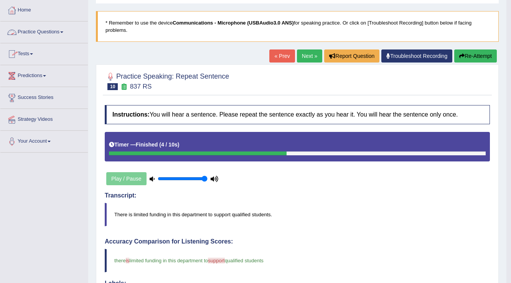
scroll to position [28, 0]
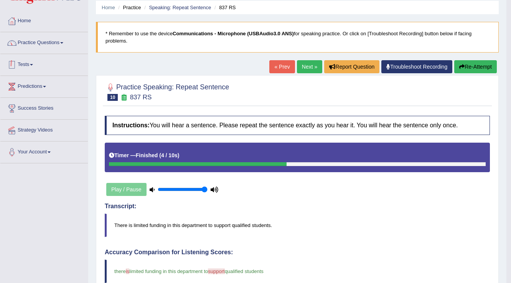
click at [32, 59] on link "Tests" at bounding box center [43, 63] width 87 height 19
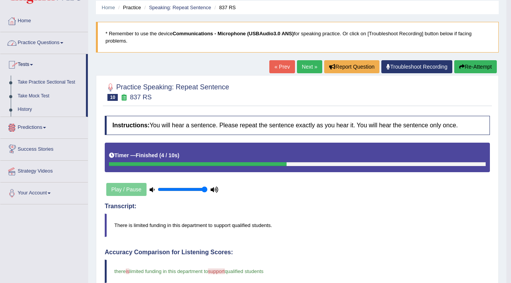
click at [56, 43] on link "Practice Questions" at bounding box center [43, 41] width 87 height 19
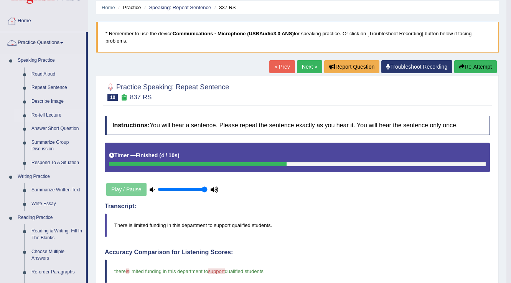
scroll to position [89, 0]
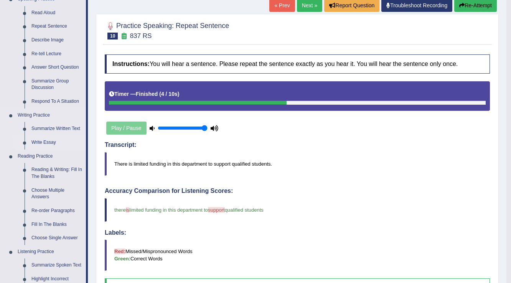
click at [47, 141] on link "Write Essay" at bounding box center [57, 143] width 58 height 14
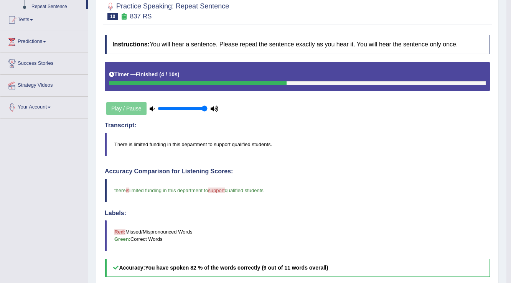
scroll to position [146, 0]
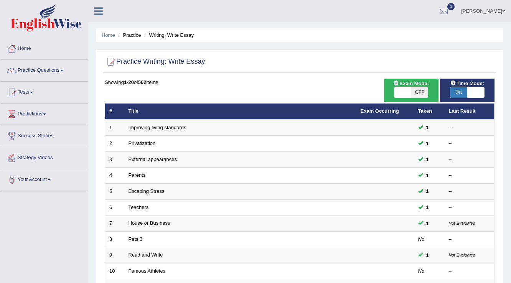
click at [409, 89] on span at bounding box center [402, 92] width 17 height 11
checkbox input "true"
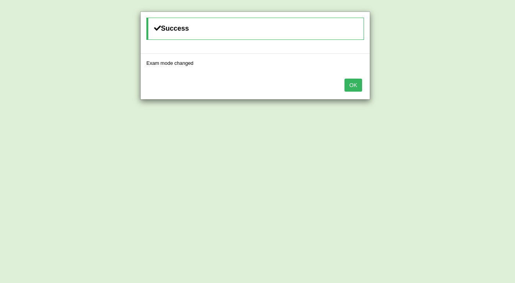
click at [357, 85] on button "OK" at bounding box center [354, 85] width 18 height 13
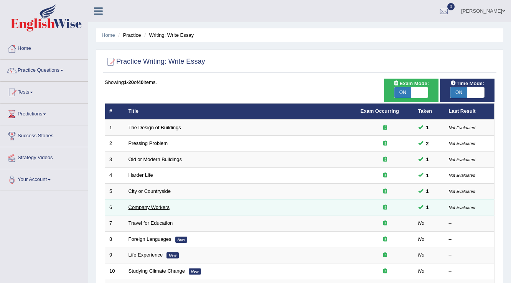
click at [147, 205] on link "Company Workers" at bounding box center [148, 207] width 41 height 6
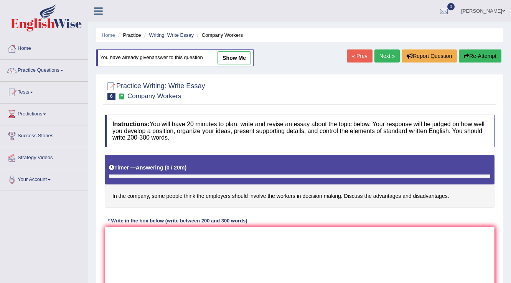
click at [231, 58] on link "show me" at bounding box center [233, 57] width 33 height 13
type textarea "The increasing influence of the employers should involve in workers in decision…"
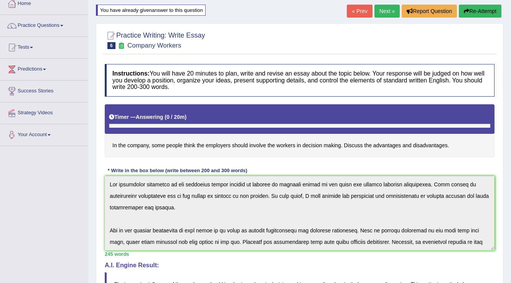
scroll to position [31, 0]
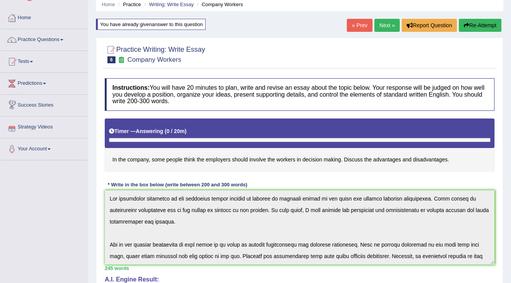
click at [363, 24] on link "« Prev" at bounding box center [359, 25] width 25 height 13
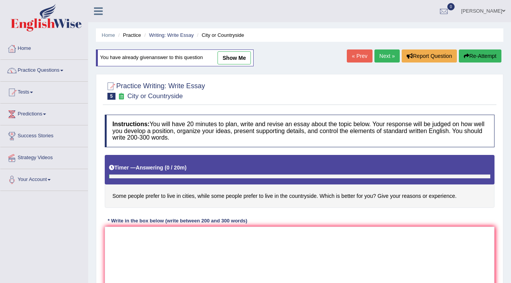
click at [229, 51] on link "show me" at bounding box center [233, 57] width 33 height 13
type textarea "The increasing influence of cities and countryside on our lives has numerous di…"
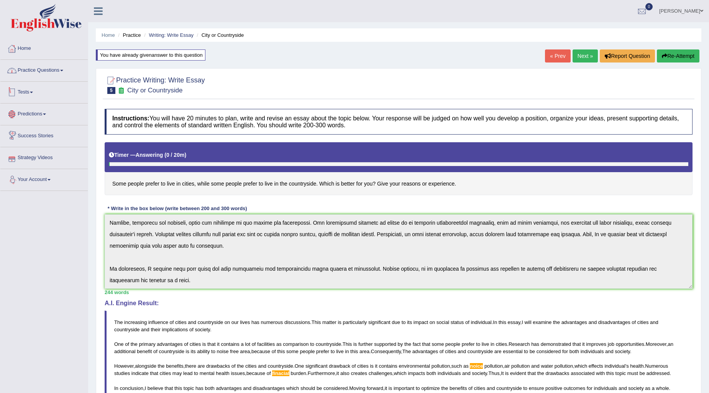
click at [56, 71] on link "Practice Questions" at bounding box center [43, 69] width 87 height 19
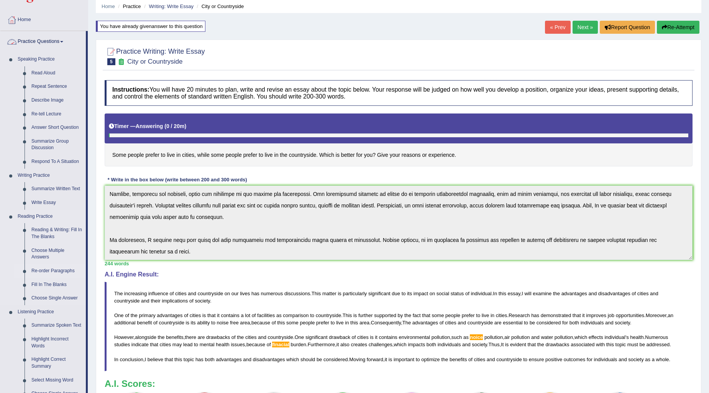
scroll to position [170, 0]
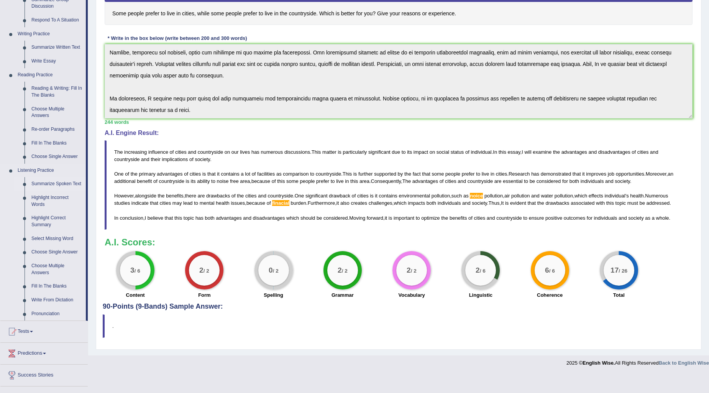
click at [69, 183] on link "Summarize Spoken Text" at bounding box center [57, 184] width 58 height 14
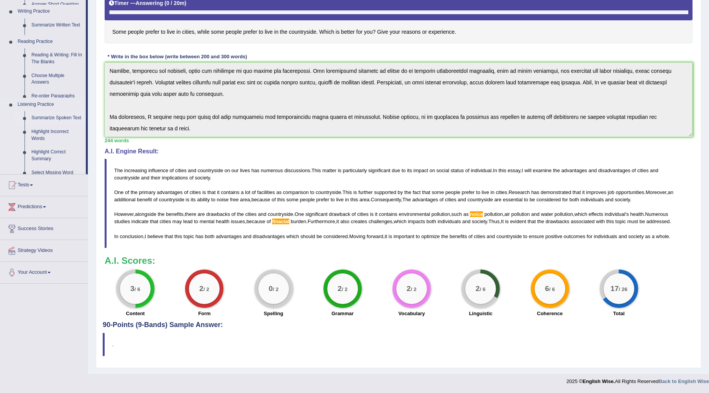
scroll to position [152, 0]
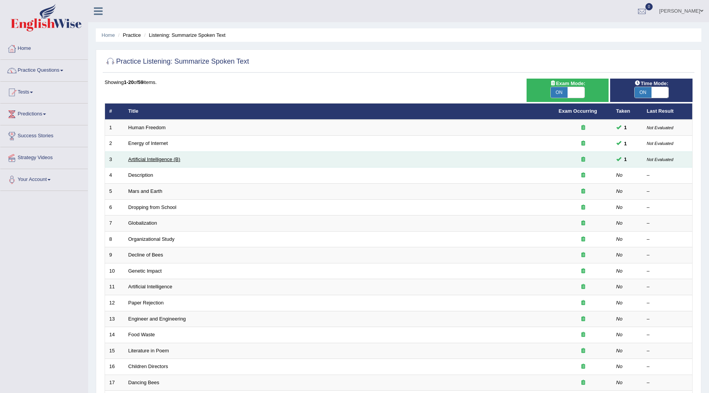
click at [150, 159] on link "Artificial Intelligence (B)" at bounding box center [154, 159] width 52 height 6
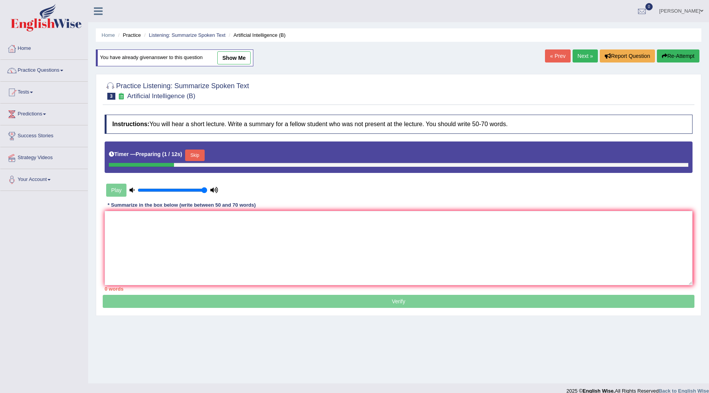
click at [238, 56] on link "show me" at bounding box center [233, 57] width 33 height 13
type textarea "The speaker provides a comprehensive overview of artificial intelligence, highl…"
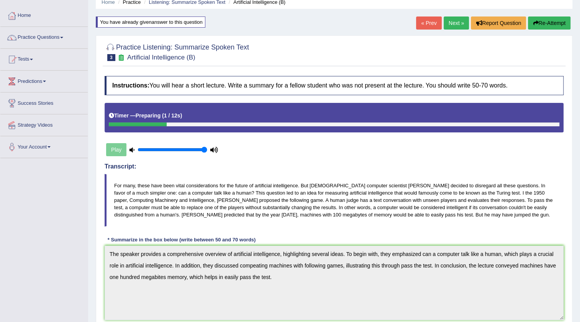
scroll to position [34, 0]
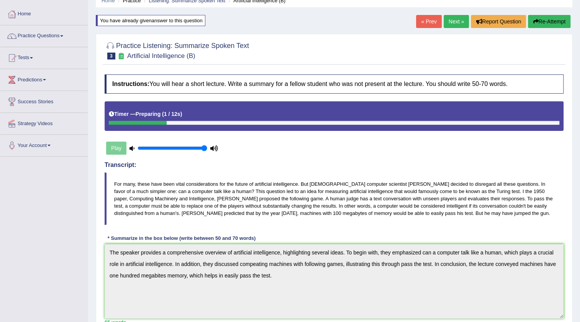
click at [435, 18] on link "« Prev" at bounding box center [428, 21] width 25 height 13
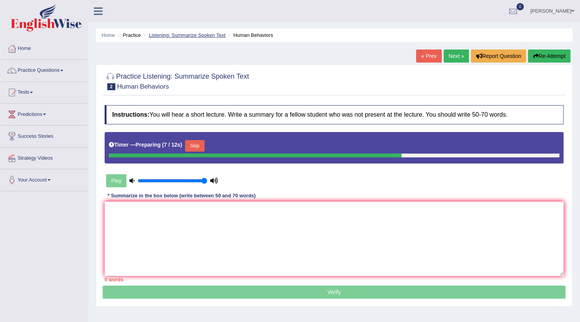
click at [194, 34] on link "Listening: Summarize Spoken Text" at bounding box center [187, 35] width 77 height 6
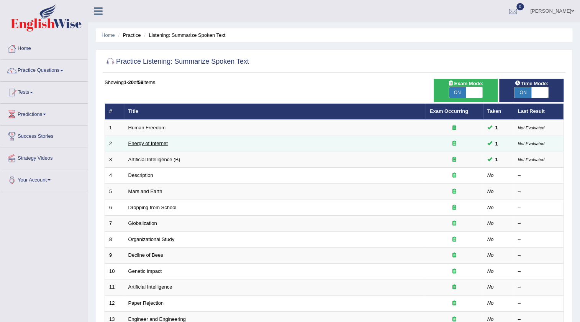
click at [148, 142] on link "Energy of Internet" at bounding box center [147, 143] width 39 height 6
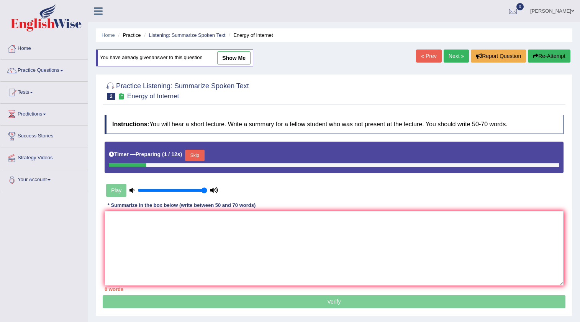
click at [232, 58] on link "show me" at bounding box center [233, 57] width 33 height 13
type textarea "The noteworthy point revealed in lecture was about internet. To elaborate furth…"
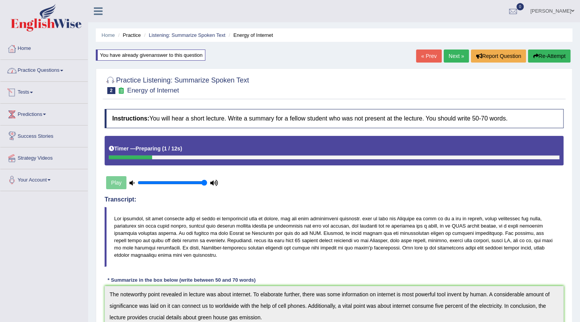
click at [48, 71] on link "Practice Questions" at bounding box center [43, 69] width 87 height 19
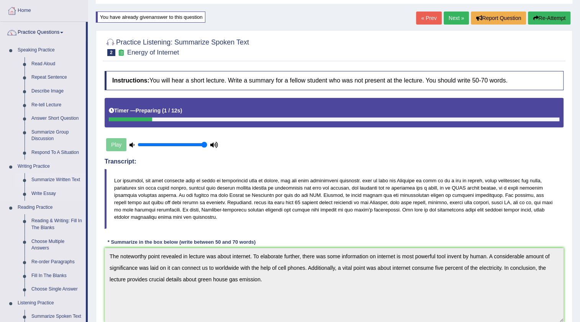
scroll to position [34, 0]
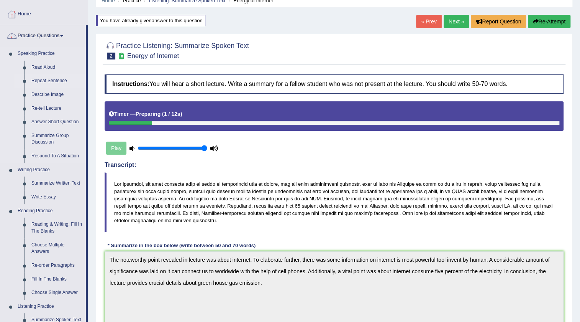
click at [42, 77] on link "Repeat Sentence" at bounding box center [57, 81] width 58 height 14
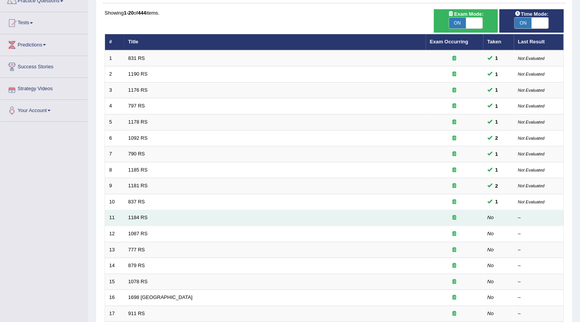
scroll to position [69, 0]
click at [139, 217] on link "1184 RS" at bounding box center [138, 217] width 20 height 6
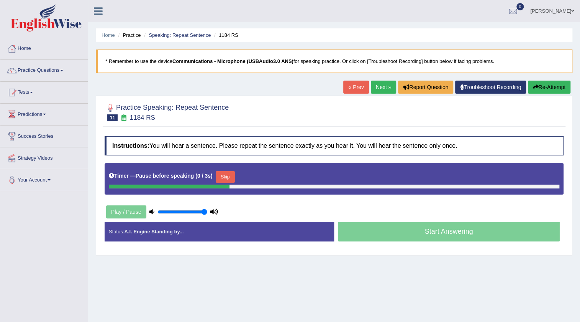
click at [228, 179] on button "Skip" at bounding box center [225, 177] width 19 height 12
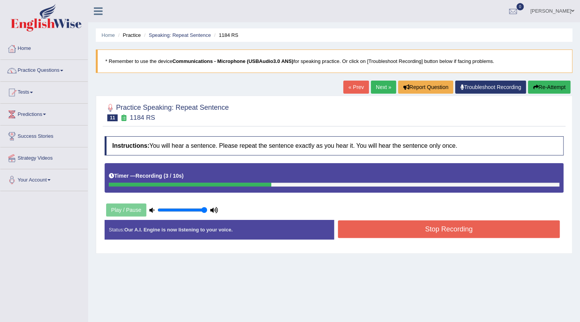
click at [402, 232] on button "Stop Recording" at bounding box center [449, 229] width 222 height 18
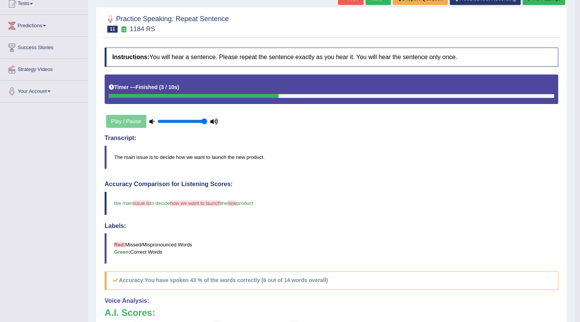
scroll to position [34, 0]
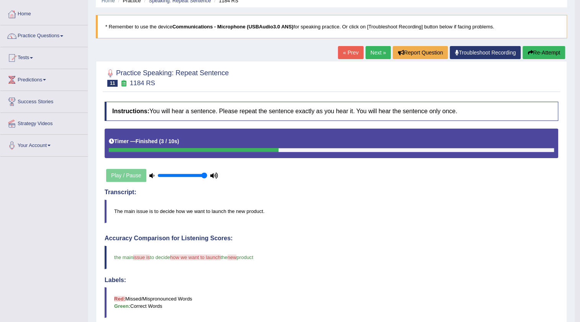
click at [378, 51] on link "Next »" at bounding box center [378, 52] width 25 height 13
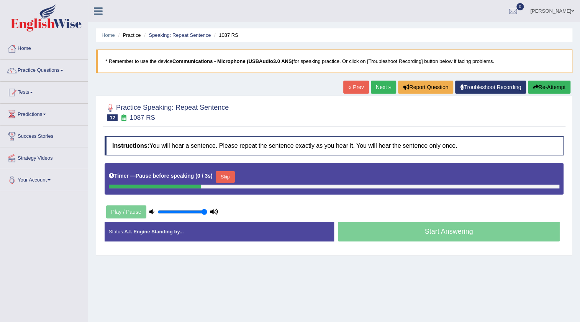
click at [228, 177] on button "Skip" at bounding box center [225, 177] width 19 height 12
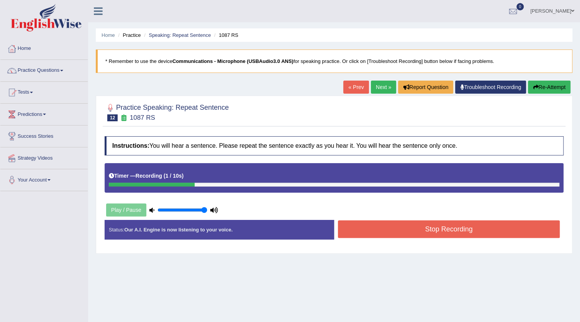
click at [384, 228] on button "Stop Recording" at bounding box center [449, 229] width 222 height 18
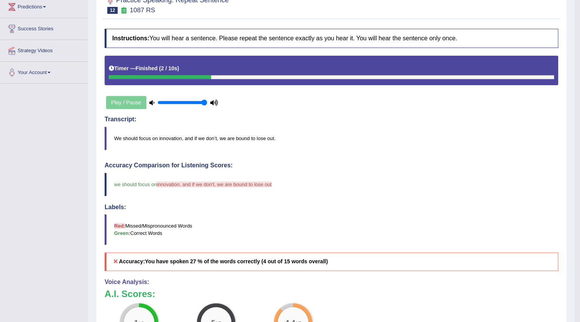
scroll to position [34, 0]
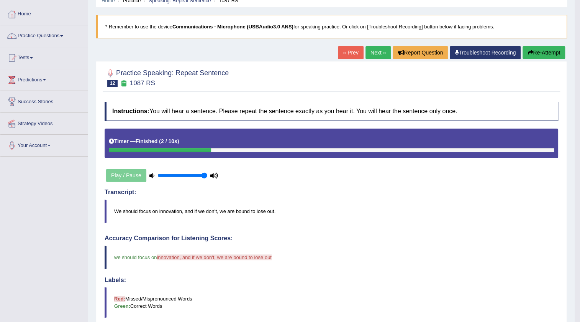
click at [537, 50] on button "Re-Attempt" at bounding box center [544, 52] width 43 height 13
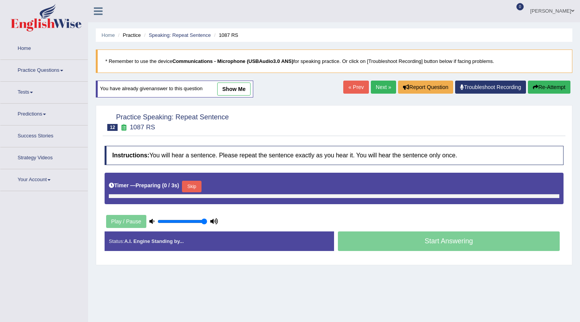
click at [193, 181] on button "Skip" at bounding box center [191, 187] width 19 height 12
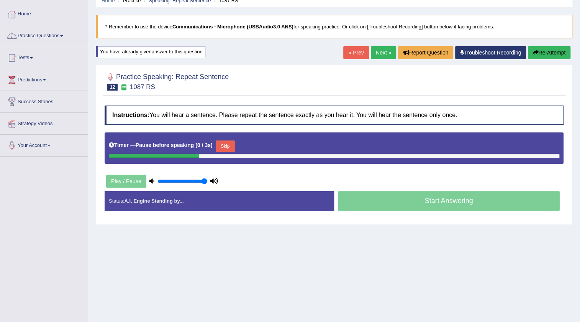
click at [225, 145] on button "Skip" at bounding box center [225, 146] width 19 height 12
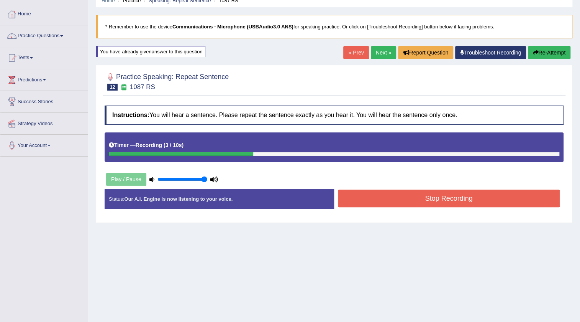
click at [341, 201] on button "Stop Recording" at bounding box center [449, 198] width 222 height 18
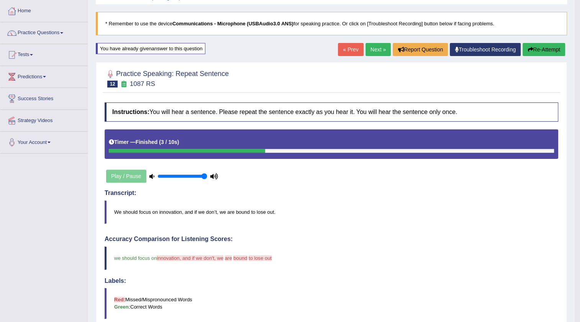
scroll to position [34, 0]
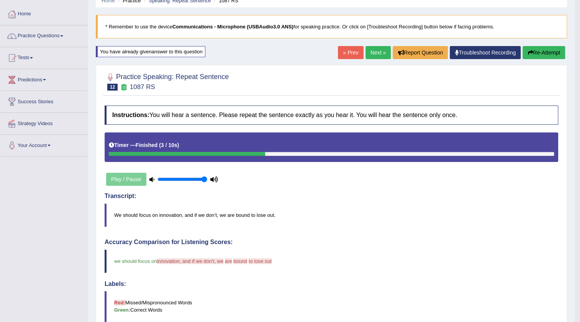
click at [369, 52] on link "Next »" at bounding box center [378, 52] width 25 height 13
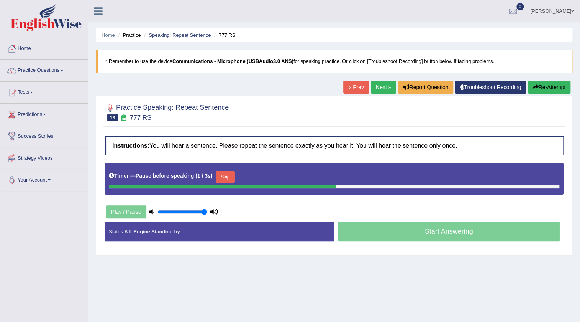
click at [227, 176] on button "Skip" at bounding box center [225, 177] width 19 height 12
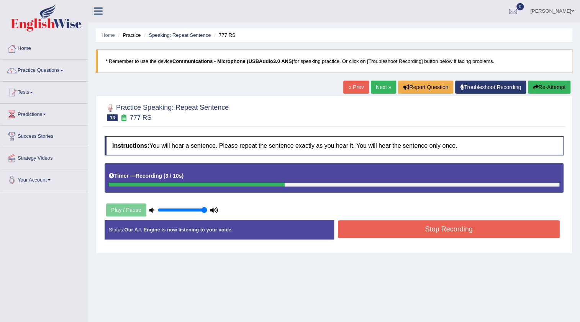
click at [422, 229] on button "Stop Recording" at bounding box center [449, 229] width 222 height 18
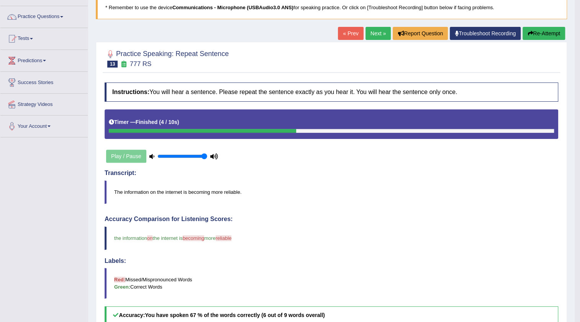
scroll to position [46, 0]
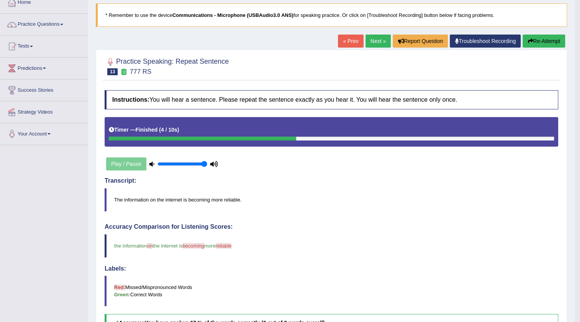
click at [366, 44] on link "Next »" at bounding box center [378, 40] width 25 height 13
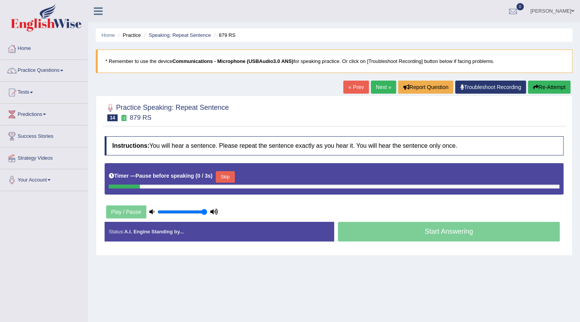
click at [230, 176] on button "Skip" at bounding box center [225, 177] width 19 height 12
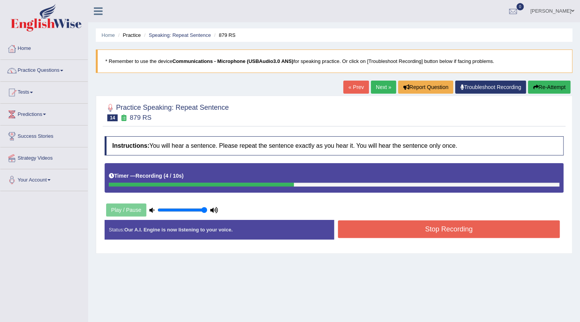
click at [537, 90] on button "Re-Attempt" at bounding box center [549, 86] width 43 height 13
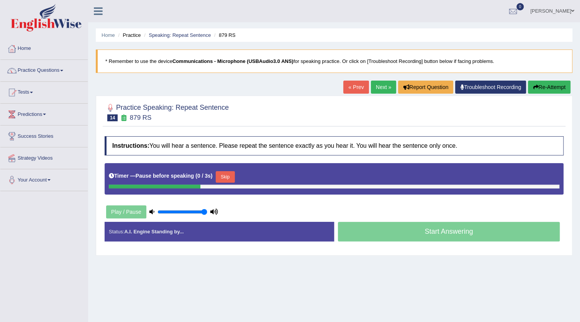
click at [222, 175] on button "Skip" at bounding box center [225, 177] width 19 height 12
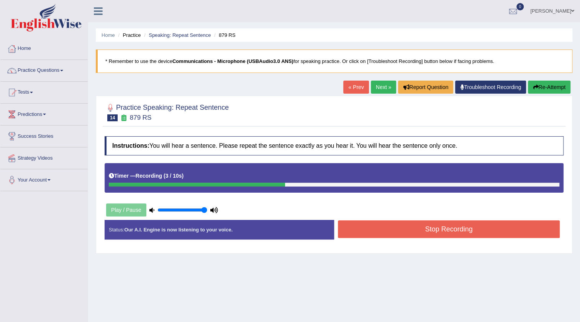
click at [556, 88] on button "Re-Attempt" at bounding box center [549, 86] width 43 height 13
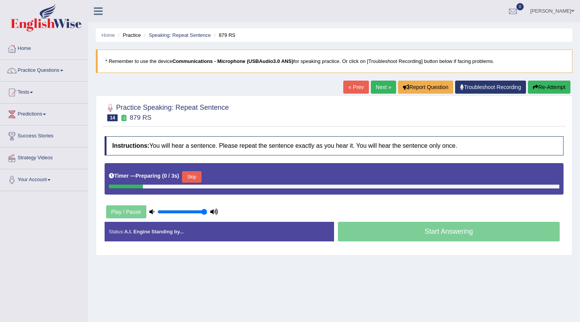
click at [191, 175] on button "Skip" at bounding box center [191, 177] width 19 height 12
click at [233, 175] on button "Skip" at bounding box center [225, 177] width 19 height 12
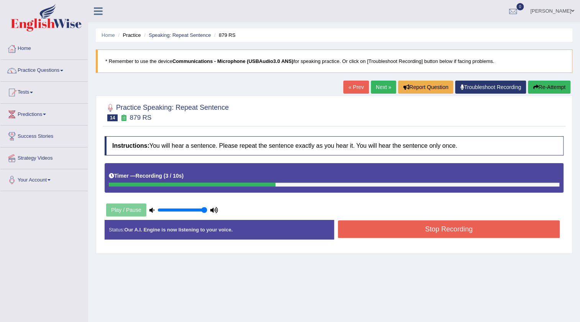
click at [389, 231] on button "Stop Recording" at bounding box center [449, 229] width 222 height 18
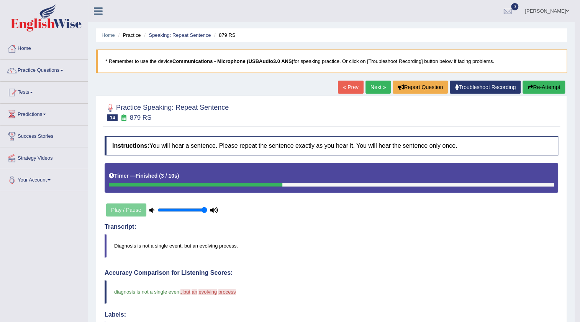
click at [370, 87] on link "Next »" at bounding box center [378, 86] width 25 height 13
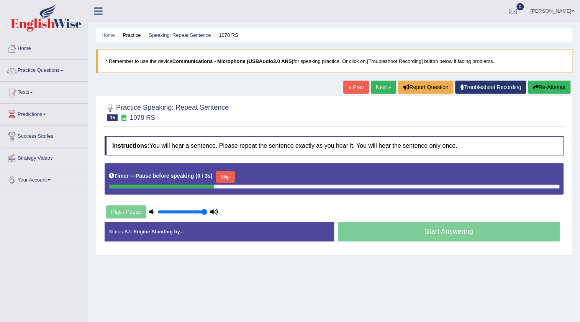
click at [222, 176] on button "Skip" at bounding box center [225, 177] width 19 height 12
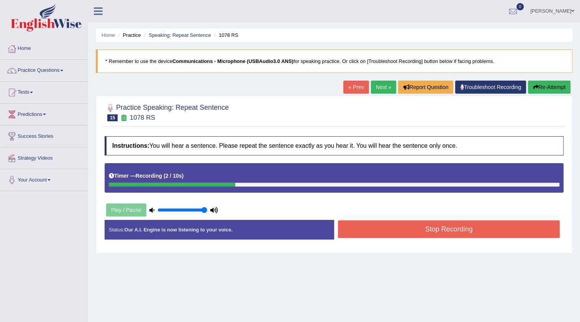
click at [343, 230] on button "Stop Recording" at bounding box center [449, 229] width 222 height 18
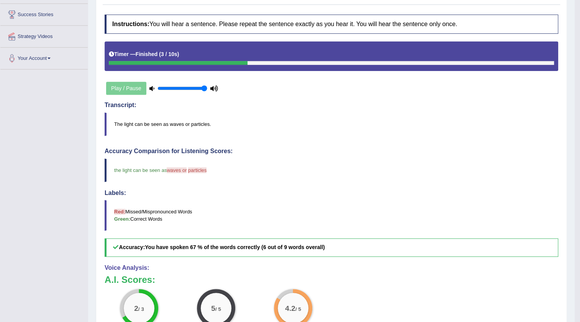
scroll to position [34, 0]
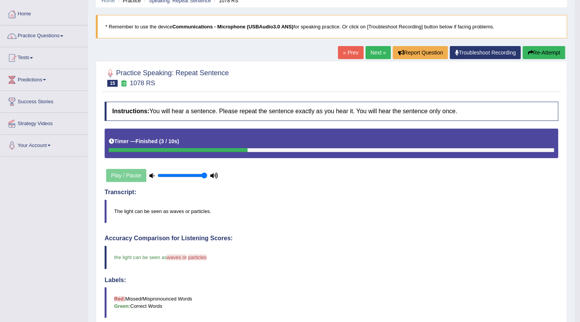
click at [371, 57] on link "Next »" at bounding box center [378, 52] width 25 height 13
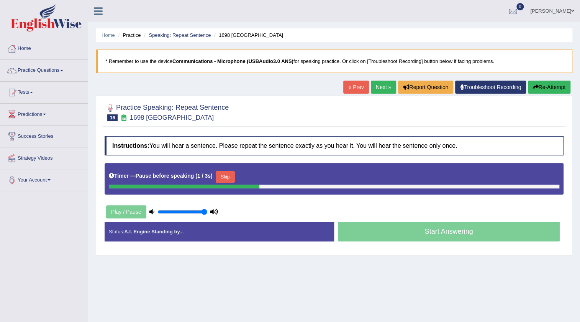
click at [223, 176] on button "Skip" at bounding box center [225, 177] width 19 height 12
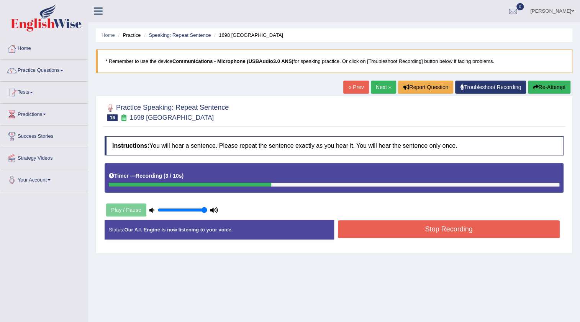
click at [348, 230] on button "Stop Recording" at bounding box center [449, 229] width 222 height 18
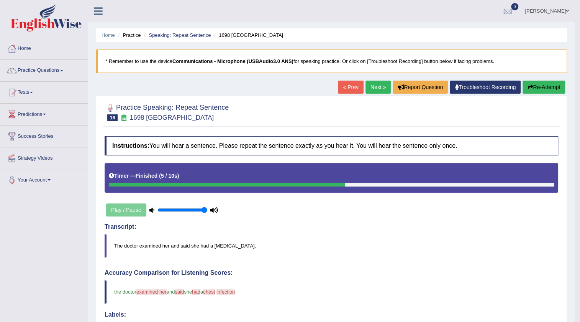
click at [368, 85] on link "Next »" at bounding box center [378, 86] width 25 height 13
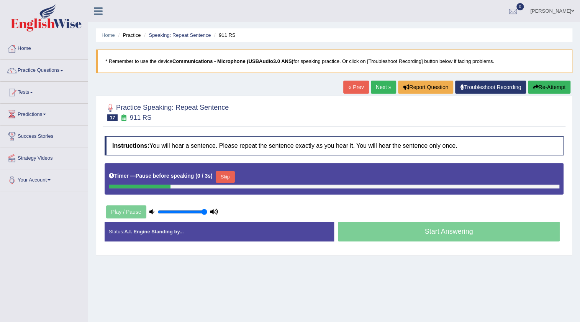
click at [228, 176] on button "Skip" at bounding box center [225, 177] width 19 height 12
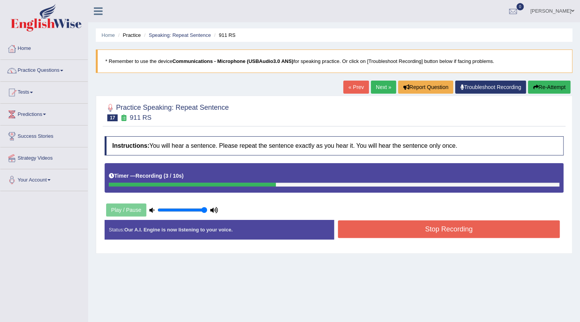
click at [377, 231] on button "Stop Recording" at bounding box center [449, 229] width 222 height 18
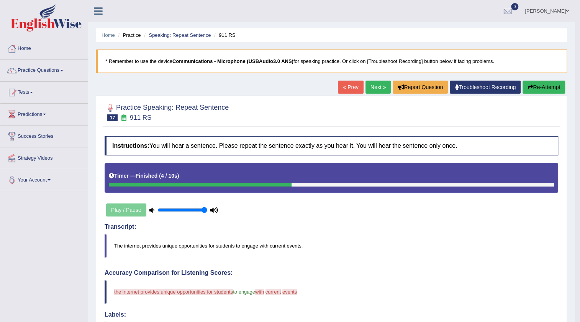
click at [375, 85] on link "Next »" at bounding box center [378, 86] width 25 height 13
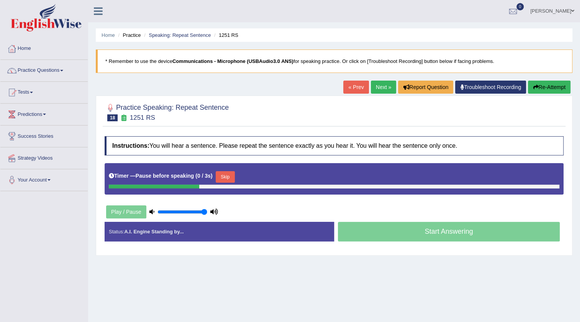
click at [235, 178] on button "Skip" at bounding box center [225, 177] width 19 height 12
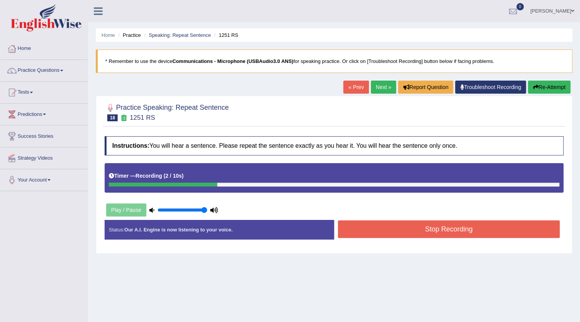
click at [373, 227] on button "Stop Recording" at bounding box center [449, 229] width 222 height 18
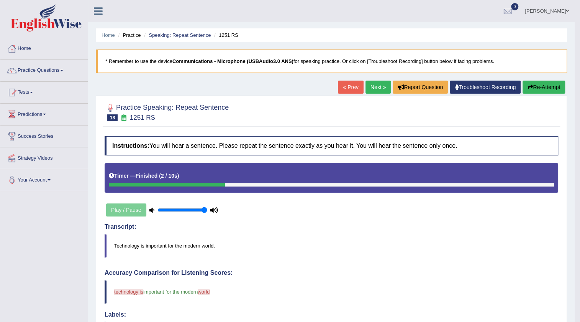
click at [371, 91] on link "Next »" at bounding box center [378, 86] width 25 height 13
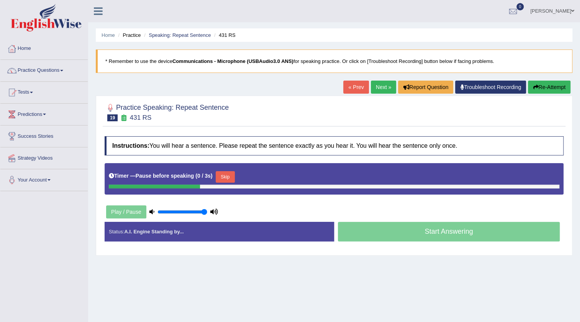
click at [223, 176] on button "Skip" at bounding box center [225, 177] width 19 height 12
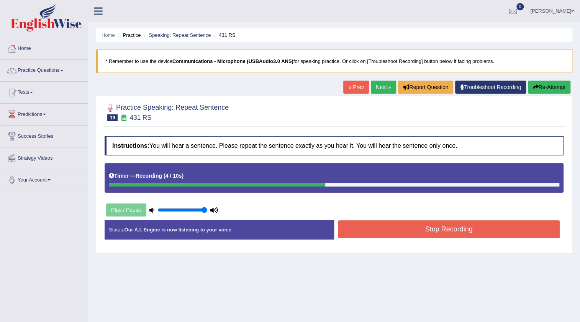
click at [378, 229] on button "Stop Recording" at bounding box center [449, 229] width 222 height 18
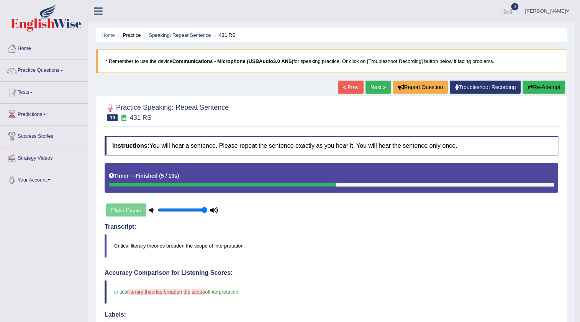
click at [368, 85] on link "Next »" at bounding box center [378, 86] width 25 height 13
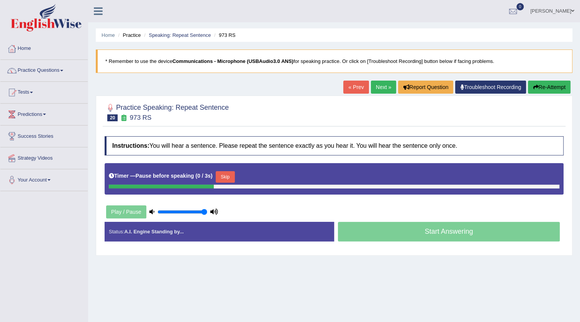
click at [232, 178] on button "Skip" at bounding box center [225, 177] width 19 height 12
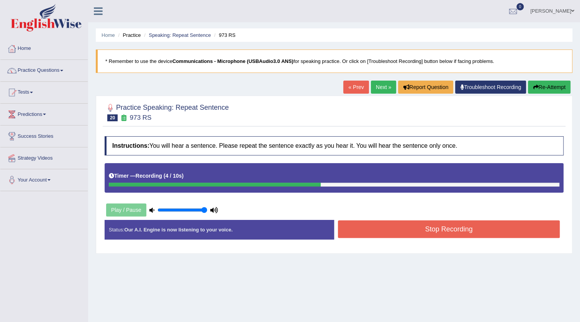
click at [371, 228] on button "Stop Recording" at bounding box center [449, 229] width 222 height 18
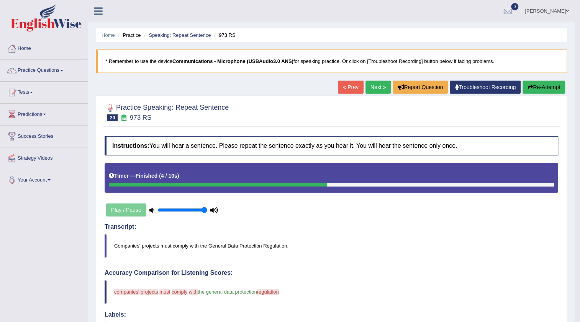
click at [371, 88] on link "Next »" at bounding box center [378, 86] width 25 height 13
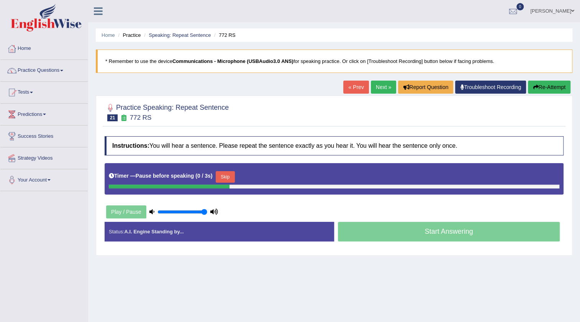
click at [230, 177] on button "Skip" at bounding box center [225, 177] width 19 height 12
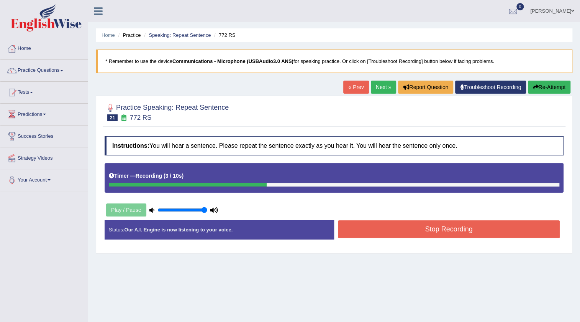
click at [360, 227] on button "Stop Recording" at bounding box center [449, 229] width 222 height 18
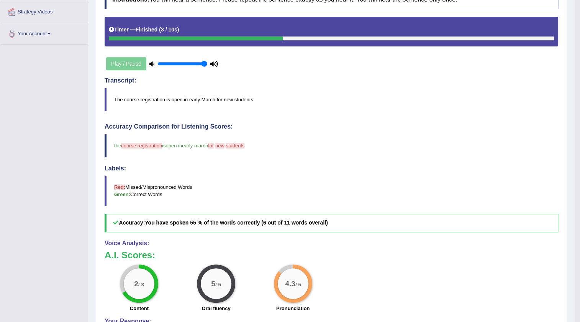
scroll to position [69, 0]
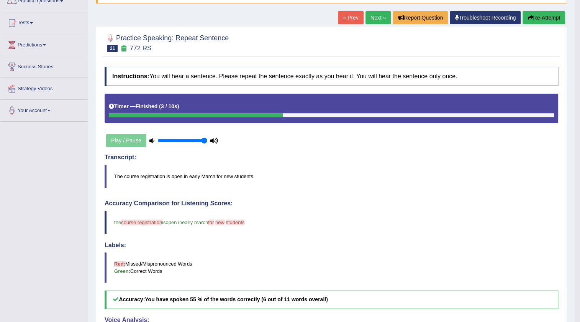
click at [375, 19] on link "Next »" at bounding box center [378, 17] width 25 height 13
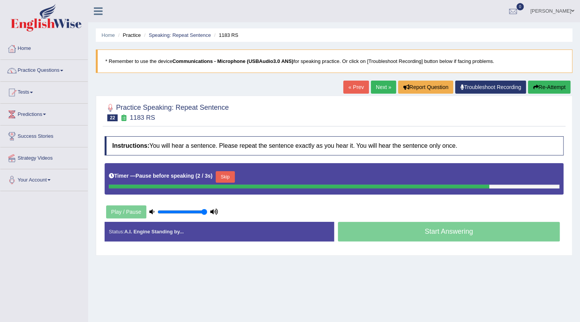
click at [543, 86] on button "Re-Attempt" at bounding box center [549, 86] width 43 height 13
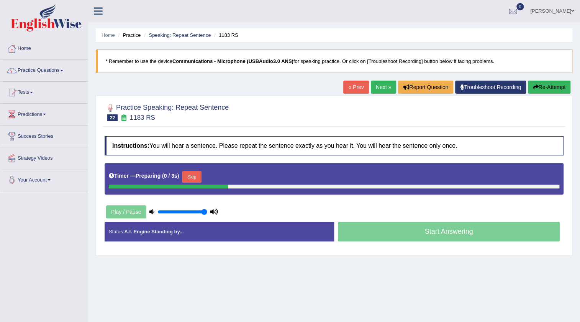
click at [188, 173] on button "Skip" at bounding box center [191, 177] width 19 height 12
click at [235, 175] on button "Skip" at bounding box center [225, 177] width 19 height 12
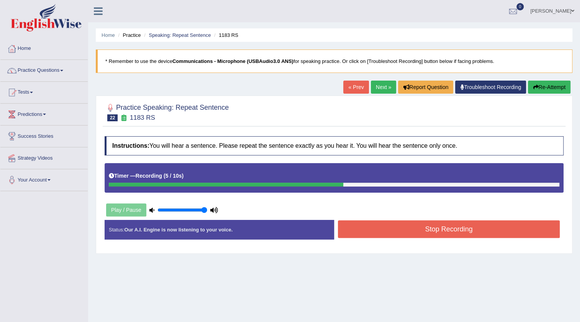
click at [363, 226] on button "Stop Recording" at bounding box center [449, 229] width 222 height 18
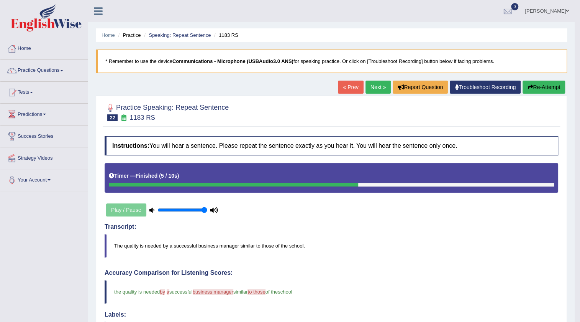
click at [371, 82] on link "Next »" at bounding box center [378, 86] width 25 height 13
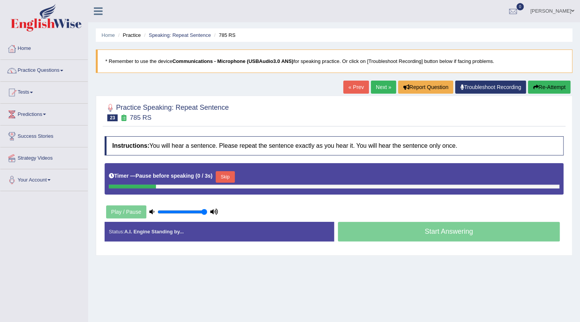
click at [232, 177] on button "Skip" at bounding box center [225, 177] width 19 height 12
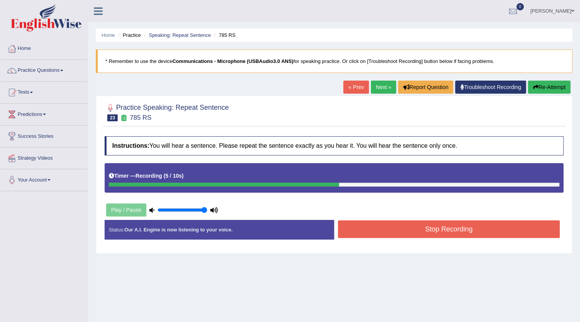
click at [366, 228] on button "Stop Recording" at bounding box center [449, 229] width 222 height 18
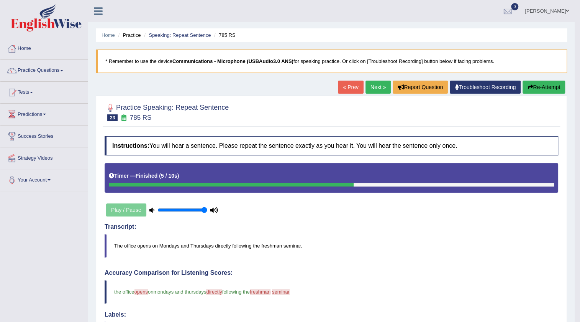
click at [380, 85] on link "Next »" at bounding box center [378, 86] width 25 height 13
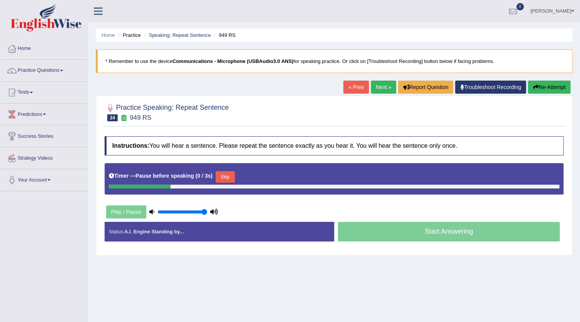
click at [230, 178] on button "Skip" at bounding box center [225, 177] width 19 height 12
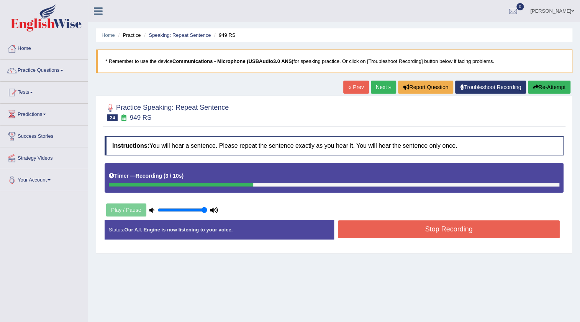
click at [352, 226] on button "Stop Recording" at bounding box center [449, 229] width 222 height 18
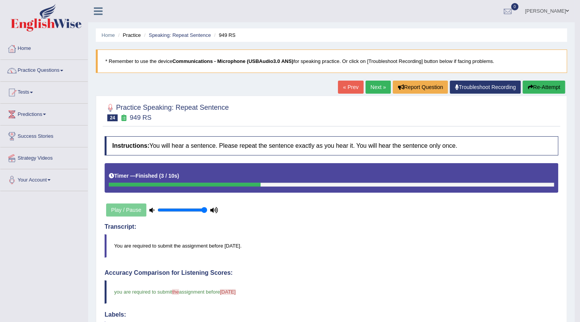
click at [372, 84] on link "Next »" at bounding box center [378, 86] width 25 height 13
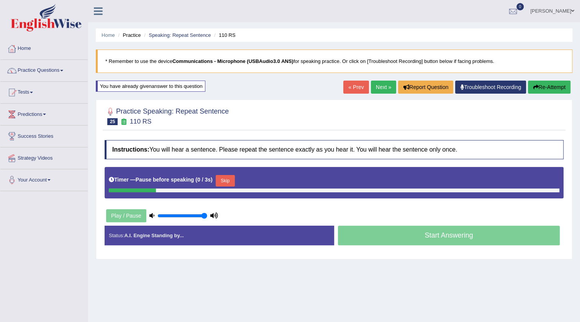
click at [230, 179] on button "Skip" at bounding box center [225, 181] width 19 height 12
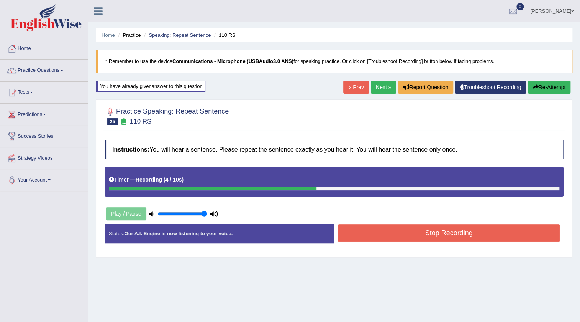
click at [362, 231] on button "Stop Recording" at bounding box center [449, 233] width 222 height 18
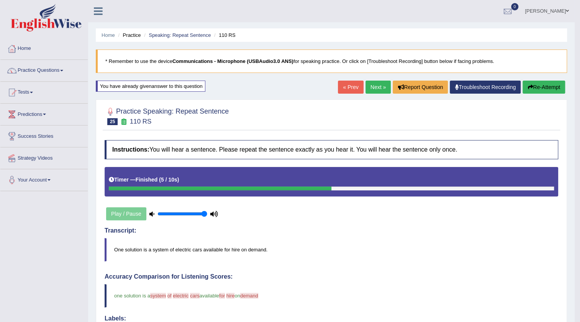
drag, startPoint x: 379, startPoint y: 86, endPoint x: 375, endPoint y: 88, distance: 4.3
click at [378, 86] on link "Next »" at bounding box center [378, 86] width 25 height 13
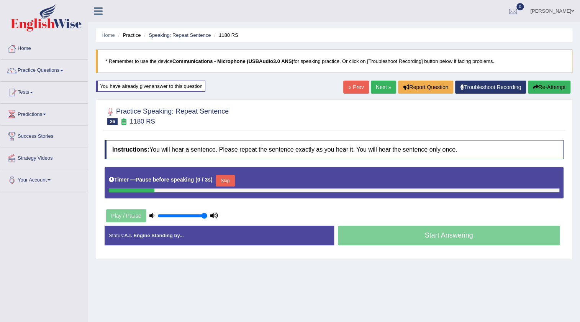
click at [220, 180] on button "Skip" at bounding box center [225, 181] width 19 height 12
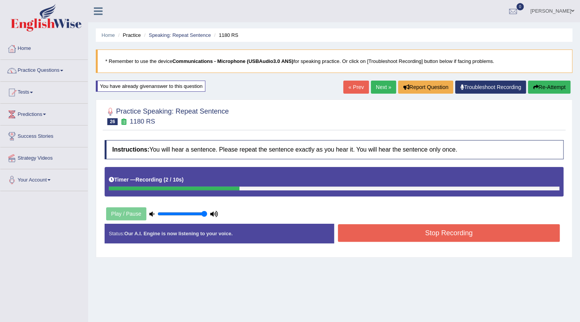
click at [361, 238] on button "Stop Recording" at bounding box center [449, 233] width 222 height 18
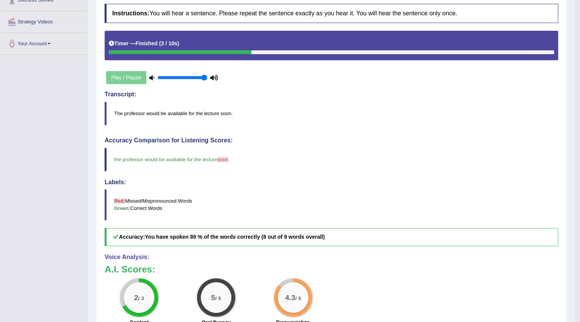
scroll to position [69, 0]
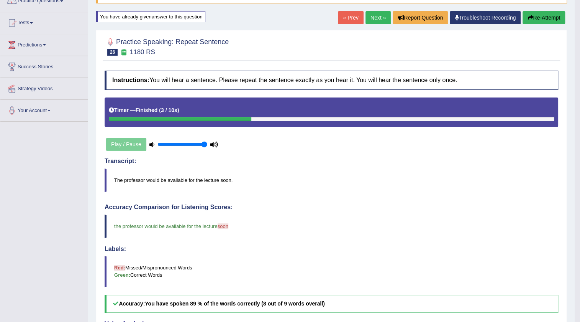
click at [376, 13] on link "Next »" at bounding box center [378, 17] width 25 height 13
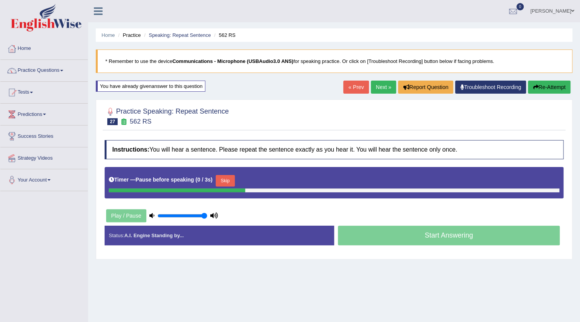
click at [228, 180] on button "Skip" at bounding box center [225, 181] width 19 height 12
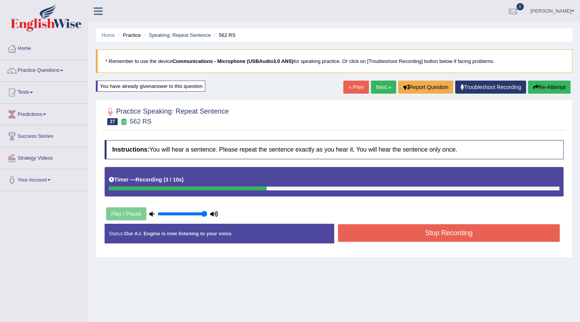
click at [353, 233] on button "Stop Recording" at bounding box center [449, 233] width 222 height 18
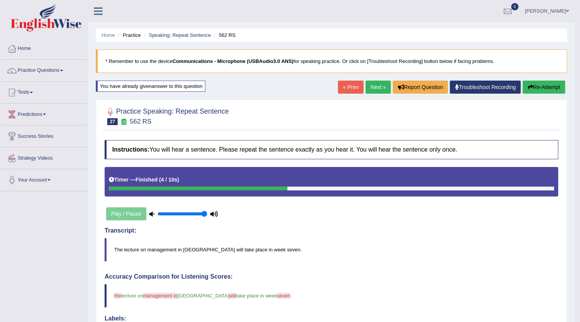
click at [371, 85] on link "Next »" at bounding box center [378, 86] width 25 height 13
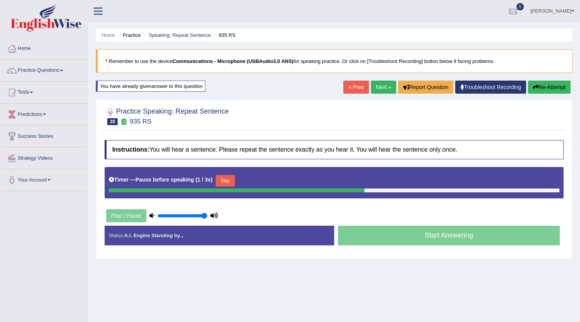
click at [224, 181] on button "Skip" at bounding box center [225, 181] width 19 height 12
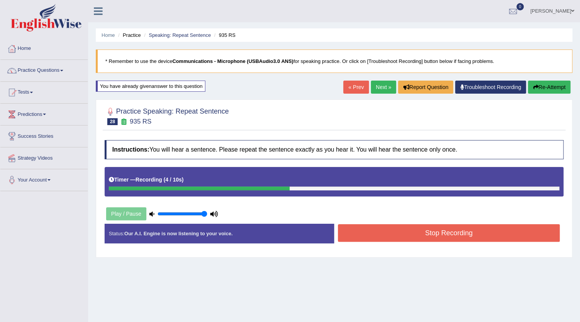
click at [368, 233] on button "Stop Recording" at bounding box center [449, 233] width 222 height 18
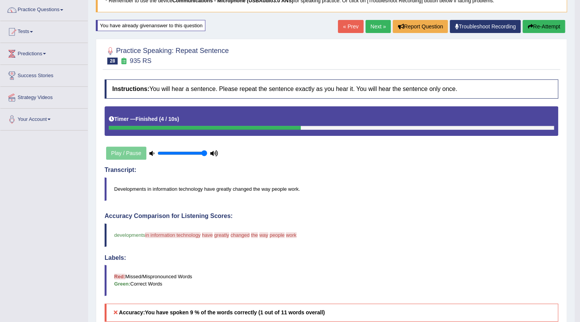
scroll to position [34, 0]
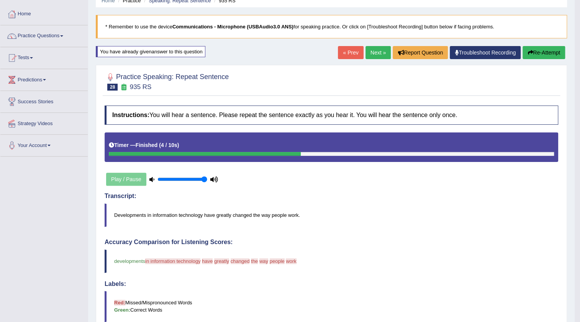
click at [539, 50] on button "Re-Attempt" at bounding box center [544, 52] width 43 height 13
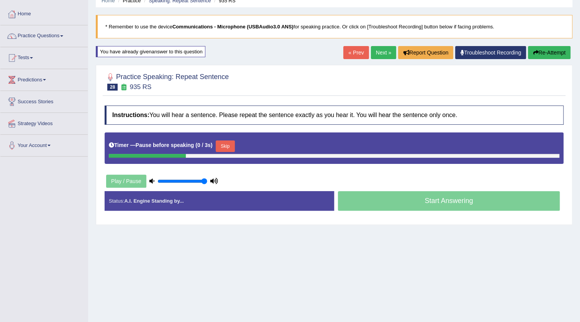
click at [221, 145] on button "Skip" at bounding box center [225, 146] width 19 height 12
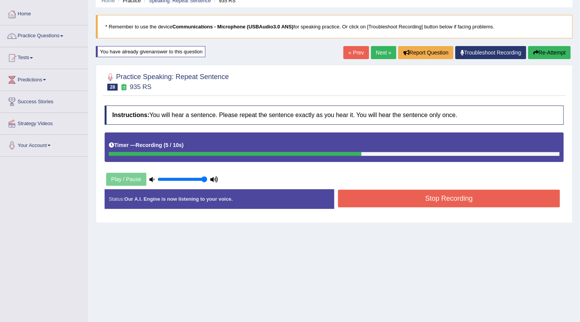
click at [352, 199] on button "Stop Recording" at bounding box center [449, 198] width 222 height 18
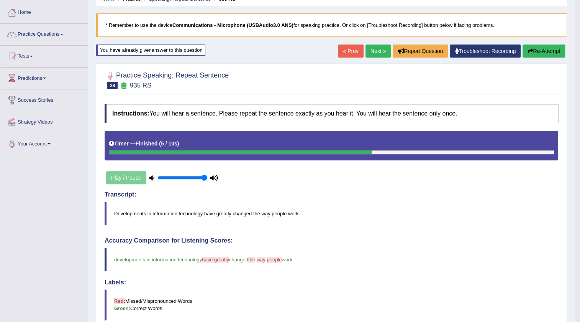
scroll to position [34, 0]
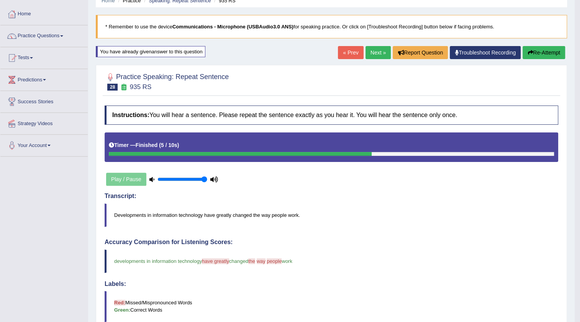
click at [373, 53] on link "Next »" at bounding box center [378, 52] width 25 height 13
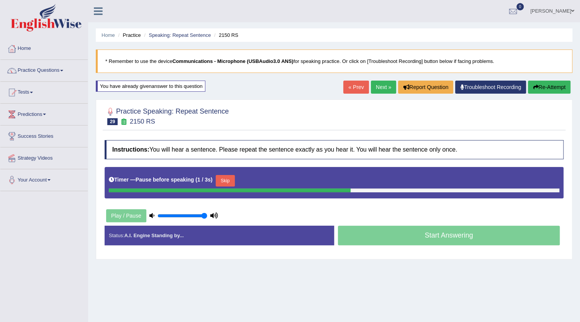
click at [223, 180] on button "Skip" at bounding box center [225, 181] width 19 height 12
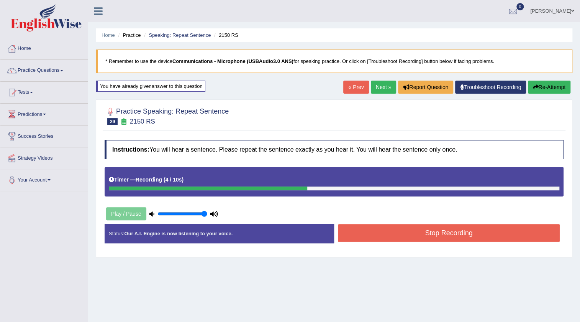
click at [361, 230] on button "Stop Recording" at bounding box center [449, 233] width 222 height 18
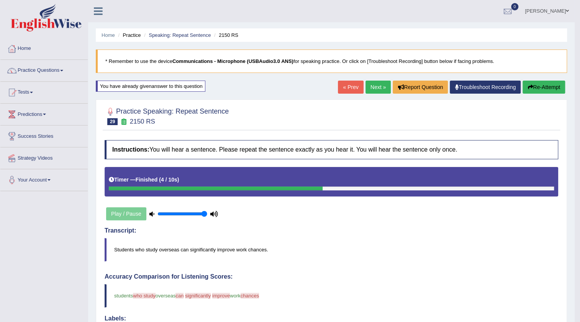
click at [380, 84] on link "Next »" at bounding box center [378, 86] width 25 height 13
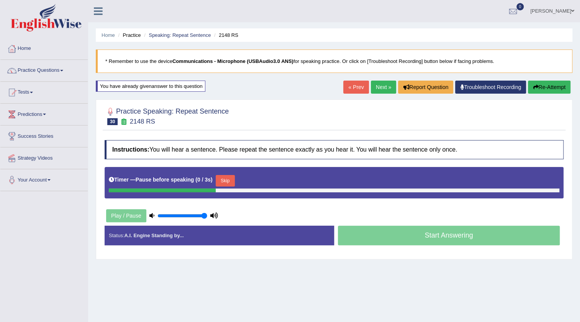
click at [220, 181] on button "Skip" at bounding box center [225, 181] width 19 height 12
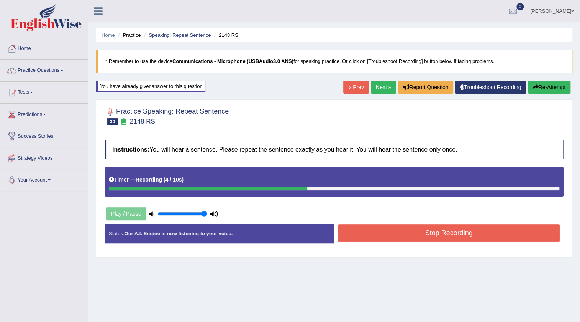
click at [366, 231] on button "Stop Recording" at bounding box center [449, 233] width 222 height 18
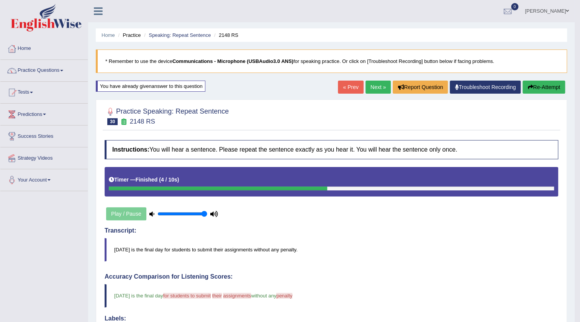
click at [378, 88] on link "Next »" at bounding box center [378, 86] width 25 height 13
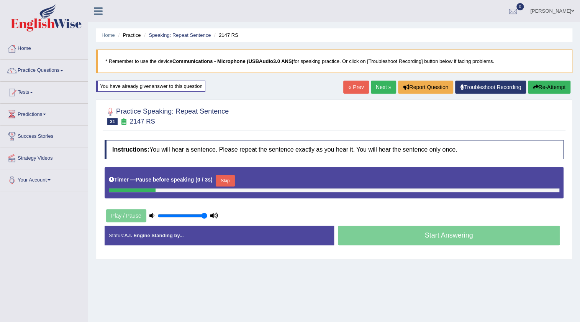
click at [230, 179] on button "Skip" at bounding box center [225, 181] width 19 height 12
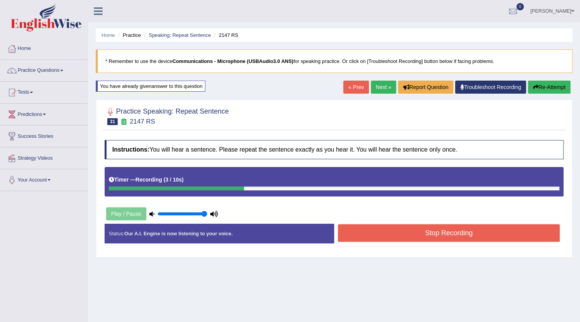
click at [371, 231] on button "Stop Recording" at bounding box center [449, 233] width 222 height 18
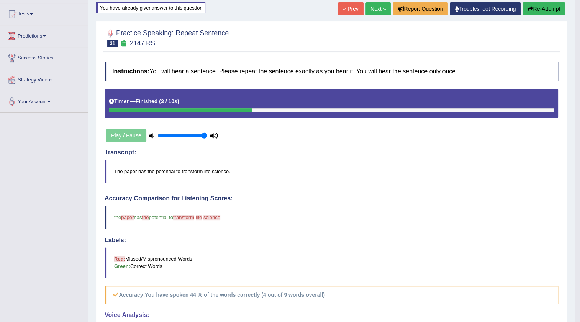
scroll to position [34, 0]
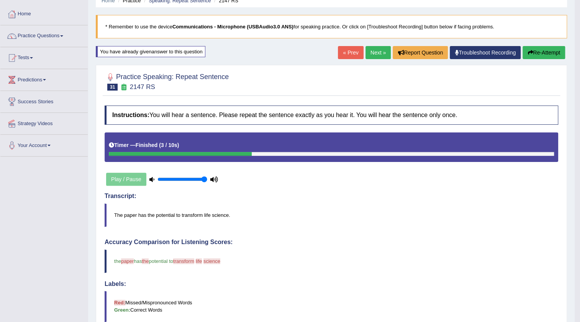
click at [366, 52] on link "Next »" at bounding box center [378, 52] width 25 height 13
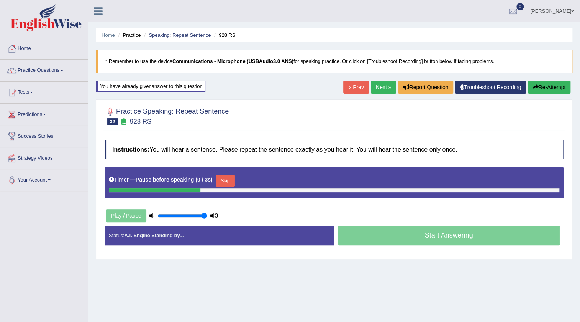
click at [235, 180] on button "Skip" at bounding box center [225, 181] width 19 height 12
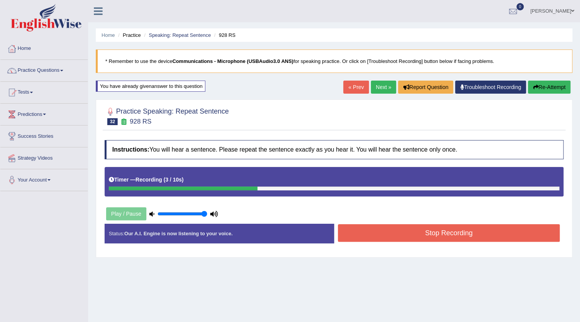
click at [368, 230] on button "Stop Recording" at bounding box center [449, 233] width 222 height 18
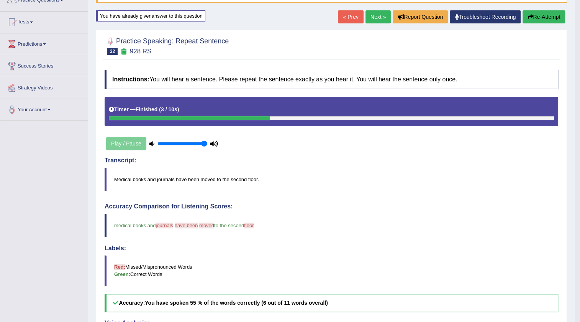
scroll to position [69, 0]
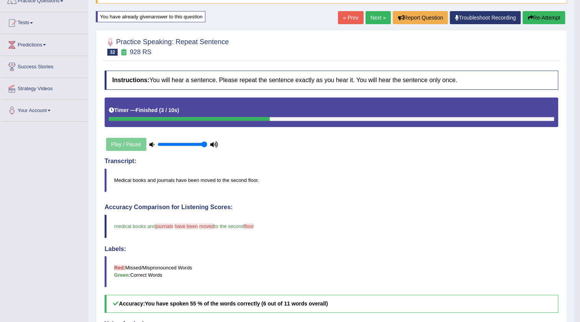
click at [366, 20] on link "Next »" at bounding box center [378, 17] width 25 height 13
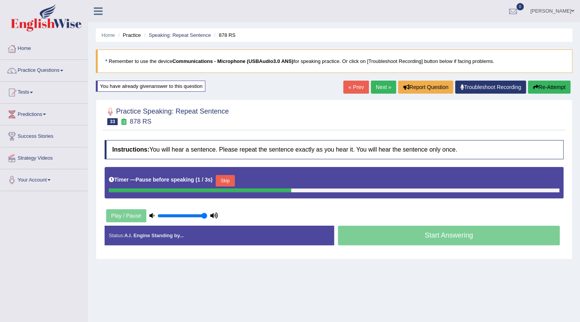
click at [225, 180] on button "Skip" at bounding box center [225, 181] width 19 height 12
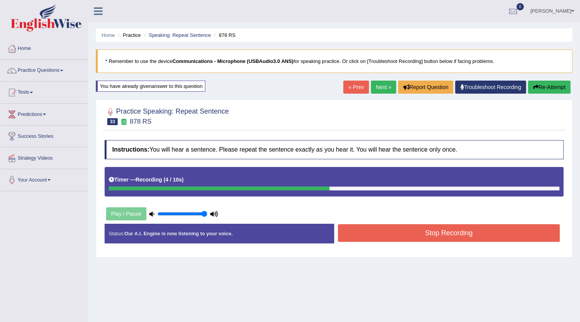
click at [537, 87] on button "Re-Attempt" at bounding box center [549, 86] width 43 height 13
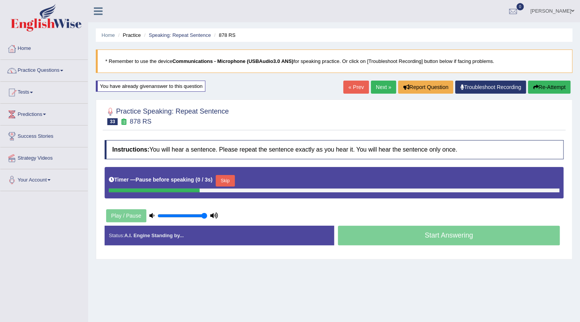
click at [231, 179] on button "Skip" at bounding box center [225, 181] width 19 height 12
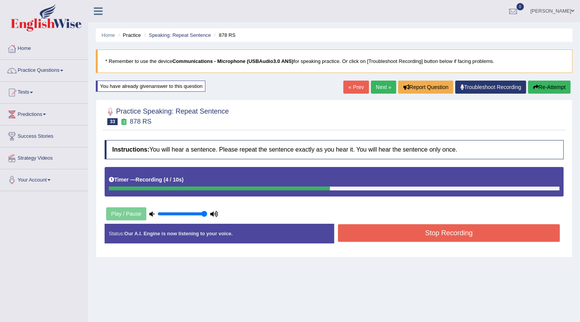
click at [537, 88] on button "Re-Attempt" at bounding box center [549, 86] width 43 height 13
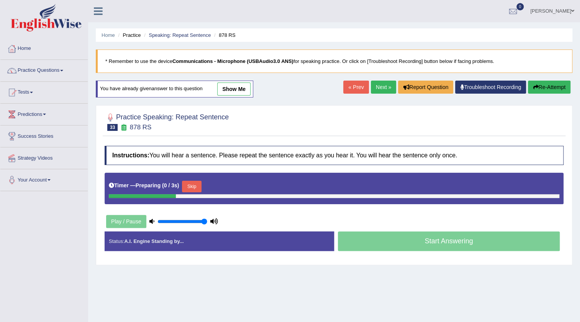
click at [177, 186] on b "0 / 3s" at bounding box center [170, 185] width 13 height 6
click at [194, 184] on button "Skip" at bounding box center [191, 187] width 19 height 12
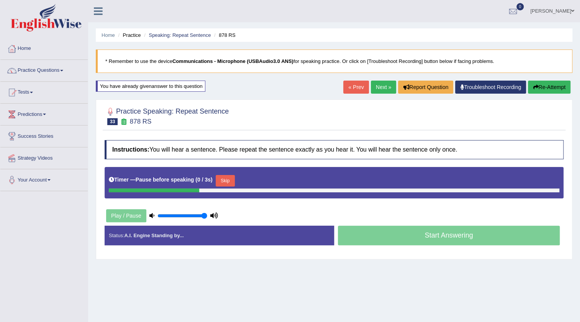
click at [223, 179] on button "Skip" at bounding box center [225, 181] width 19 height 12
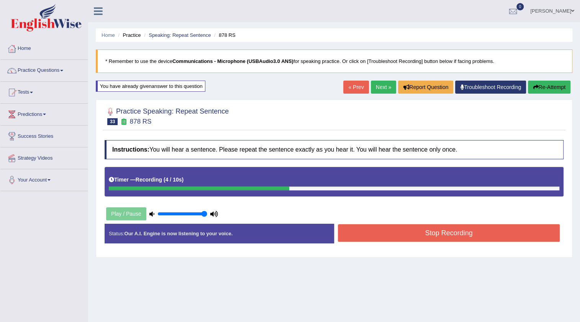
click at [382, 229] on button "Stop Recording" at bounding box center [449, 233] width 222 height 18
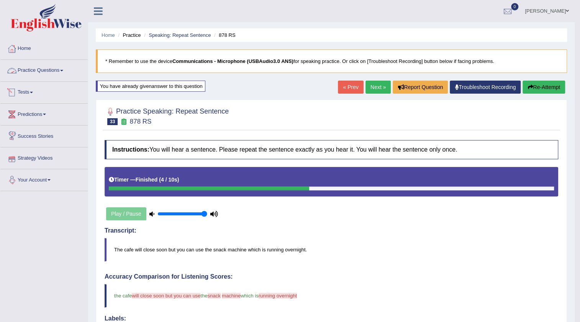
click at [40, 73] on link "Practice Questions" at bounding box center [43, 69] width 87 height 19
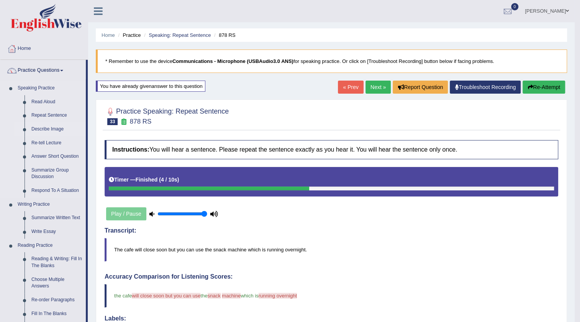
click at [58, 128] on link "Describe Image" at bounding box center [57, 129] width 58 height 14
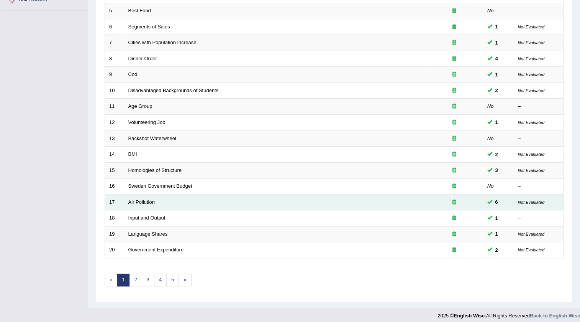
scroll to position [185, 0]
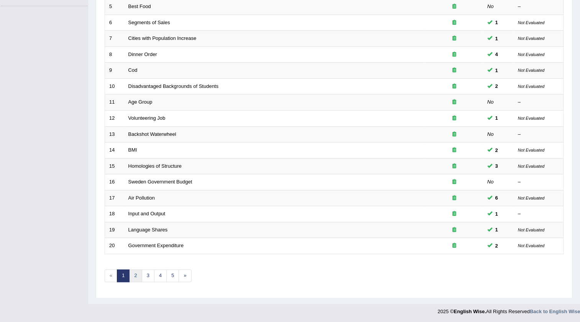
click at [132, 275] on link "2" at bounding box center [135, 275] width 13 height 13
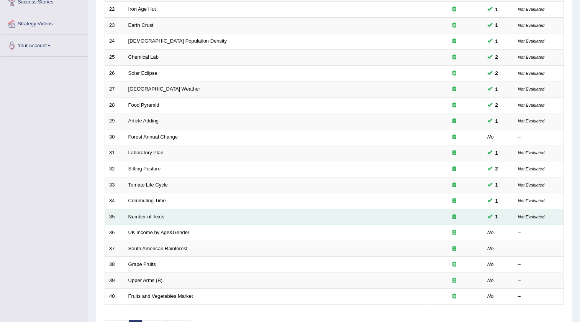
scroll to position [174, 0]
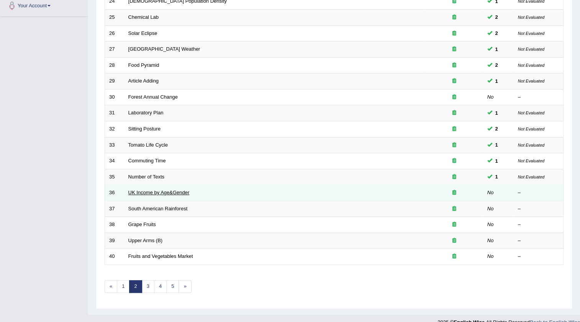
click at [152, 191] on link "UK Income by Age&Gender" at bounding box center [158, 192] width 61 height 6
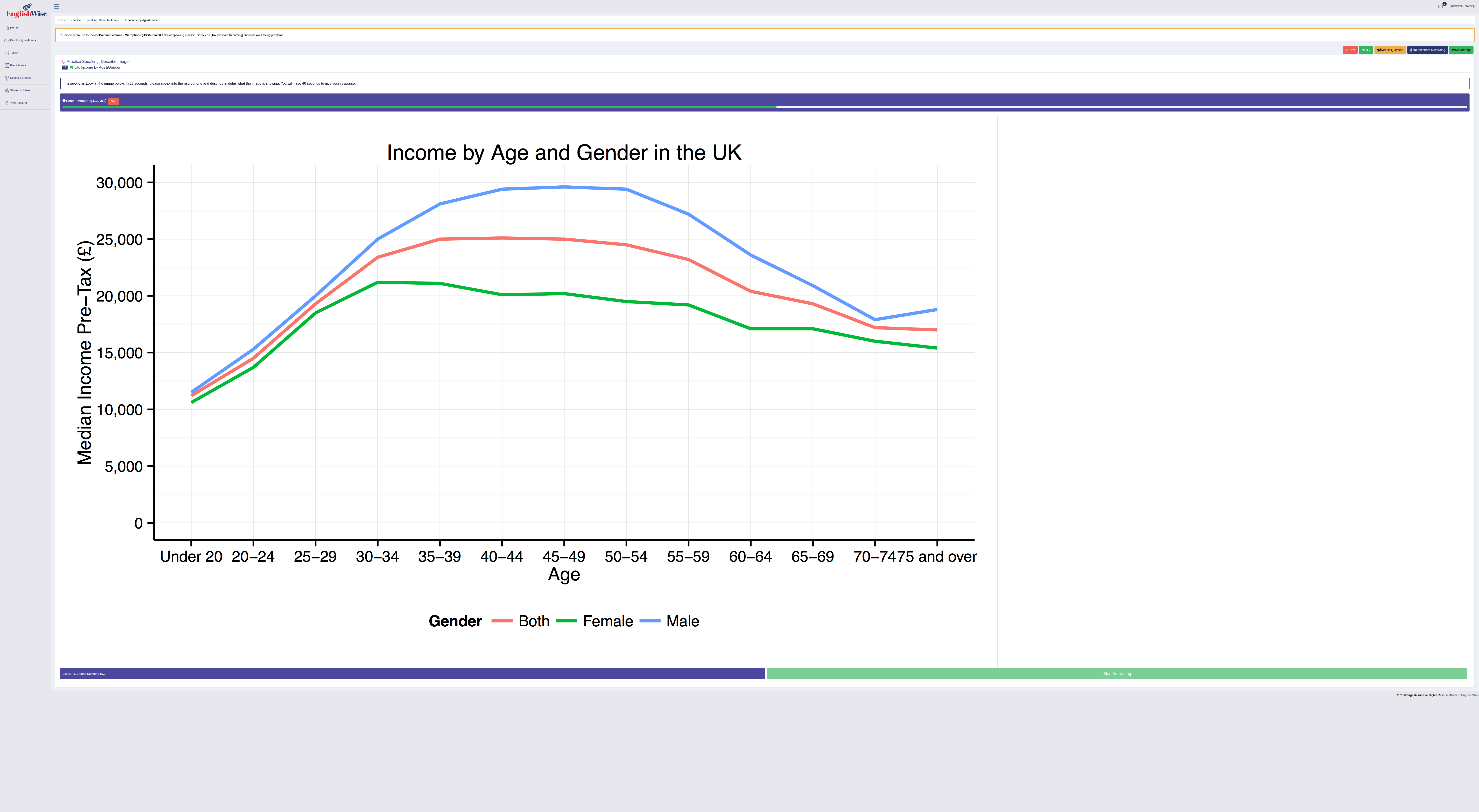
click at [333, 48] on button "Re-Attempt" at bounding box center [1461, 49] width 25 height 7
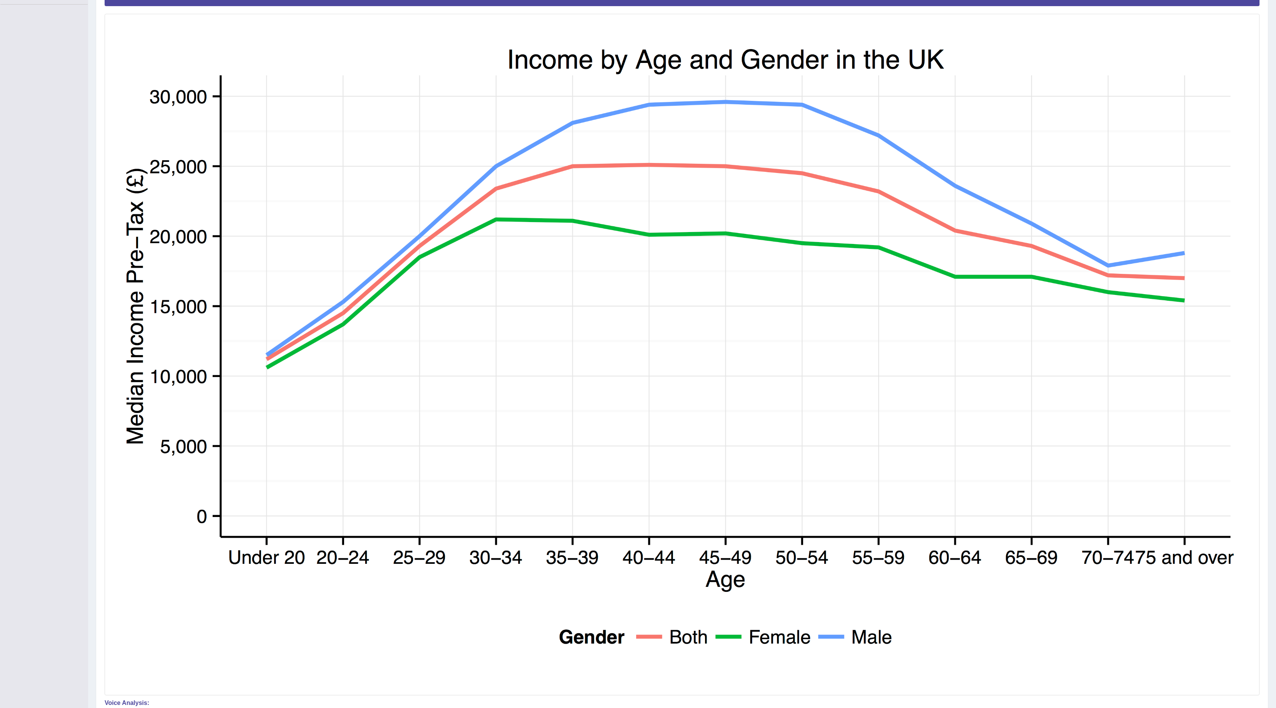
scroll to position [10, 0]
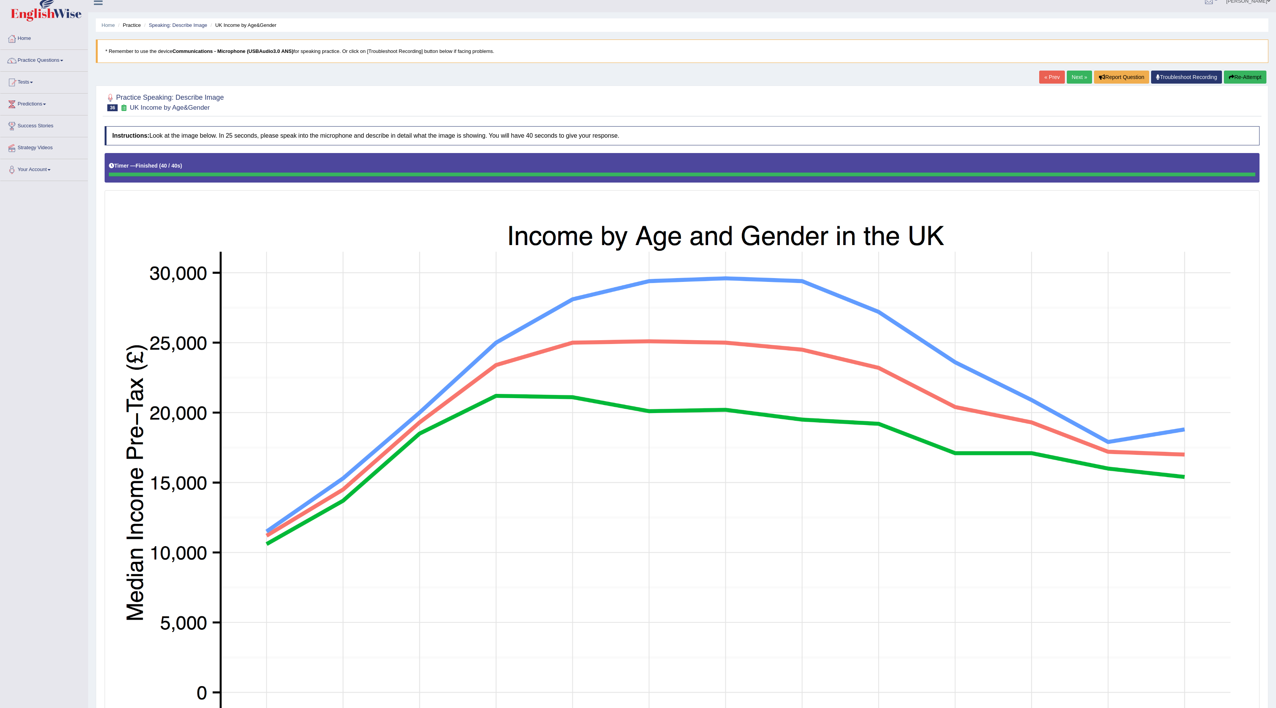
click at [1244, 81] on button "Re-Attempt" at bounding box center [1245, 77] width 43 height 13
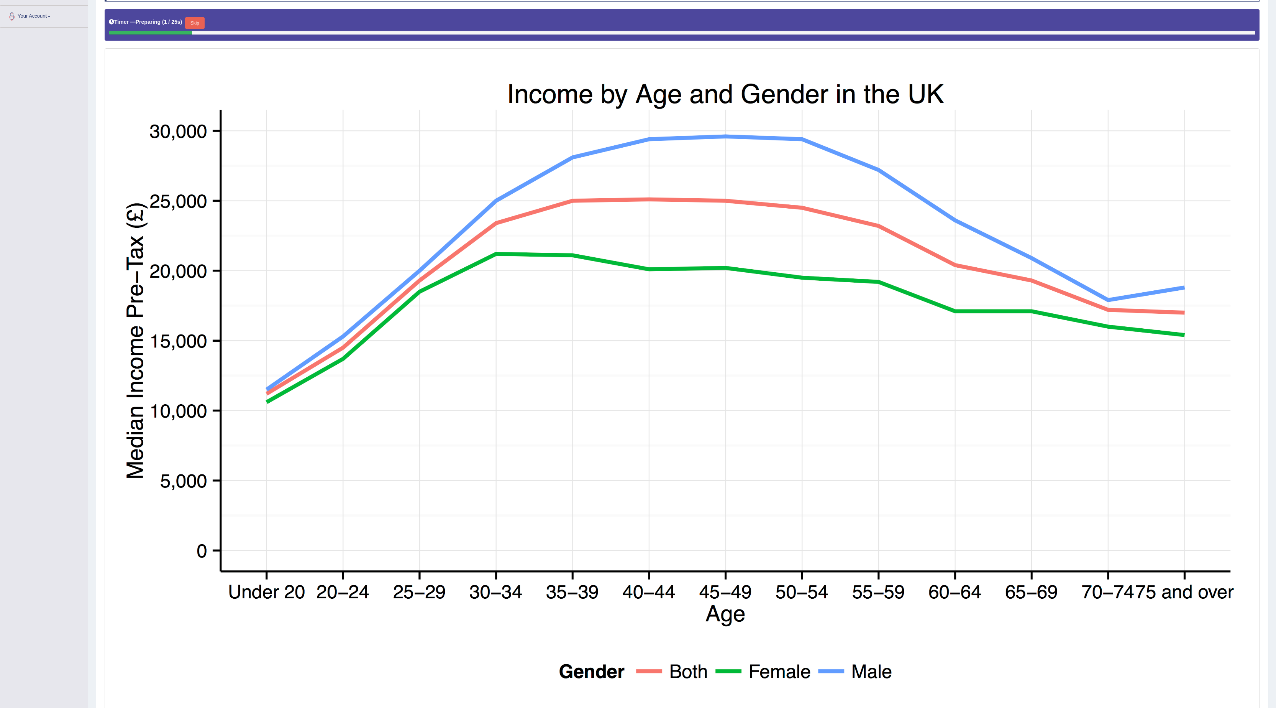
scroll to position [250, 0]
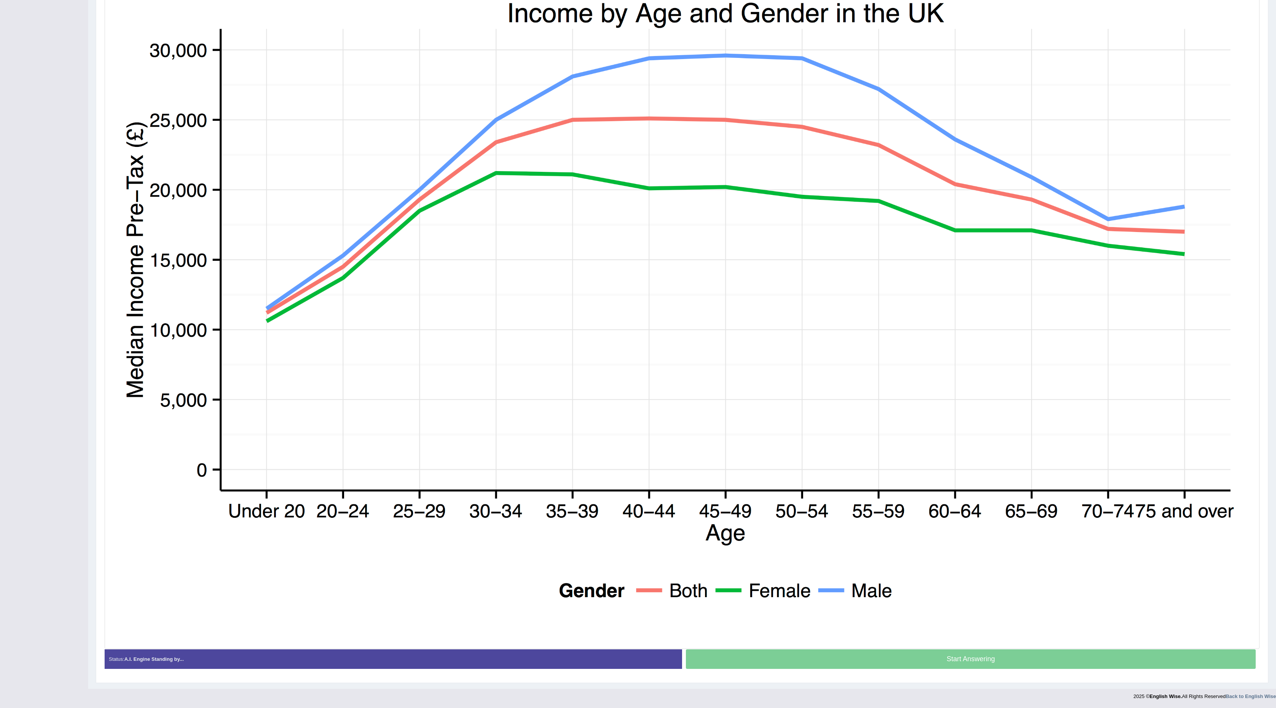
click at [840, 652] on div "Start Answering" at bounding box center [971, 659] width 578 height 21
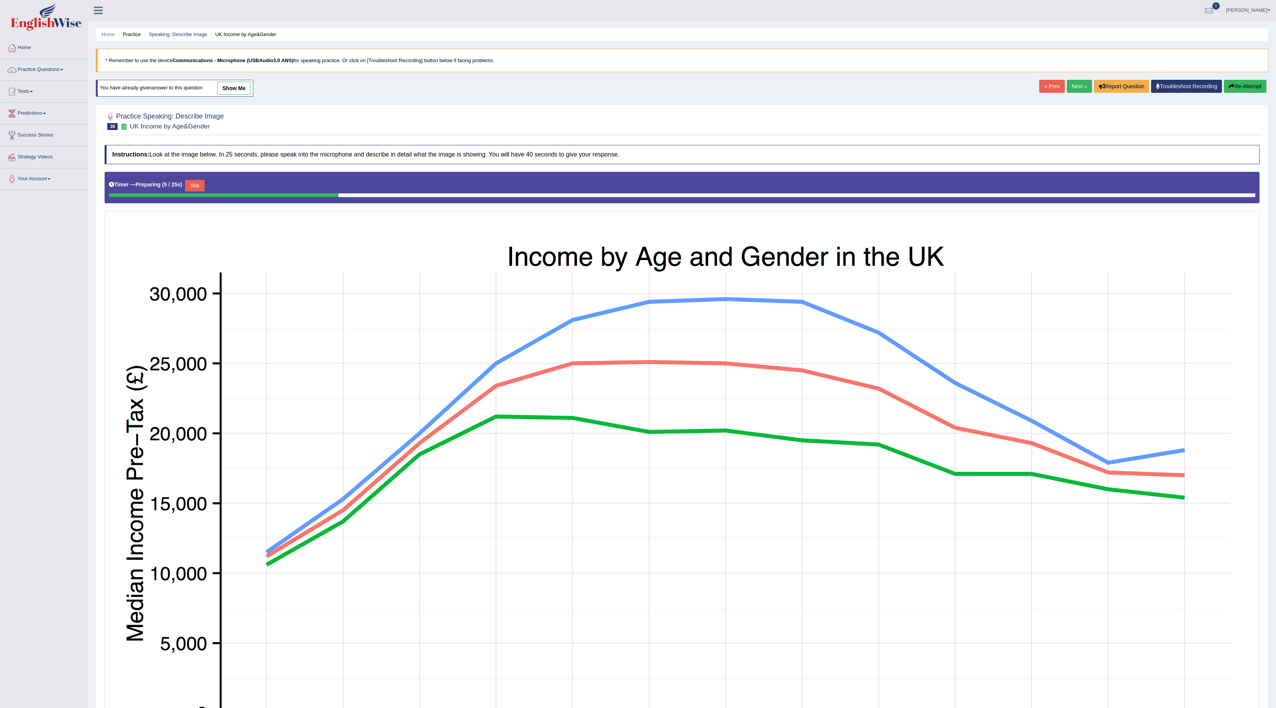
scroll to position [0, 0]
click at [196, 189] on button "Skip" at bounding box center [194, 187] width 19 height 12
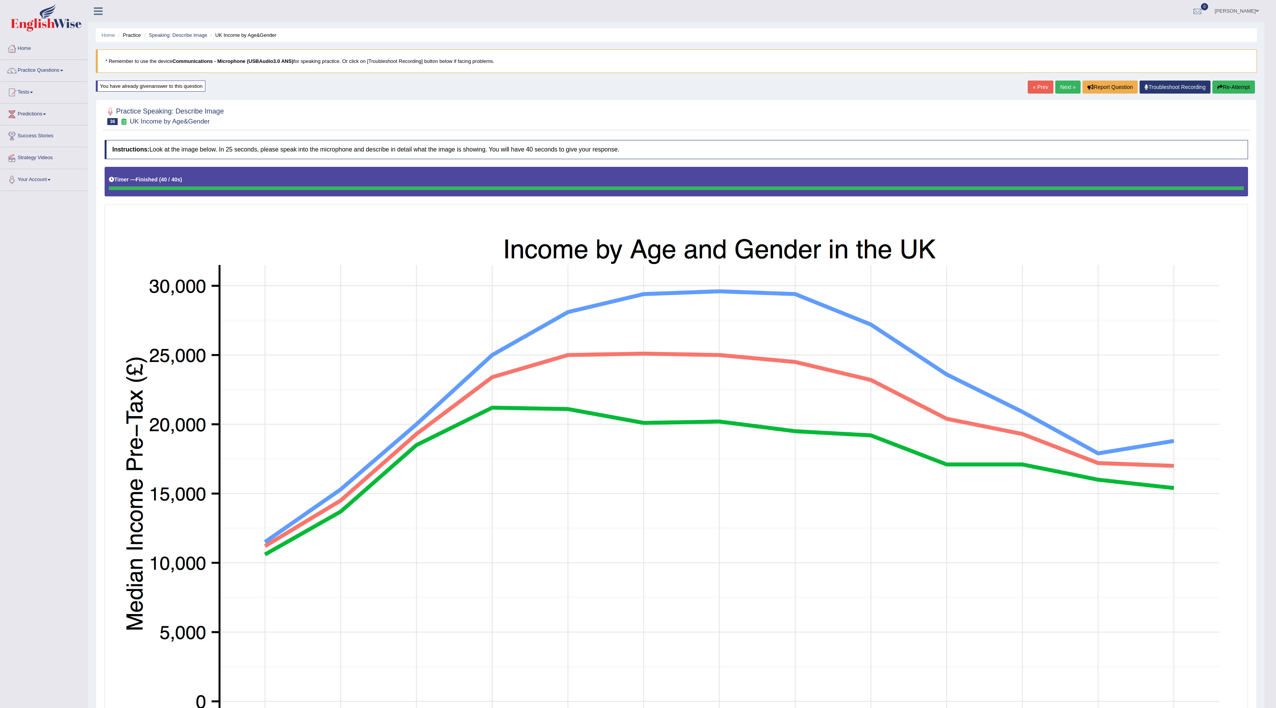
click at [1063, 87] on link "Next »" at bounding box center [1068, 86] width 25 height 13
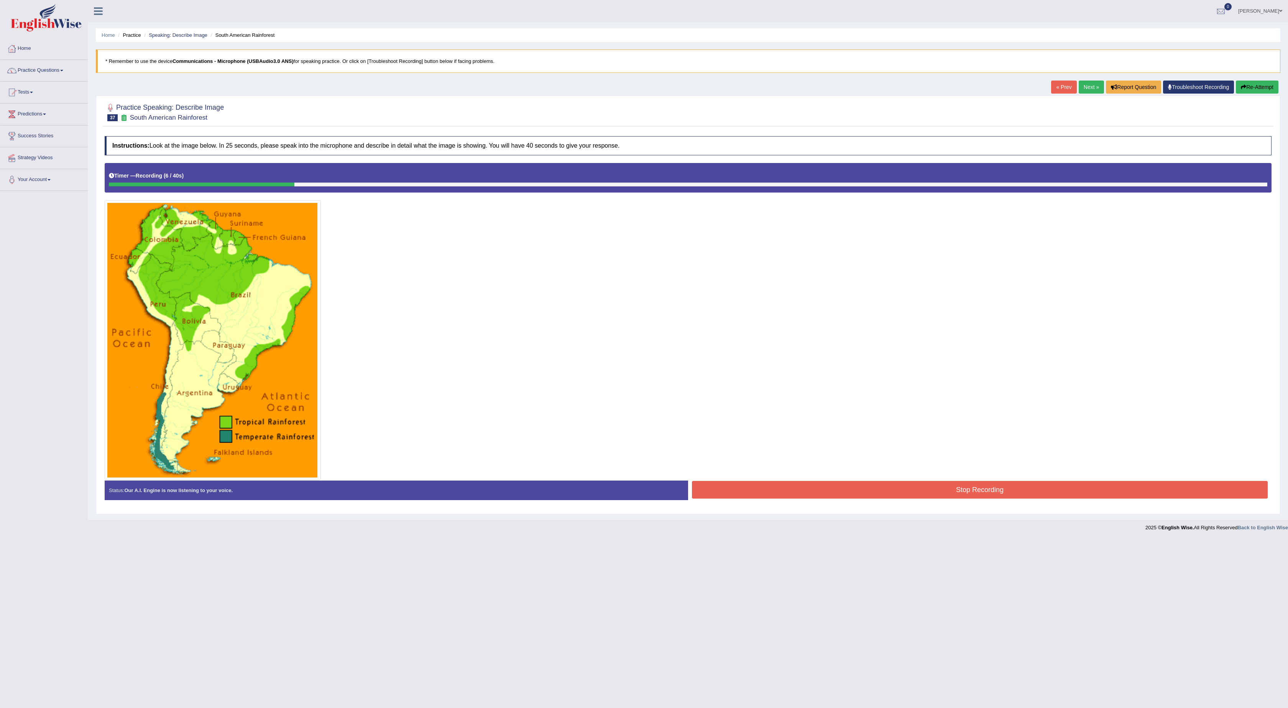
click at [1242, 90] on icon "button" at bounding box center [1243, 86] width 5 height 5
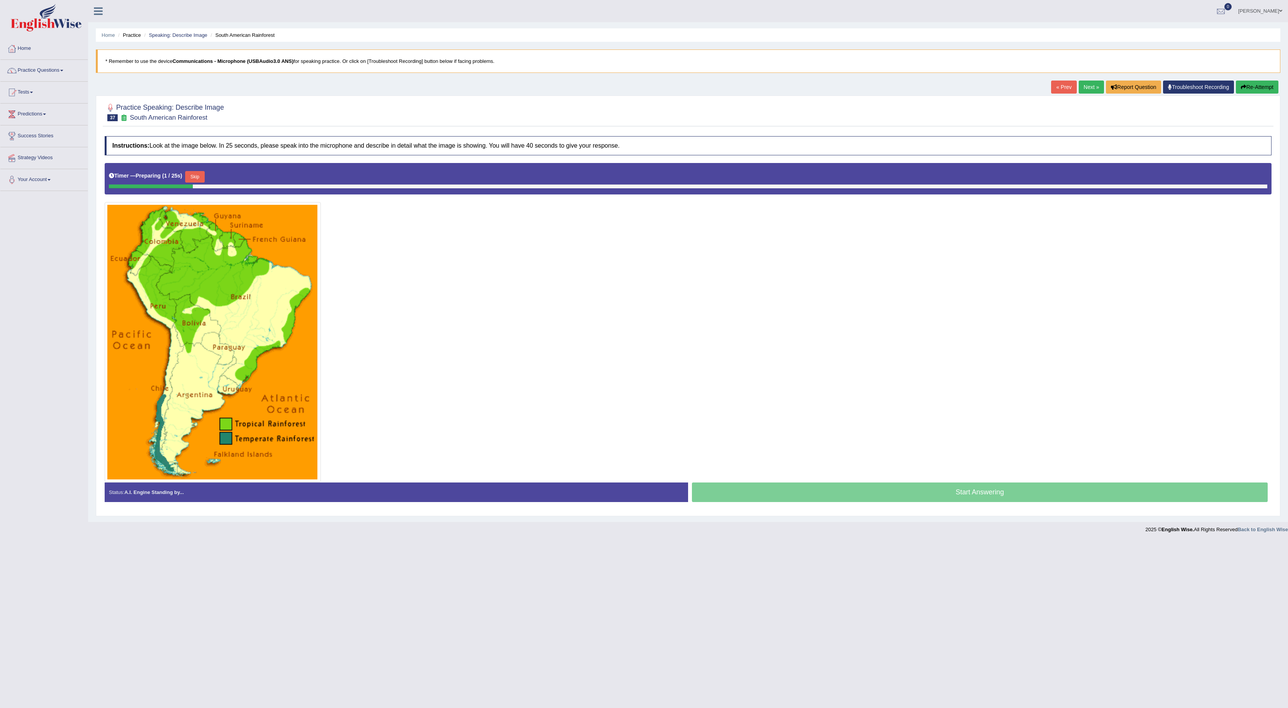
click at [202, 182] on button "Skip" at bounding box center [194, 177] width 19 height 12
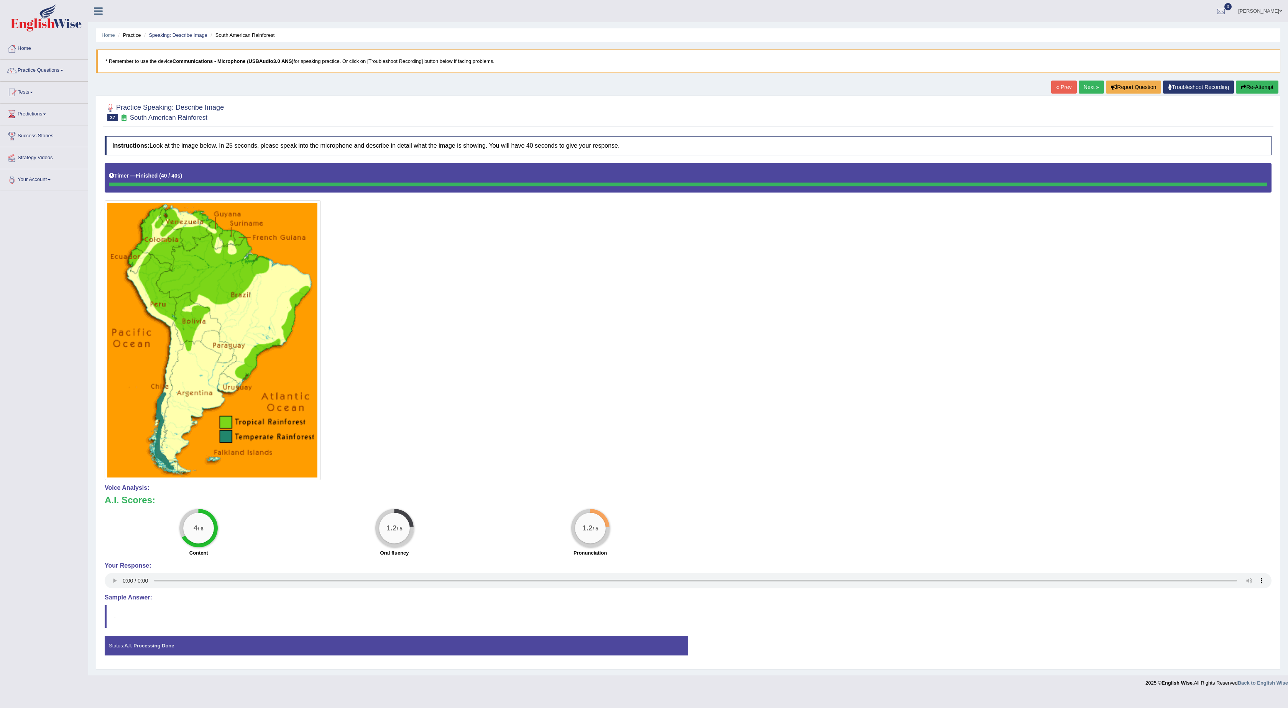
click at [1260, 84] on button "Re-Attempt" at bounding box center [1257, 86] width 43 height 13
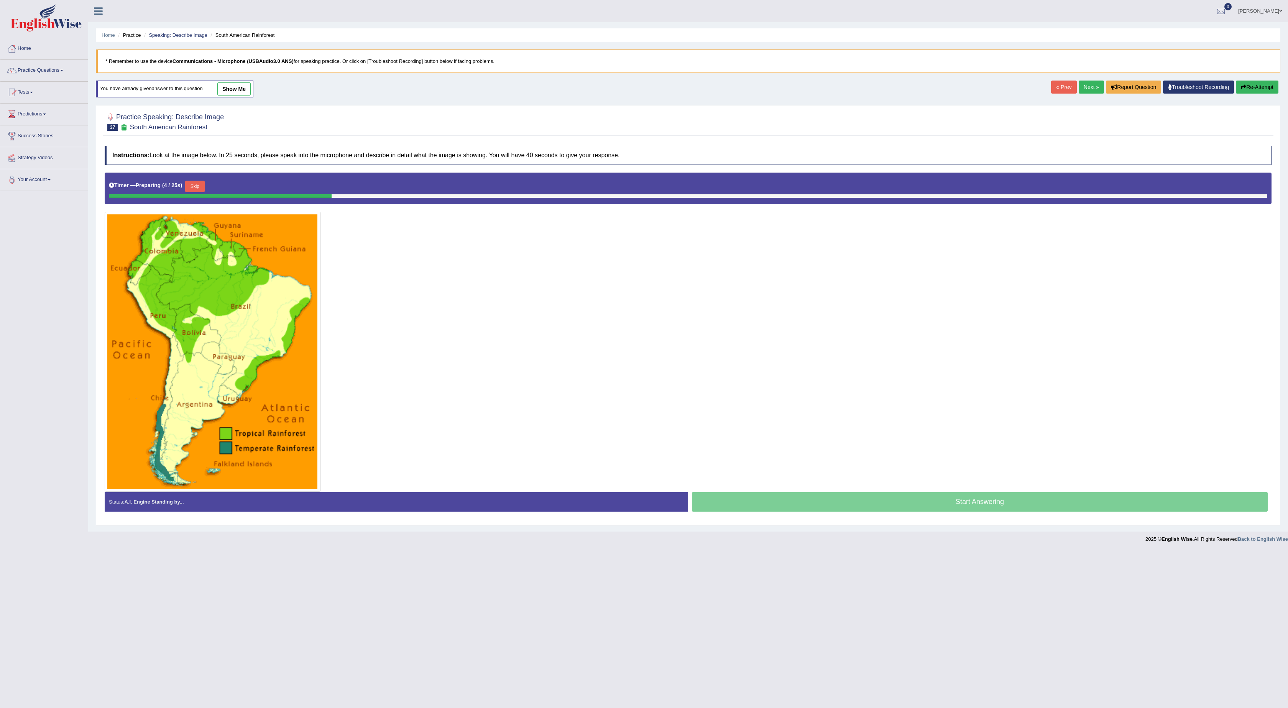
click at [193, 192] on button "Skip" at bounding box center [194, 187] width 19 height 12
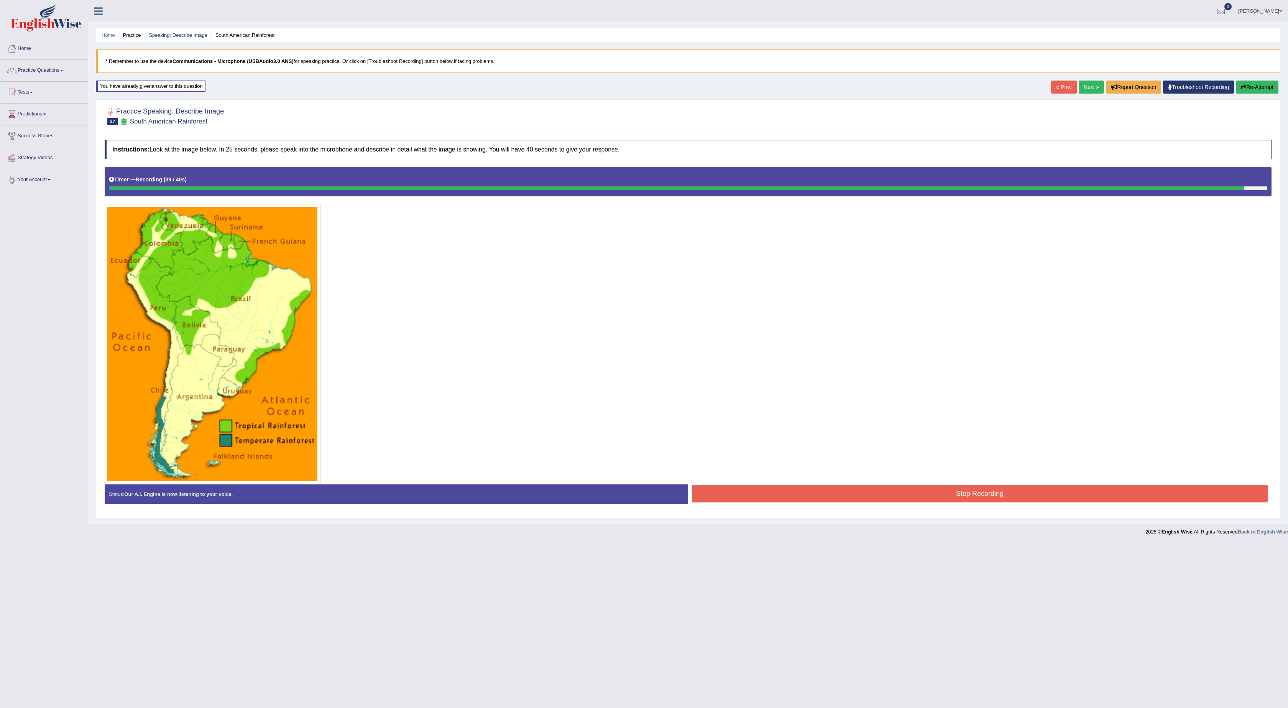
click at [833, 495] on button "Stop Recording" at bounding box center [980, 494] width 576 height 18
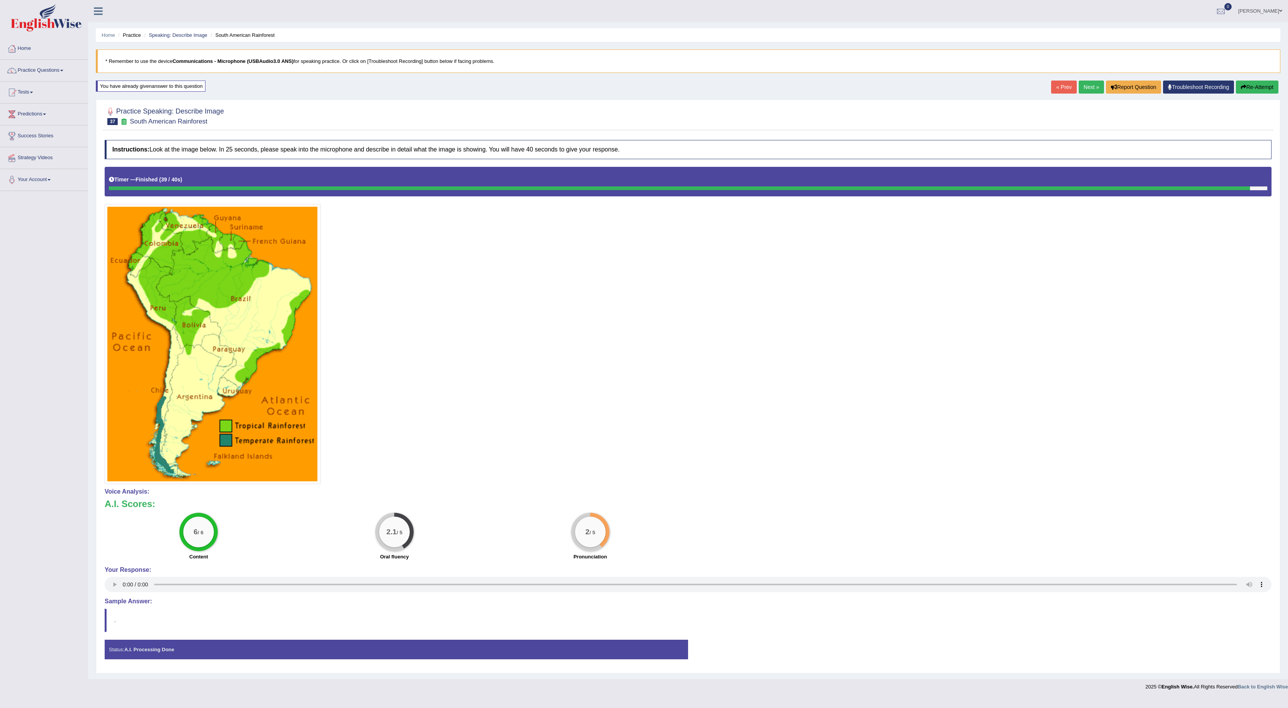
click at [1079, 90] on link "Next »" at bounding box center [1091, 86] width 25 height 13
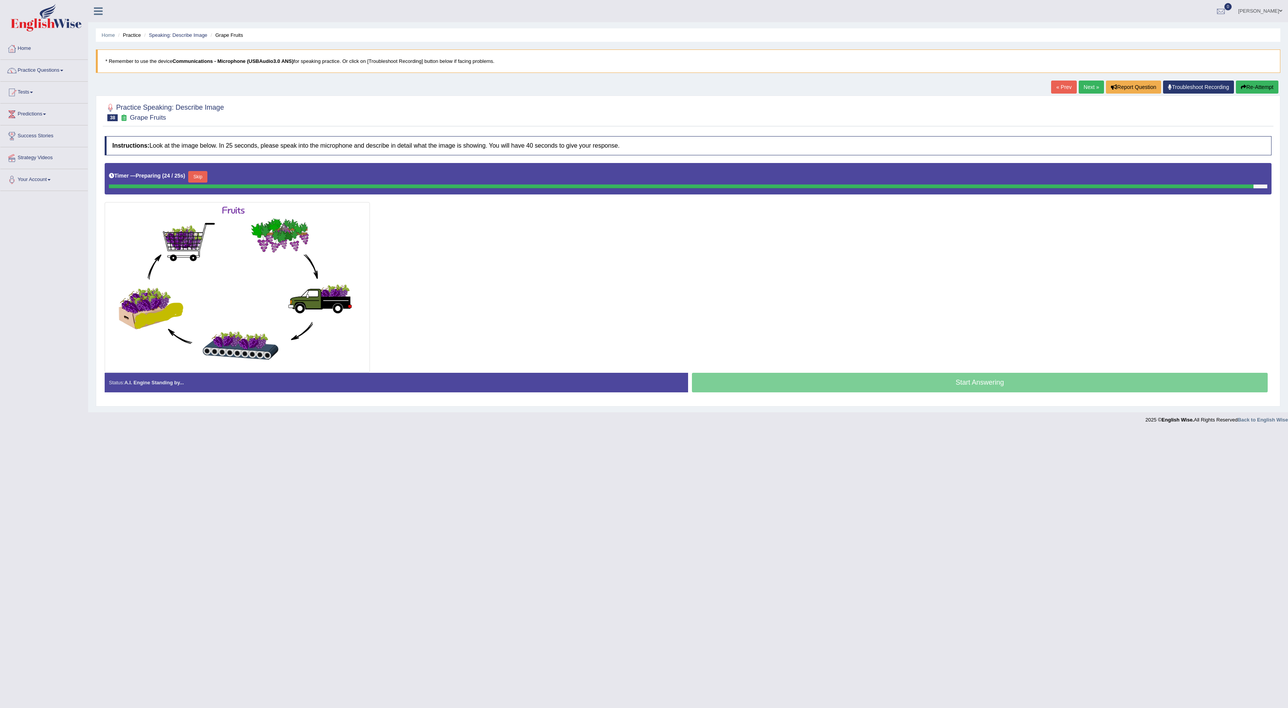
click at [207, 182] on button "Skip" at bounding box center [197, 177] width 19 height 12
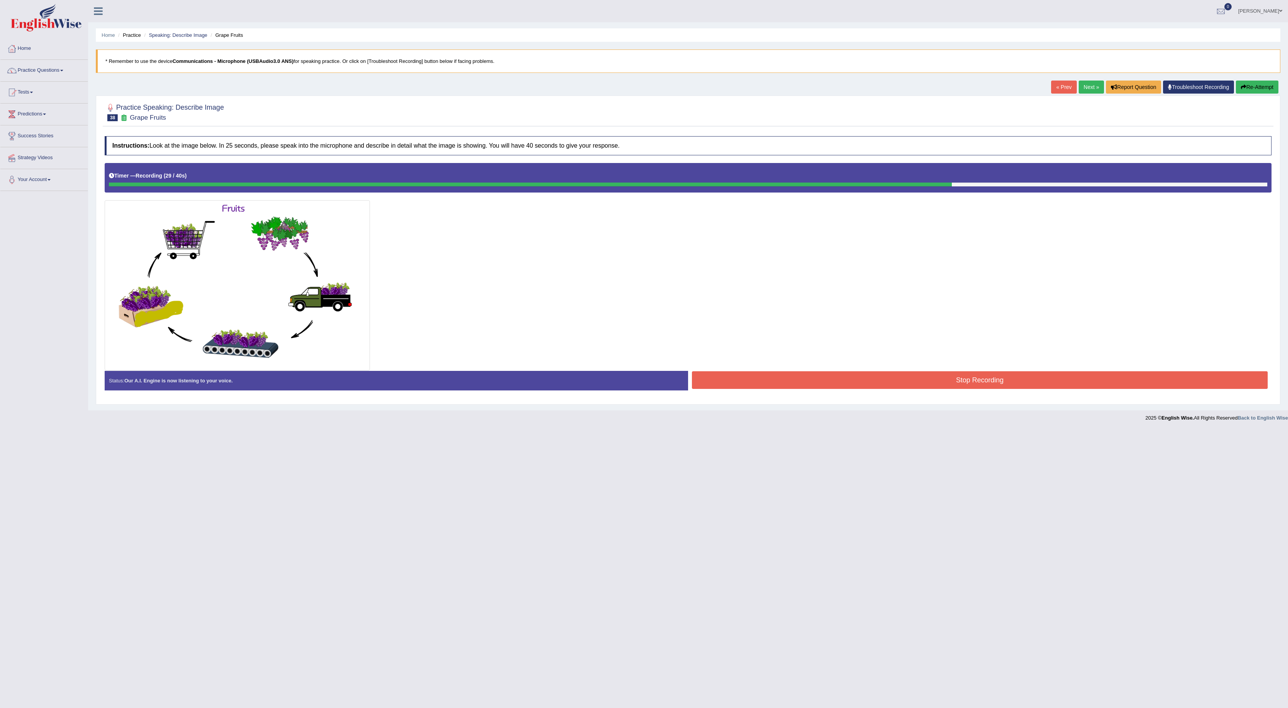
click at [1258, 88] on button "Re-Attempt" at bounding box center [1257, 86] width 43 height 13
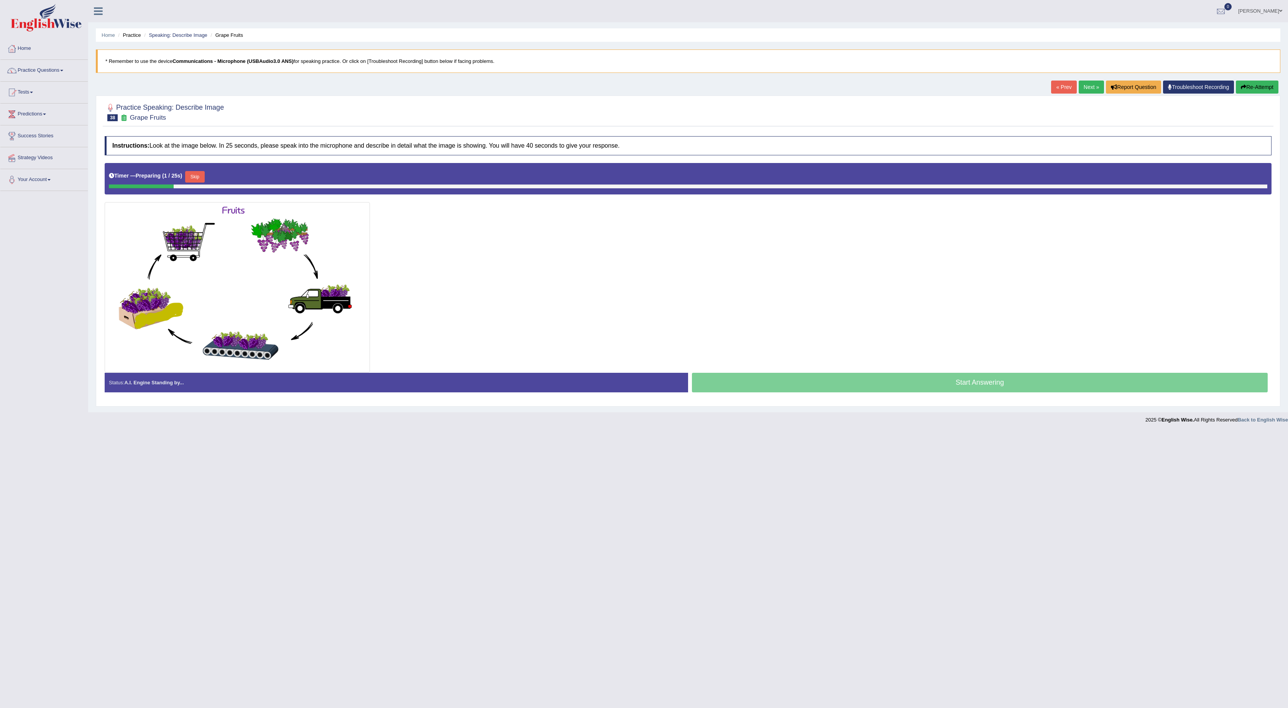
click at [192, 182] on button "Skip" at bounding box center [194, 177] width 19 height 12
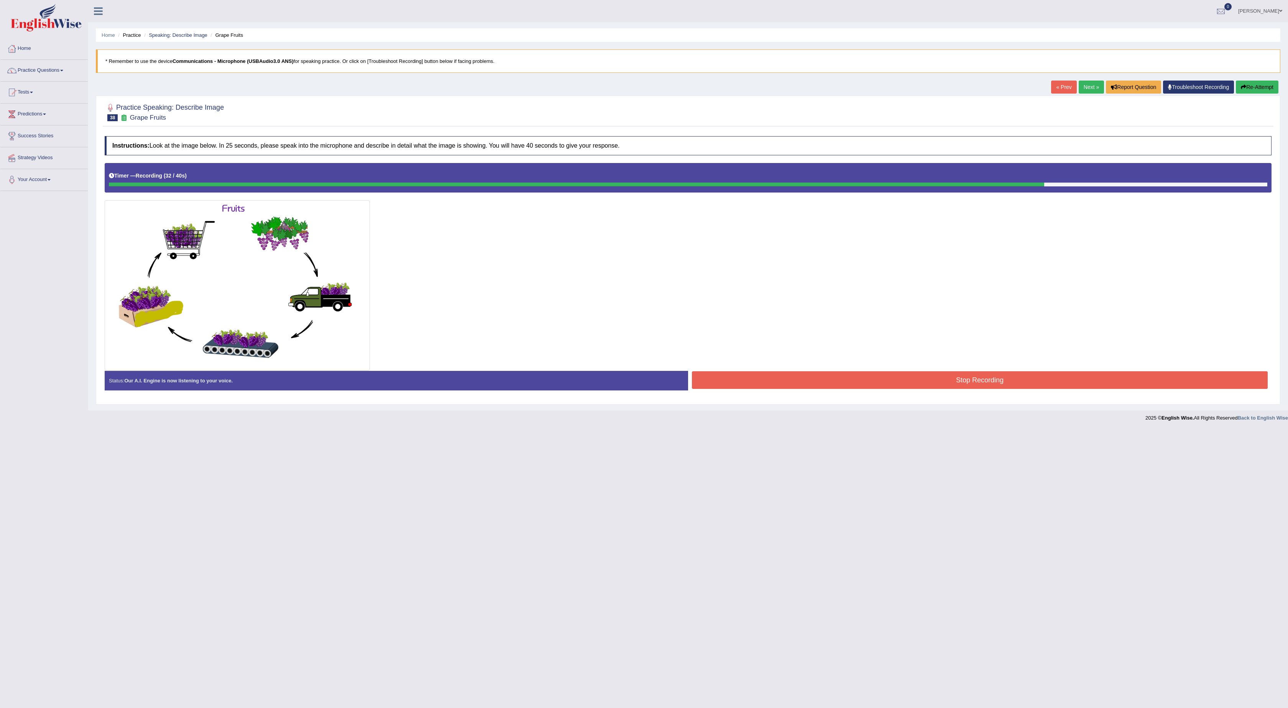
click at [790, 380] on button "Stop Recording" at bounding box center [980, 380] width 576 height 18
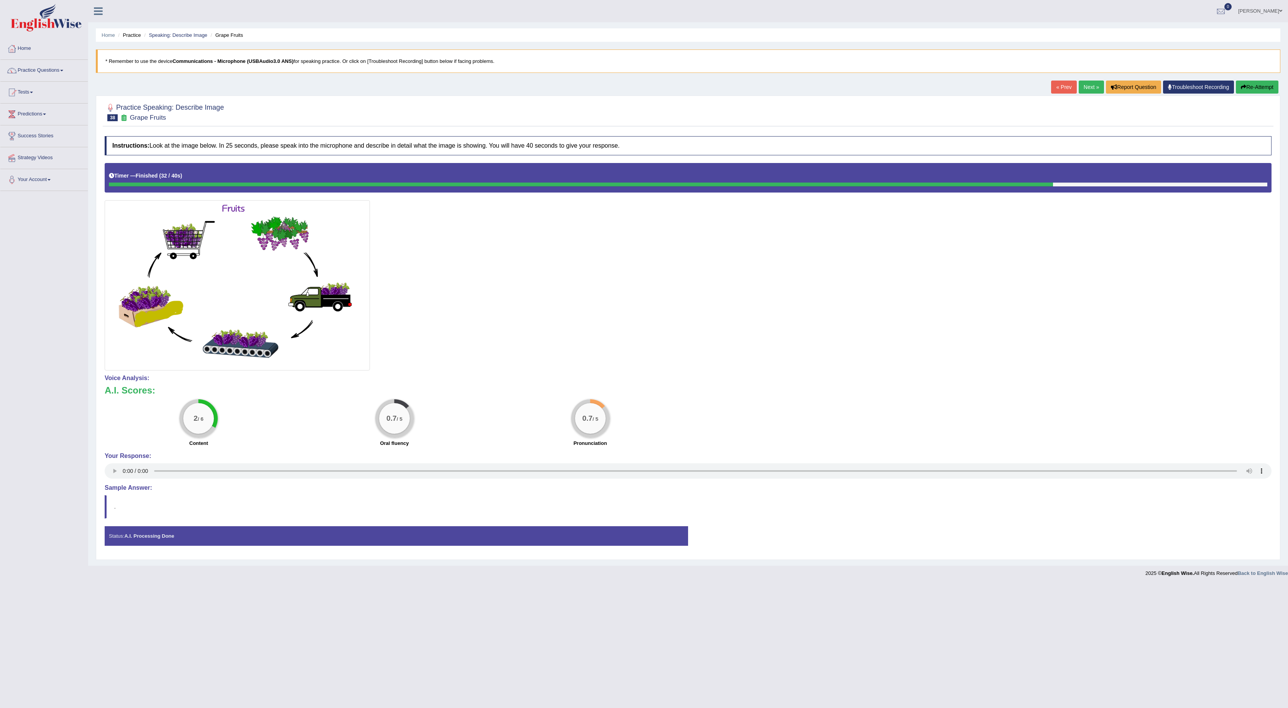
click at [1091, 87] on link "Next »" at bounding box center [1091, 86] width 25 height 13
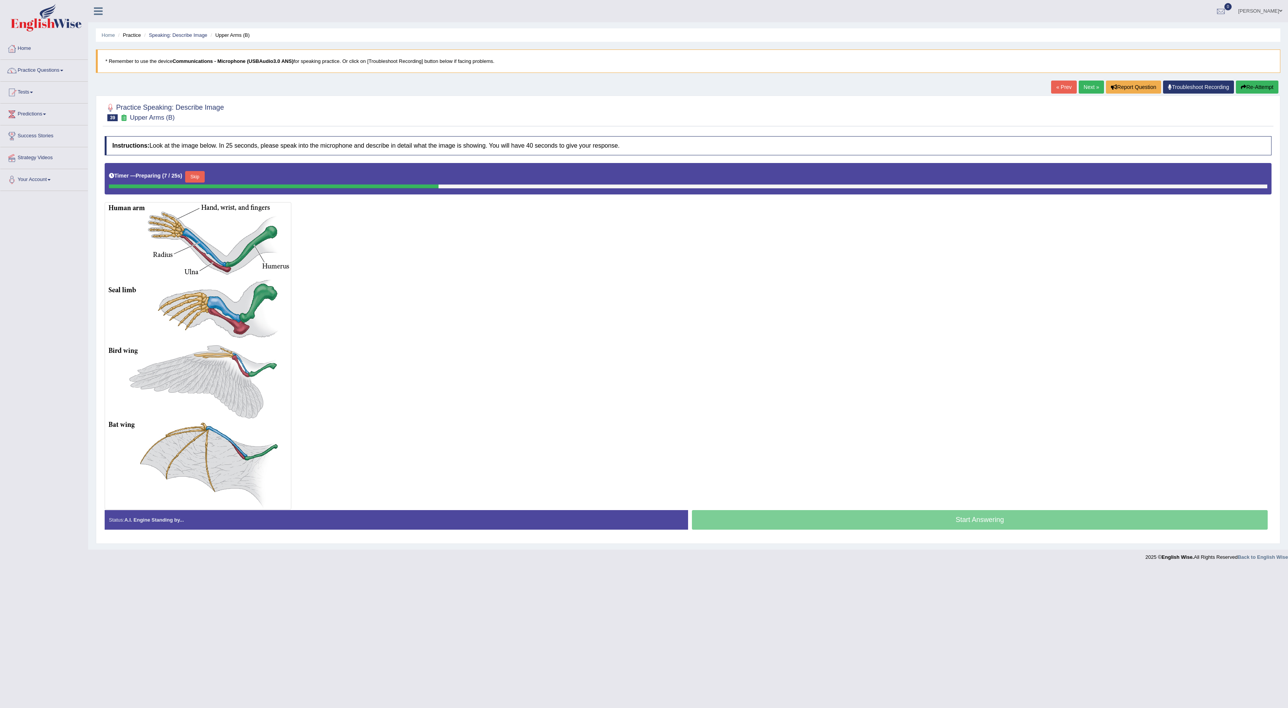
click at [1083, 88] on link "Next »" at bounding box center [1091, 86] width 25 height 13
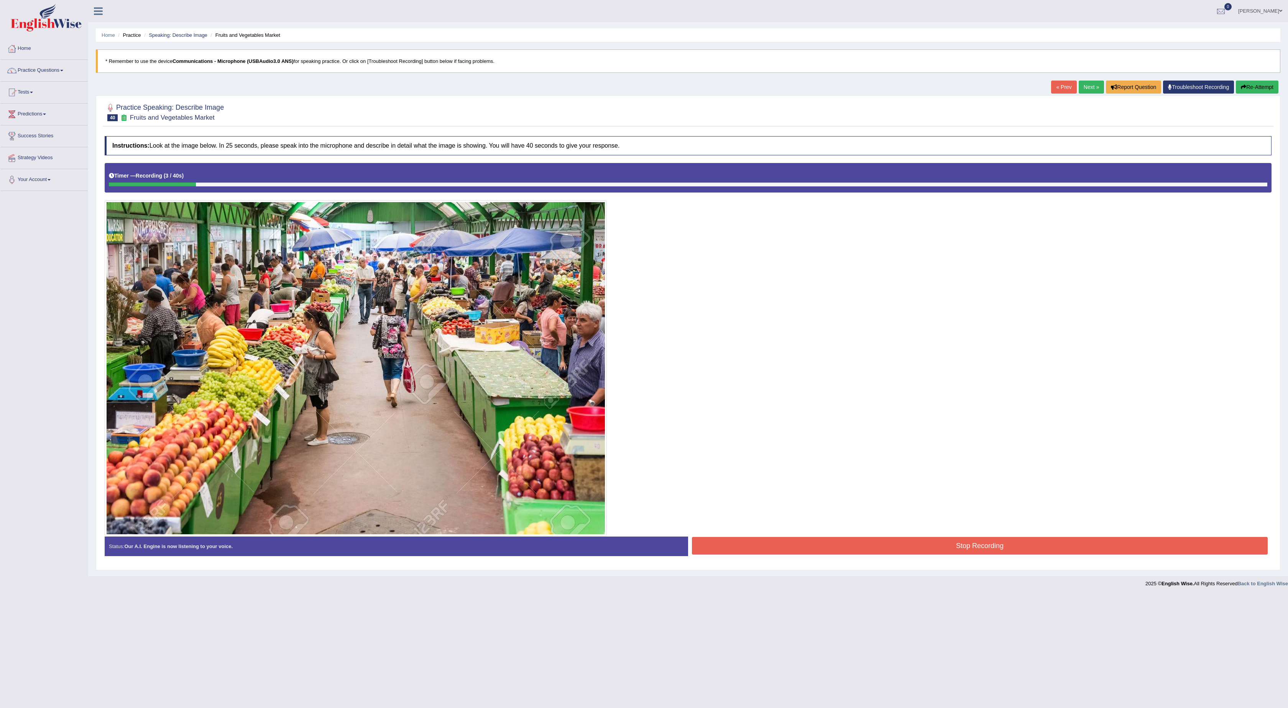
click at [1247, 87] on button "Re-Attempt" at bounding box center [1257, 86] width 43 height 13
click at [1265, 87] on button "Re-Attempt" at bounding box center [1257, 86] width 43 height 13
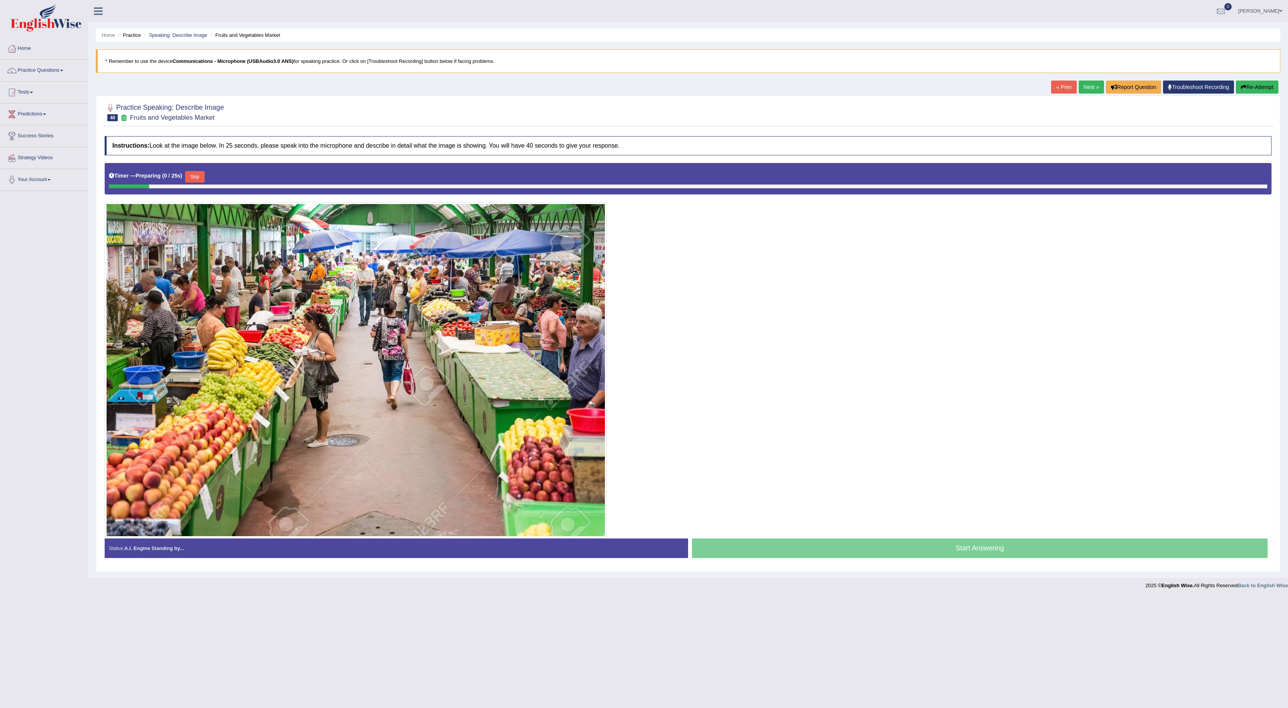
click at [199, 180] on button "Skip" at bounding box center [194, 177] width 19 height 12
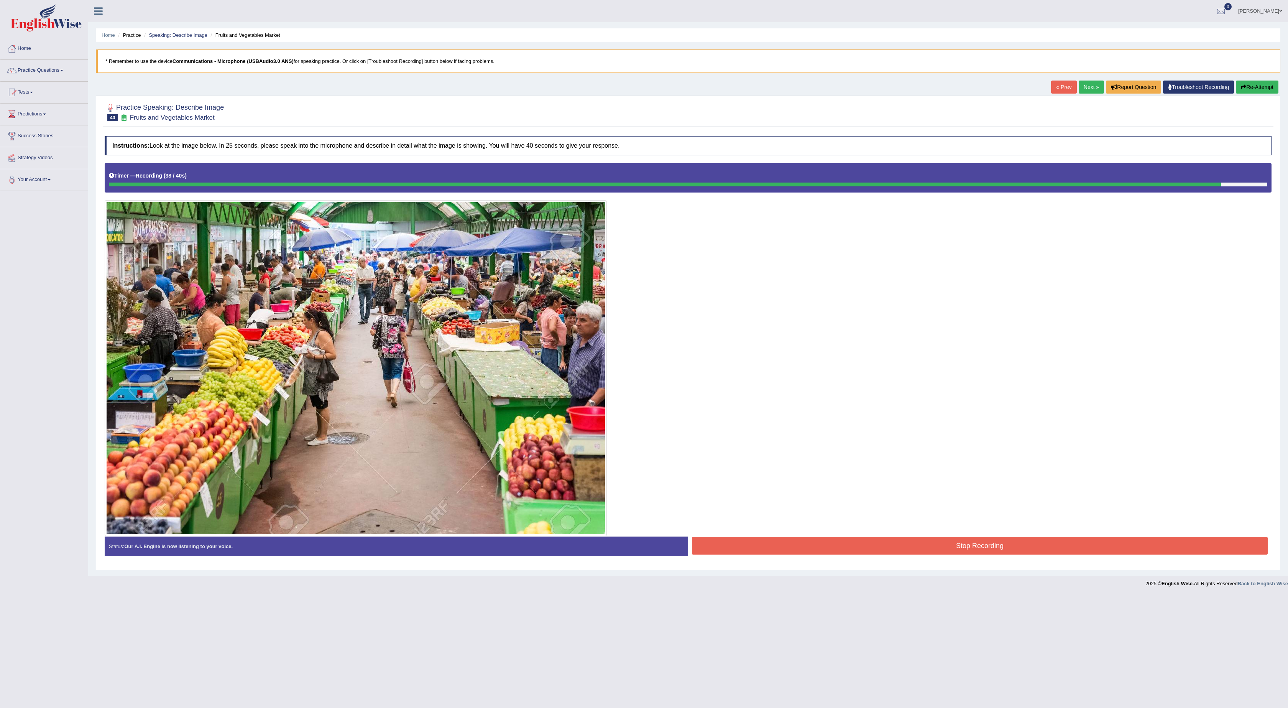
click at [860, 550] on button "Stop Recording" at bounding box center [980, 546] width 576 height 18
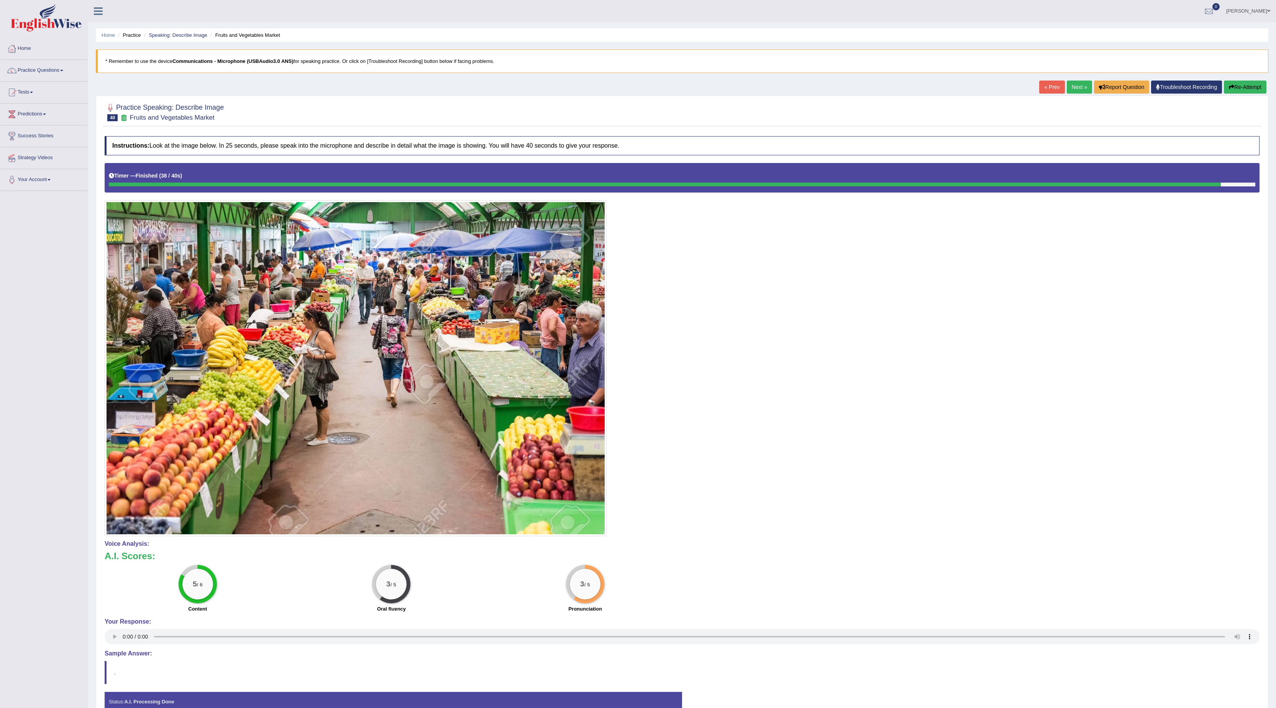
click at [1069, 88] on link "Next »" at bounding box center [1079, 86] width 25 height 13
